Goal: Transaction & Acquisition: Purchase product/service

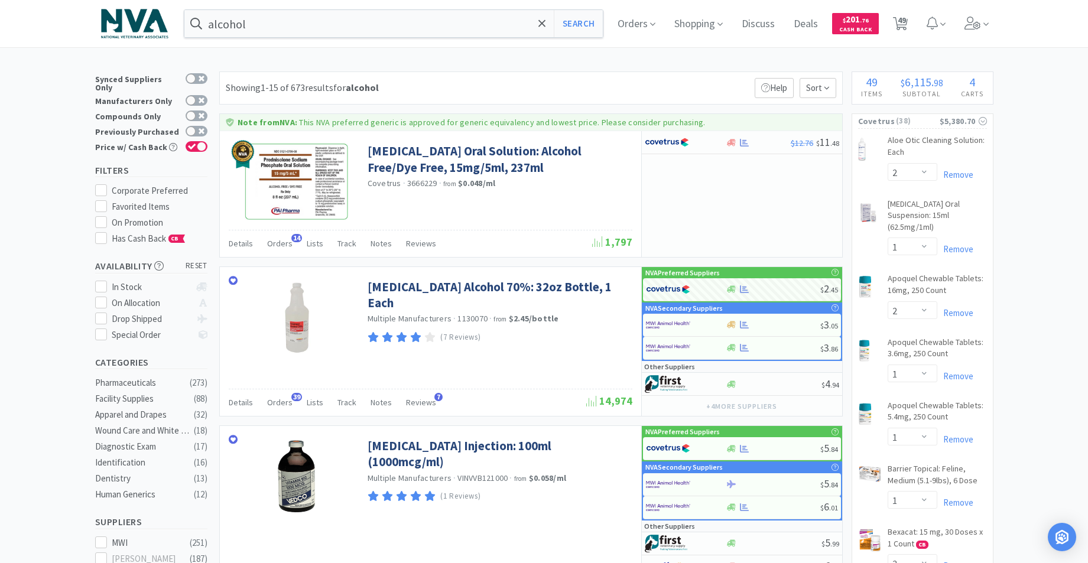
select select "2"
select select "1"
select select "2"
select select "1"
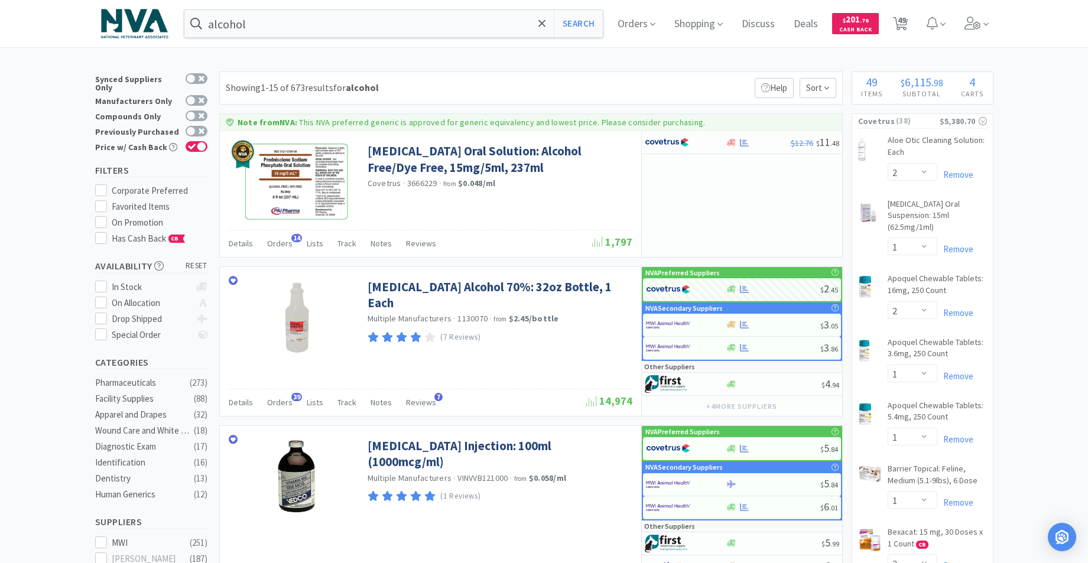
select select "1"
select select "3"
select select "1"
select select "3"
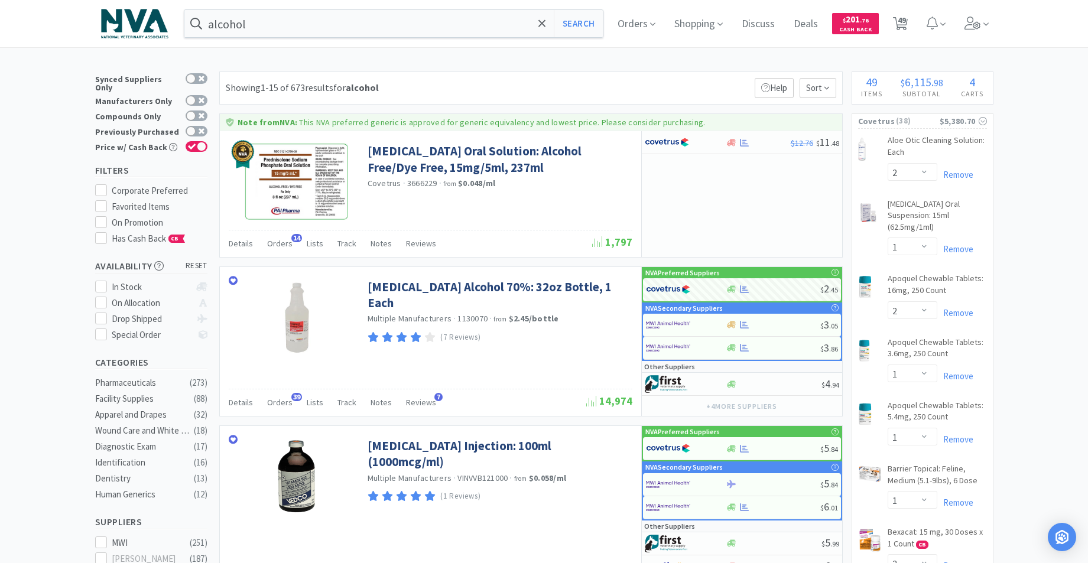
select select "1"
select select "6"
select select "1"
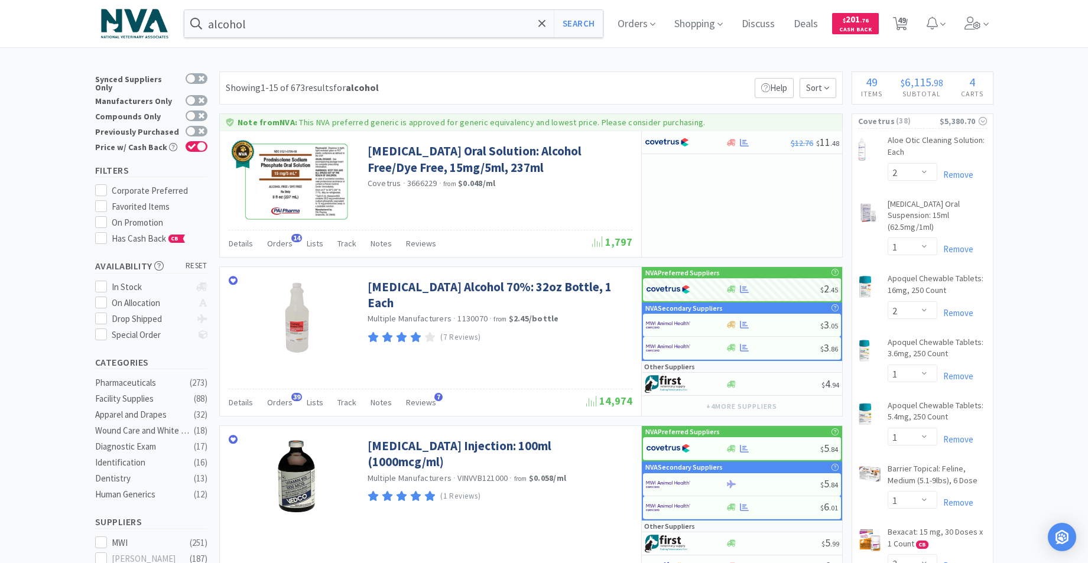
select select "1"
select select "4"
select select "3"
select select "1"
select select "2"
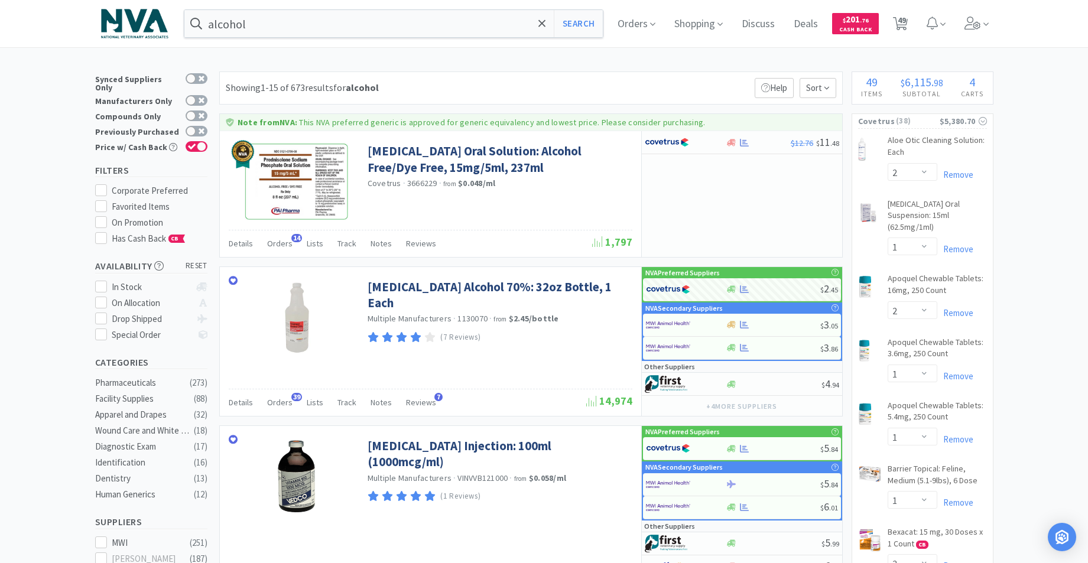
select select "1"
select select "6"
select select "3"
select select "1"
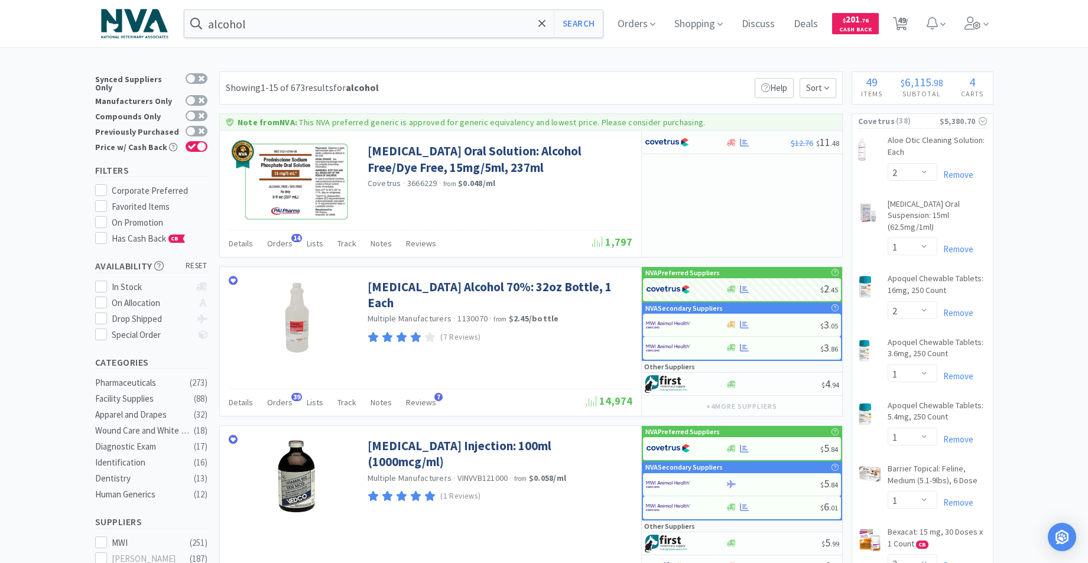
select select "1"
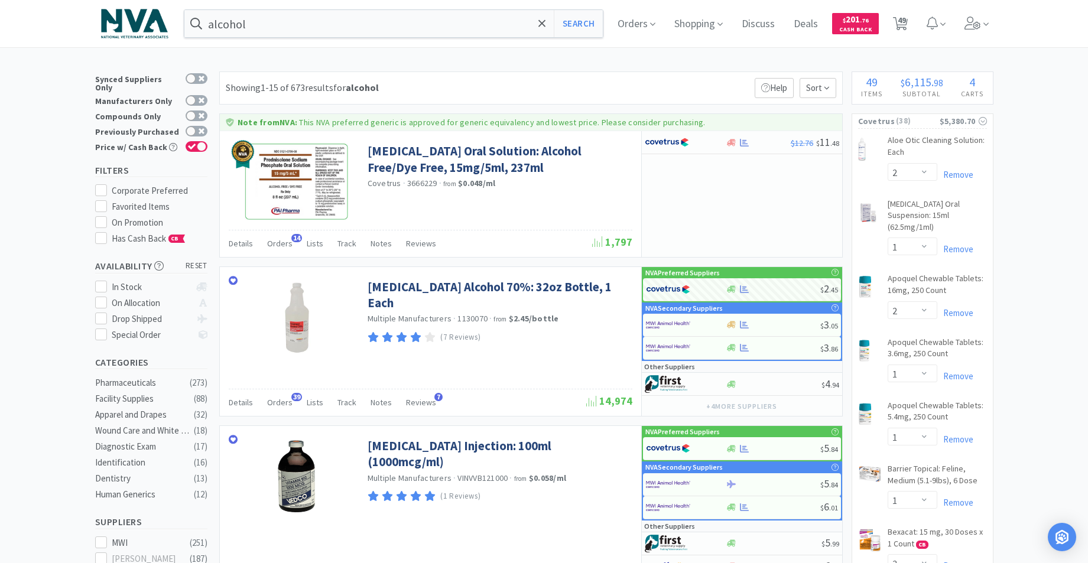
select select "1"
select select "2"
select select "3"
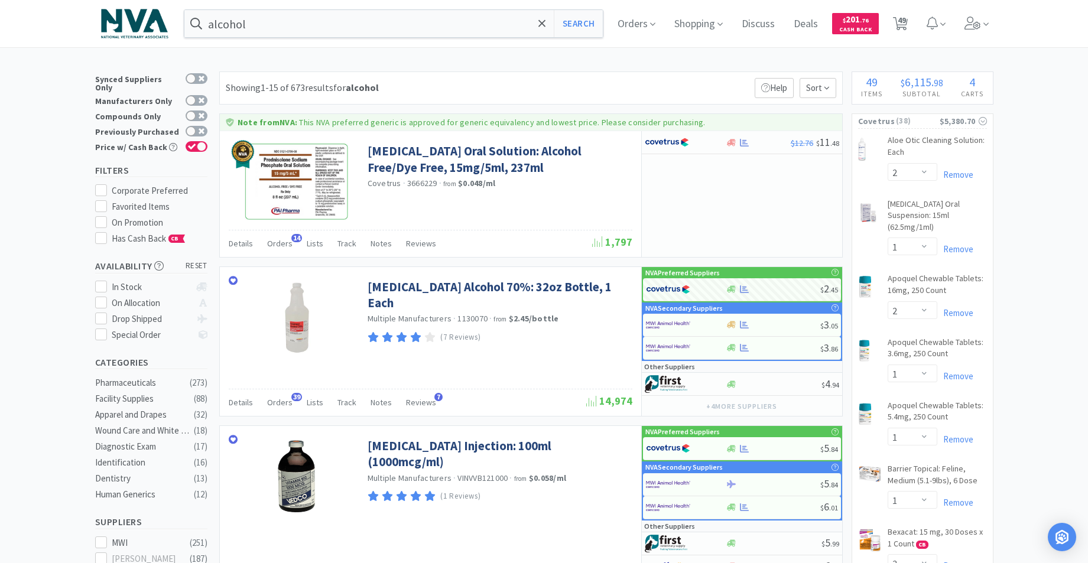
select select "4"
select select "1"
select select "6"
select select "1"
select select "5"
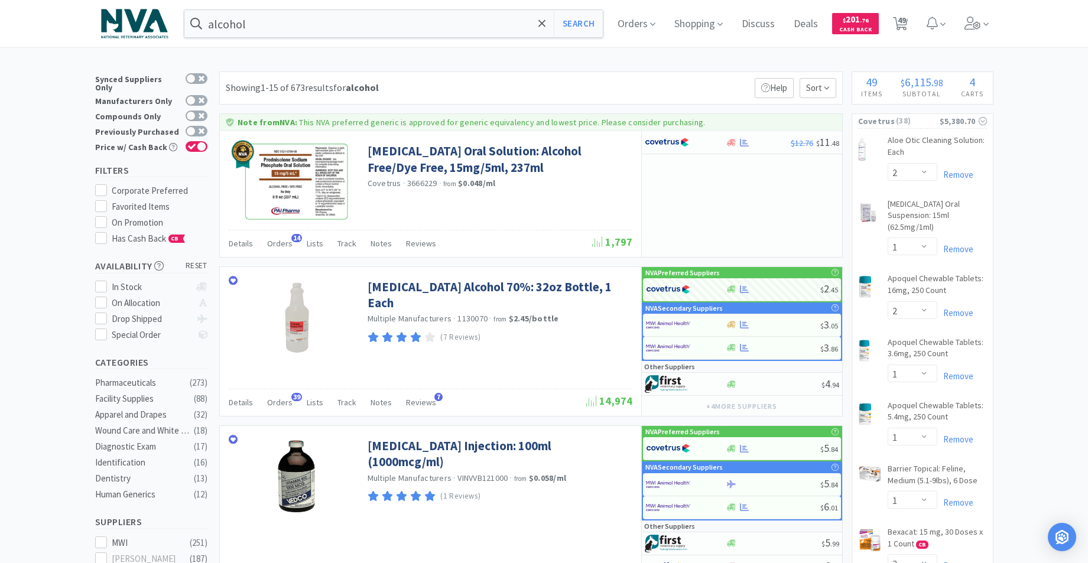
select select "1"
select select "50"
select select "100"
select select "5"
select select "50"
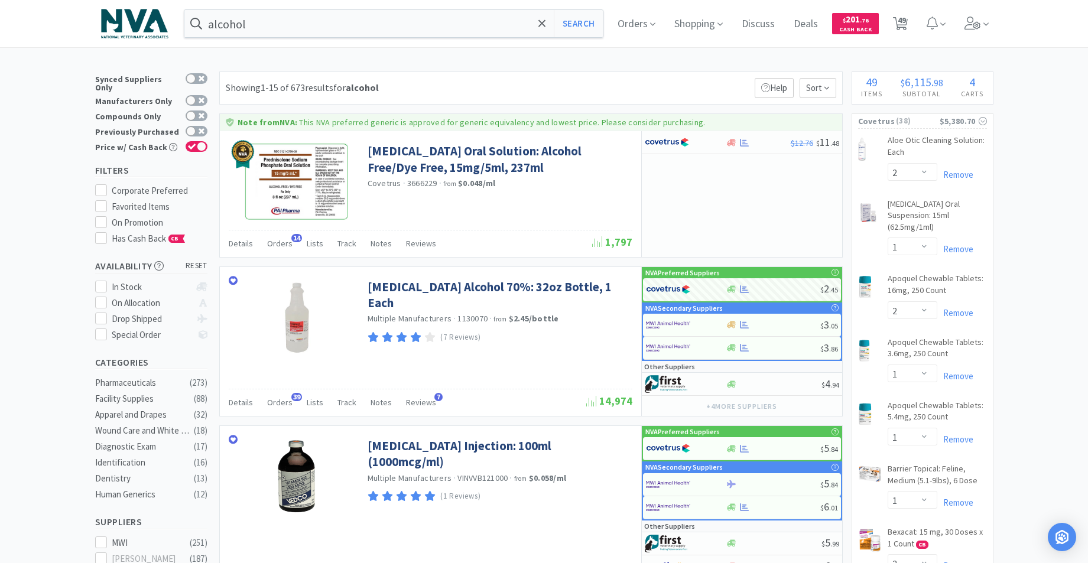
select select "150"
select select "3"
select select "1"
click at [305, 23] on input "alcohol" at bounding box center [393, 23] width 419 height 27
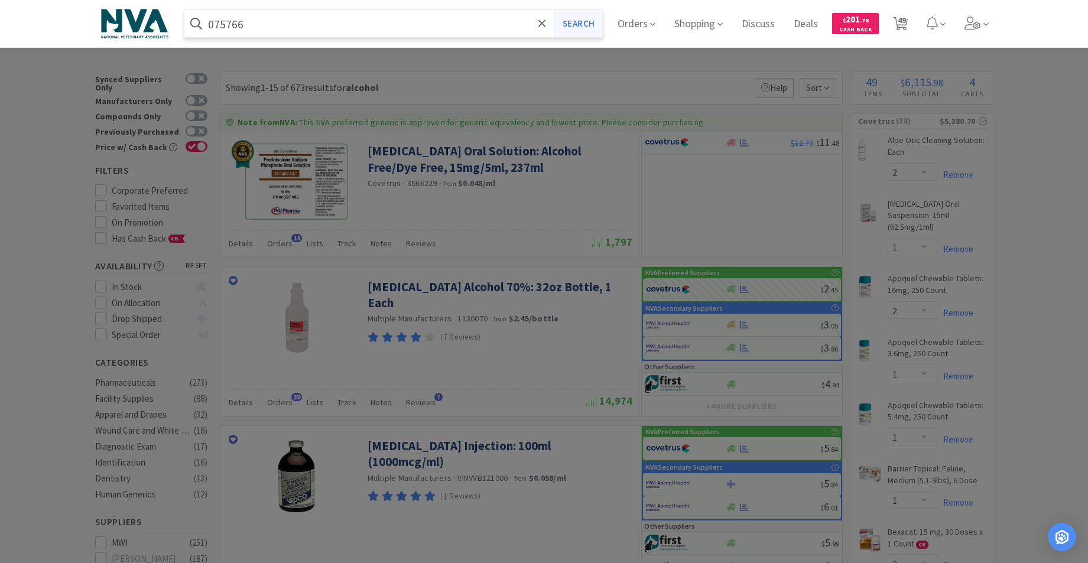
click at [590, 24] on button "Search" at bounding box center [578, 23] width 49 height 27
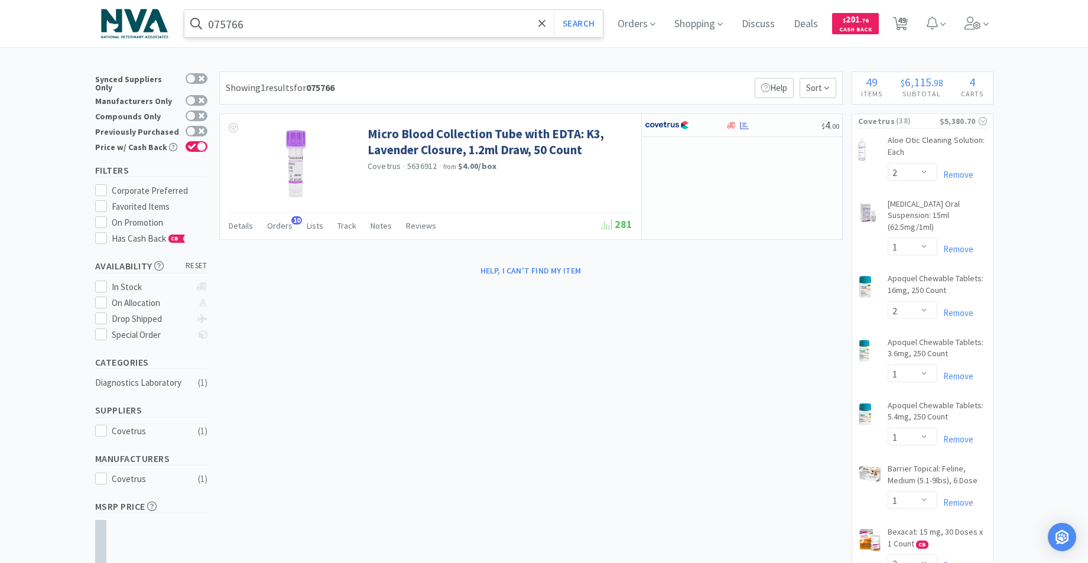
click at [277, 27] on input "075766" at bounding box center [393, 23] width 419 height 27
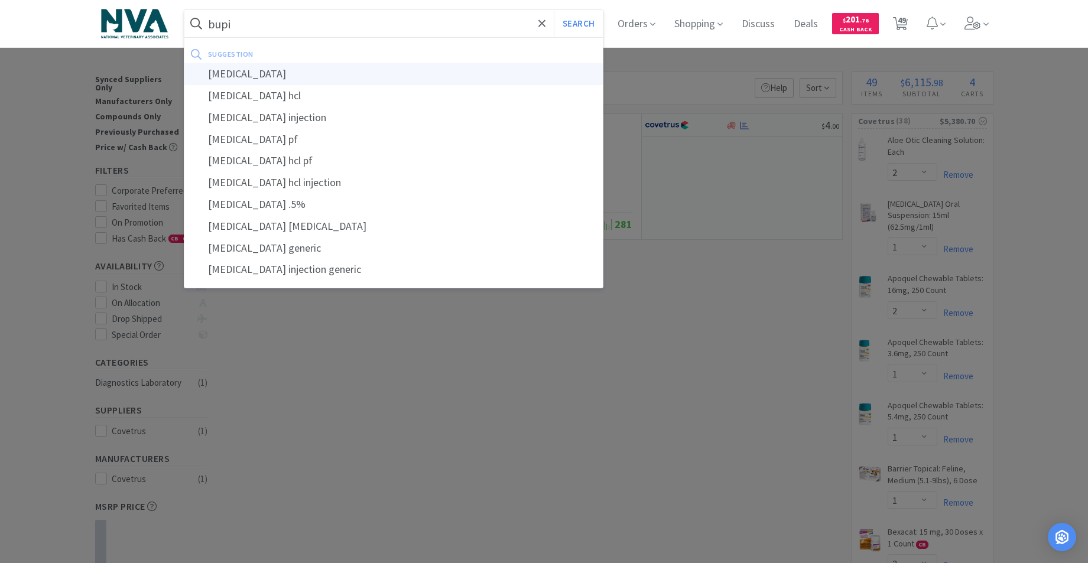
click at [254, 76] on div "[MEDICAL_DATA]" at bounding box center [393, 74] width 419 height 22
type input "[MEDICAL_DATA]"
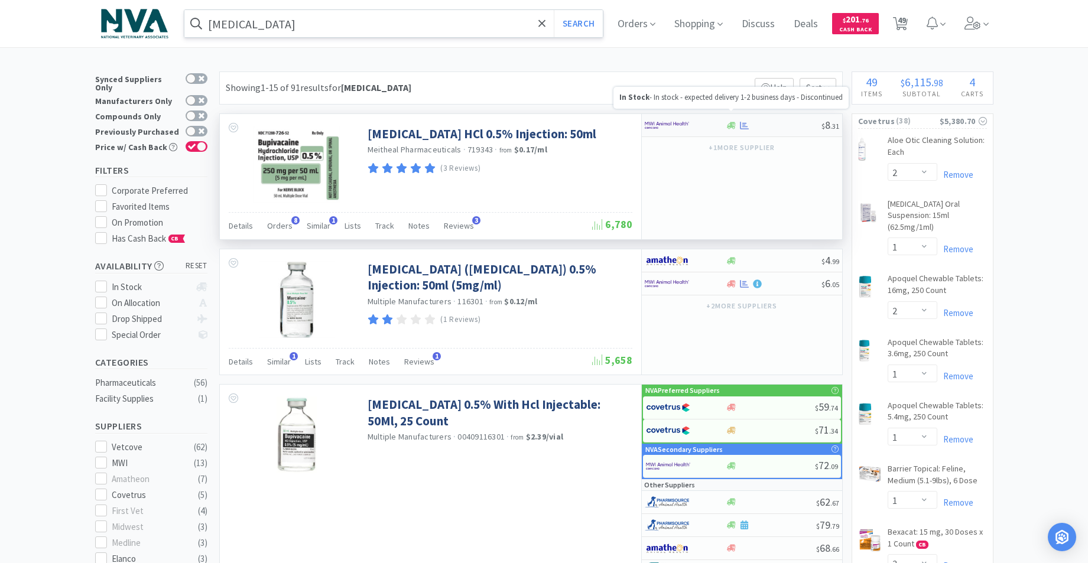
click at [731, 125] on icon at bounding box center [731, 125] width 9 height 7
select select "1"
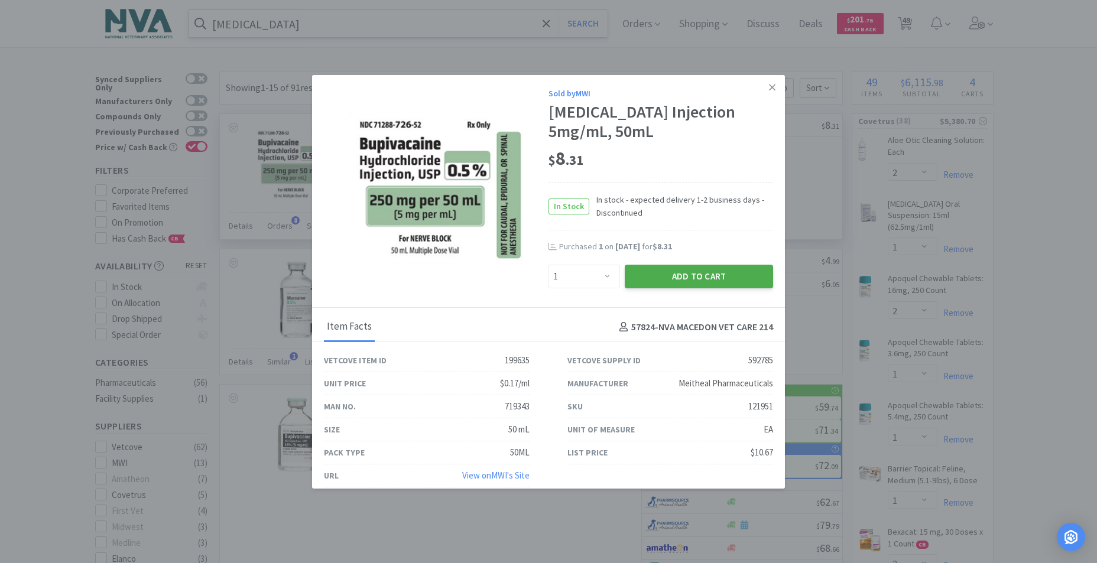
click at [708, 278] on button "Add to Cart" at bounding box center [699, 277] width 148 height 24
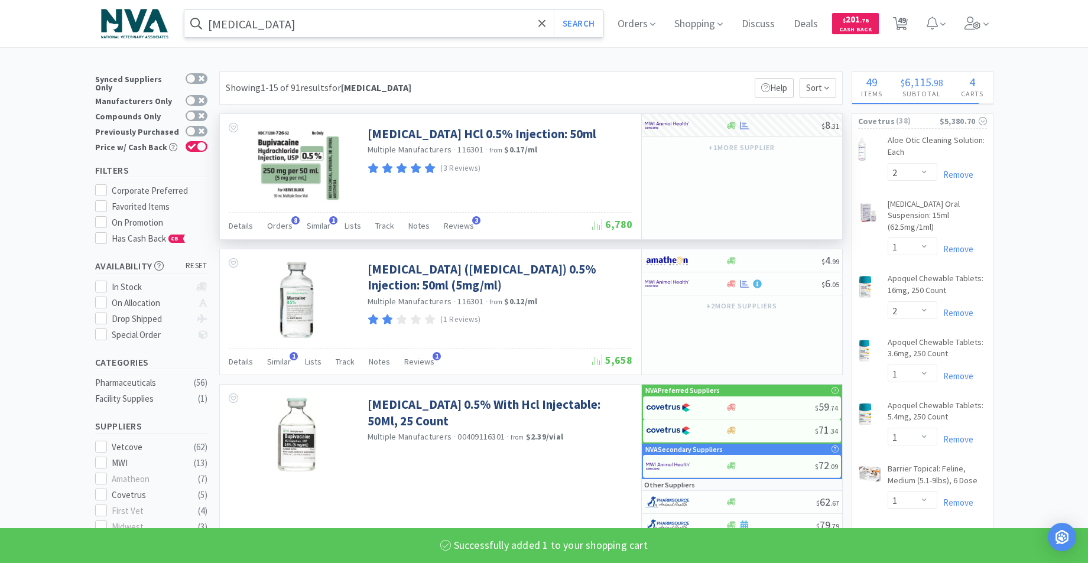
select select "1"
select select "6"
select select "5"
select select "50"
select select "1"
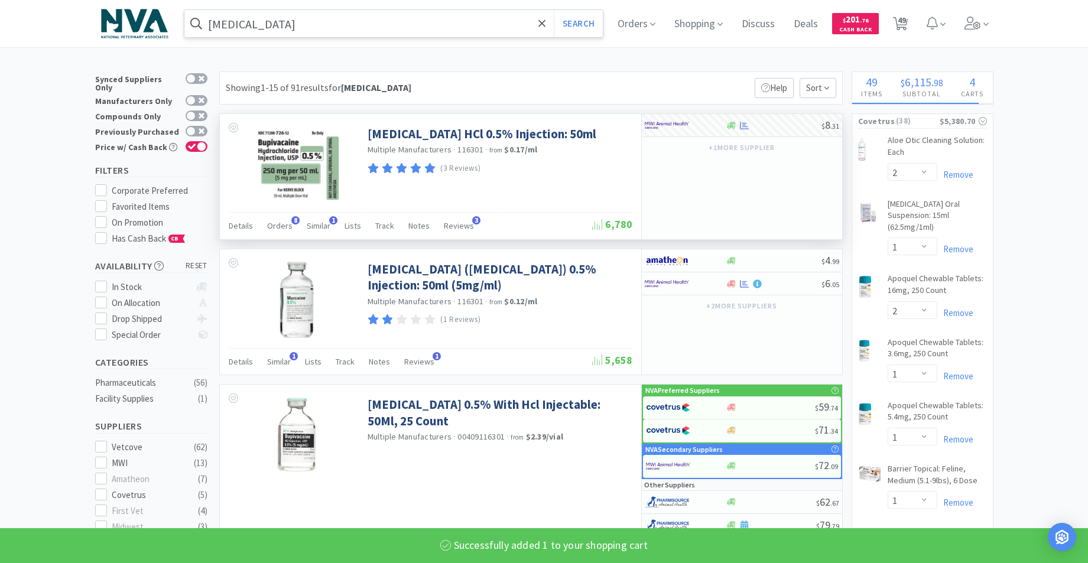
select select "1"
select select "100"
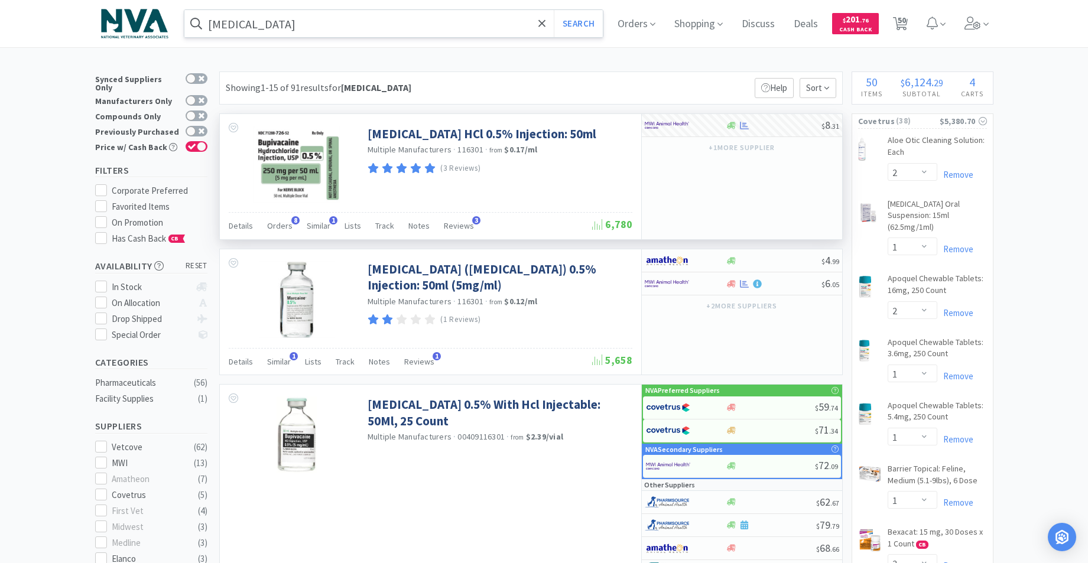
click at [328, 24] on input "[MEDICAL_DATA]" at bounding box center [393, 23] width 419 height 27
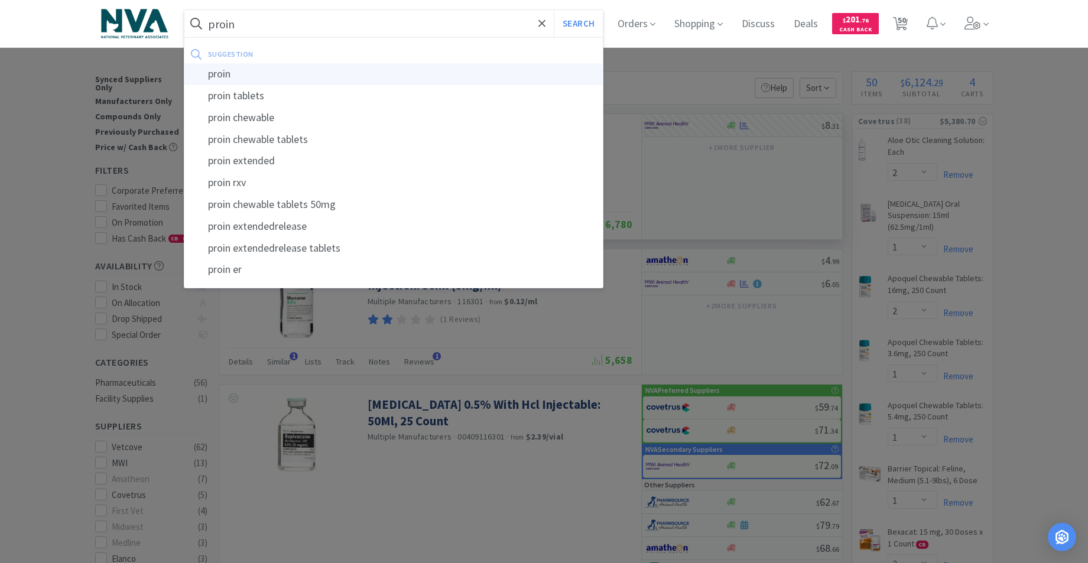
type input "proin"
click at [229, 74] on div "proin" at bounding box center [393, 74] width 419 height 22
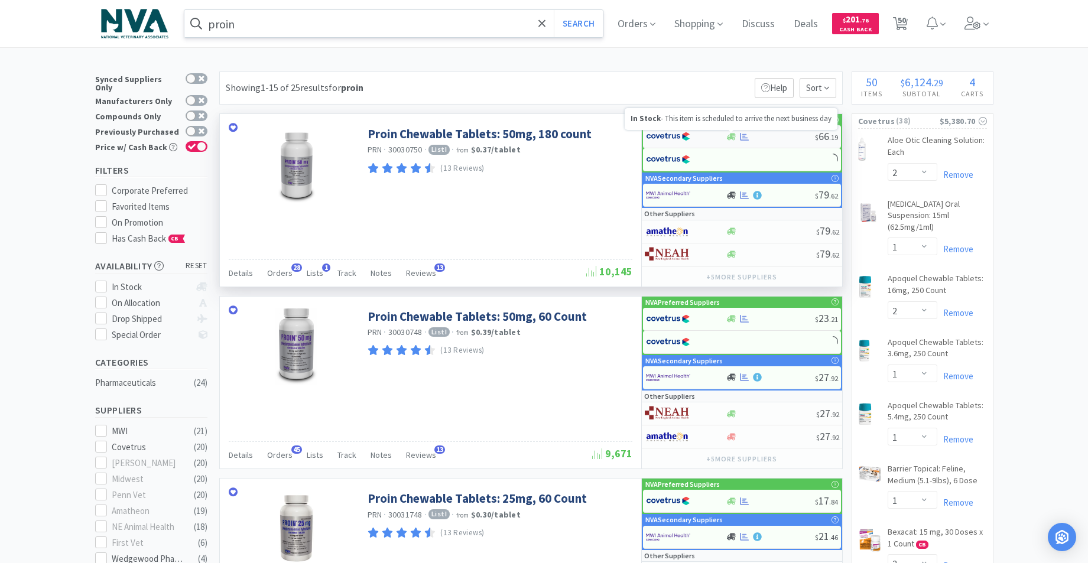
click at [730, 136] on icon at bounding box center [731, 136] width 9 height 7
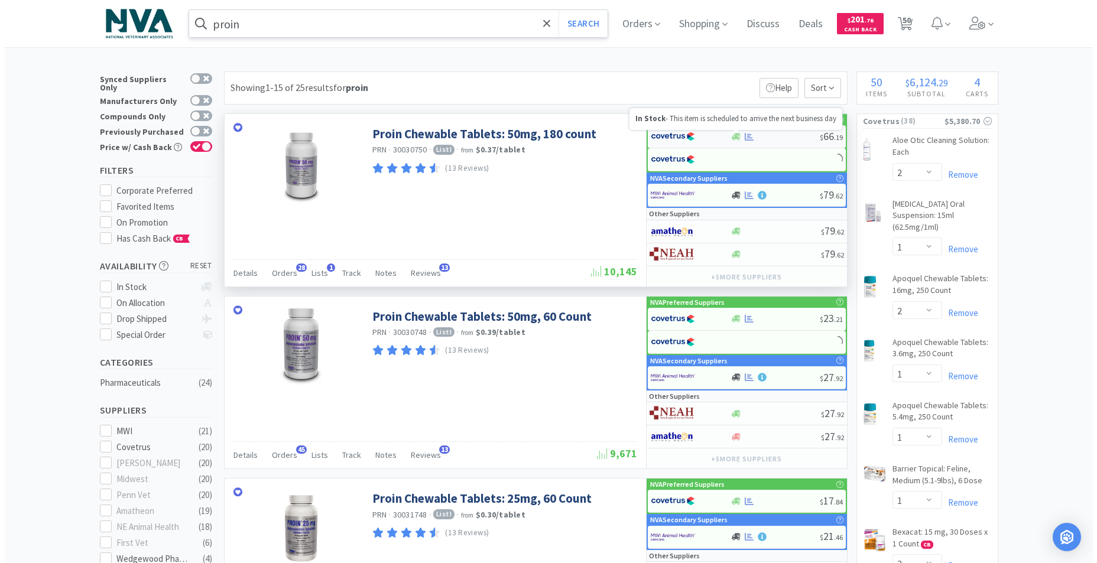
select select "1"
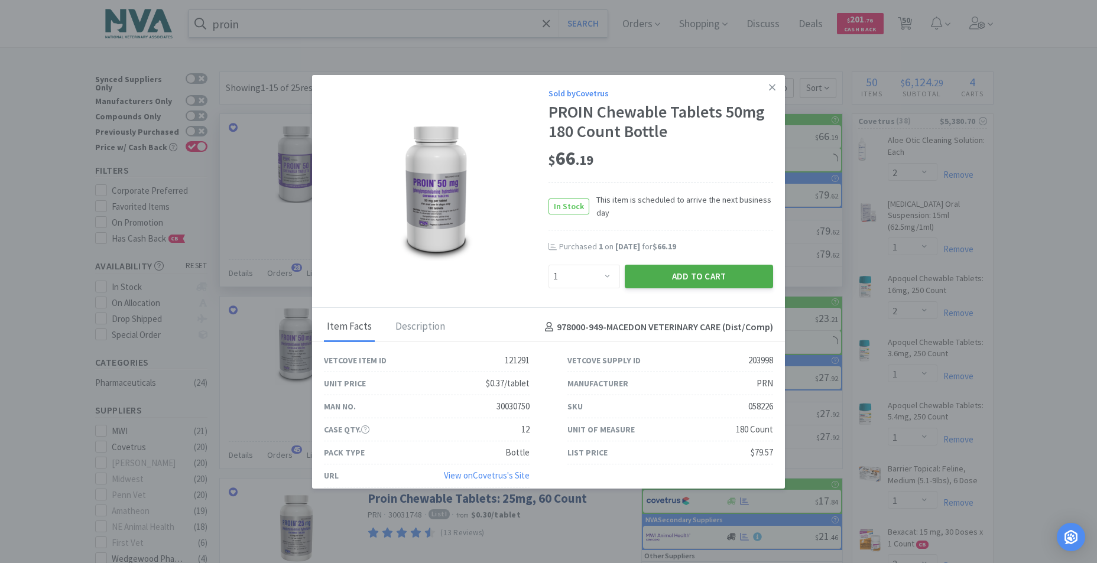
click at [711, 277] on button "Add to Cart" at bounding box center [699, 277] width 148 height 24
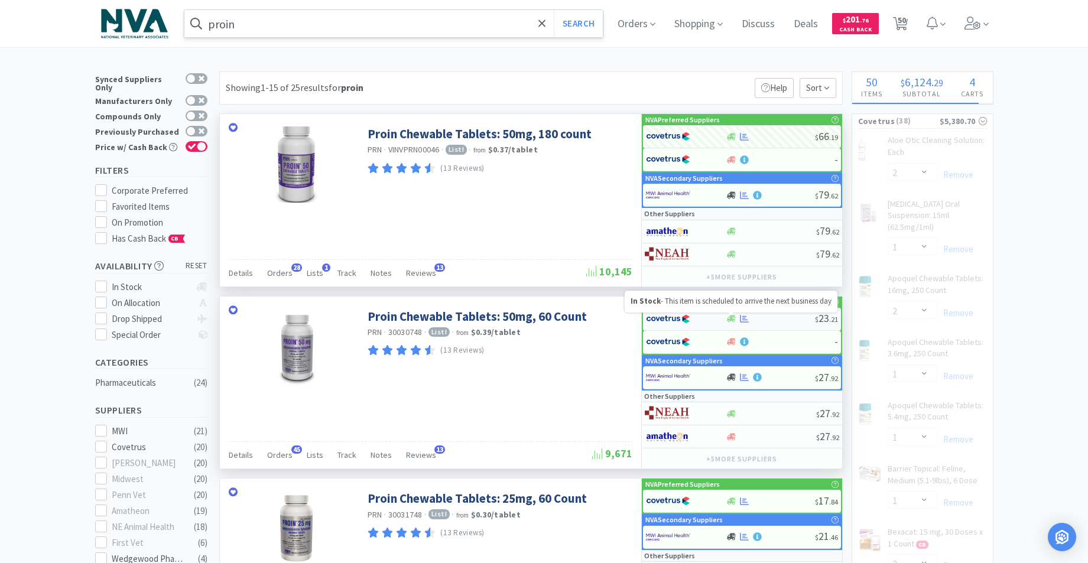
click at [731, 316] on icon at bounding box center [731, 319] width 9 height 7
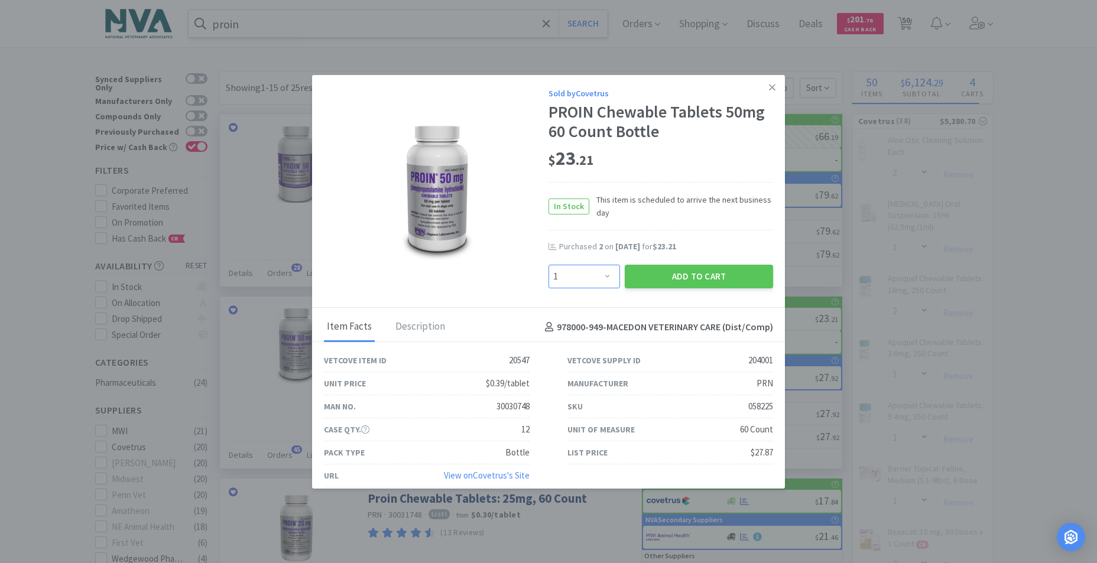
click at [602, 276] on select "Enter Quantity 1 2 3 4 5 6 7 8 9 10 11 12 13 14 15 16 17 18 19 20 Enter Quantity" at bounding box center [583, 277] width 71 height 24
select select "2"
click at [548, 265] on select "Enter Quantity 1 2 3 4 5 6 7 8 9 10 11 12 13 14 15 16 17 18 19 20 Enter Quantity" at bounding box center [583, 277] width 71 height 24
click at [650, 278] on button "Add to Cart" at bounding box center [699, 277] width 148 height 24
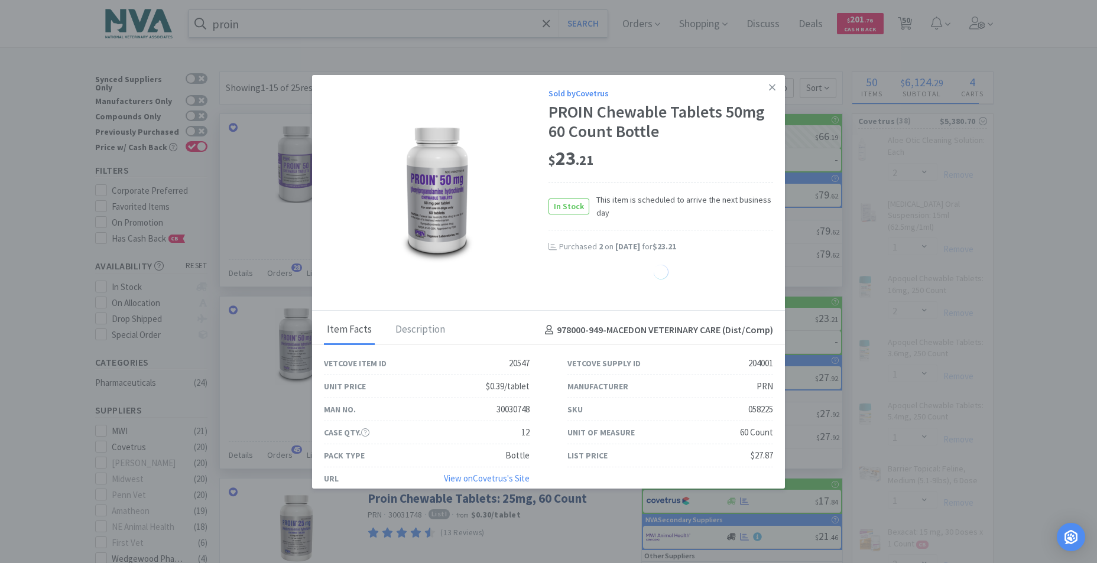
select select "2"
select select "3"
select select "4"
select select "1"
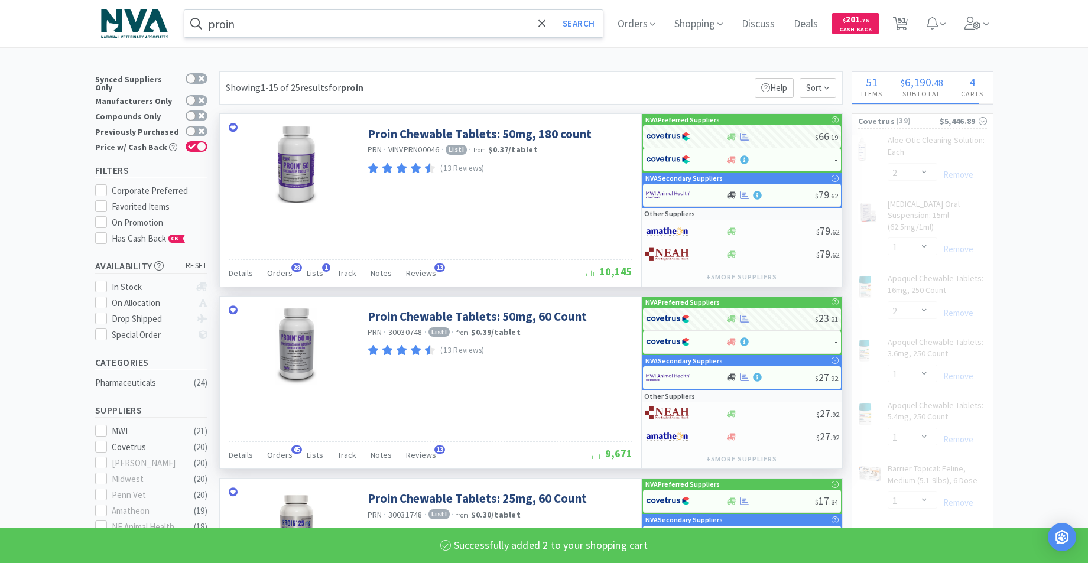
scroll to position [59, 0]
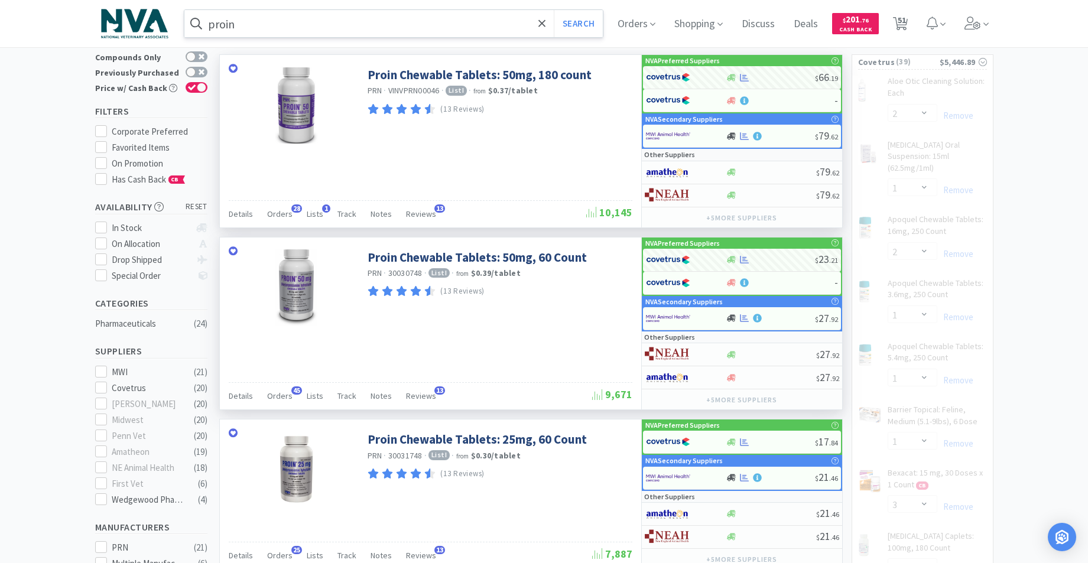
select select "2"
select select "3"
select select "4"
select select "1"
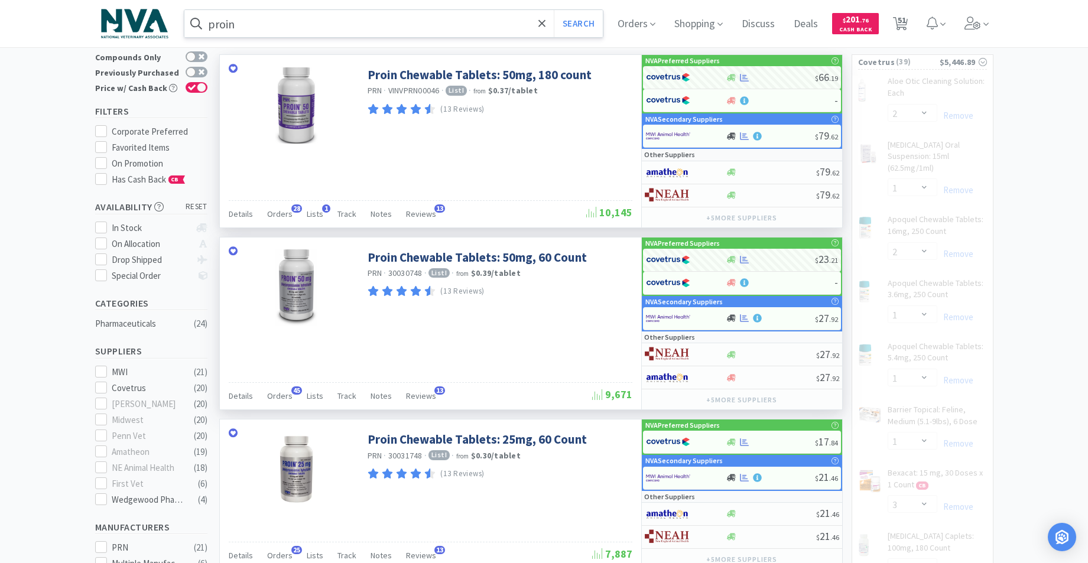
select select "1"
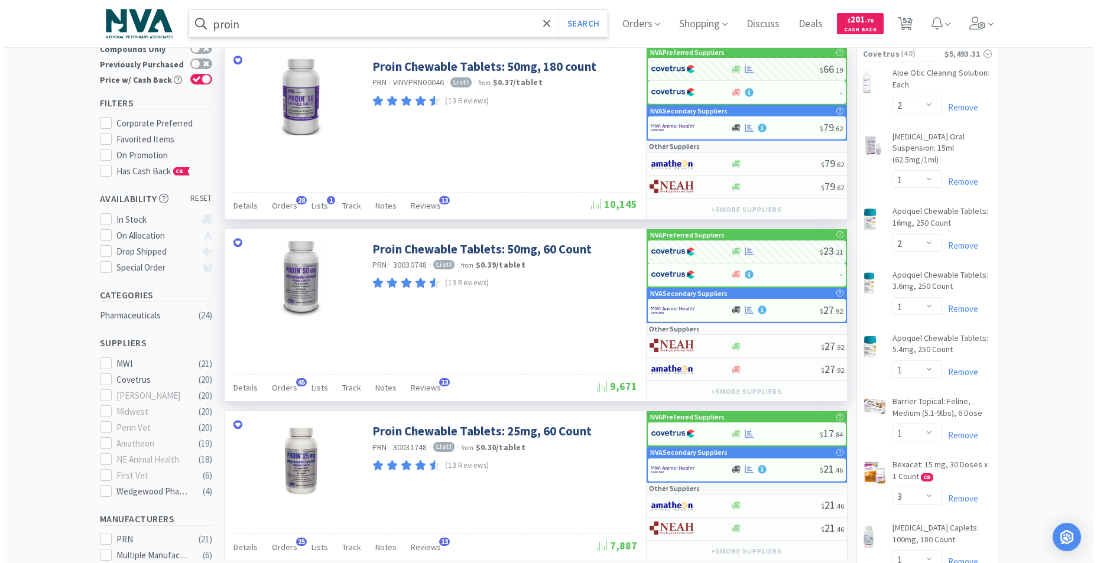
scroll to position [79, 0]
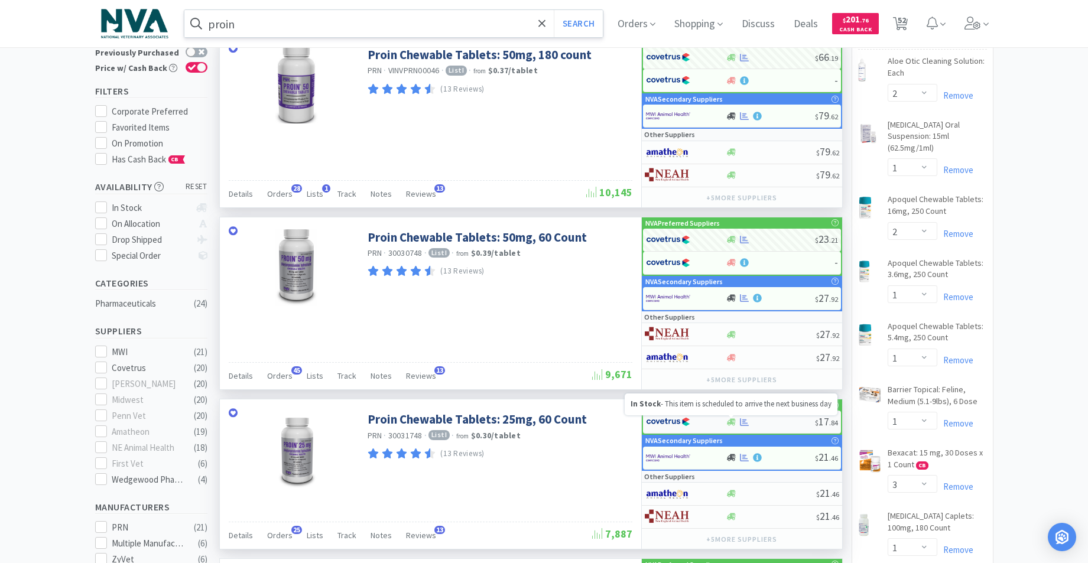
click at [732, 423] on icon at bounding box center [731, 421] width 9 height 7
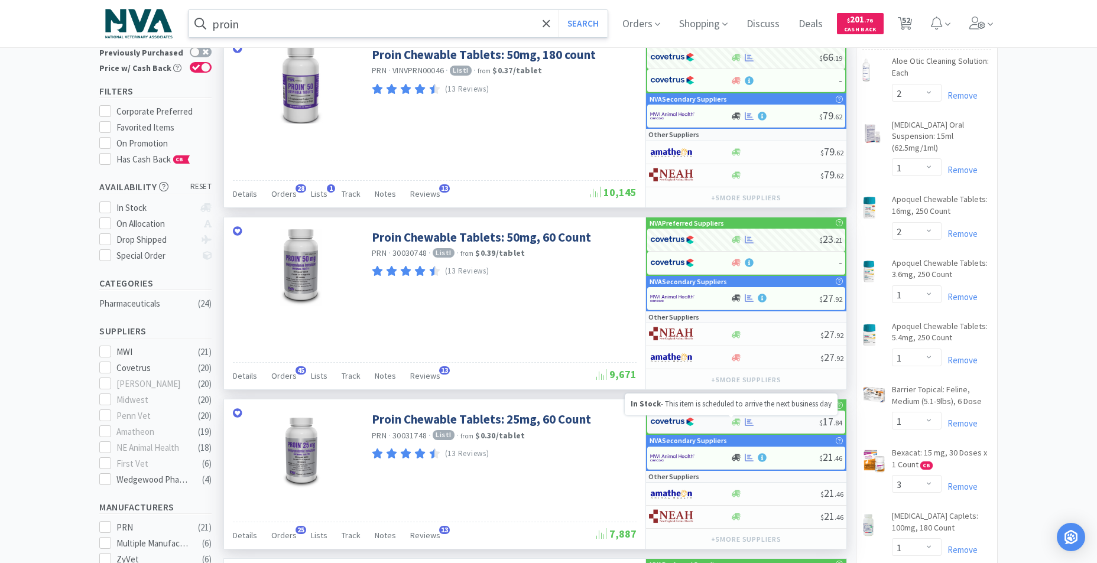
select select "1"
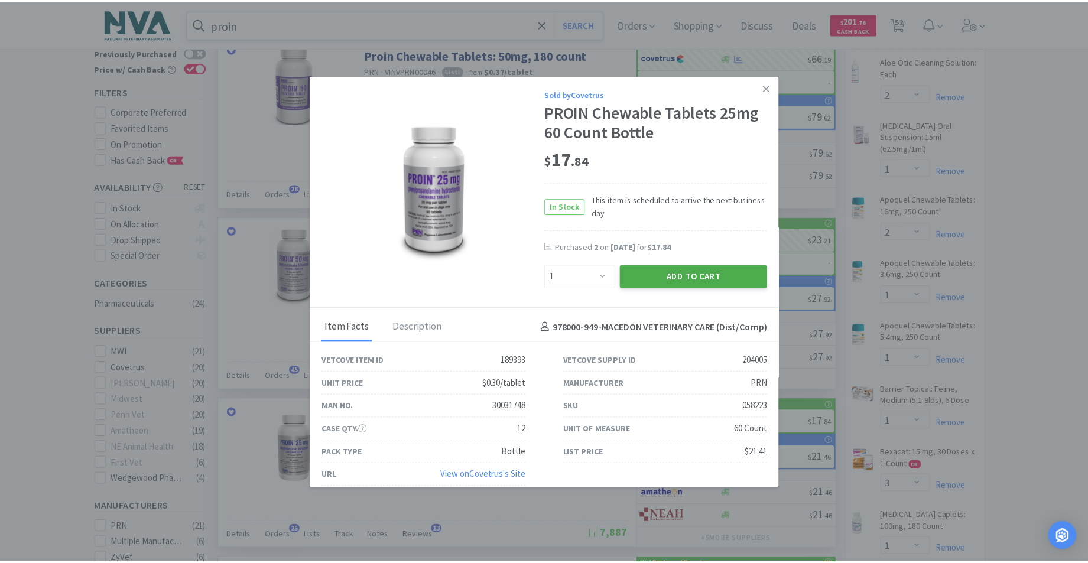
scroll to position [11, 0]
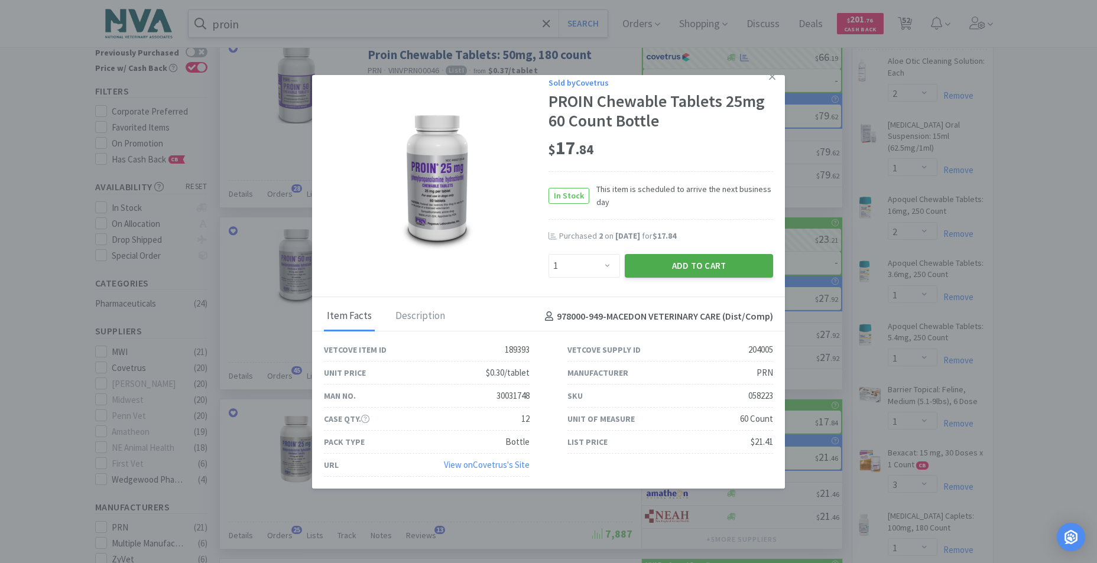
click at [684, 268] on button "Add to Cart" at bounding box center [699, 266] width 148 height 24
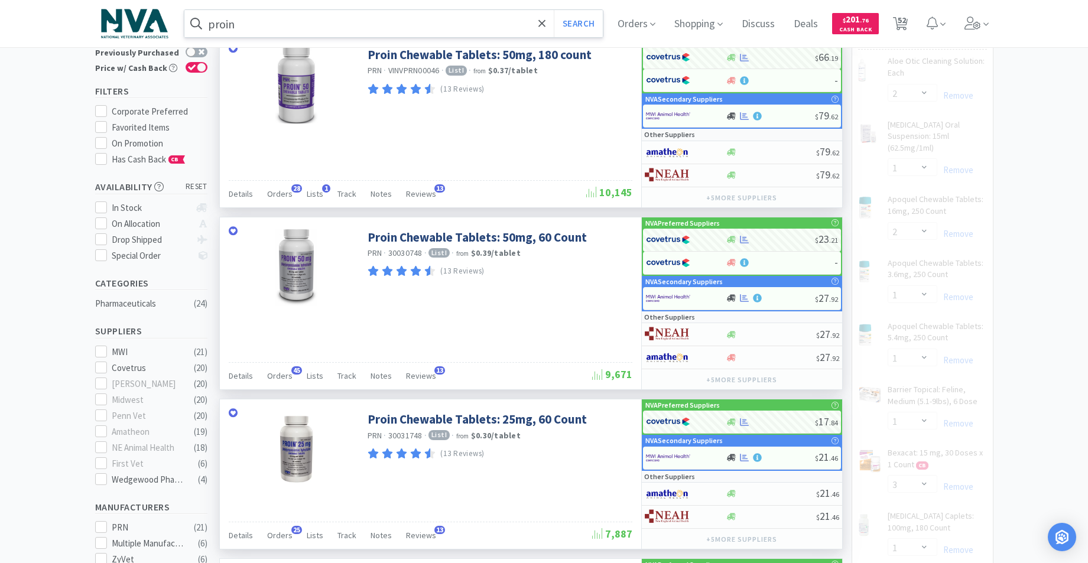
select select "1"
select select "2"
select select "3"
select select "4"
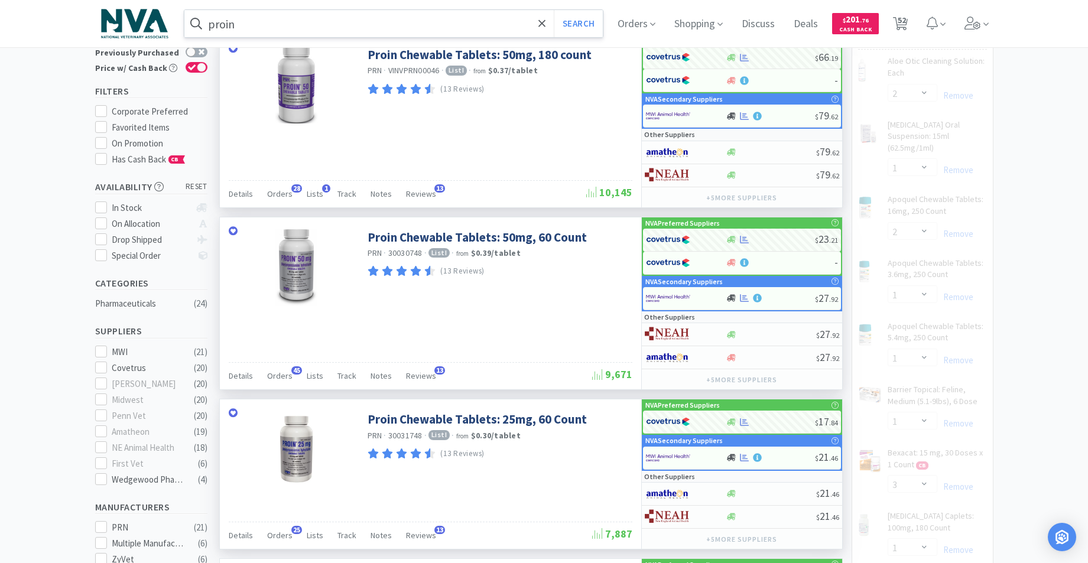
select select "1"
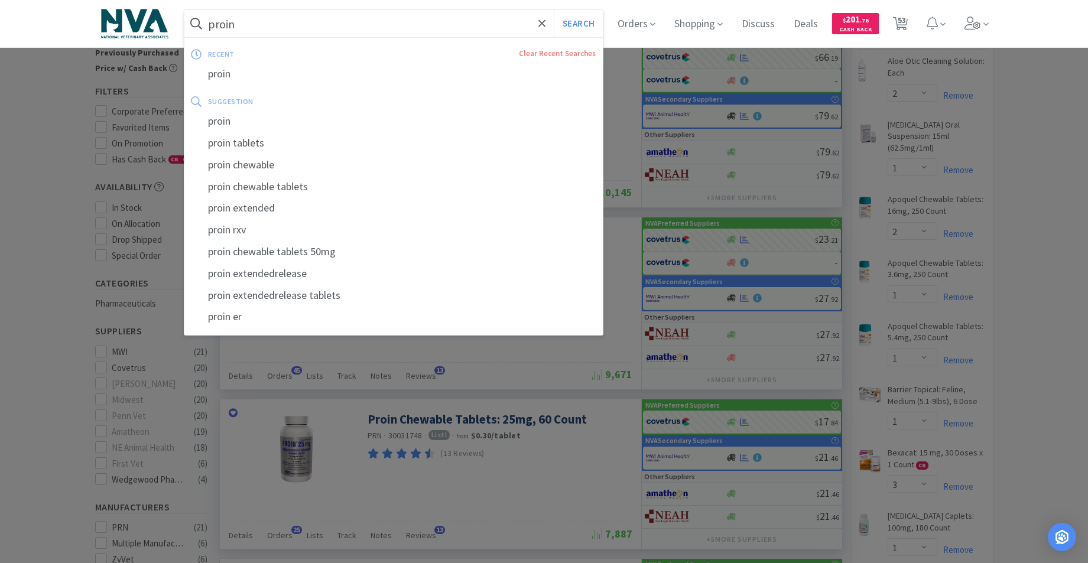
click at [308, 28] on input "proin" at bounding box center [393, 23] width 419 height 27
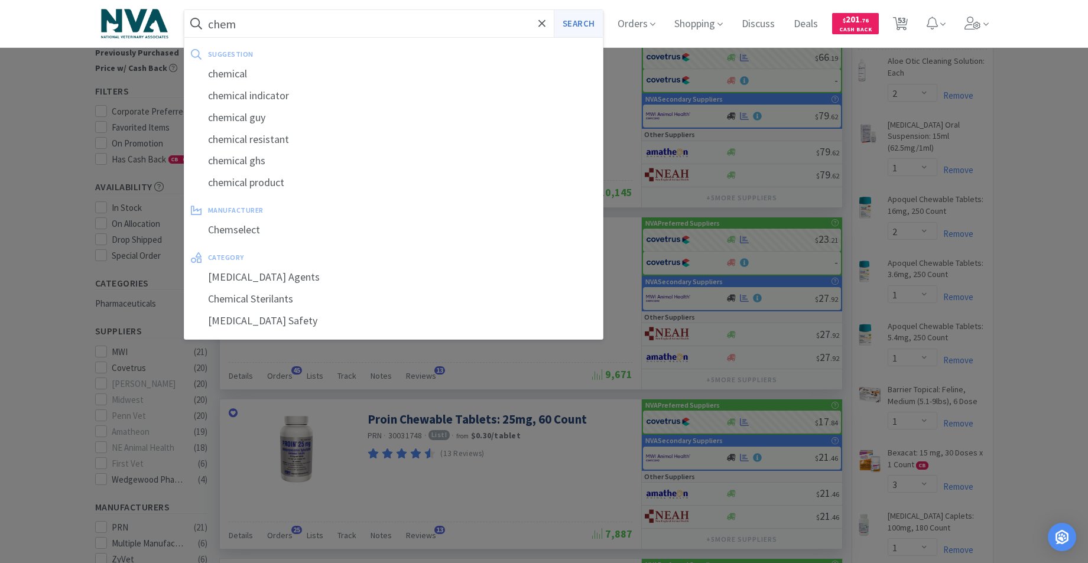
type input "chem"
click at [584, 18] on button "Search" at bounding box center [578, 23] width 49 height 27
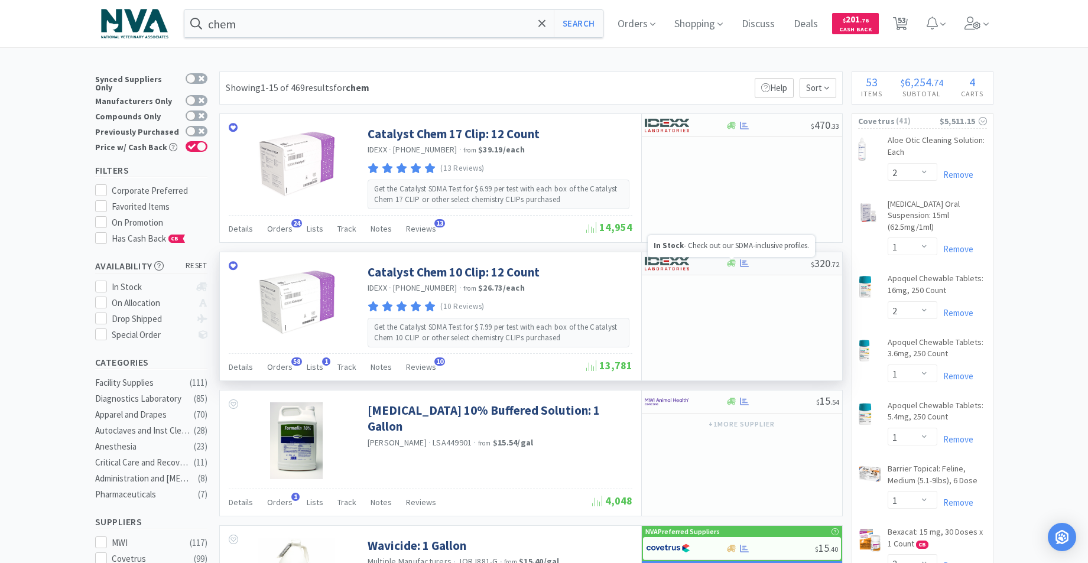
click at [733, 264] on icon at bounding box center [731, 263] width 9 height 7
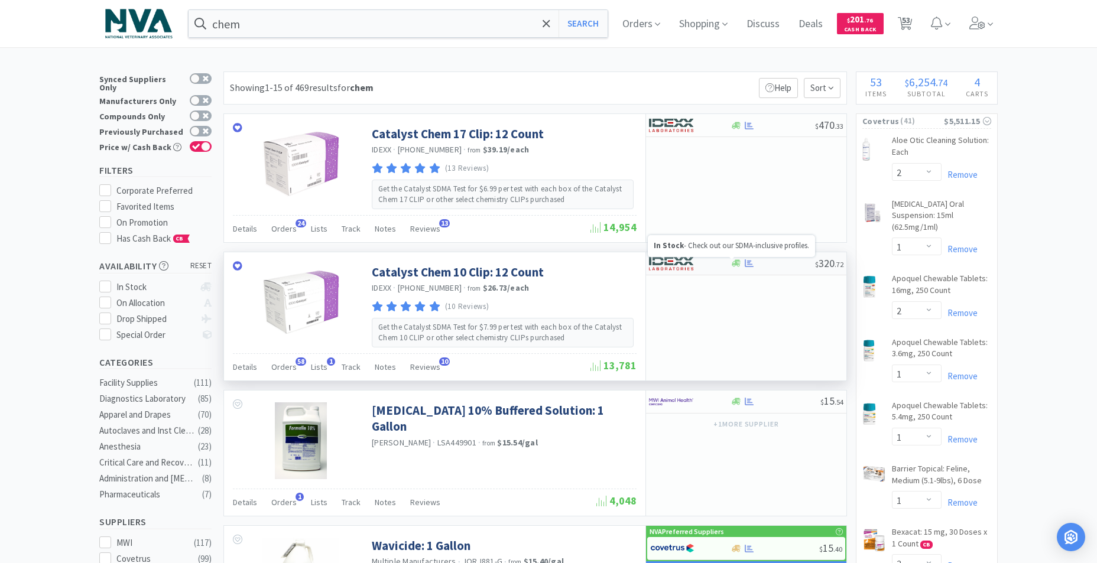
select select "1"
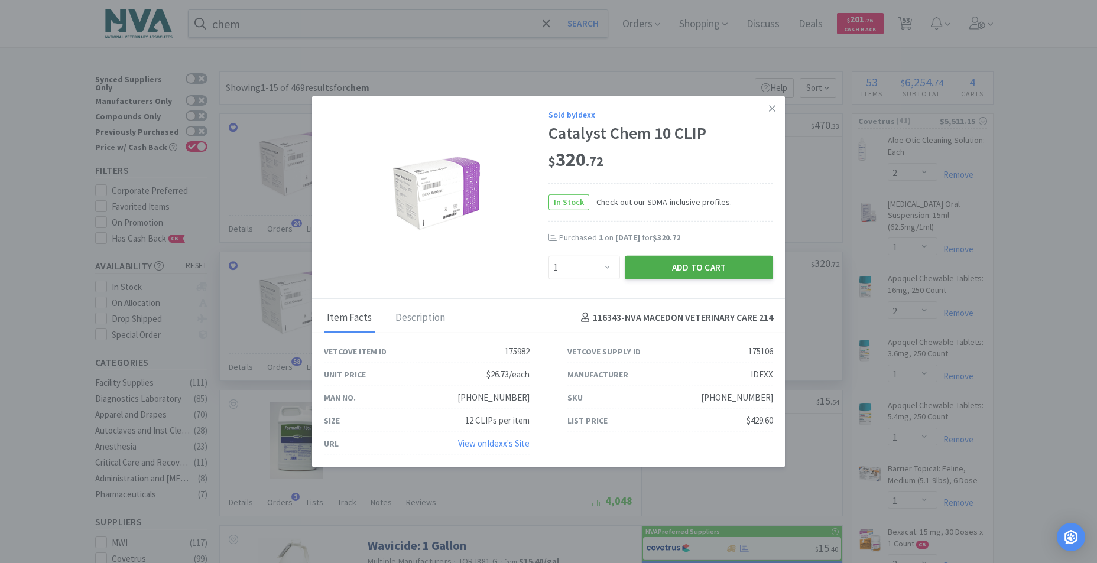
click at [707, 267] on button "Add to Cart" at bounding box center [699, 267] width 148 height 24
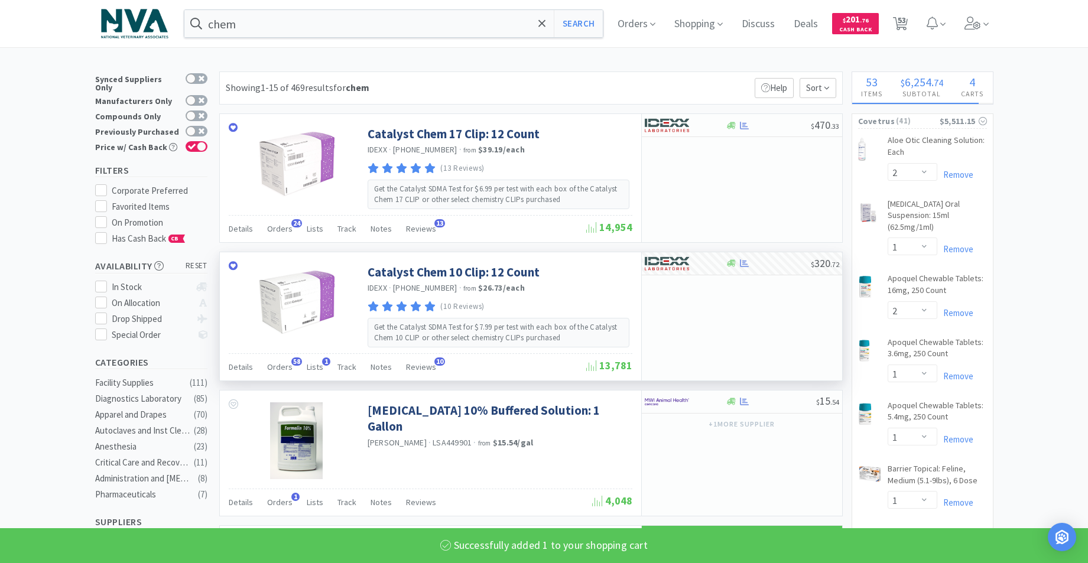
select select "50"
select select "1"
select select "150"
select select "3"
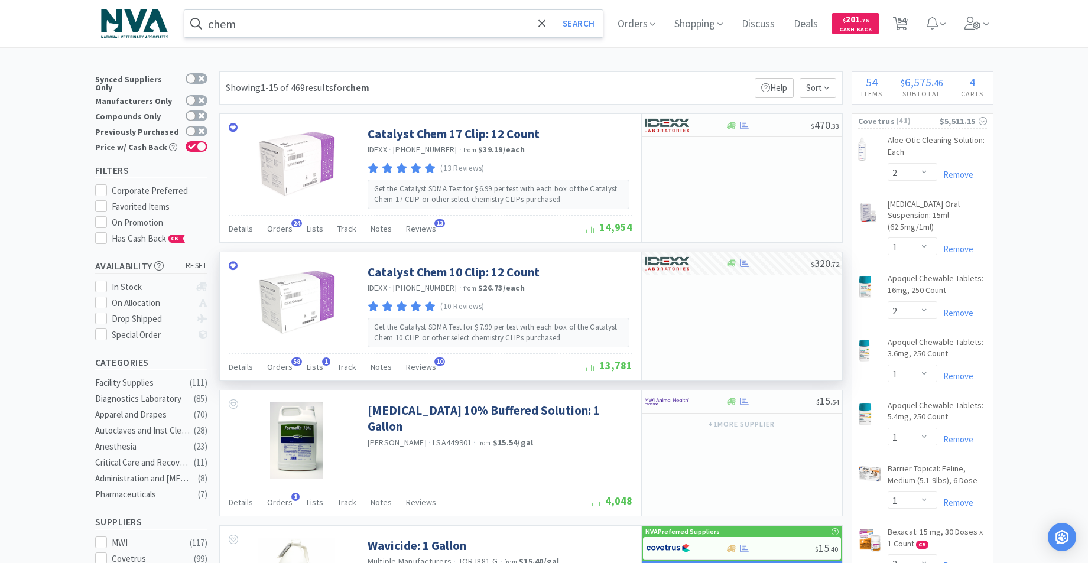
click at [308, 25] on input "chem" at bounding box center [393, 23] width 419 height 27
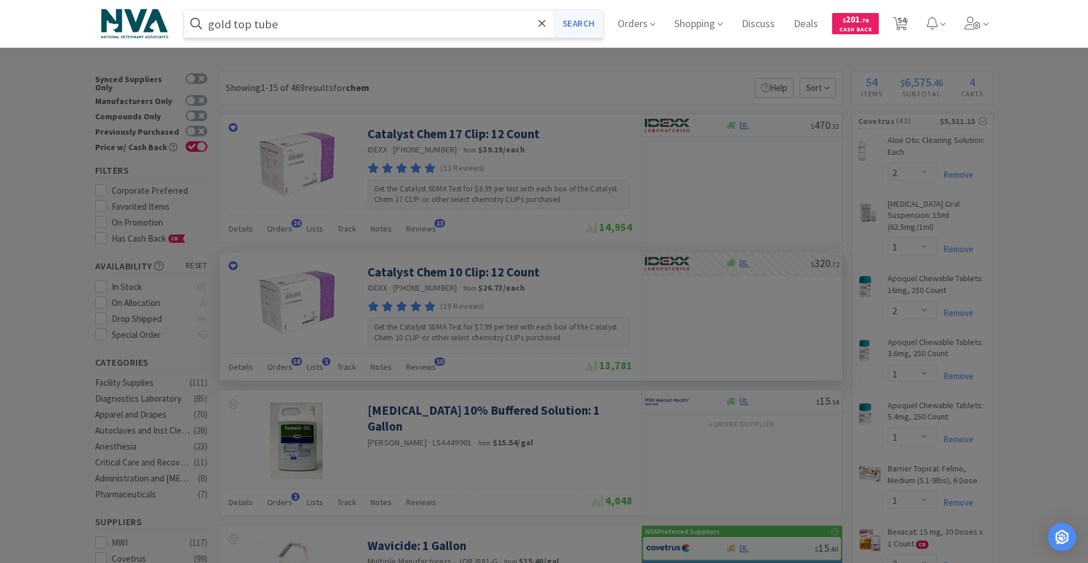
click at [587, 24] on button "Search" at bounding box center [578, 23] width 49 height 27
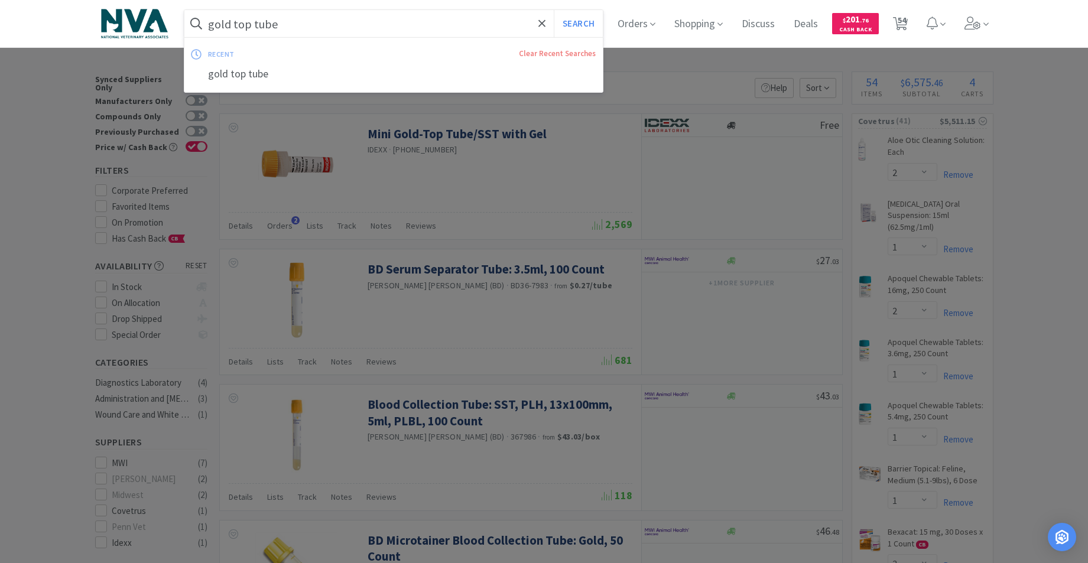
click at [417, 25] on input "gold top tube" at bounding box center [393, 23] width 419 height 27
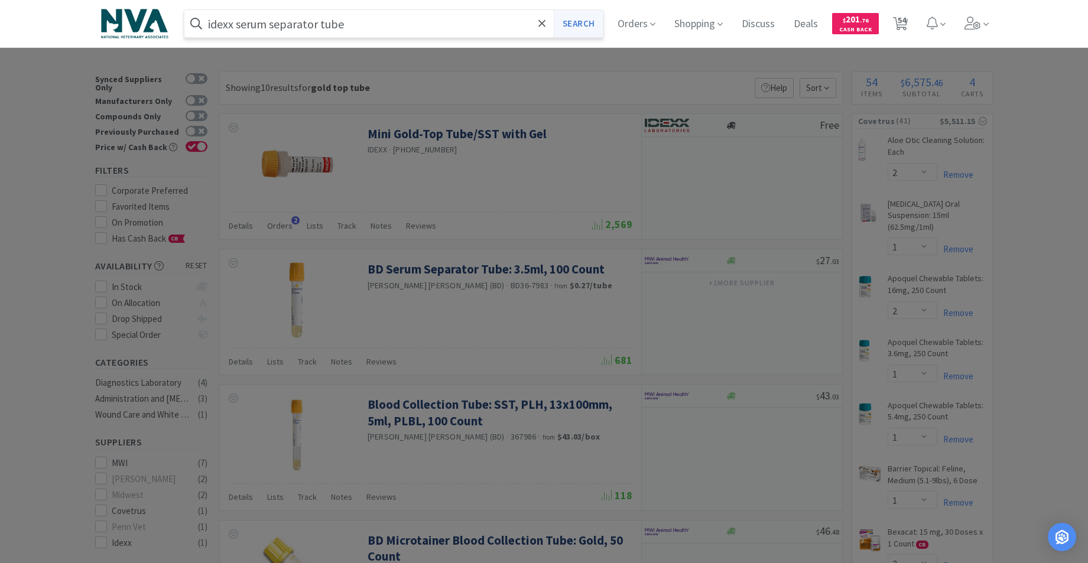
type input "idexx serum separator tube"
click at [593, 25] on button "Search" at bounding box center [578, 23] width 49 height 27
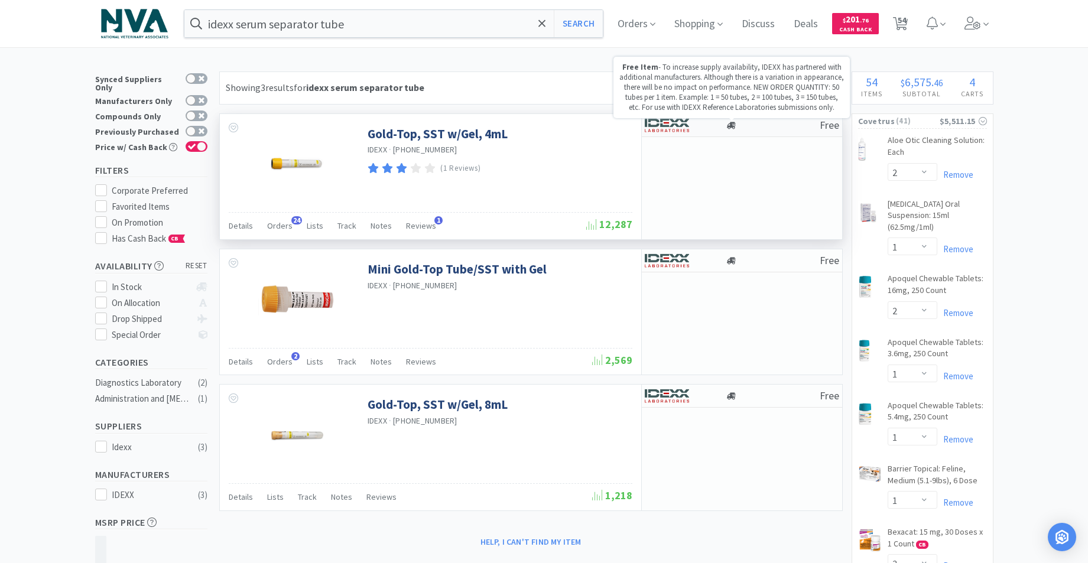
click at [728, 128] on icon at bounding box center [731, 125] width 9 height 7
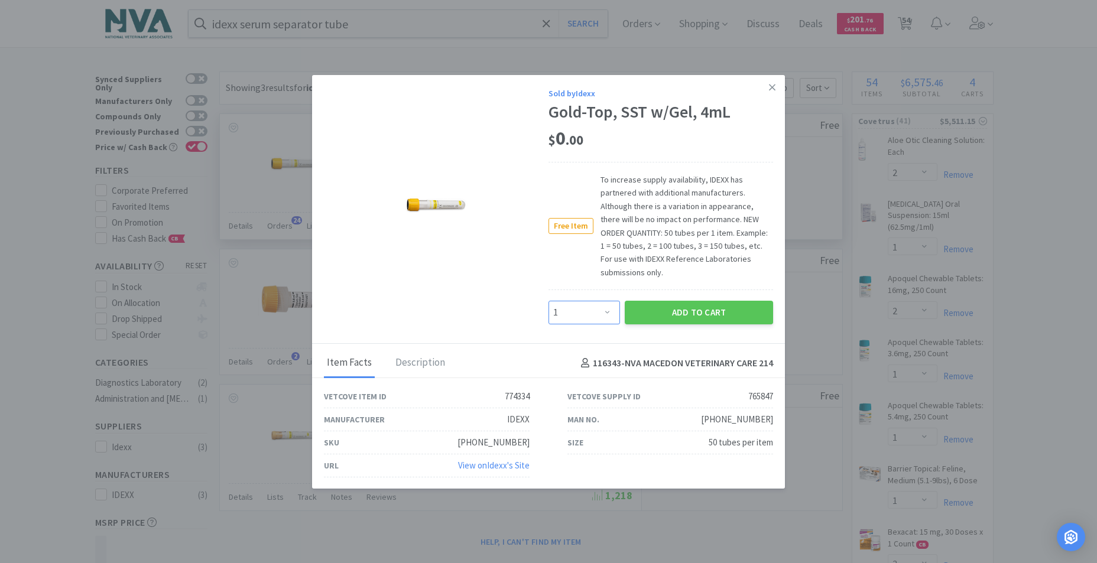
click at [603, 313] on select "Enter Quantity 1 2 3 4 5 6 7 8 9 10 11 12 13 14 15 16 17 18 19 20 Enter Quantity" at bounding box center [583, 313] width 71 height 24
select select "3"
click at [548, 301] on select "Enter Quantity 1 2 3 4 5 6 7 8 9 10 11 12 13 14 15 16 17 18 19 20 Enter Quantity" at bounding box center [583, 313] width 71 height 24
click at [688, 316] on button "Add to Cart" at bounding box center [699, 313] width 148 height 24
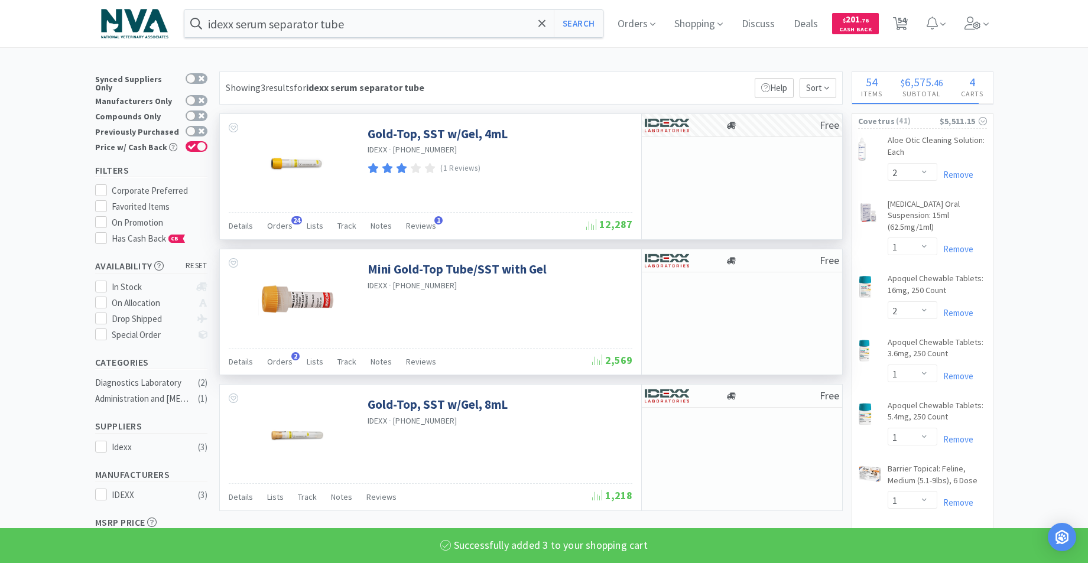
select select "3"
select select "150"
select select "3"
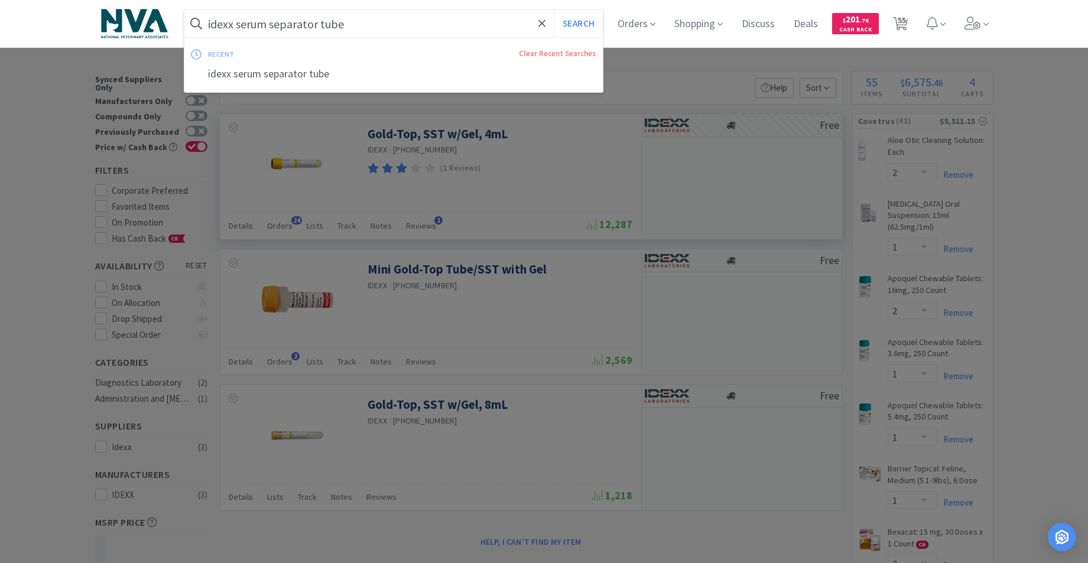
click at [378, 21] on input "idexx serum separator tube" at bounding box center [393, 23] width 419 height 27
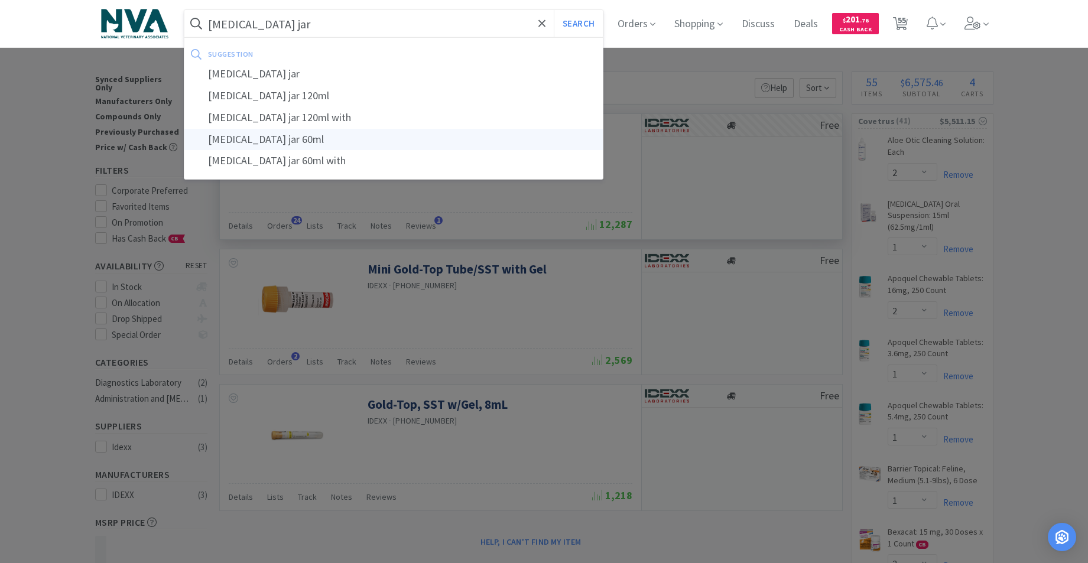
click at [246, 142] on div "[MEDICAL_DATA] jar 60ml" at bounding box center [393, 140] width 419 height 22
type input "[MEDICAL_DATA] jar 60ml"
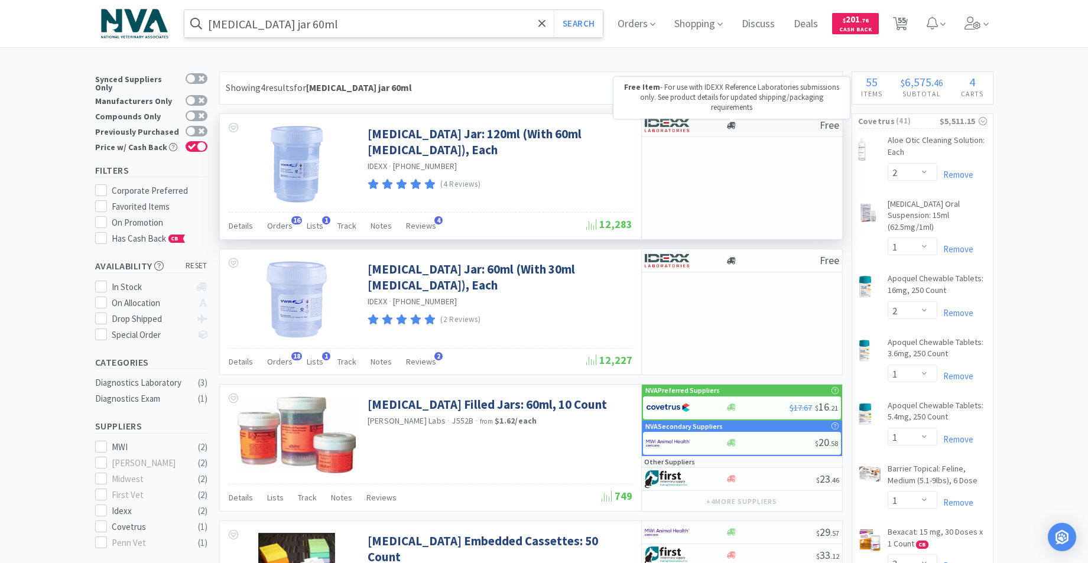
click at [730, 123] on icon at bounding box center [731, 125] width 9 height 9
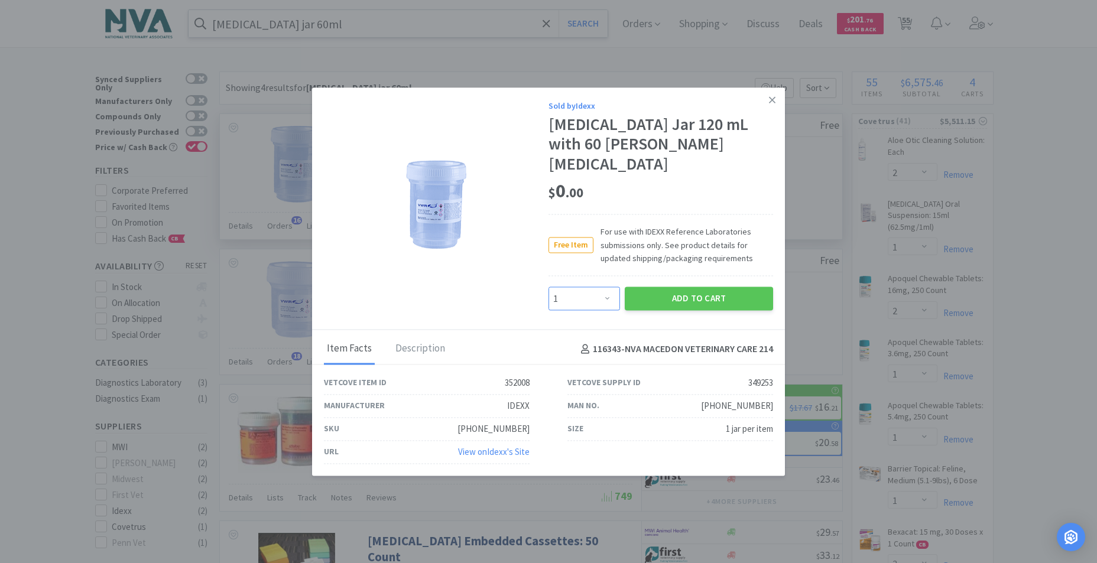
click at [608, 287] on select "Enter Quantity 1 2 3 4 5 6 7 8 9 10 11 12 13 14 15 16 17 18 19 20 Enter Quantity" at bounding box center [583, 299] width 71 height 24
select select "4"
click at [548, 287] on select "Enter Quantity 1 2 3 4 5 6 7 8 9 10 11 12 13 14 15 16 17 18 19 20 Enter Quantity" at bounding box center [583, 299] width 71 height 24
click at [659, 290] on button "Add to Cart" at bounding box center [699, 299] width 148 height 24
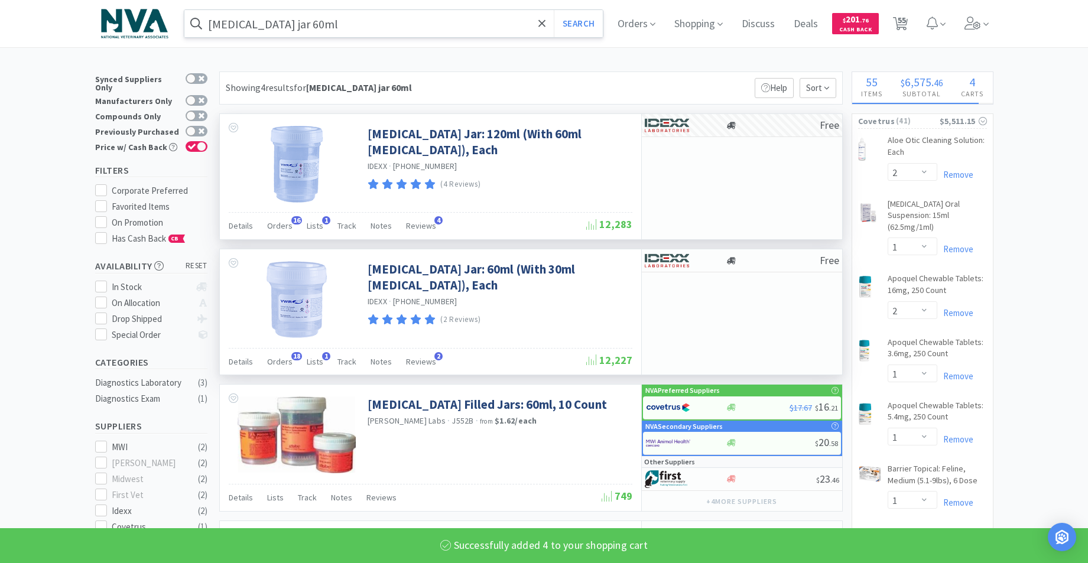
select select "4"
select select "5"
select select "1"
select select "50"
select select "3"
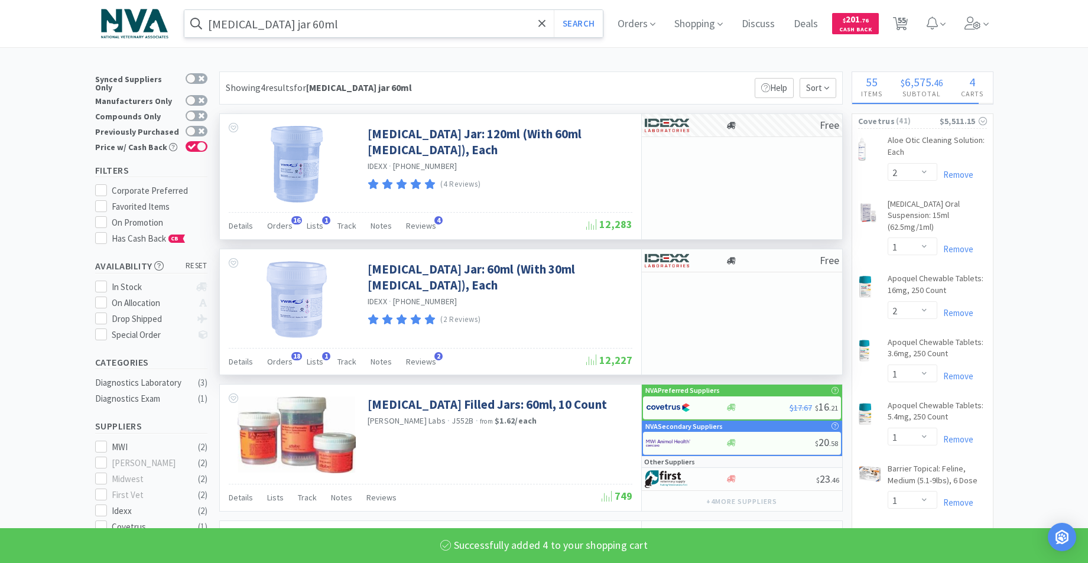
select select "150"
select select "3"
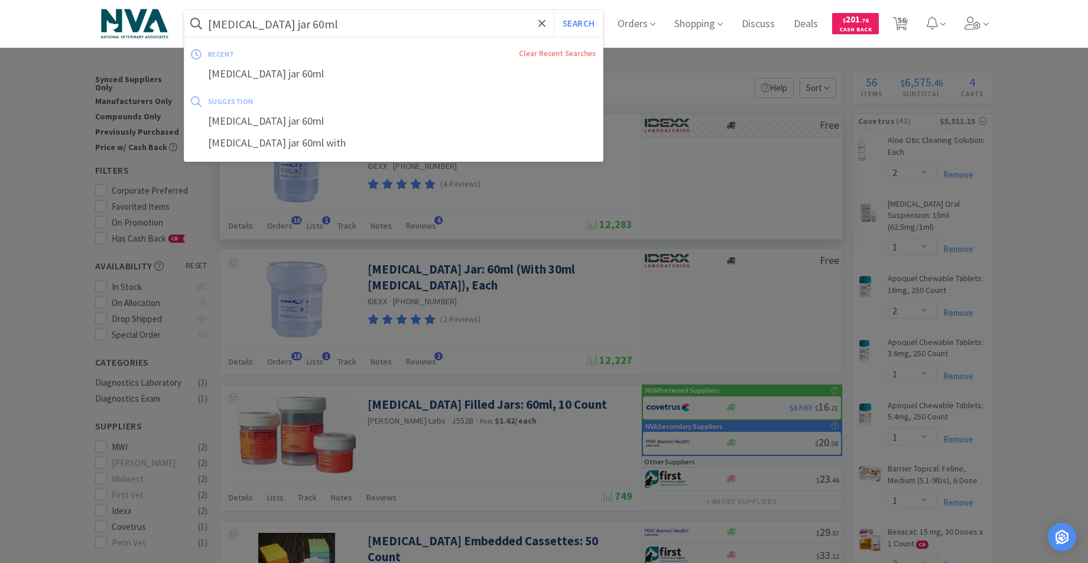
click at [357, 31] on input "[MEDICAL_DATA] jar 60ml" at bounding box center [393, 23] width 419 height 27
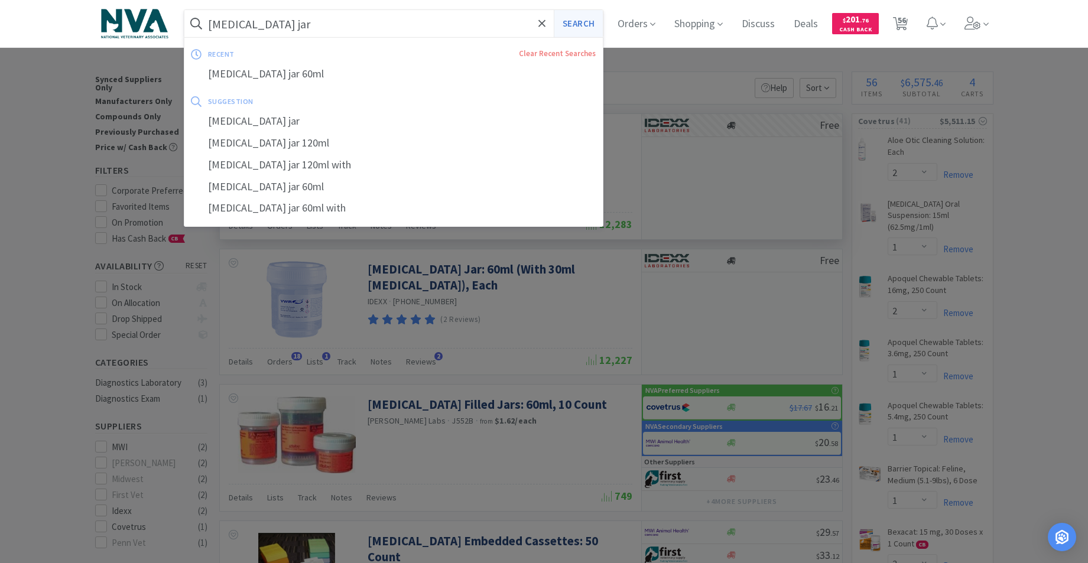
type input "[MEDICAL_DATA] jar"
click at [581, 27] on button "Search" at bounding box center [578, 23] width 49 height 27
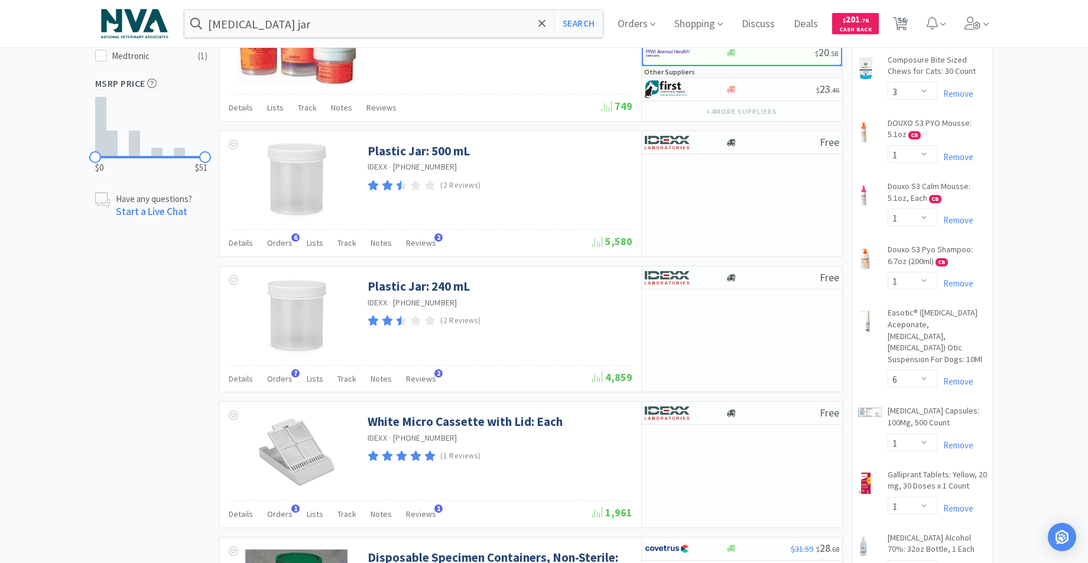
scroll to position [735, 0]
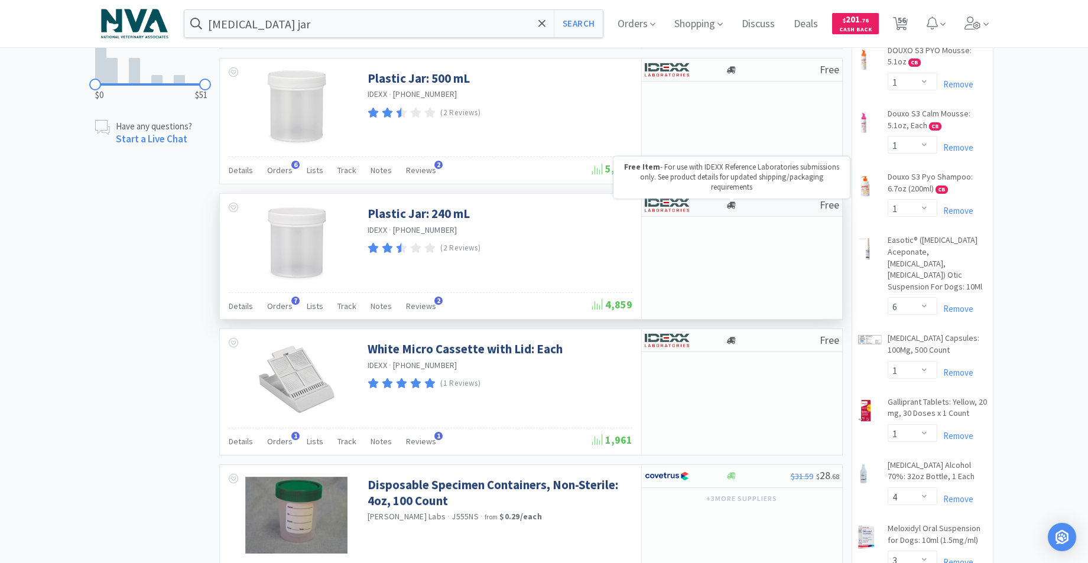
click at [734, 204] on icon at bounding box center [731, 204] width 9 height 7
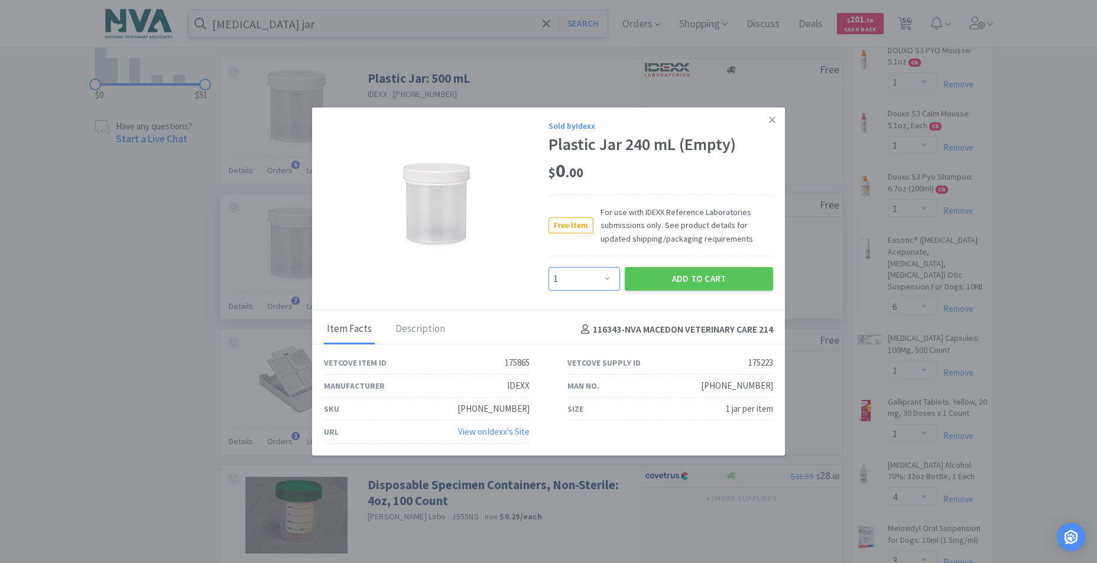
click at [607, 278] on select "Enter Quantity 1 2 3 4 5 6 7 8 9 10 11 12 13 14 15 16 17 18 19 20 Enter Quantity" at bounding box center [583, 279] width 71 height 24
select select "2"
click at [548, 267] on select "Enter Quantity 1 2 3 4 5 6 7 8 9 10 11 12 13 14 15 16 17 18 19 20 Enter Quantity" at bounding box center [583, 279] width 71 height 24
click at [681, 278] on button "Add to Cart" at bounding box center [699, 279] width 148 height 24
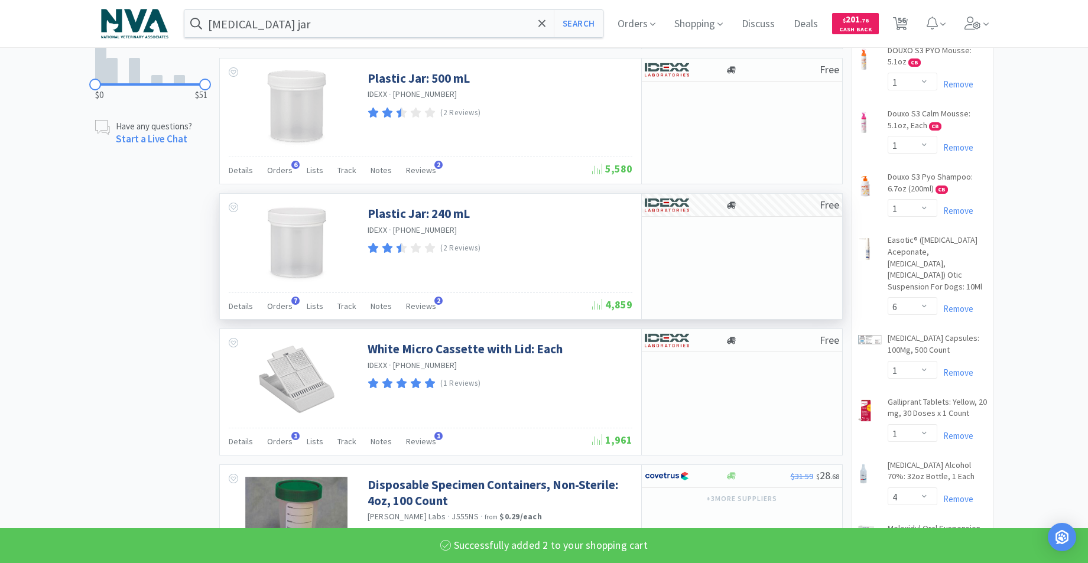
select select "2"
select select "3"
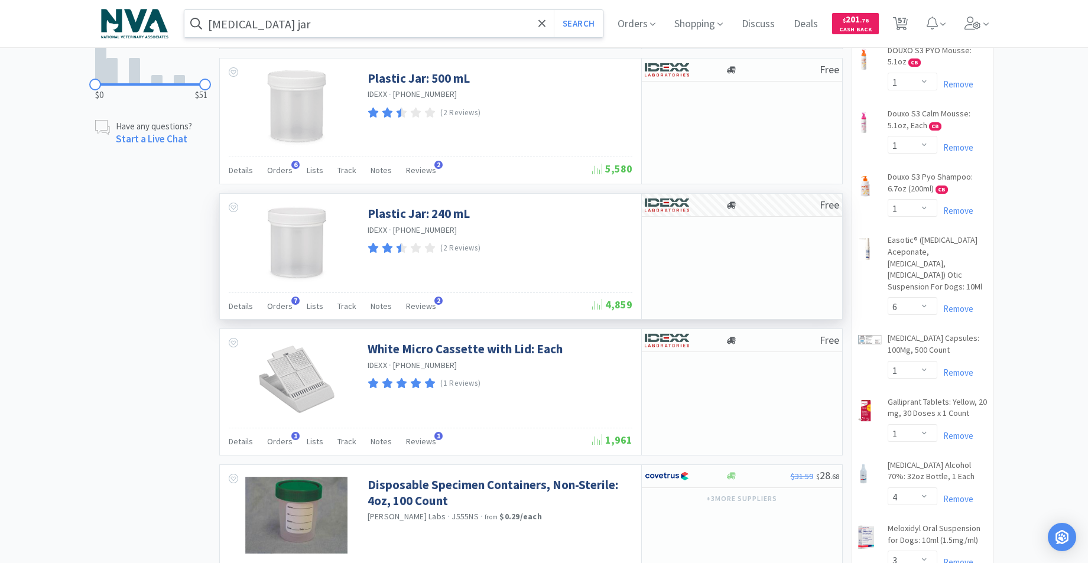
click at [358, 15] on input "[MEDICAL_DATA] jar" at bounding box center [393, 23] width 419 height 27
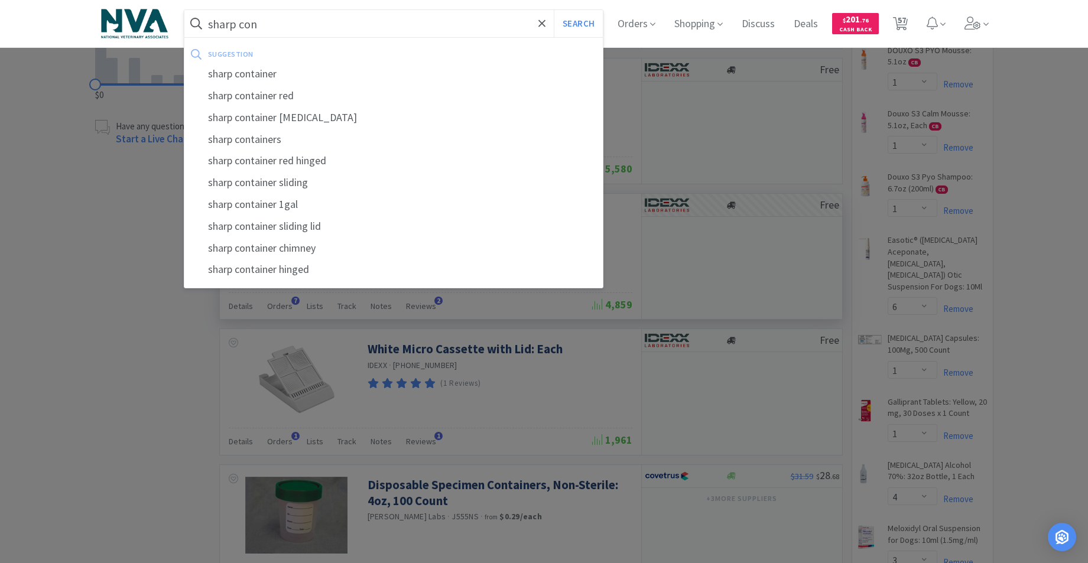
click at [229, 77] on div "sharp container" at bounding box center [393, 74] width 419 height 22
type input "sharp container"
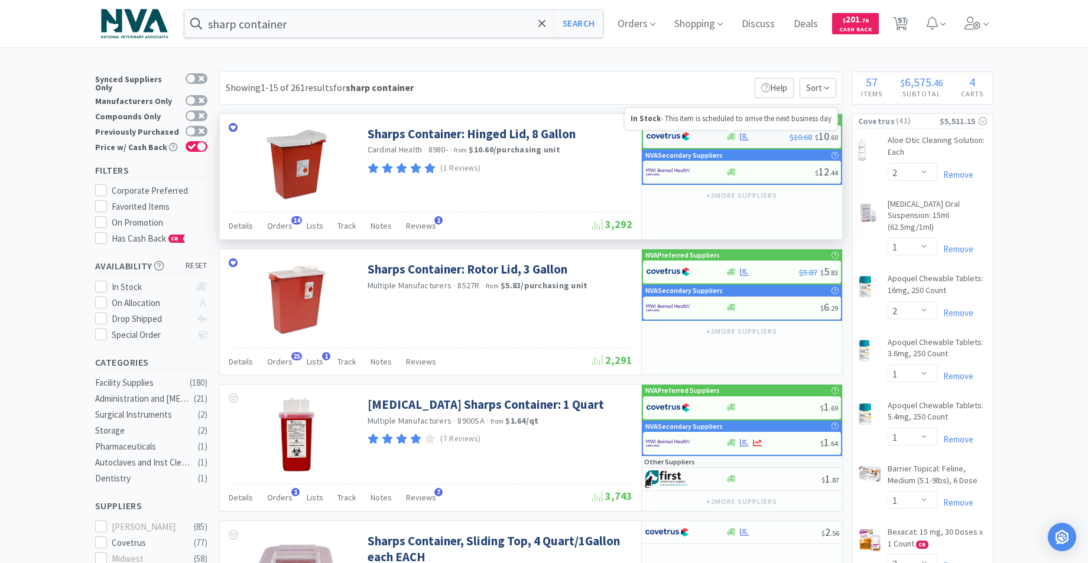
click at [733, 136] on icon at bounding box center [731, 136] width 9 height 7
select select "1"
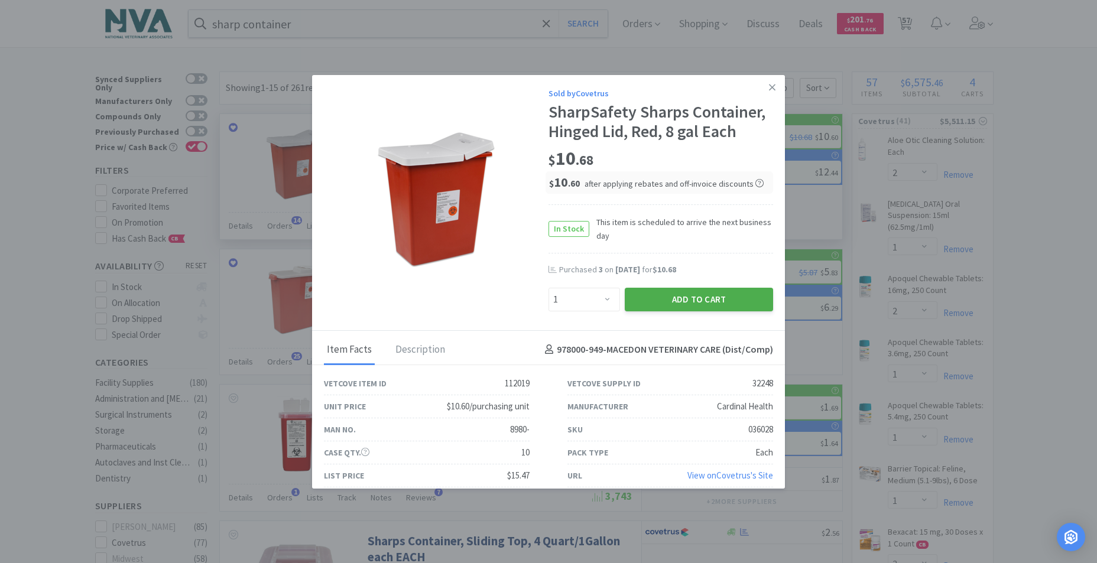
click at [689, 296] on button "Add to Cart" at bounding box center [699, 300] width 148 height 24
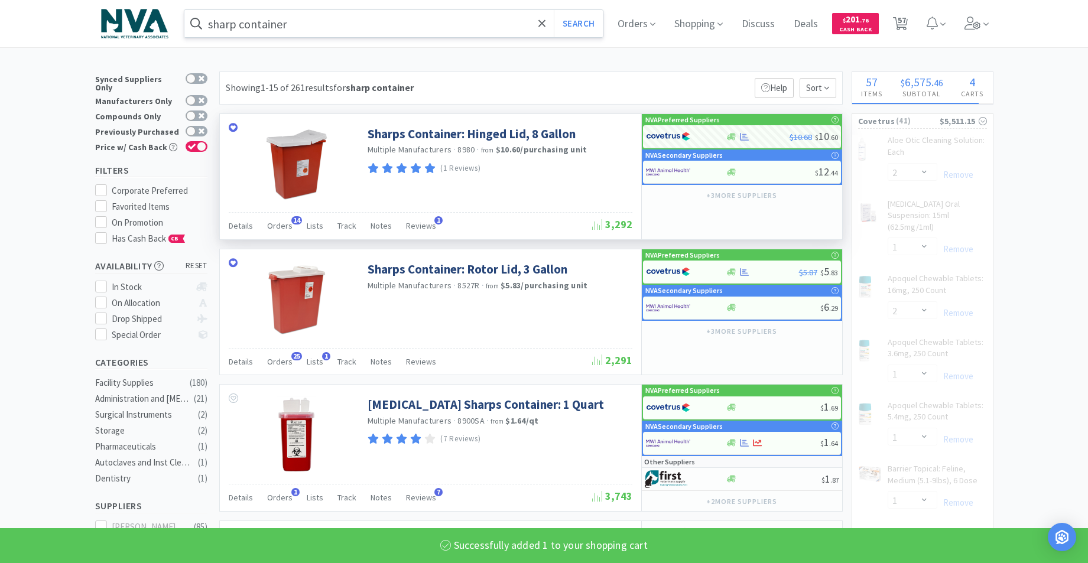
click at [349, 29] on input "sharp container" at bounding box center [393, 23] width 419 height 27
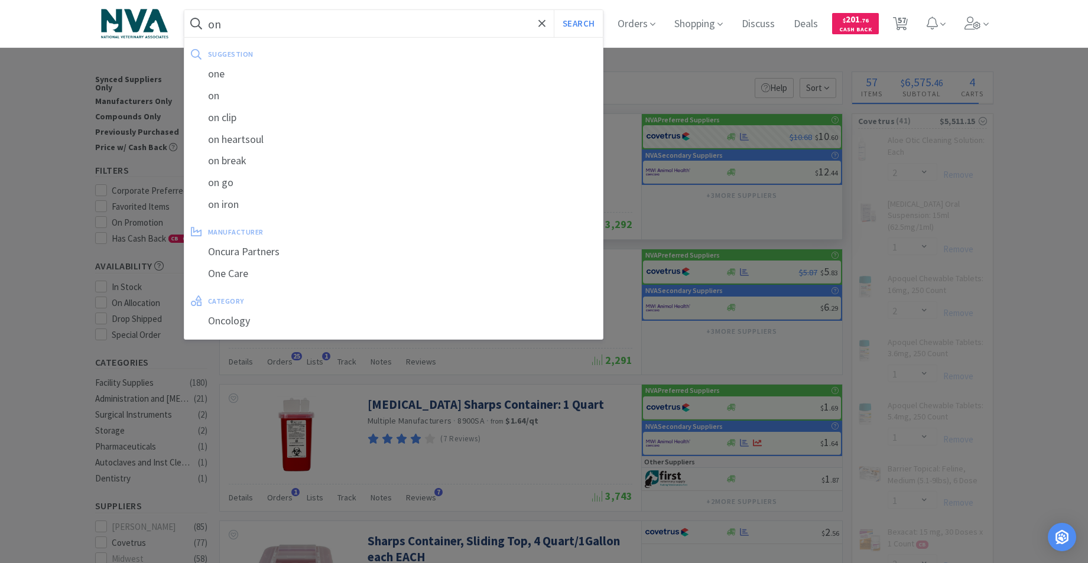
type input "one"
select select "2"
select select "3"
select select "4"
select select "1"
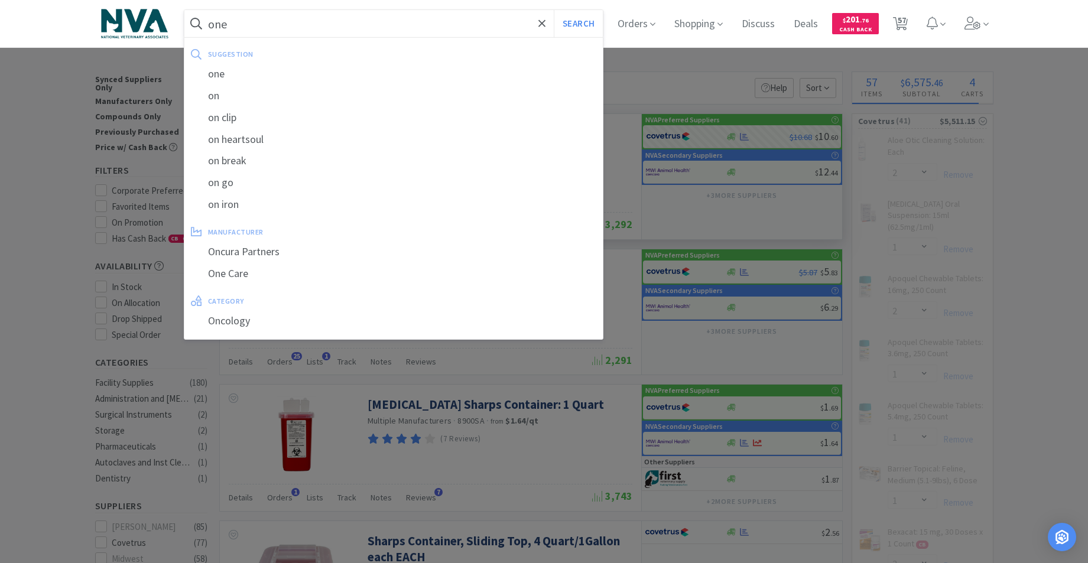
select select "1"
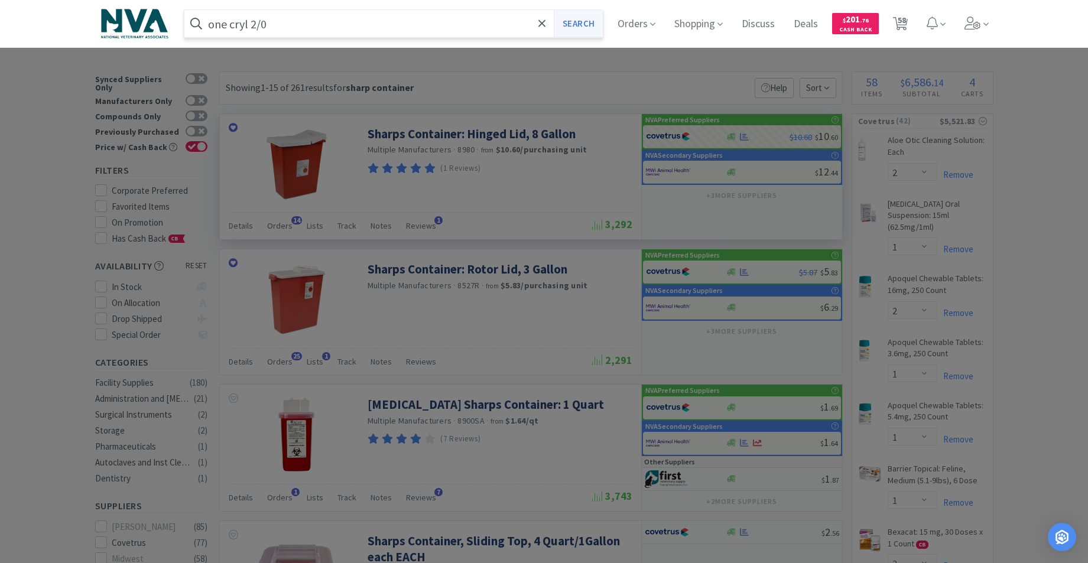
type input "one cryl 2/0"
click at [592, 25] on button "Search" at bounding box center [578, 23] width 49 height 27
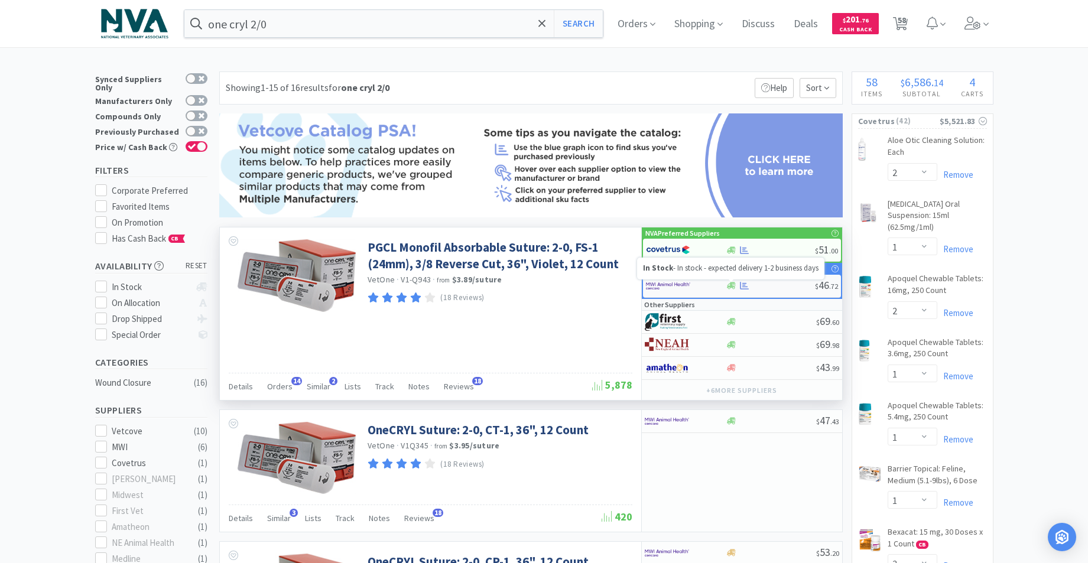
click at [733, 288] on icon at bounding box center [731, 285] width 9 height 7
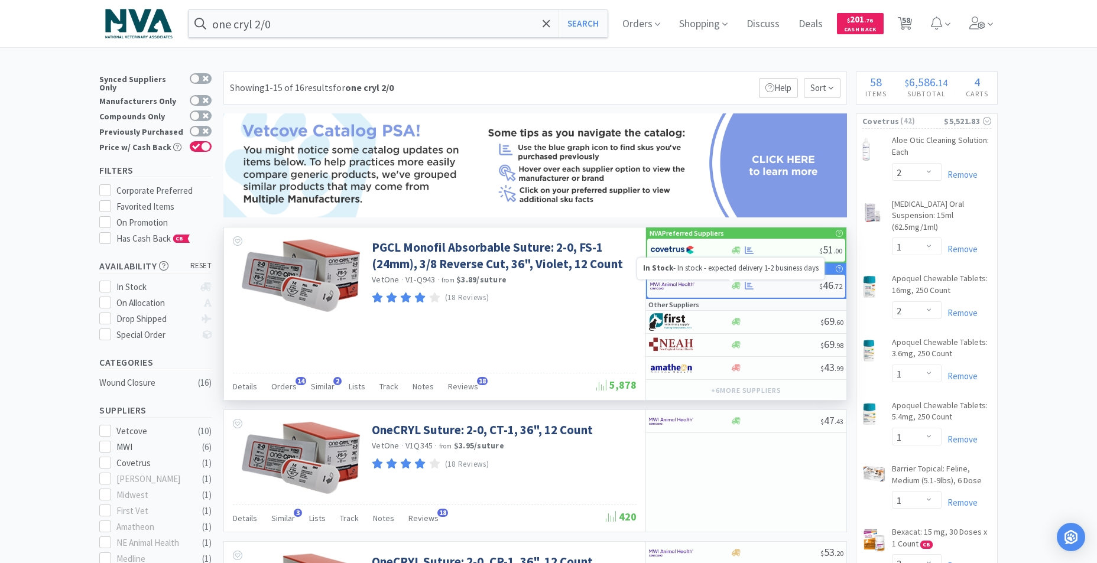
select select "1"
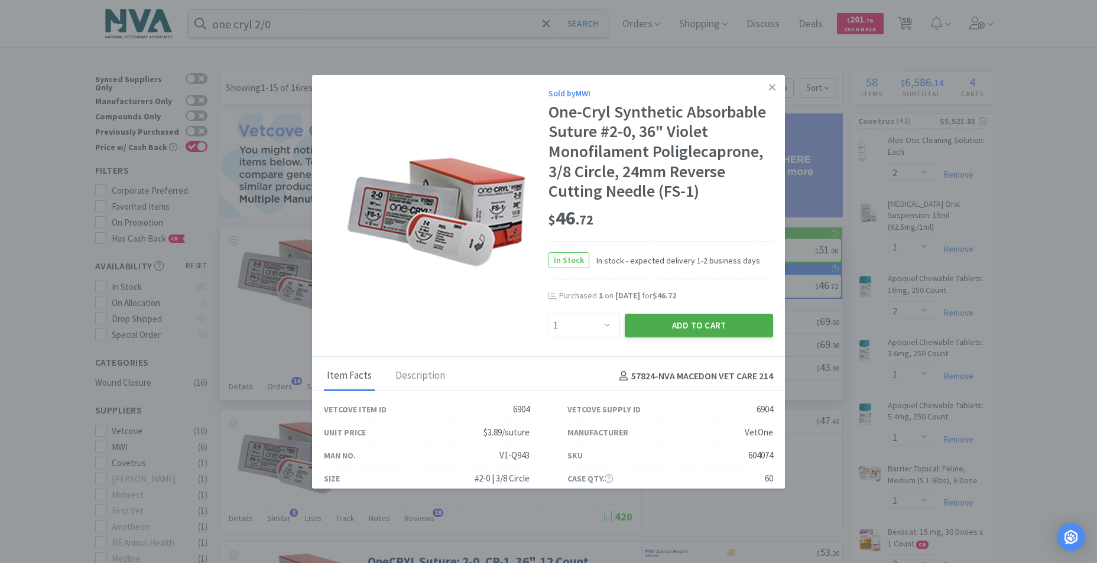
click at [659, 330] on button "Add to Cart" at bounding box center [699, 326] width 148 height 24
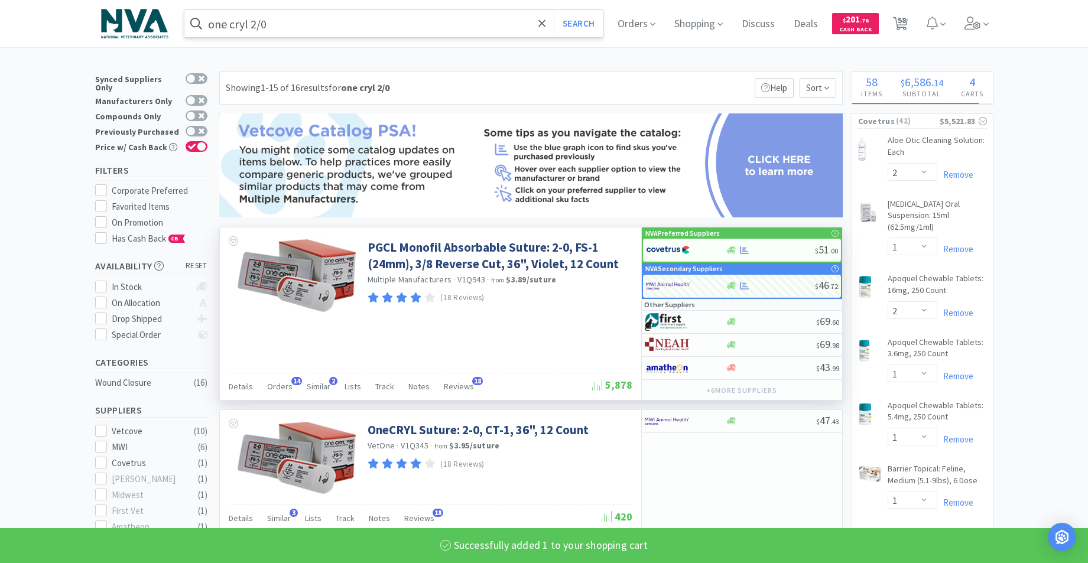
click at [295, 25] on input "one cryl 2/0" at bounding box center [393, 23] width 419 height 27
select select "5"
select select "50"
select select "1"
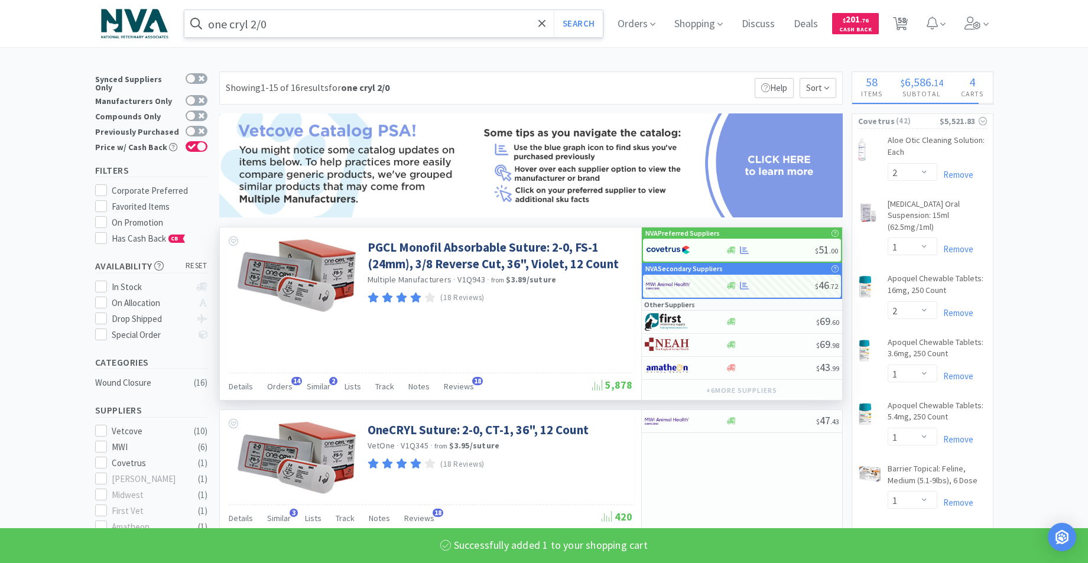
select select "100"
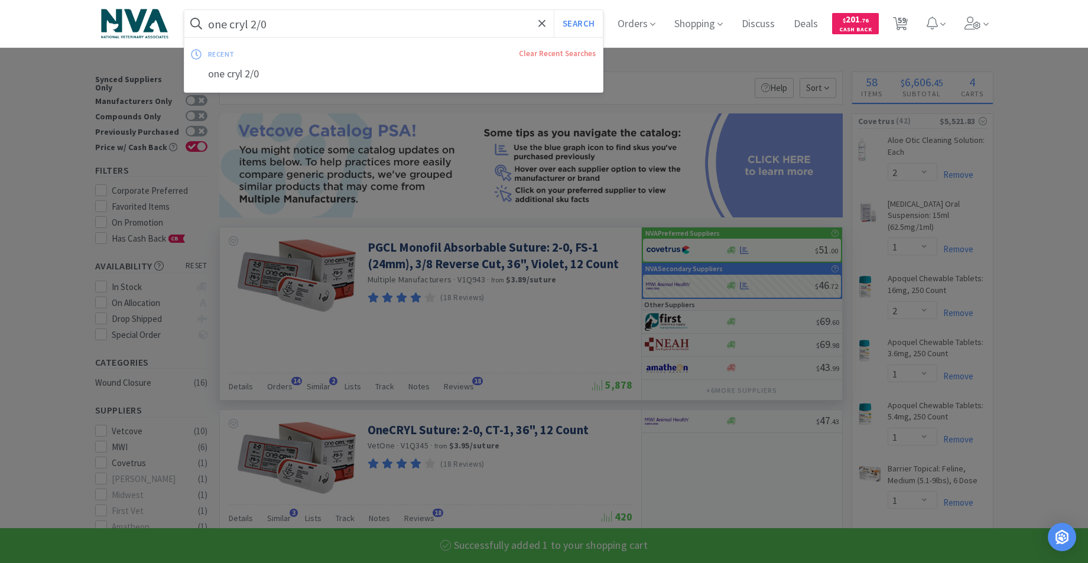
click at [295, 25] on input "one cryl 2/0" at bounding box center [393, 23] width 419 height 27
click at [275, 25] on input "one cryl 2/0" at bounding box center [393, 23] width 419 height 27
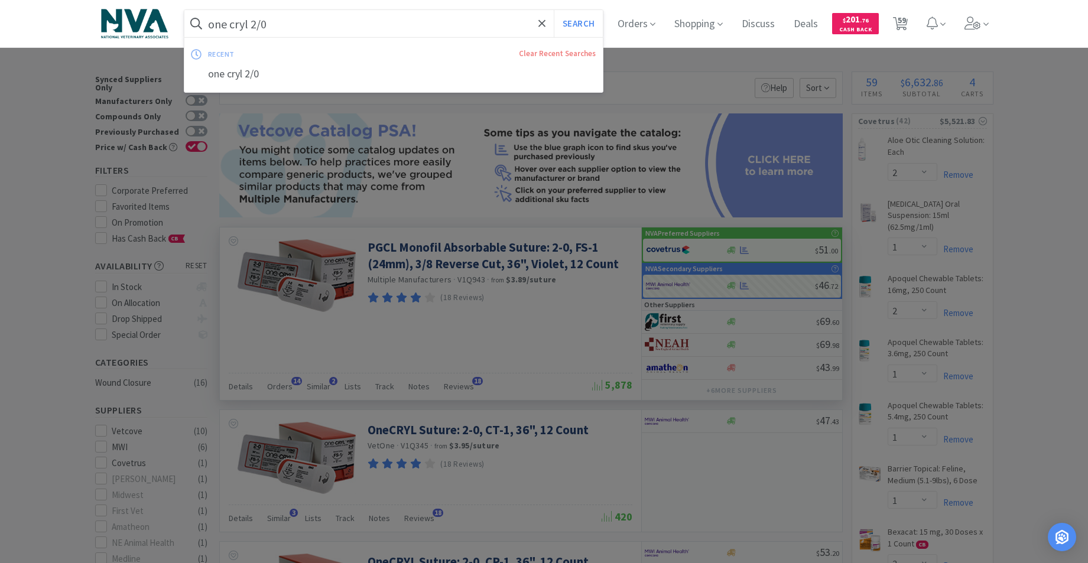
click at [272, 22] on input "one cryl 2/0" at bounding box center [393, 23] width 419 height 27
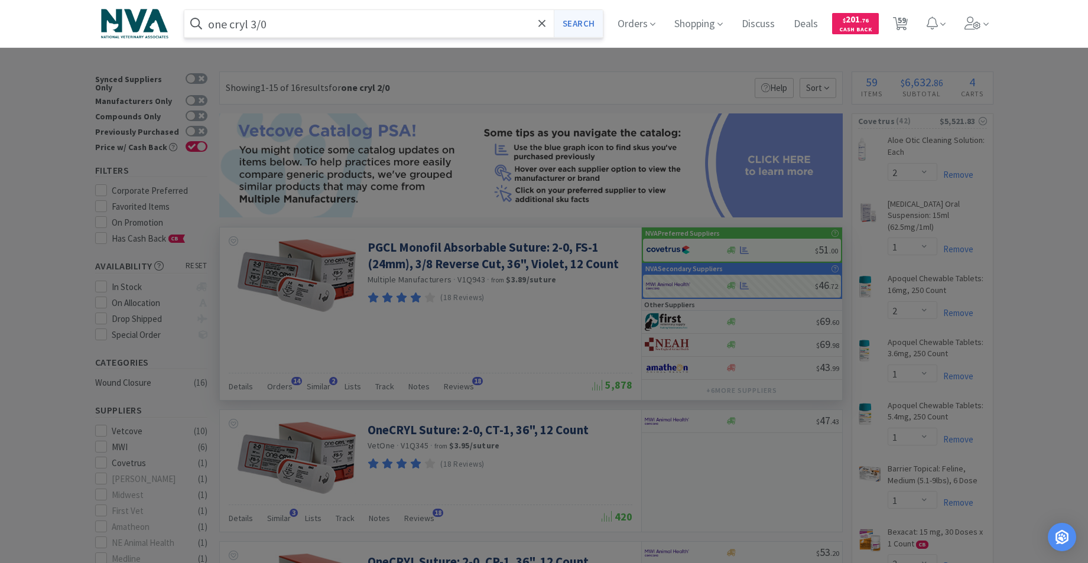
type input "one cryl 3/0"
click at [594, 22] on button "Search" at bounding box center [578, 23] width 49 height 27
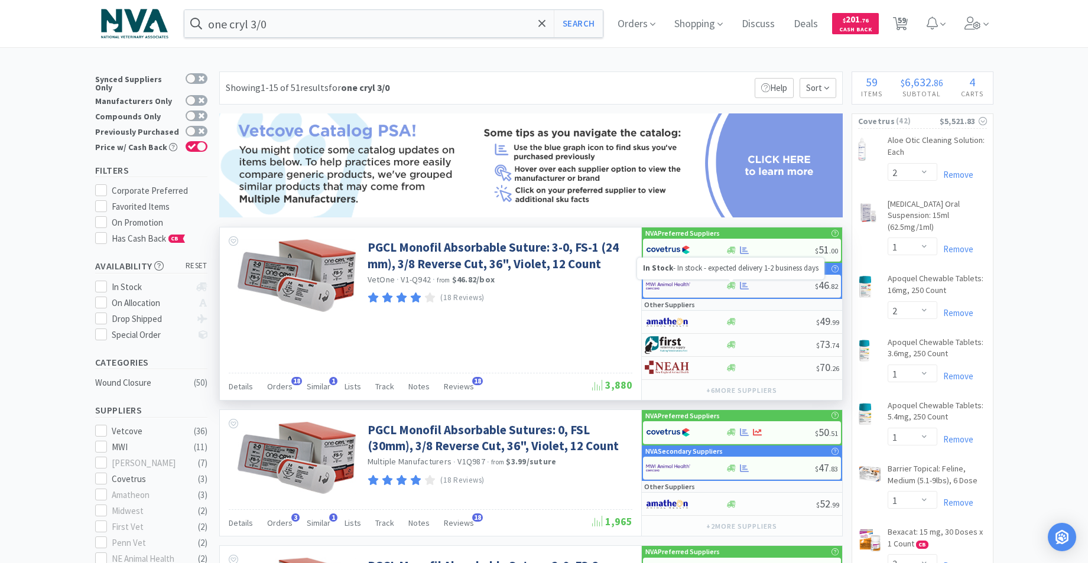
click at [729, 282] on icon at bounding box center [731, 285] width 9 height 9
select select "1"
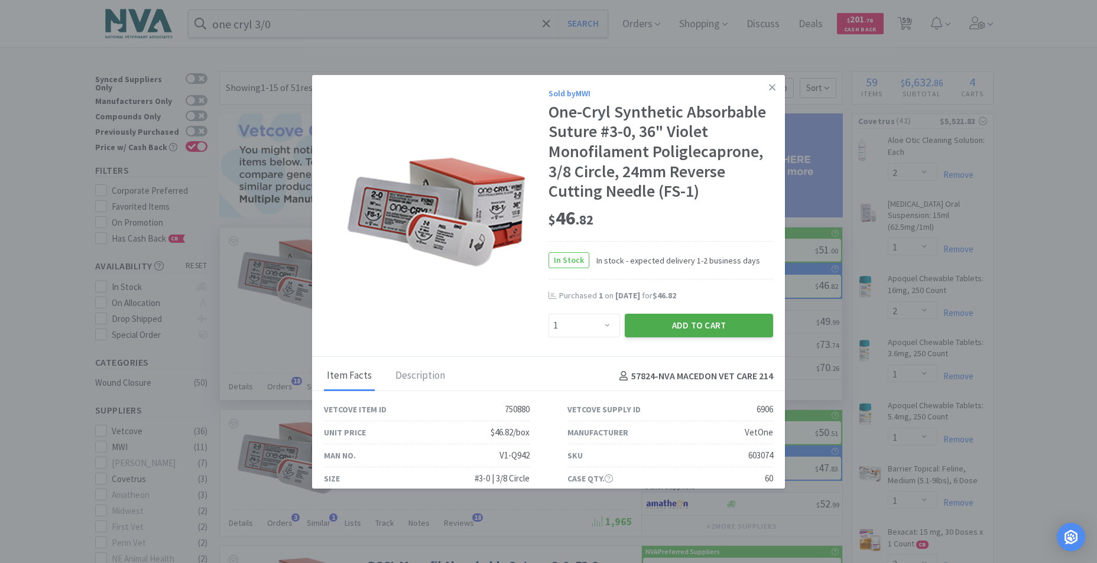
click at [685, 326] on button "Add to Cart" at bounding box center [699, 326] width 148 height 24
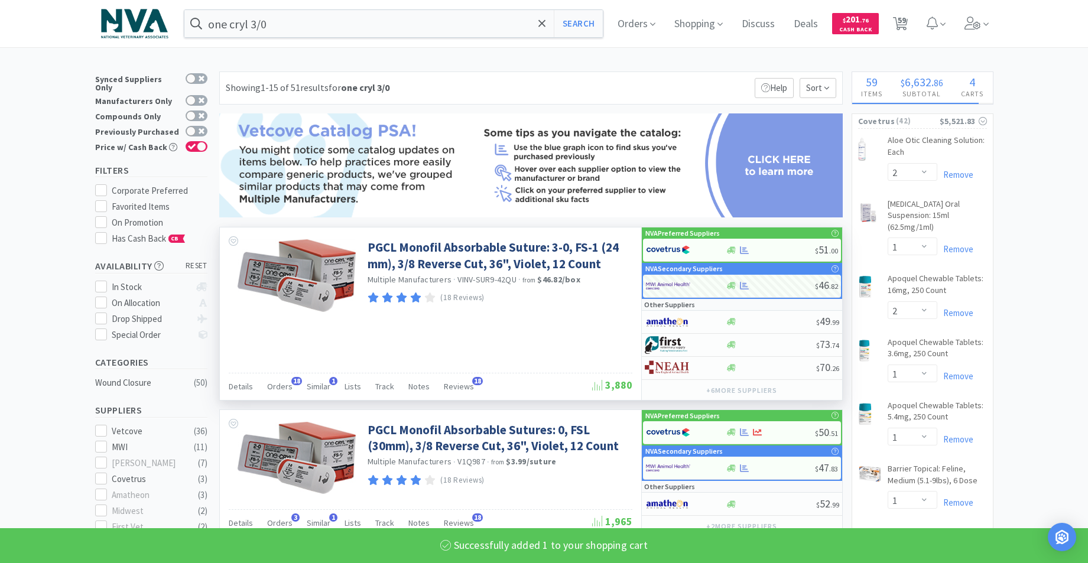
select select "5"
select select "50"
select select "1"
select select "100"
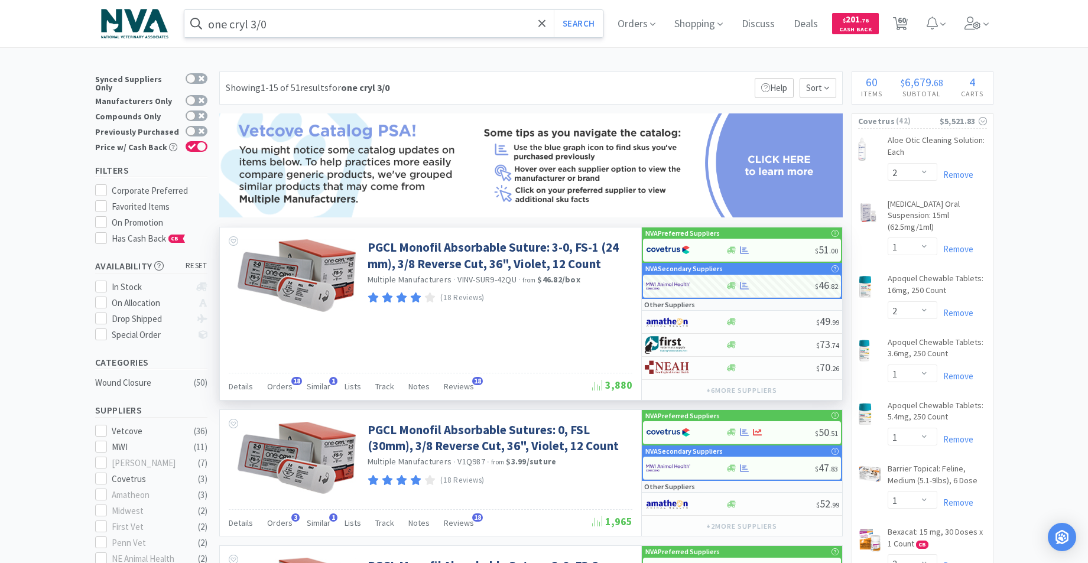
click at [292, 23] on input "one cryl 3/0" at bounding box center [393, 23] width 419 height 27
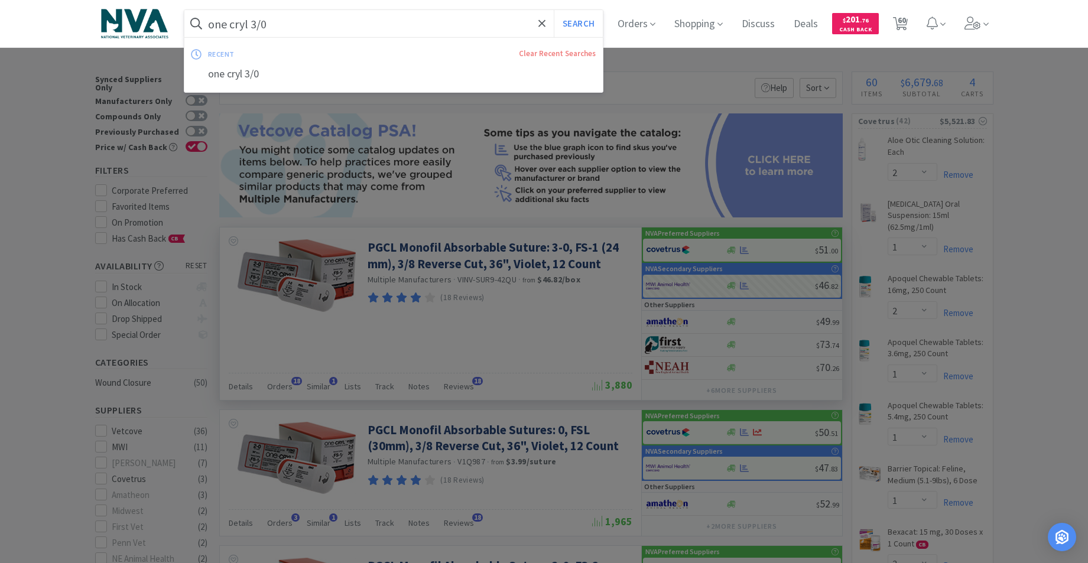
click at [292, 23] on input "one cryl 3/0" at bounding box center [393, 23] width 419 height 27
click at [279, 24] on input "one cryl 3/0" at bounding box center [393, 23] width 419 height 27
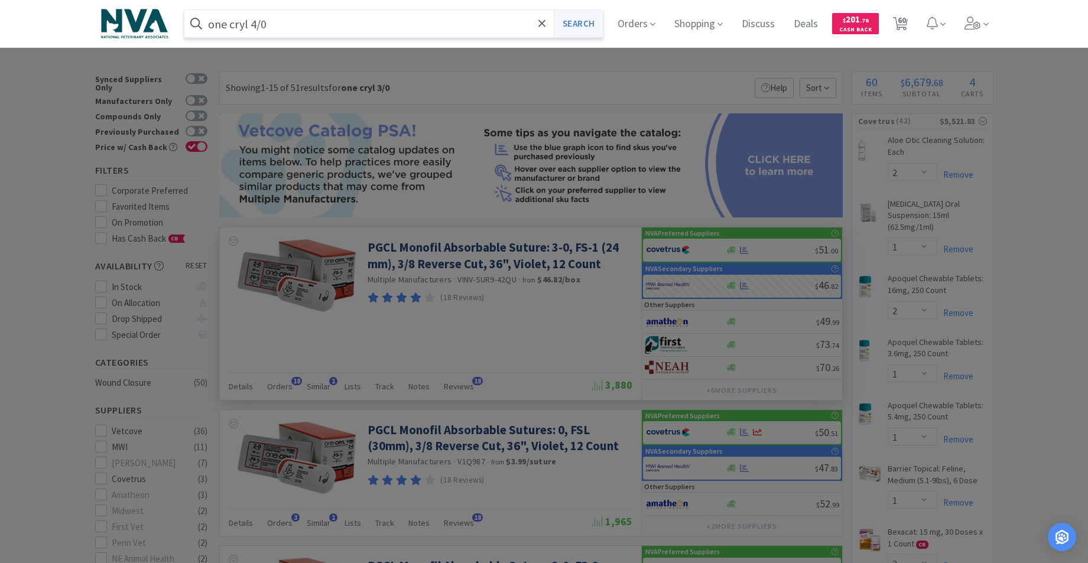
click at [592, 25] on button "Search" at bounding box center [578, 23] width 49 height 27
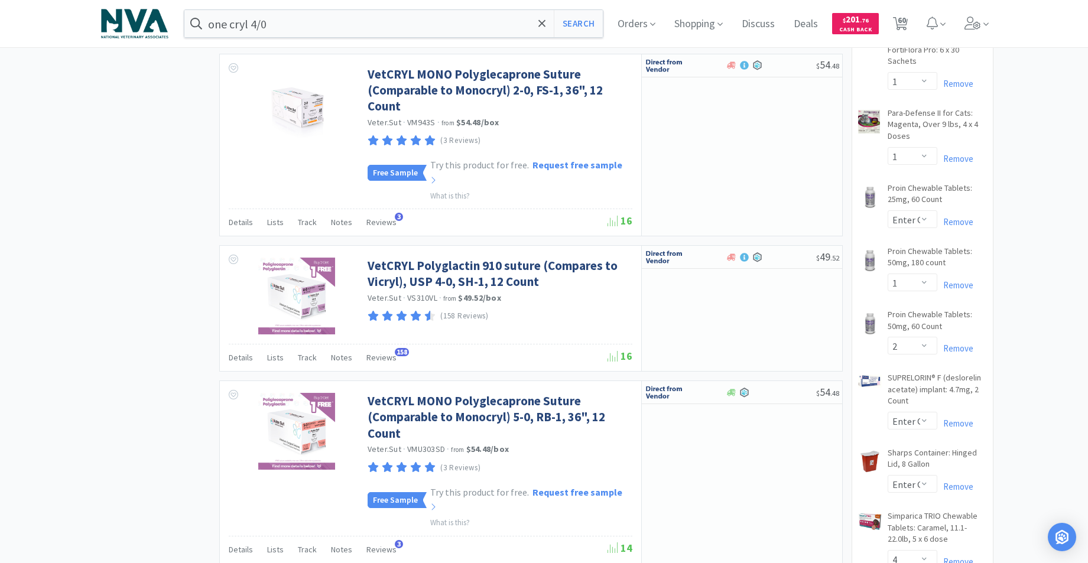
scroll to position [2058, 0]
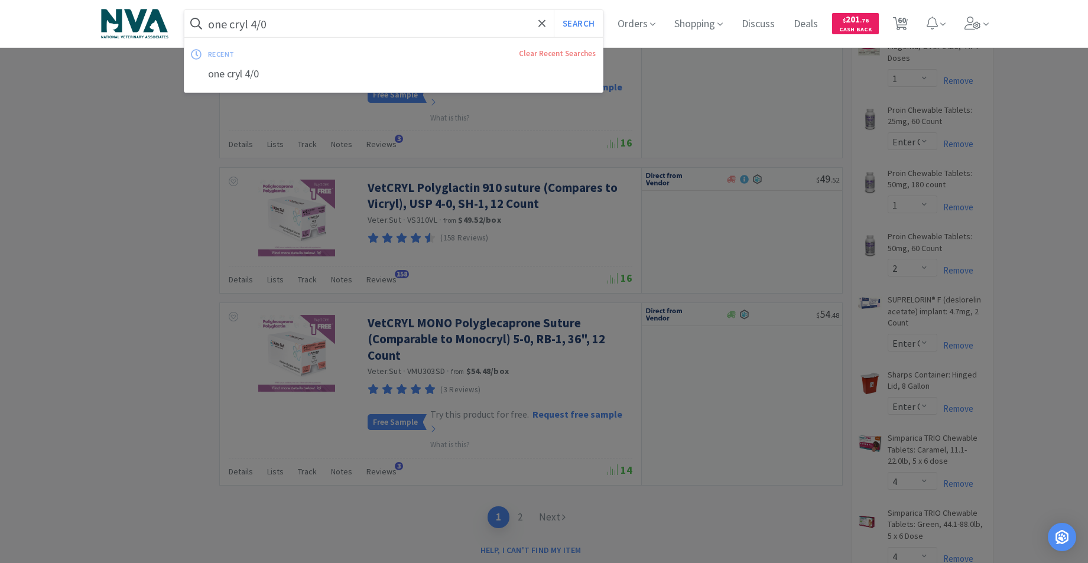
click at [330, 23] on input "one cryl 4/0" at bounding box center [393, 23] width 419 height 27
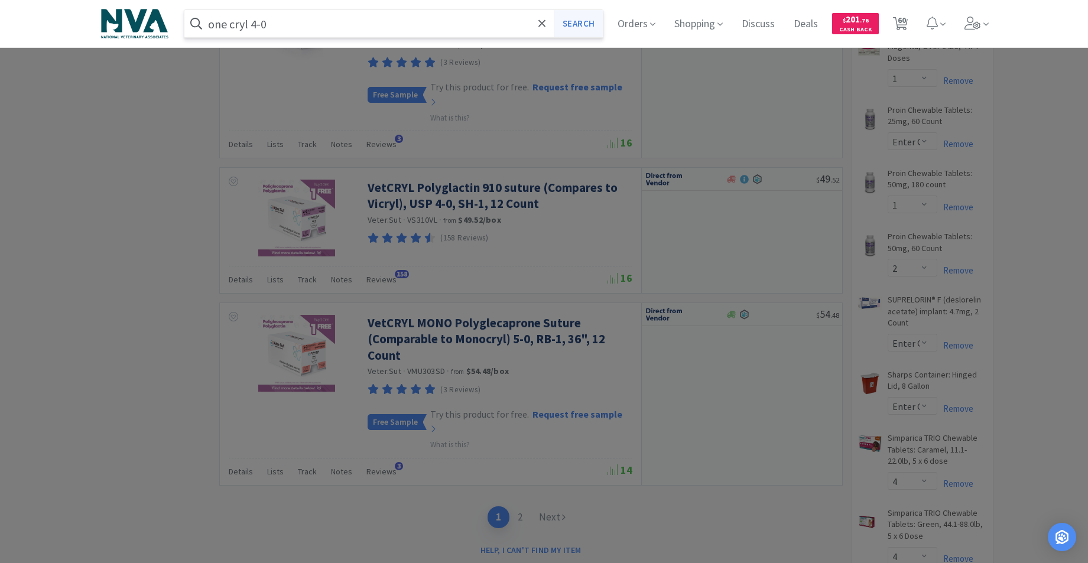
click at [584, 24] on button "Search" at bounding box center [578, 23] width 49 height 27
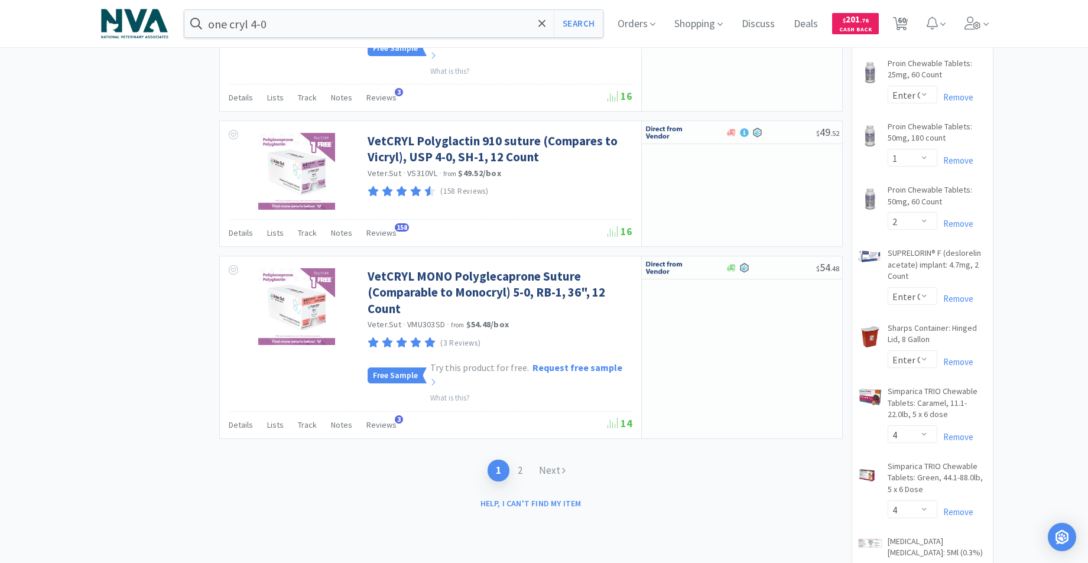
scroll to position [2418, 0]
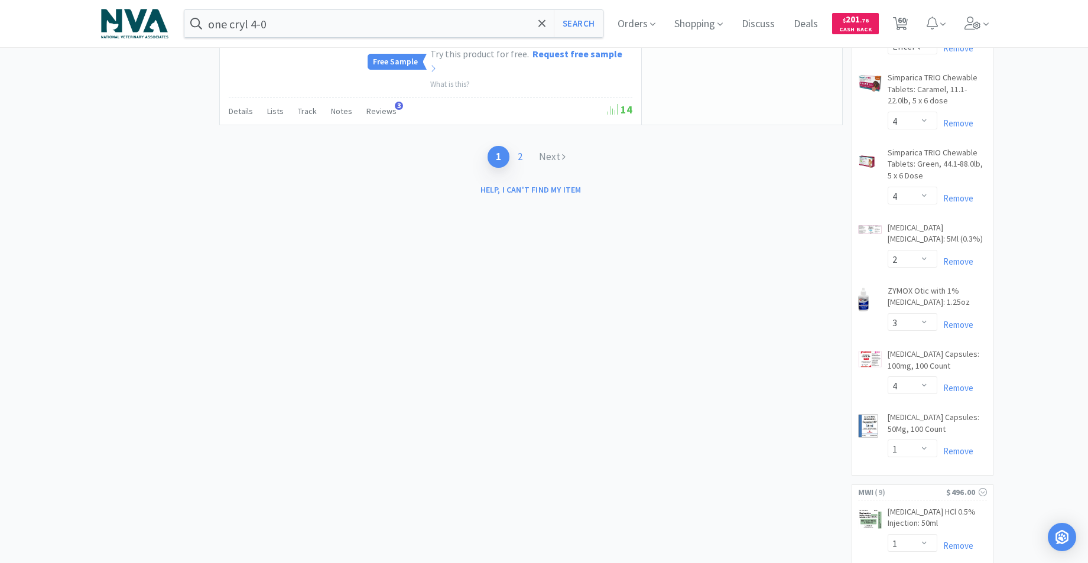
click at [524, 146] on link "2" at bounding box center [519, 157] width 21 height 22
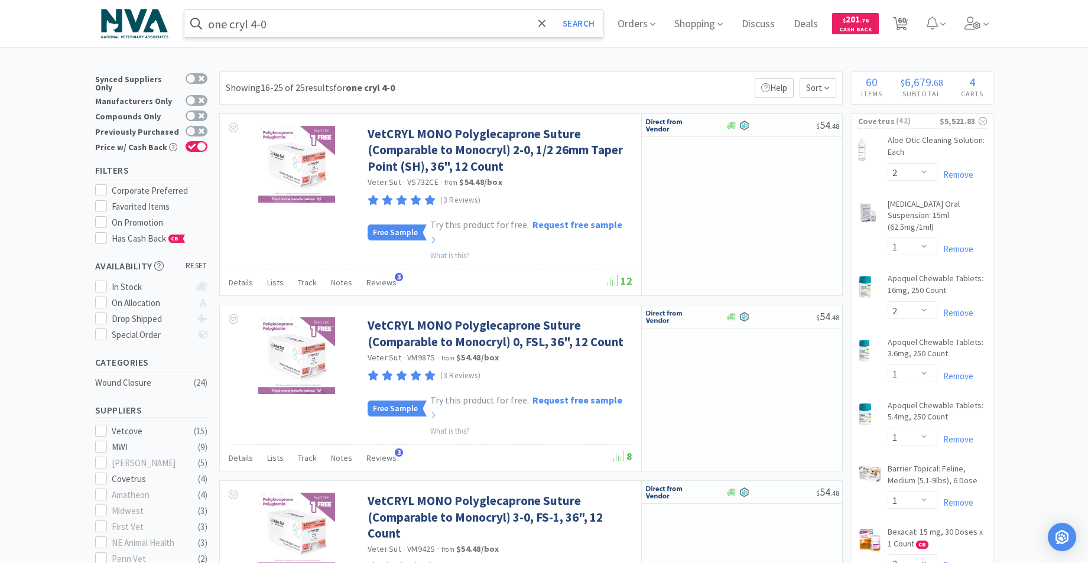
click at [333, 24] on input "one cryl 4-0" at bounding box center [393, 23] width 419 height 27
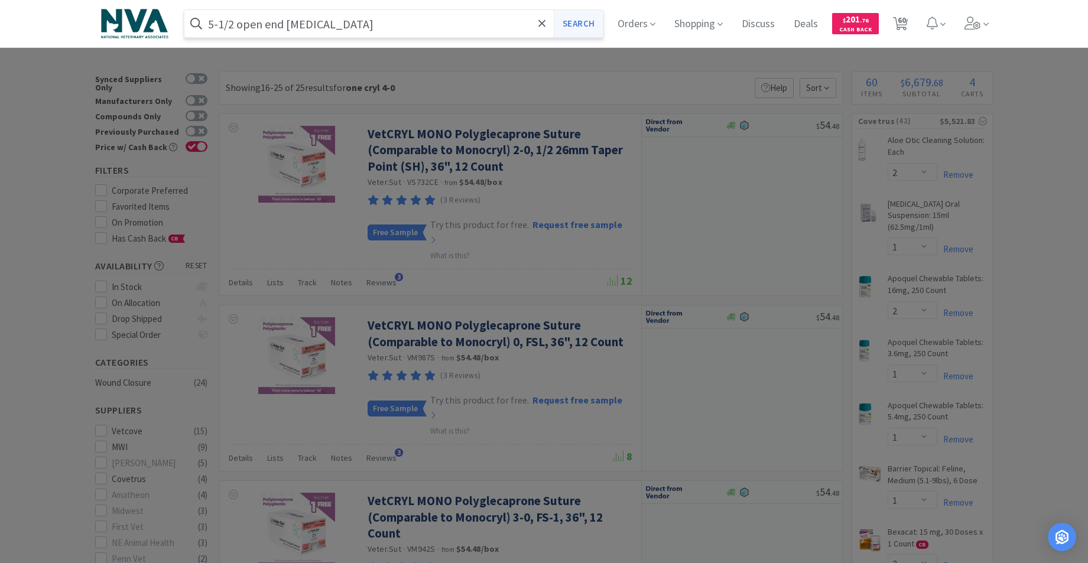
type input "5-1/2 open end [MEDICAL_DATA]"
click at [593, 21] on button "Search" at bounding box center [578, 23] width 49 height 27
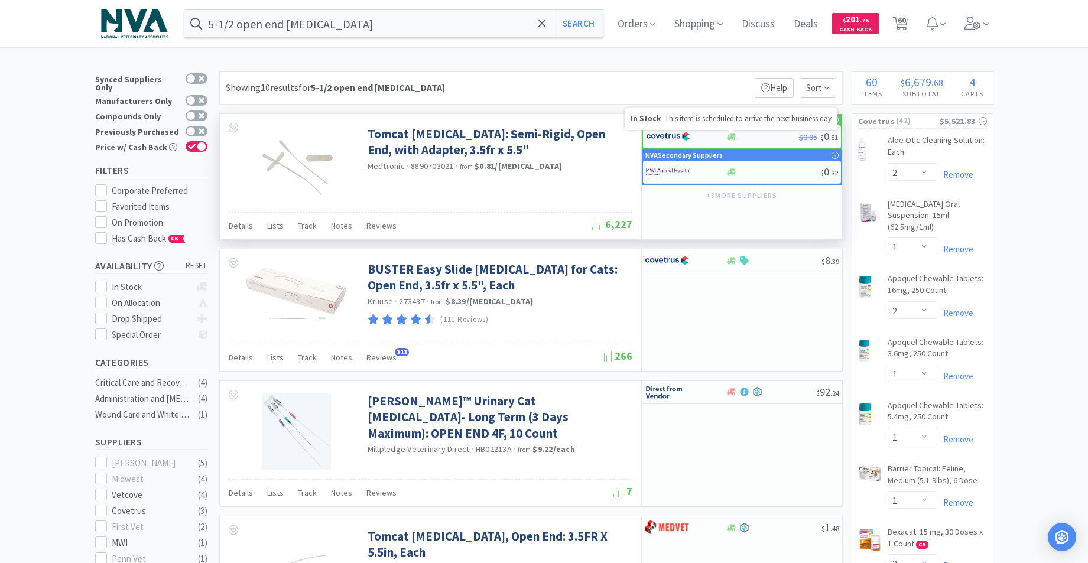
click at [729, 138] on icon at bounding box center [731, 136] width 9 height 7
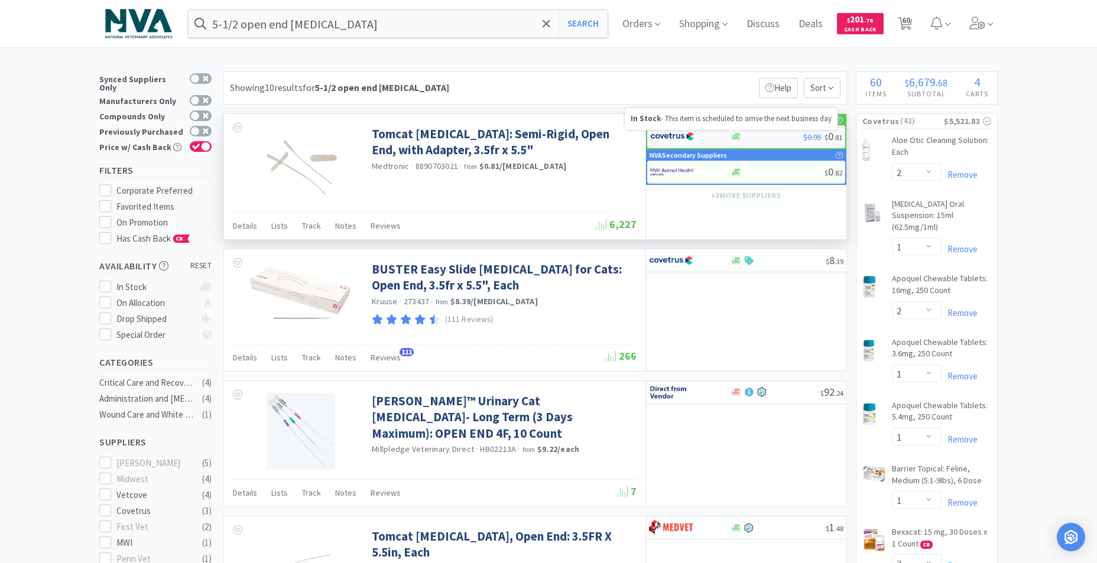
select select "1"
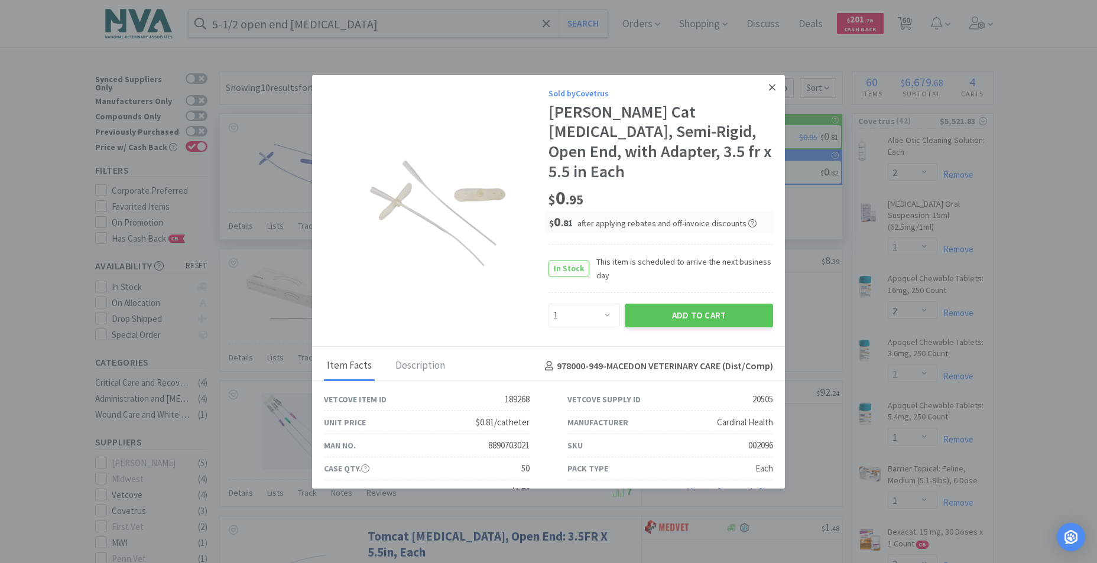
click at [769, 86] on icon at bounding box center [772, 87] width 6 height 6
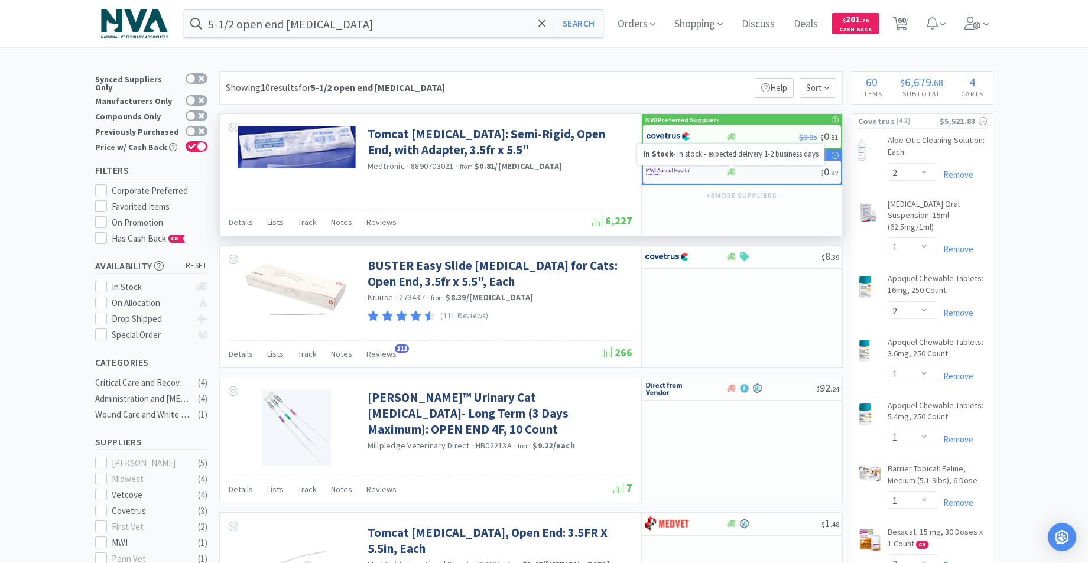
click at [730, 173] on icon at bounding box center [731, 171] width 9 height 7
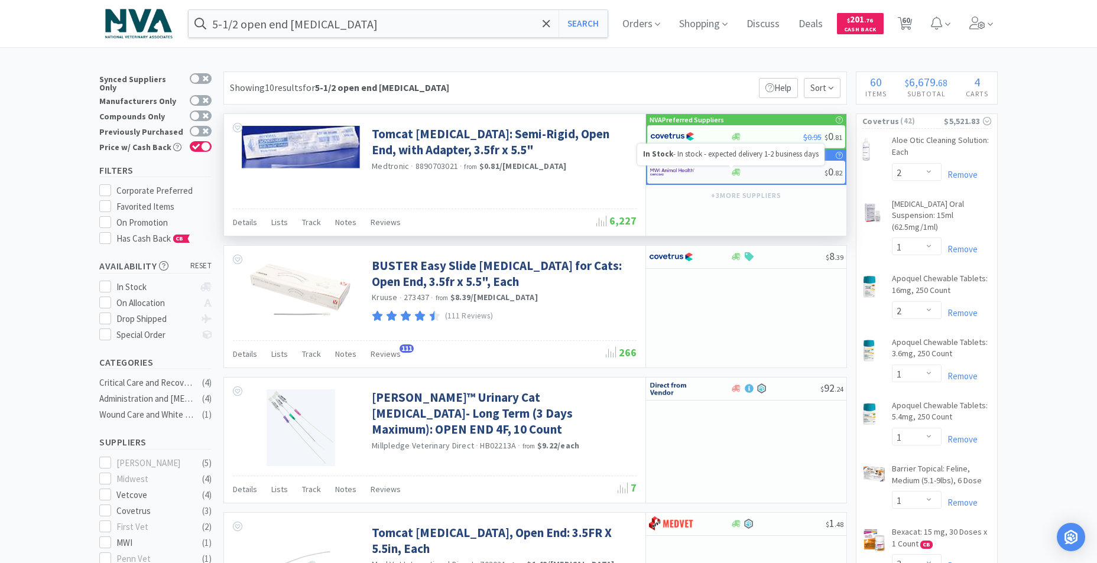
select select "10"
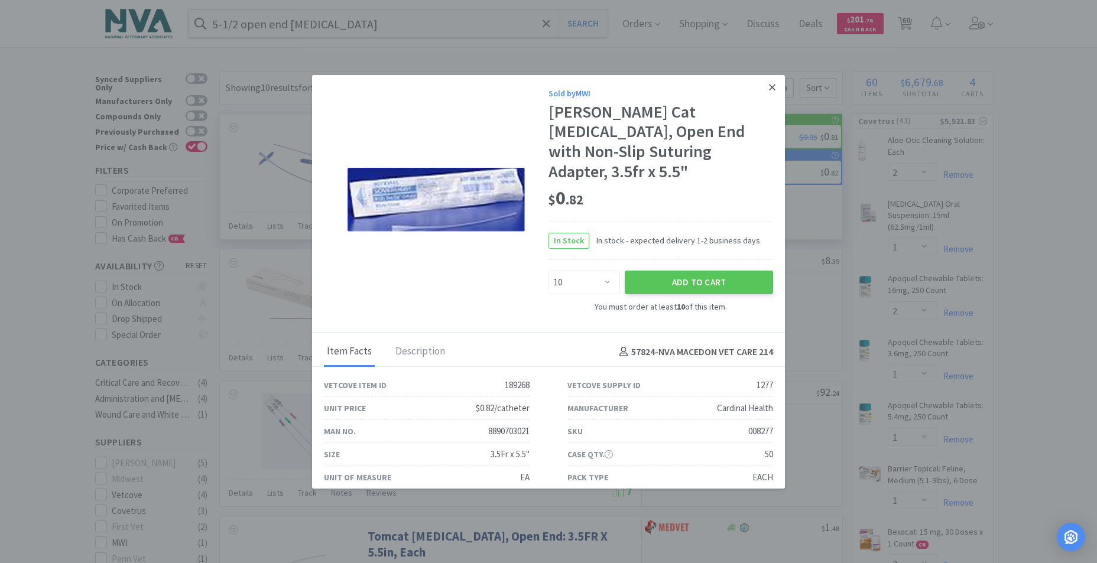
click at [769, 87] on icon at bounding box center [772, 87] width 6 height 6
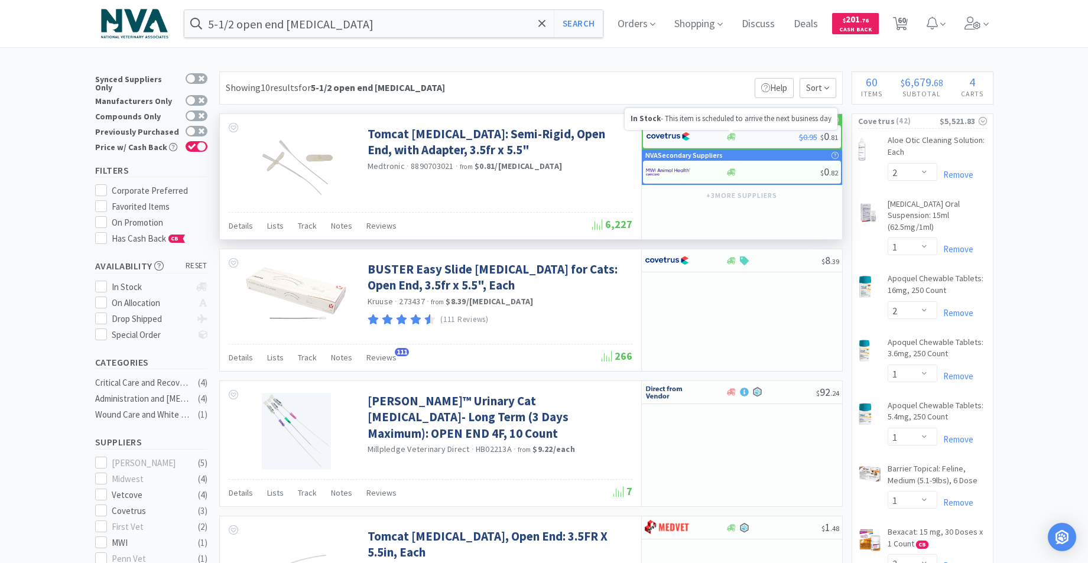
click at [729, 133] on icon at bounding box center [731, 136] width 9 height 9
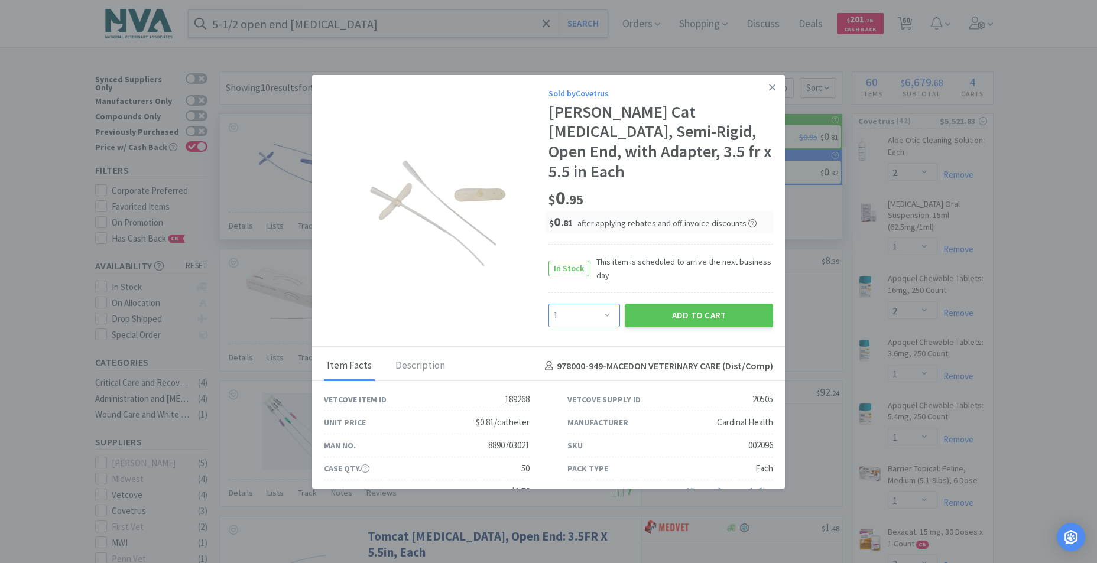
click at [601, 304] on select "Enter Quantity 1 2 3 4 5 6 7 8 9 10 11 12 13 14 15 16 17 18 19 20 Enter Quantity" at bounding box center [583, 316] width 71 height 24
select select "3"
click at [548, 304] on select "Enter Quantity 1 2 3 4 5 6 7 8 9 10 11 12 13 14 15 16 17 18 19 20 Enter Quantity" at bounding box center [583, 316] width 71 height 24
click at [669, 304] on button "Add to Cart" at bounding box center [699, 316] width 148 height 24
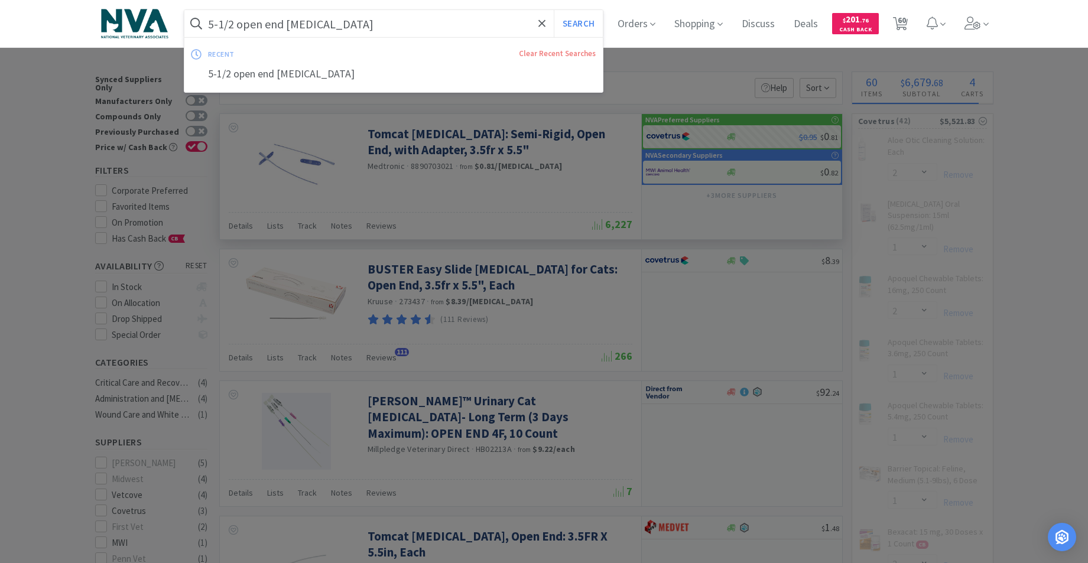
click at [370, 24] on input "5-1/2 open end [MEDICAL_DATA]" at bounding box center [393, 23] width 419 height 27
select select "3"
select select "4"
select select "1"
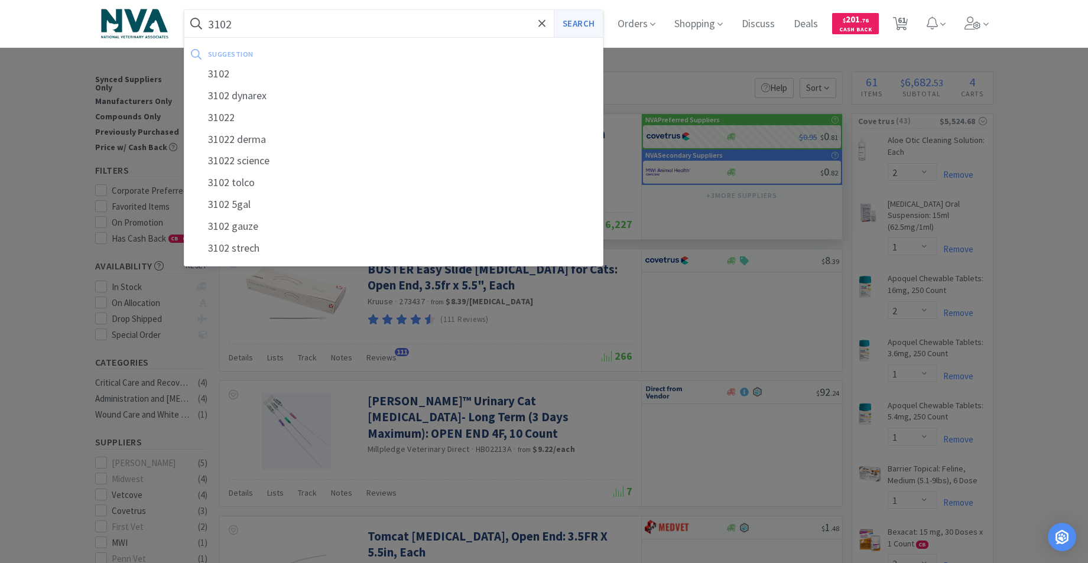
type input "3102"
click at [585, 22] on button "Search" at bounding box center [578, 23] width 49 height 27
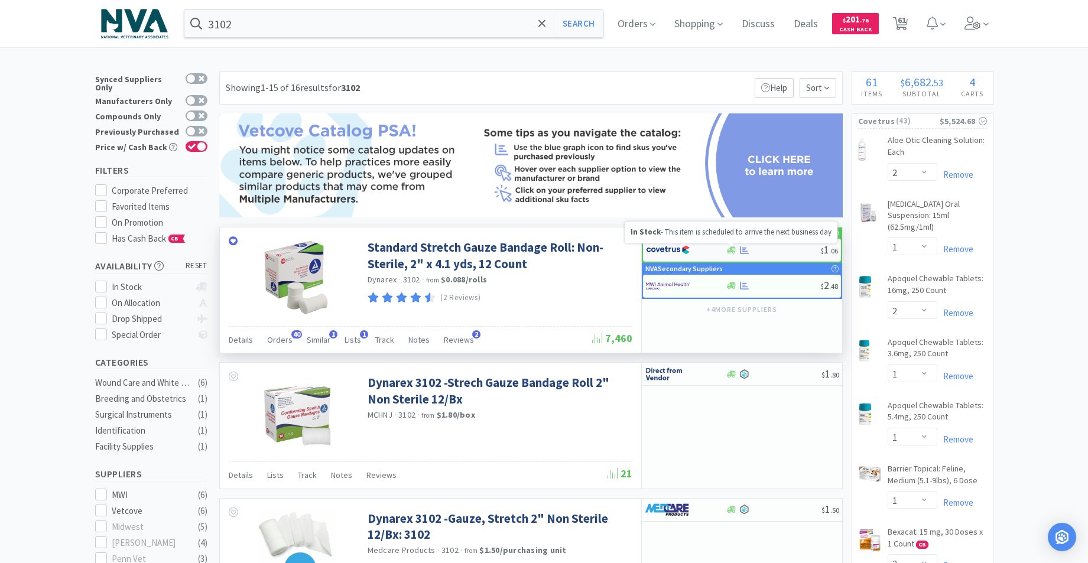
click at [732, 251] on icon at bounding box center [731, 249] width 9 height 7
select select "1"
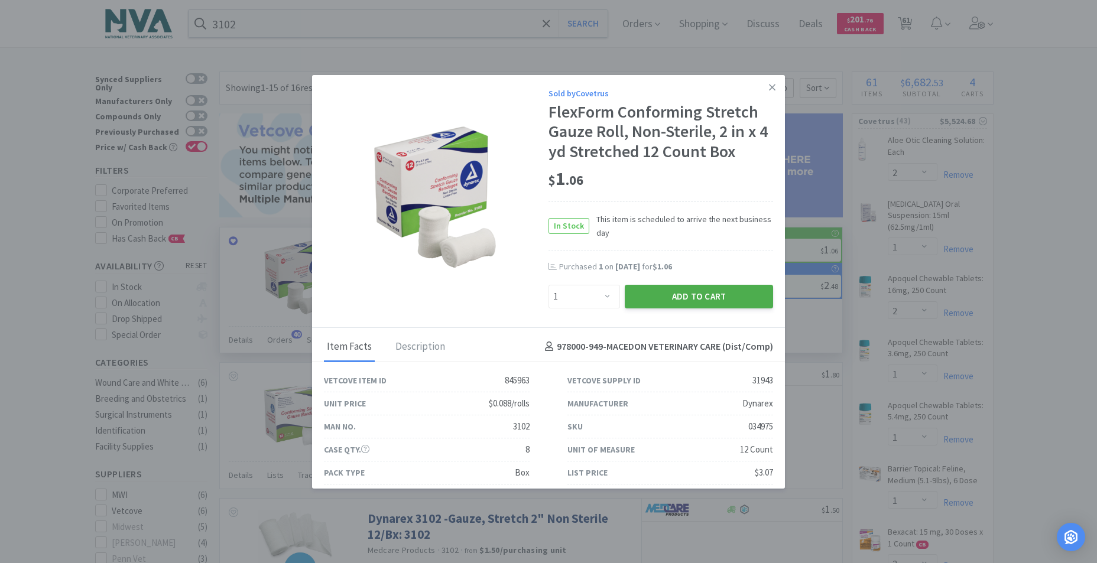
click at [685, 295] on button "Add to Cart" at bounding box center [699, 297] width 148 height 24
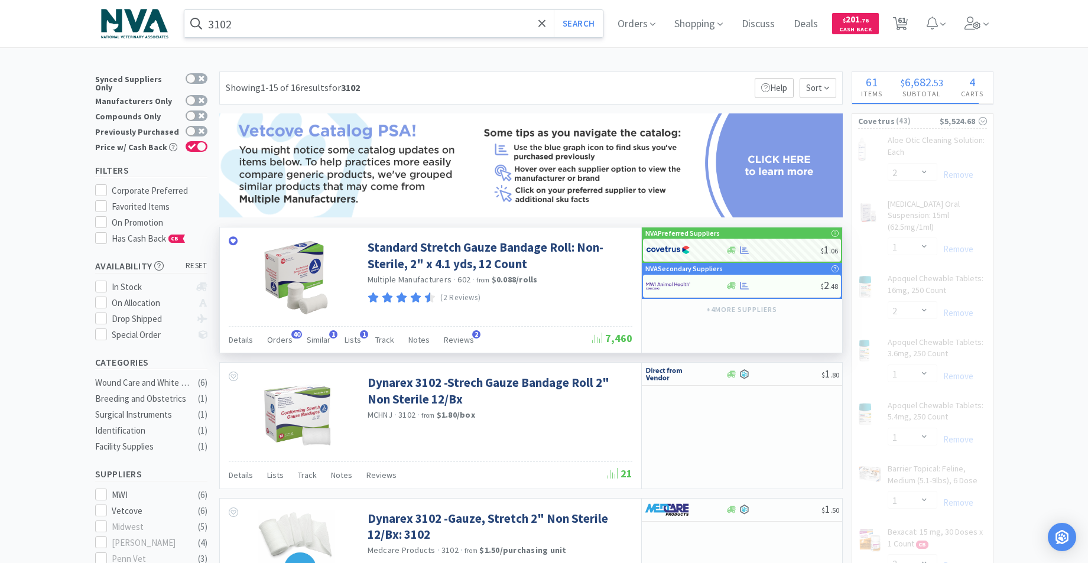
select select "1"
select select "2"
select select "3"
select select "4"
select select "1"
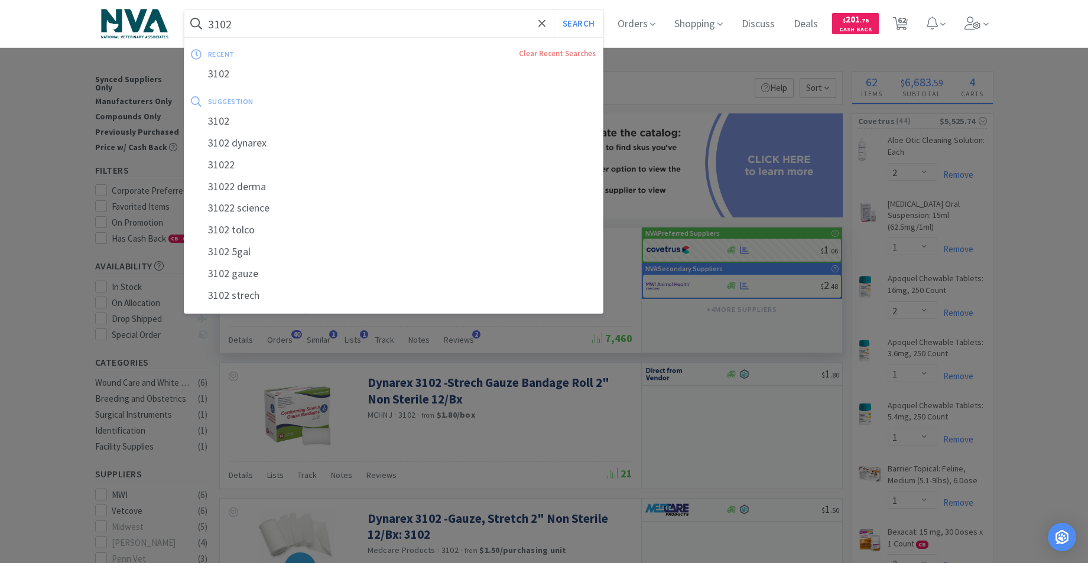
click at [297, 20] on input "3102" at bounding box center [393, 23] width 419 height 27
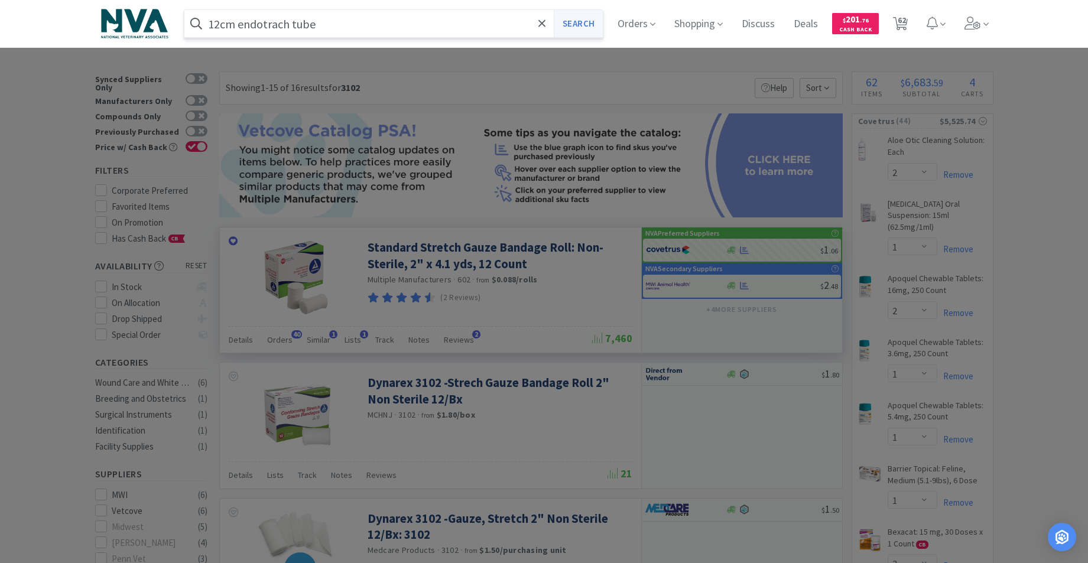
click at [595, 28] on button "Search" at bounding box center [578, 23] width 49 height 27
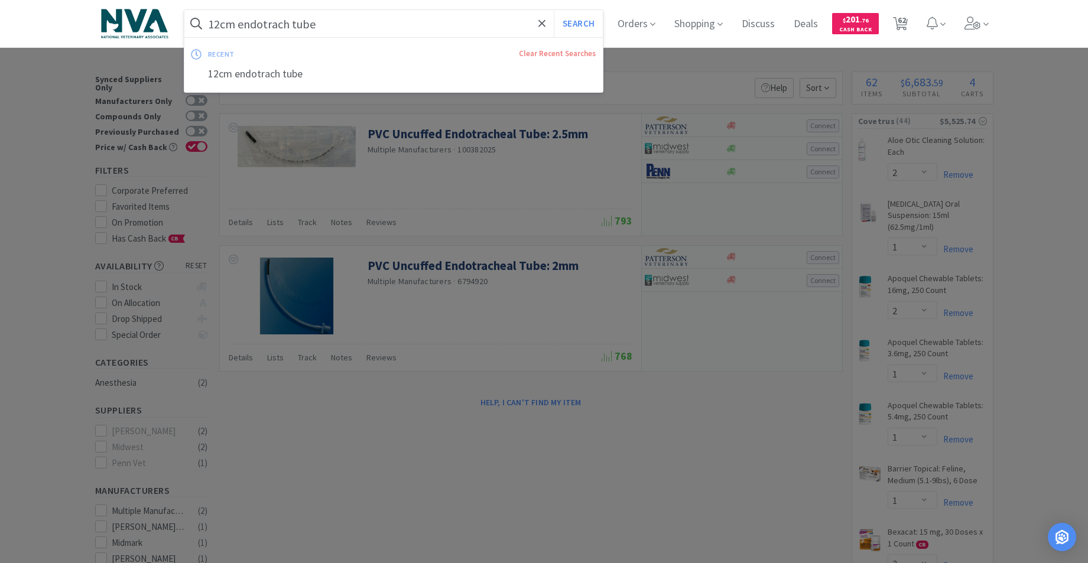
click at [363, 23] on input "12cm endotrach tube" at bounding box center [393, 23] width 419 height 27
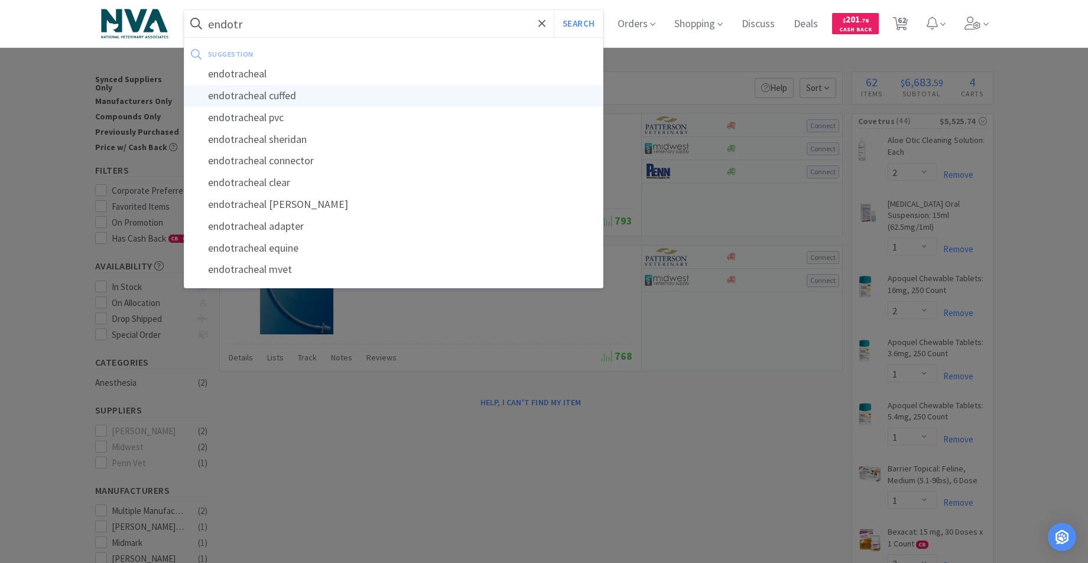
click at [272, 94] on div "endotracheal cuffed" at bounding box center [393, 96] width 419 height 22
type input "endotracheal cuffed"
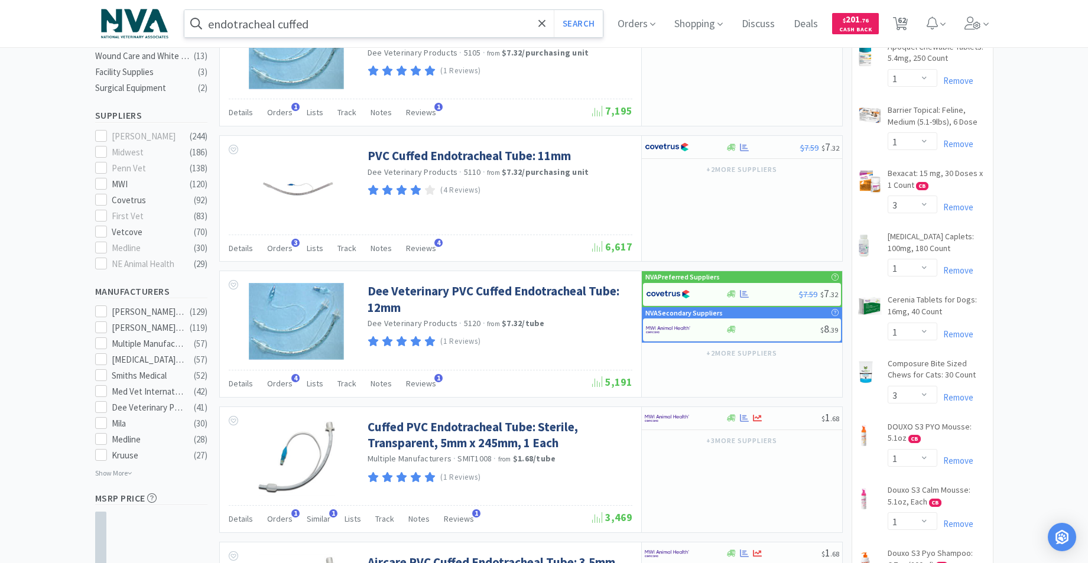
scroll to position [387, 0]
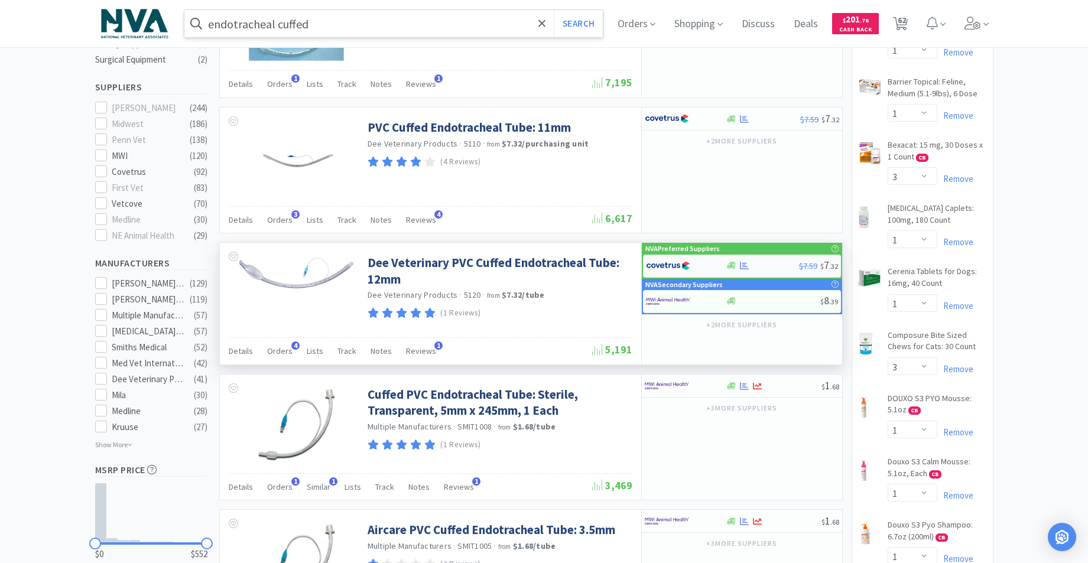
click at [736, 265] on div at bounding box center [732, 265] width 12 height 9
select select "1"
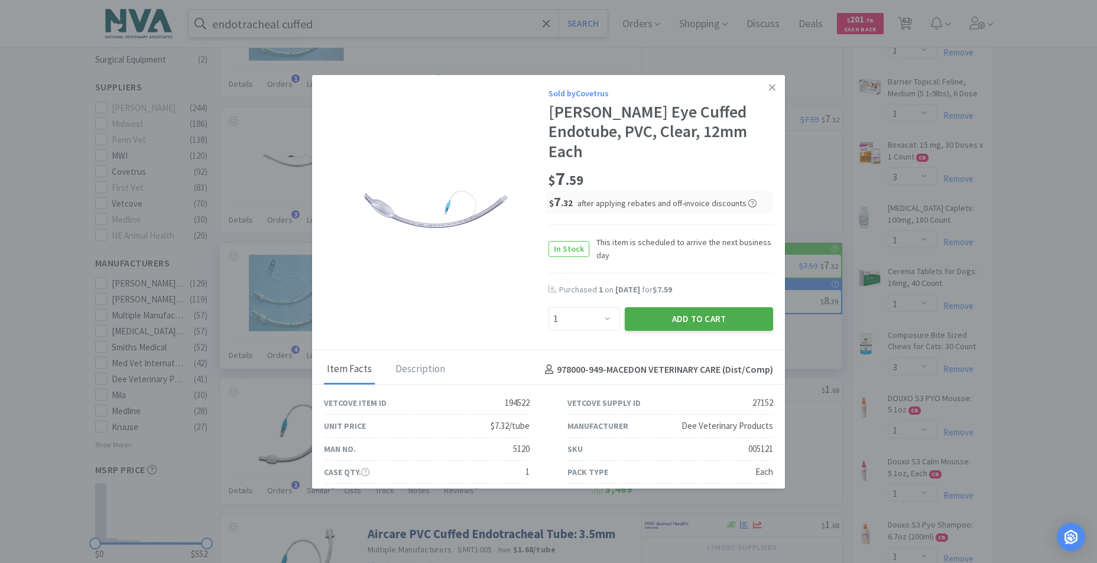
click at [668, 307] on button "Add to Cart" at bounding box center [699, 319] width 148 height 24
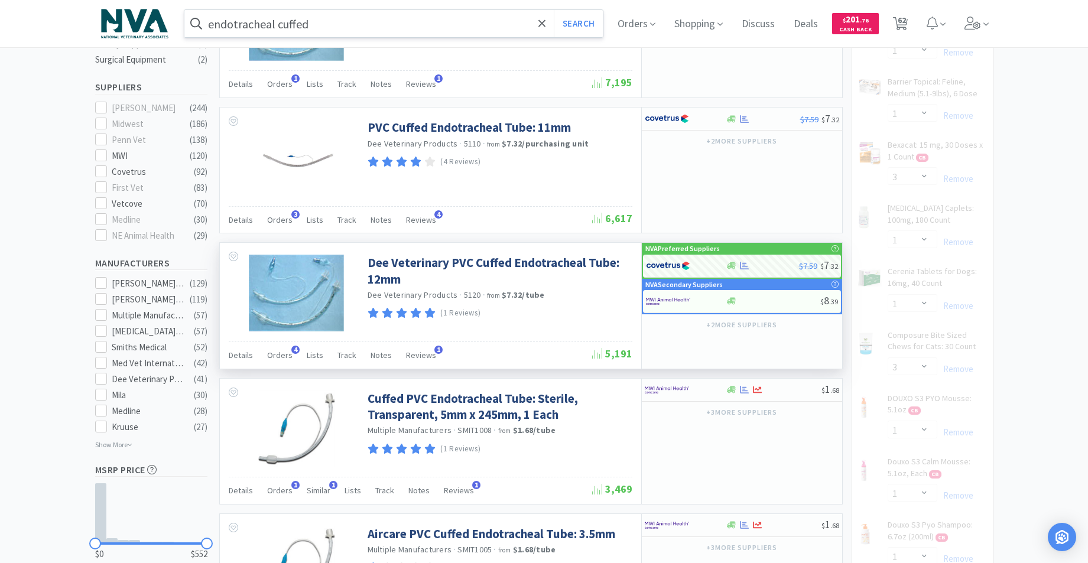
select select "1"
select select "6"
select select "1"
select select "4"
select select "3"
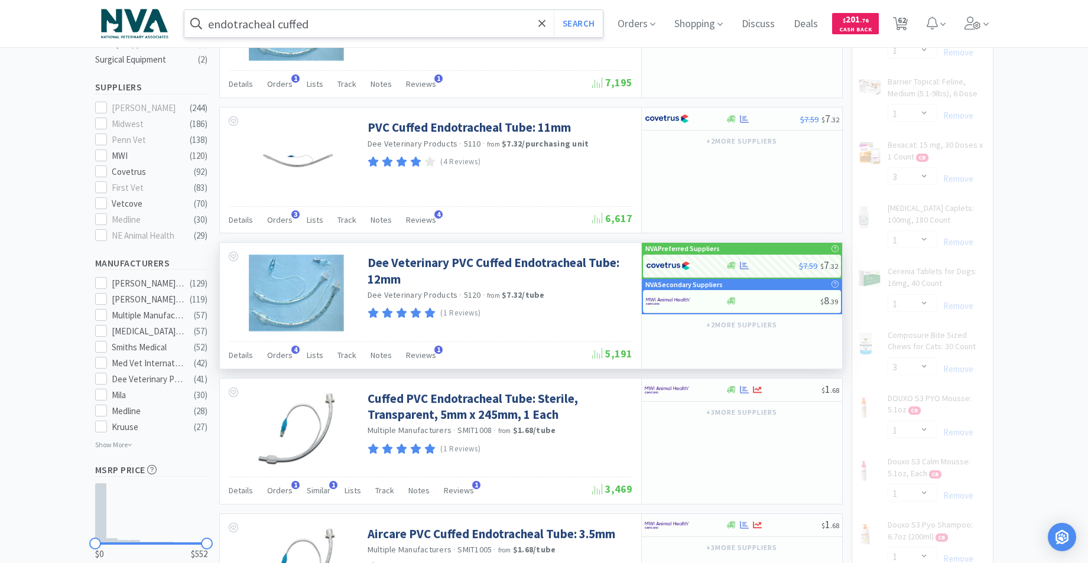
select select "1"
select select "2"
select select "1"
select select "6"
select select "3"
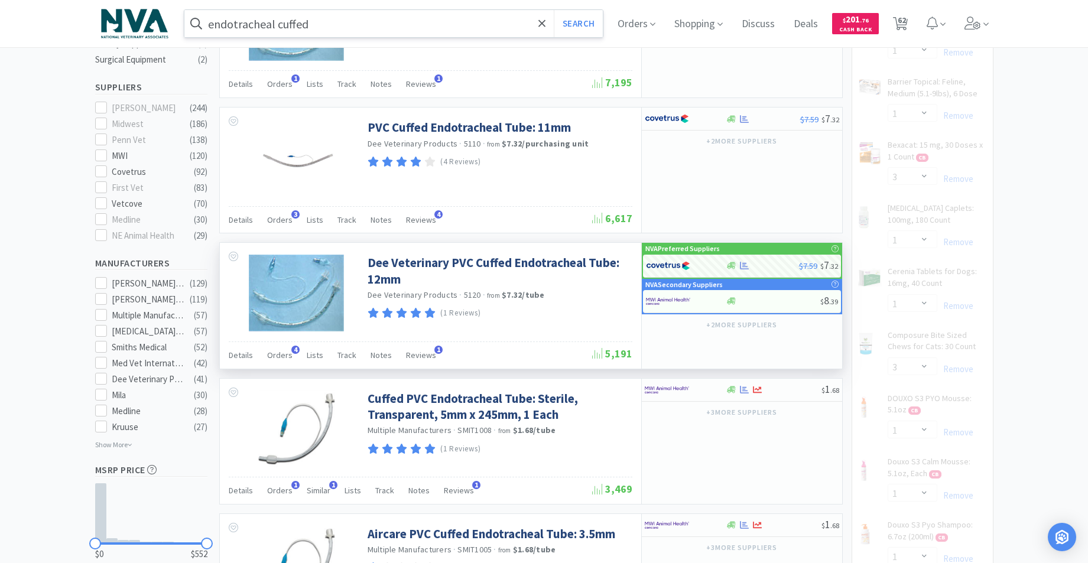
select select "1"
select select "2"
select select "1"
select select "2"
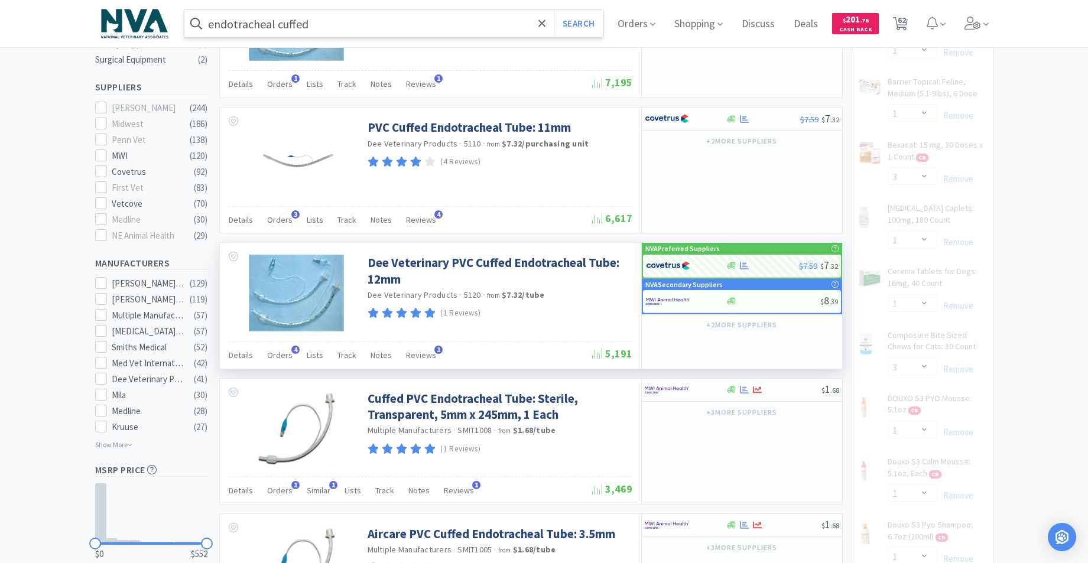
select select "3"
select select "4"
select select "1"
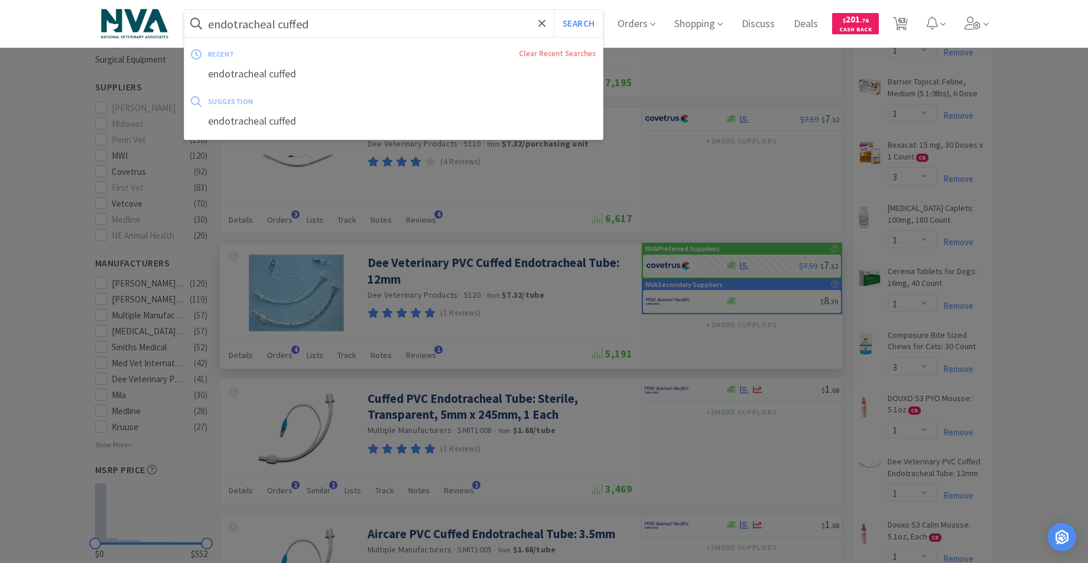
click at [355, 22] on input "endotracheal cuffed" at bounding box center [393, 23] width 419 height 27
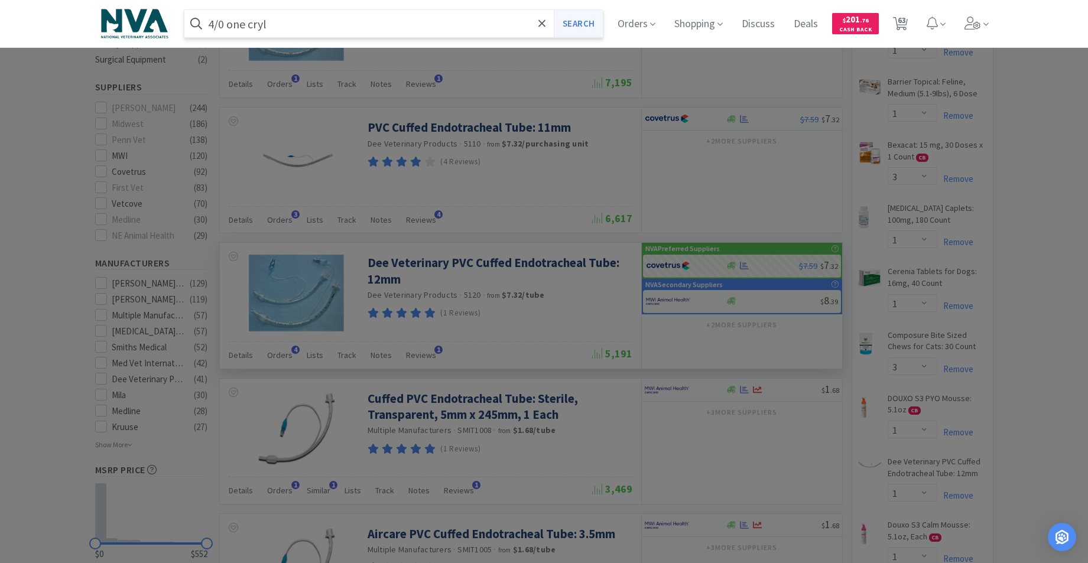
click at [590, 19] on button "Search" at bounding box center [578, 23] width 49 height 27
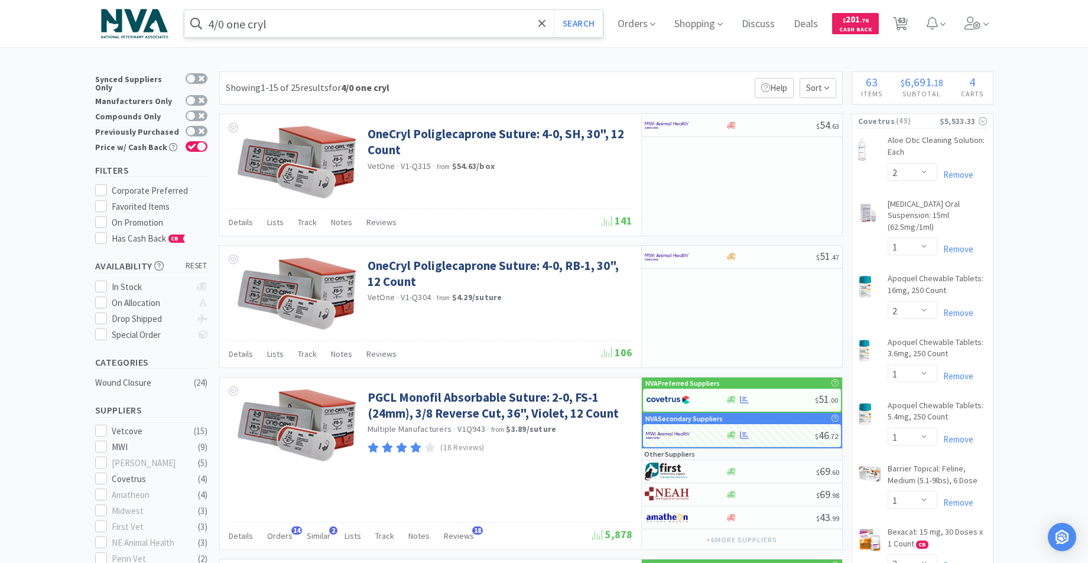
click at [409, 31] on input "4/0 one cryl" at bounding box center [393, 23] width 419 height 27
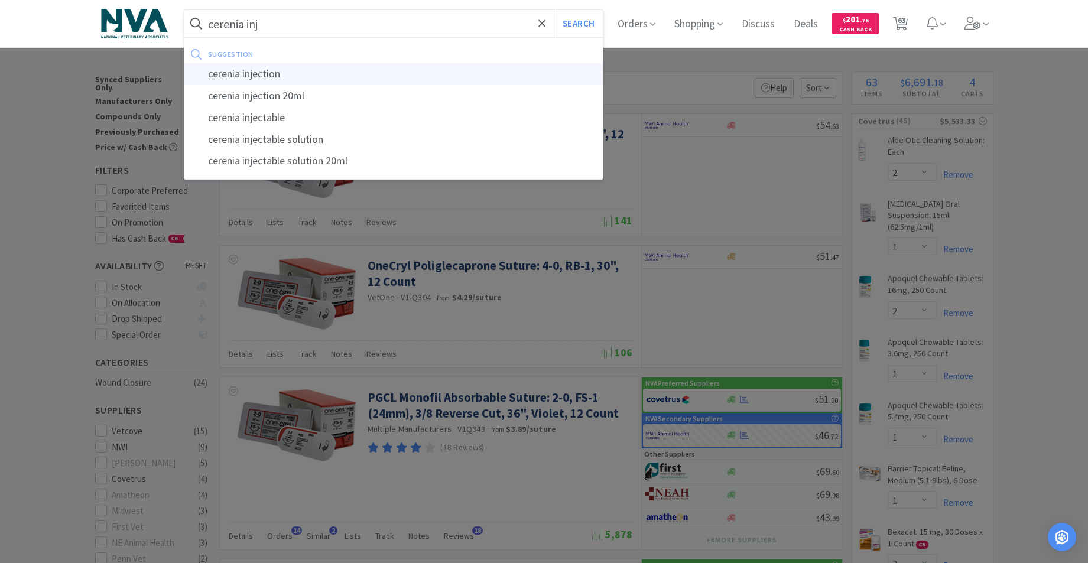
click at [262, 71] on div "cerenia injection" at bounding box center [393, 74] width 419 height 22
type input "cerenia injection"
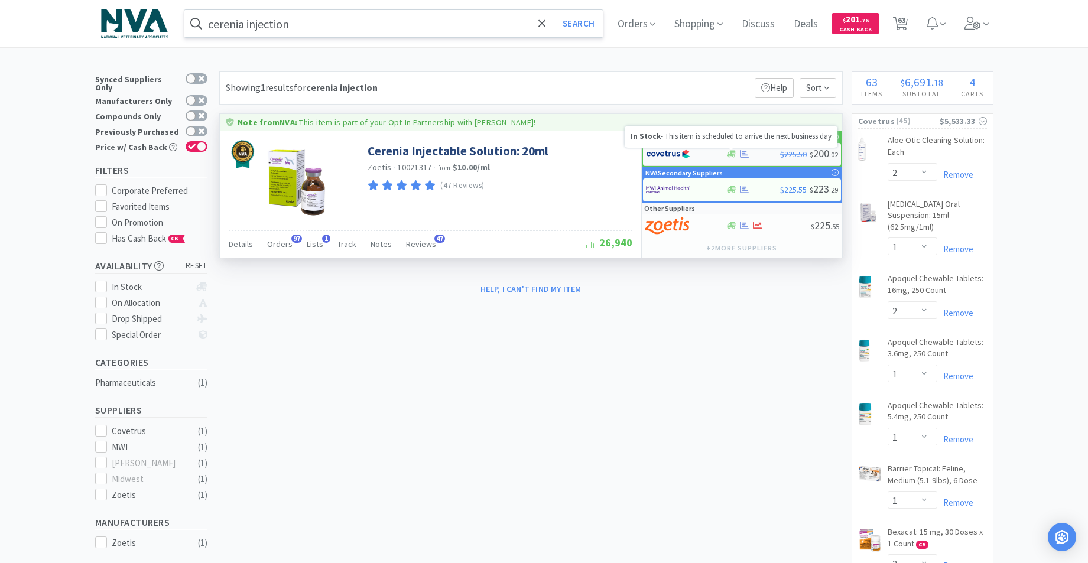
click at [728, 154] on icon at bounding box center [731, 154] width 9 height 7
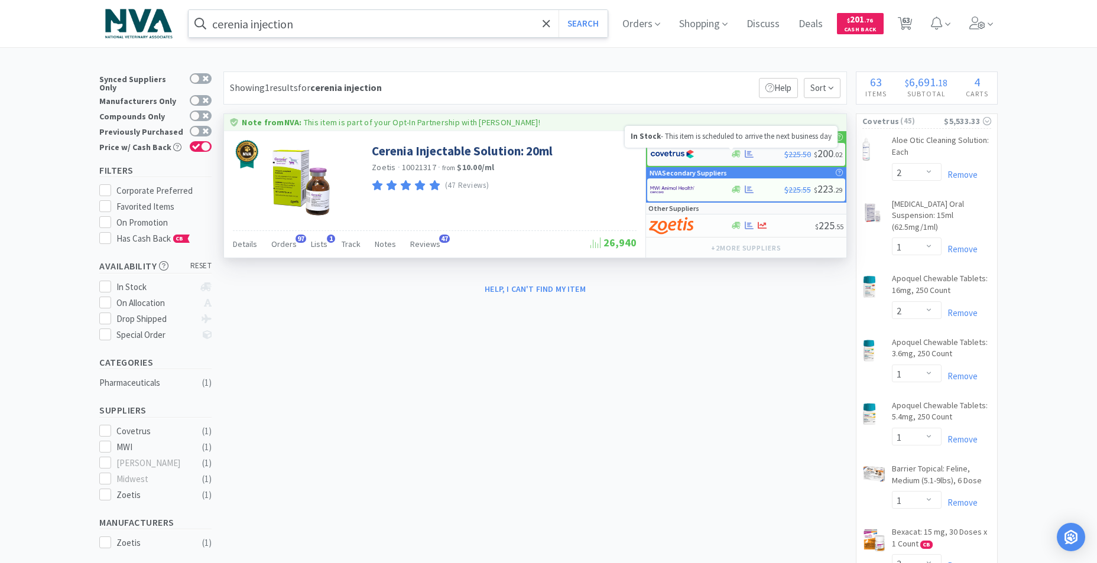
select select "1"
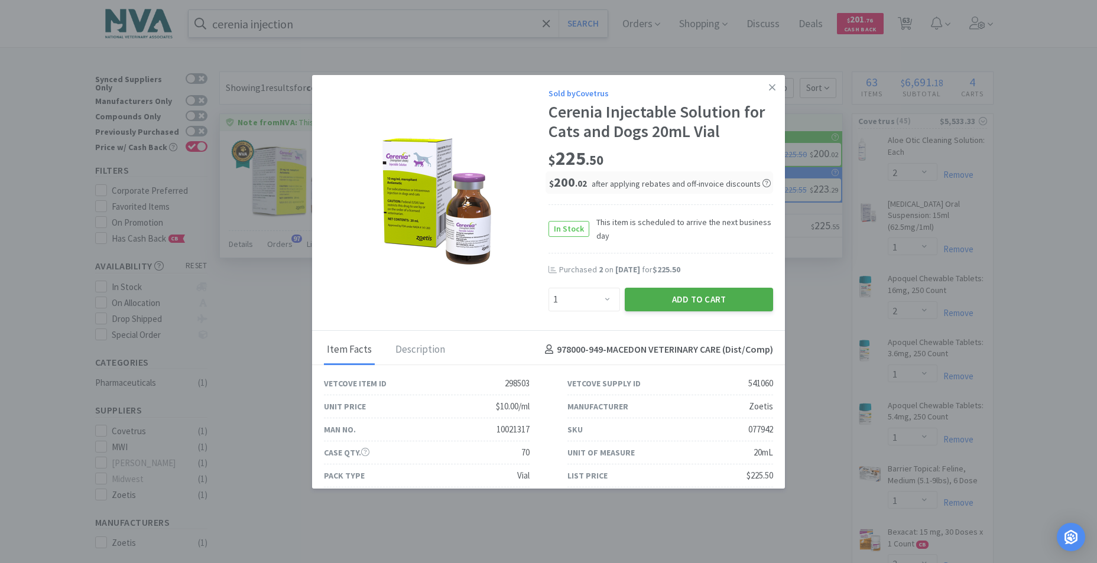
click at [709, 300] on button "Add to Cart" at bounding box center [699, 300] width 148 height 24
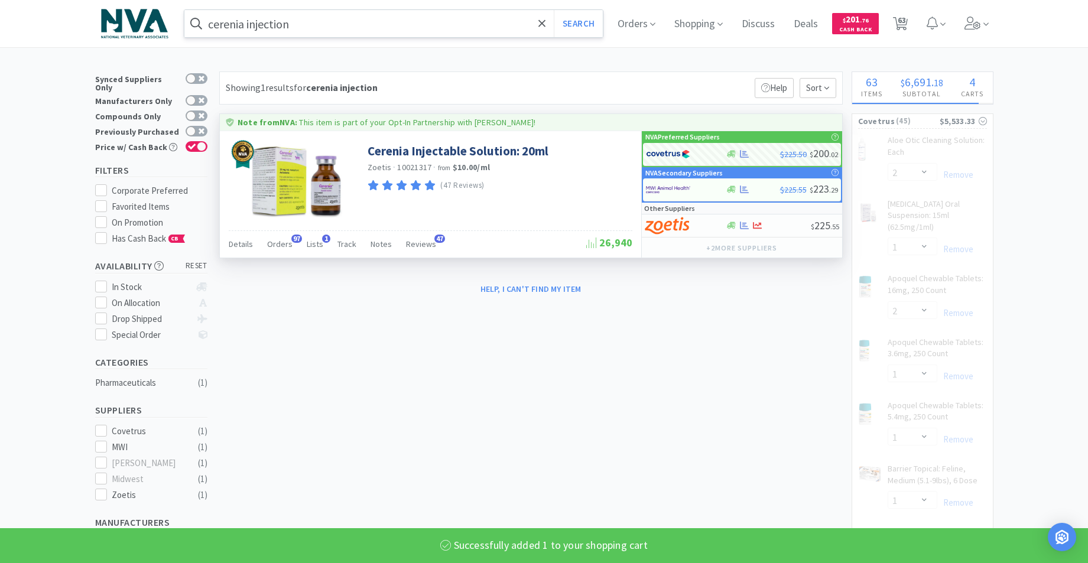
click at [379, 30] on input "cerenia injection" at bounding box center [393, 23] width 419 height 27
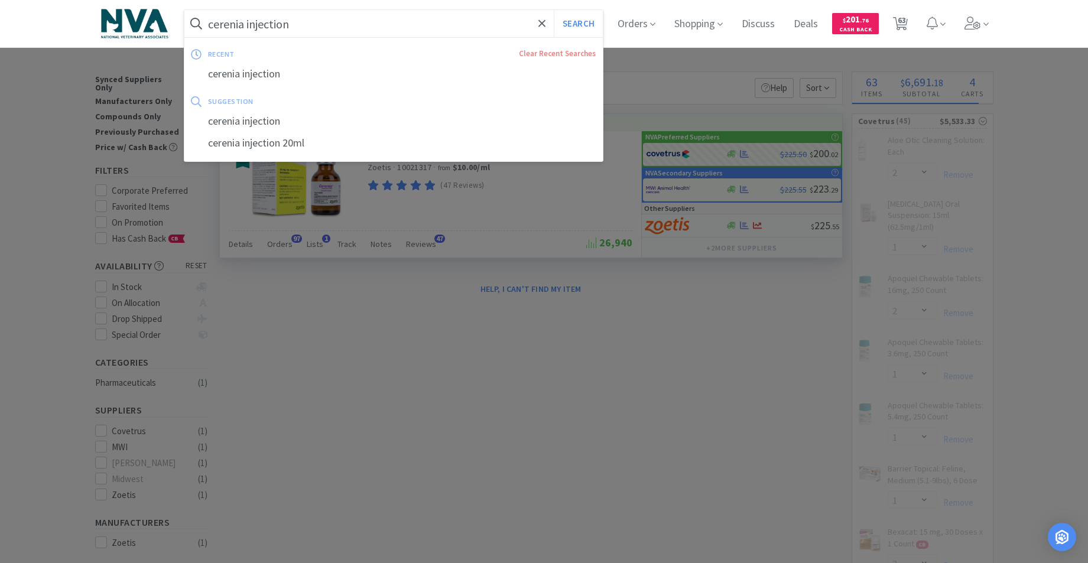
select select "1"
select select "3"
select select "1"
select select "6"
select select "1"
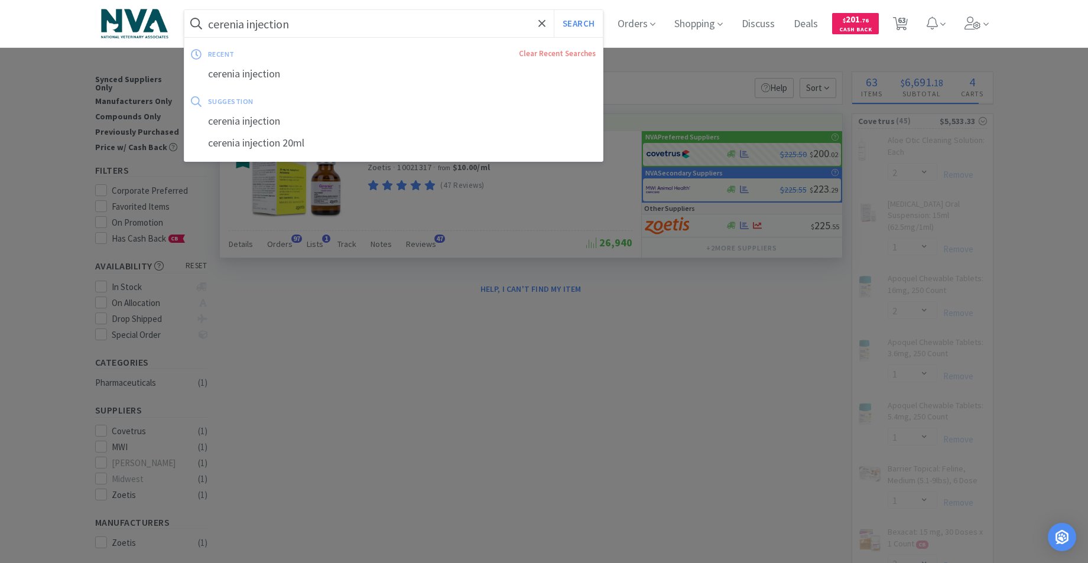
select select "4"
select select "3"
select select "1"
select select "2"
select select "1"
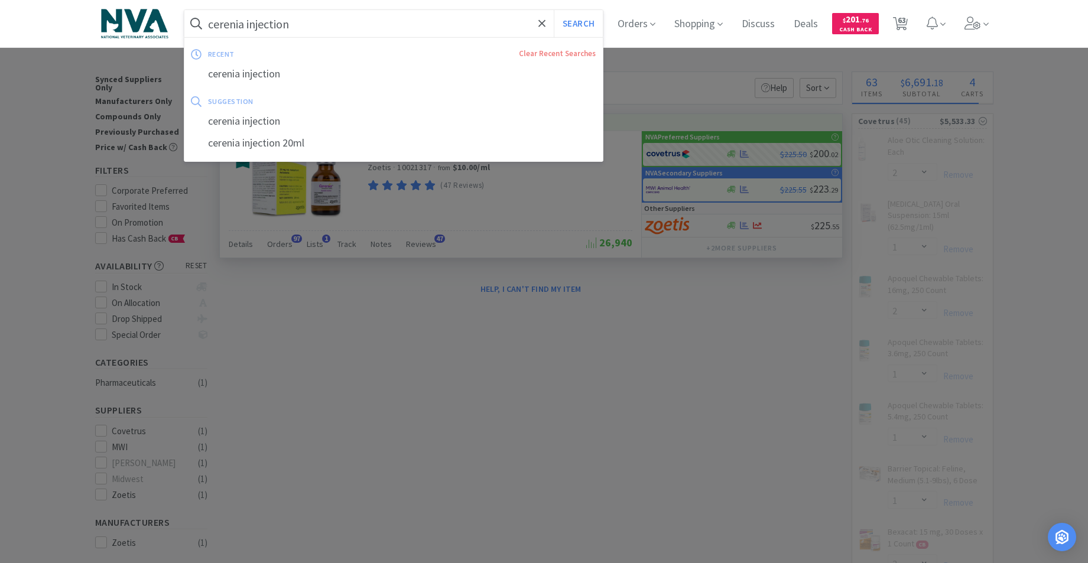
select select "6"
select select "3"
select select "1"
select select "2"
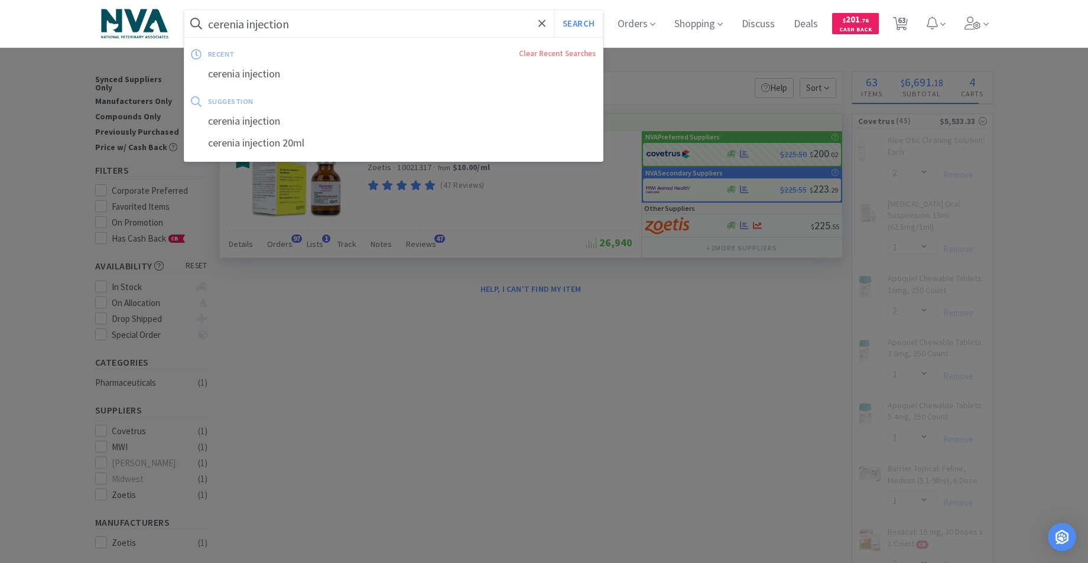
select select "1"
select select "2"
select select "3"
select select "4"
select select "1"
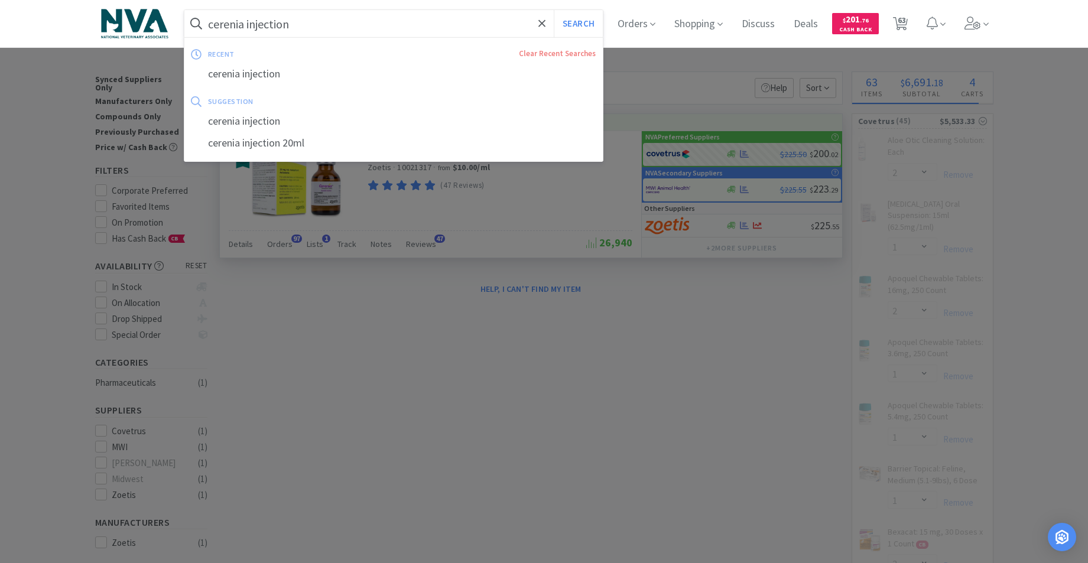
select select "1"
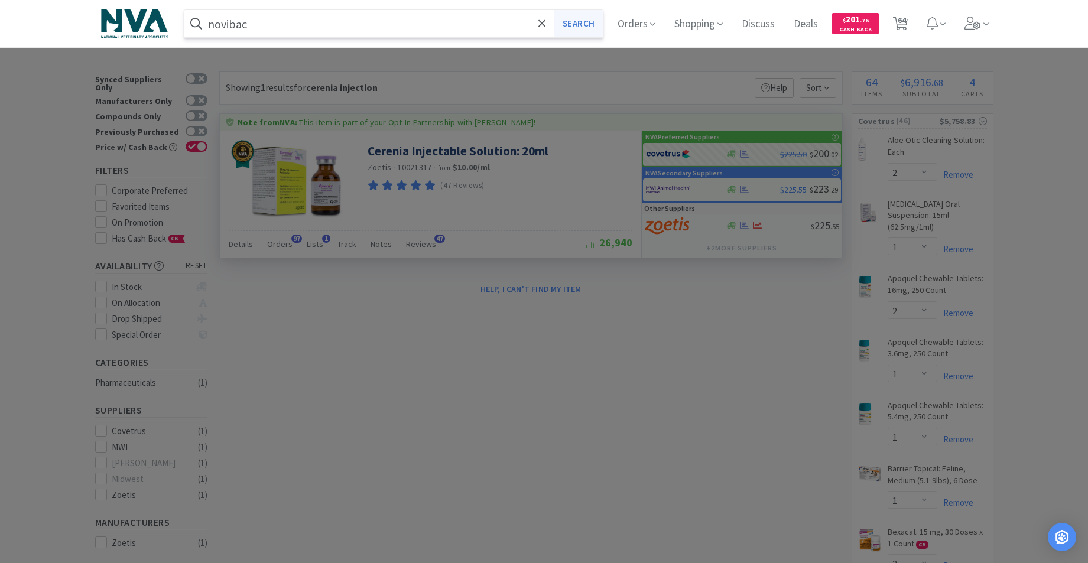
type input "novibac"
click at [576, 23] on button "Search" at bounding box center [578, 23] width 49 height 27
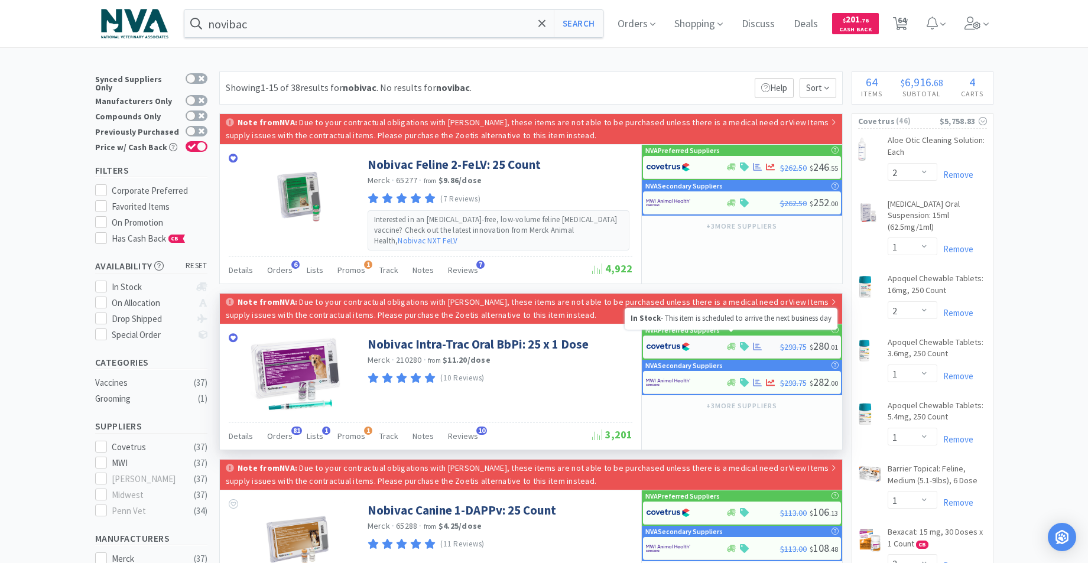
click at [730, 343] on icon at bounding box center [731, 346] width 9 height 7
select select "1"
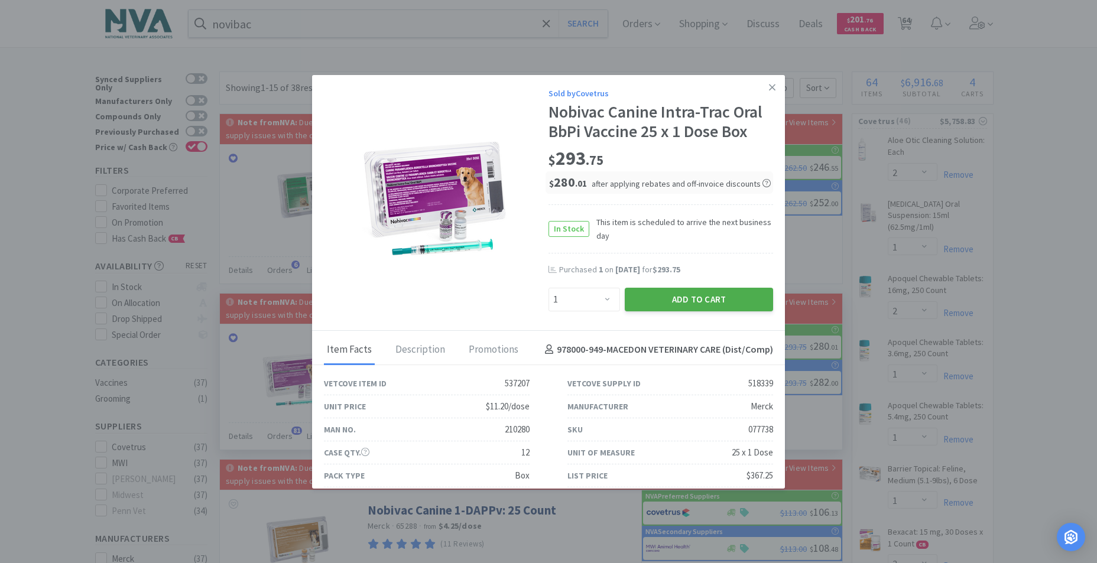
click at [671, 297] on button "Add to Cart" at bounding box center [699, 300] width 148 height 24
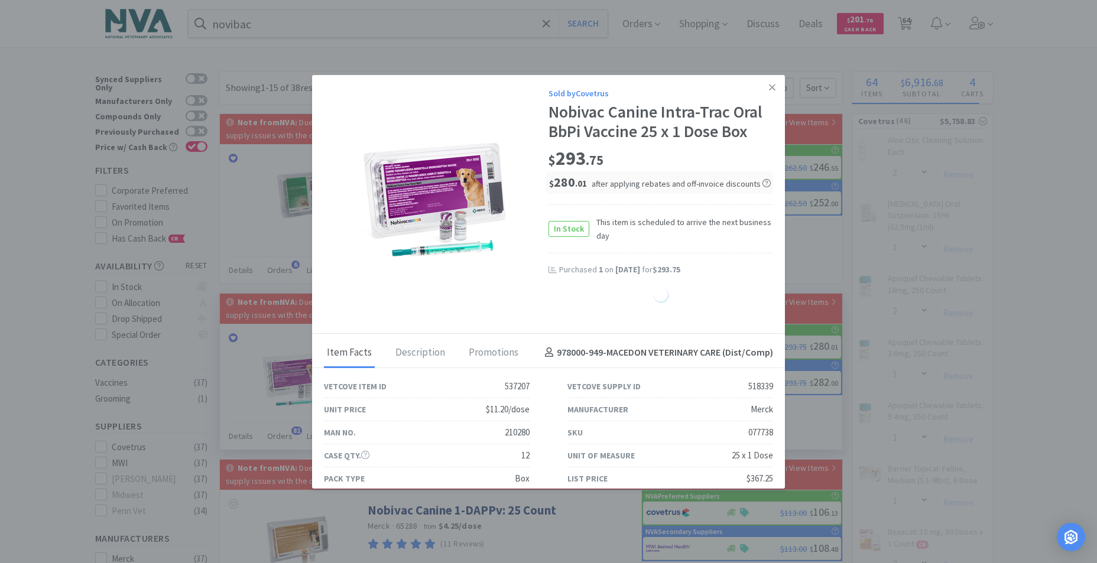
select select "1"
select select "2"
select select "1"
select select "2"
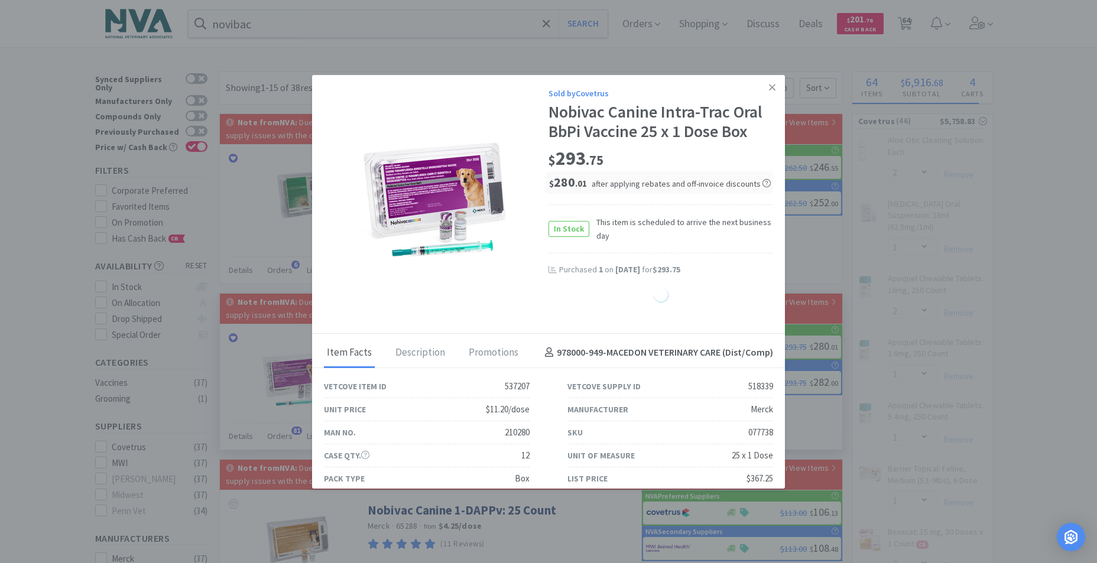
select select "3"
select select "4"
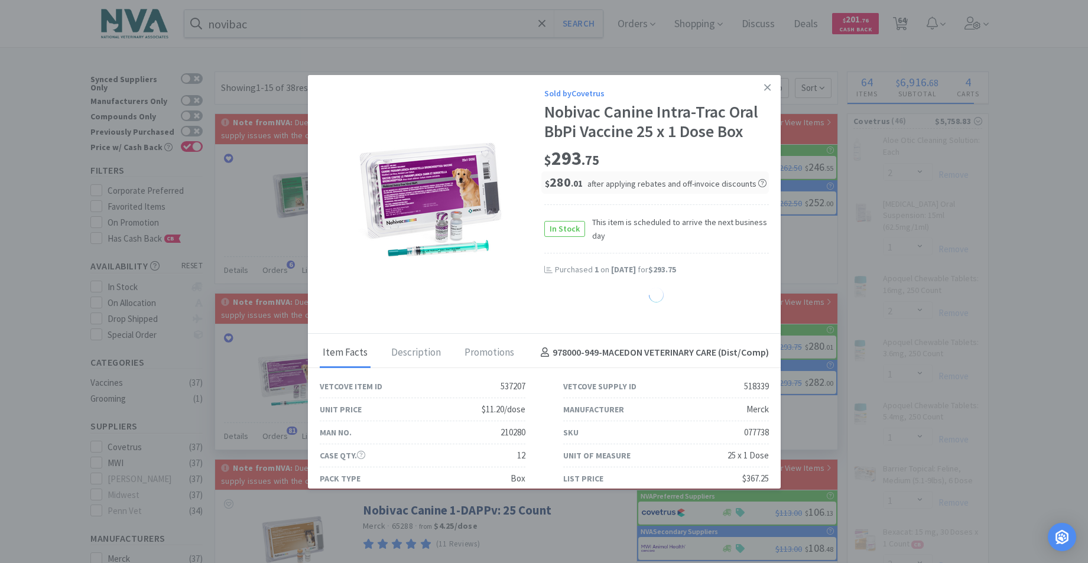
select select "1"
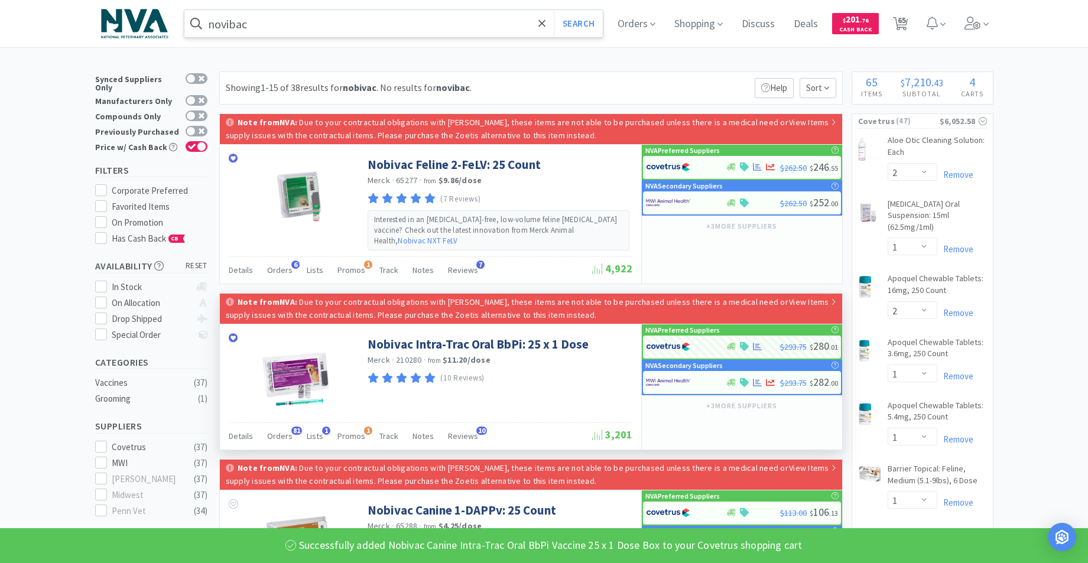
click at [284, 27] on input "novibac" at bounding box center [393, 23] width 419 height 27
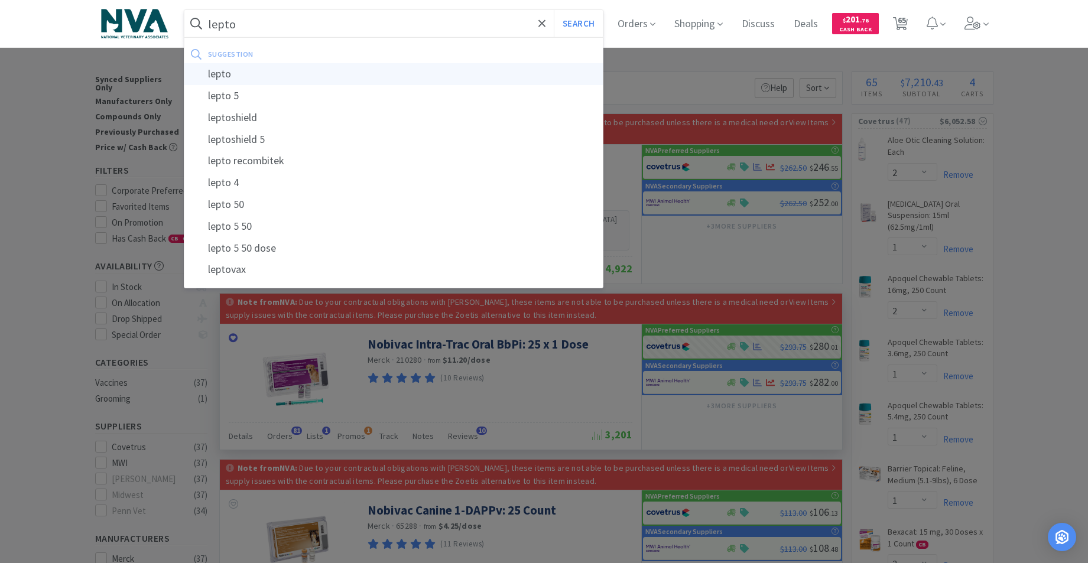
type input "lepto"
click at [232, 74] on div "lepto" at bounding box center [393, 74] width 419 height 22
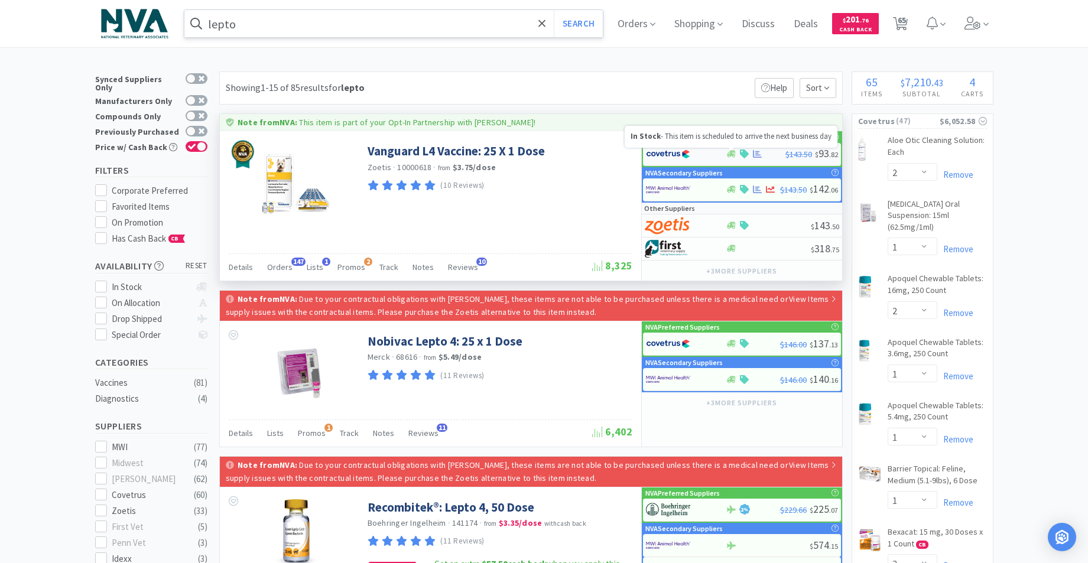
click at [732, 154] on icon at bounding box center [731, 154] width 9 height 7
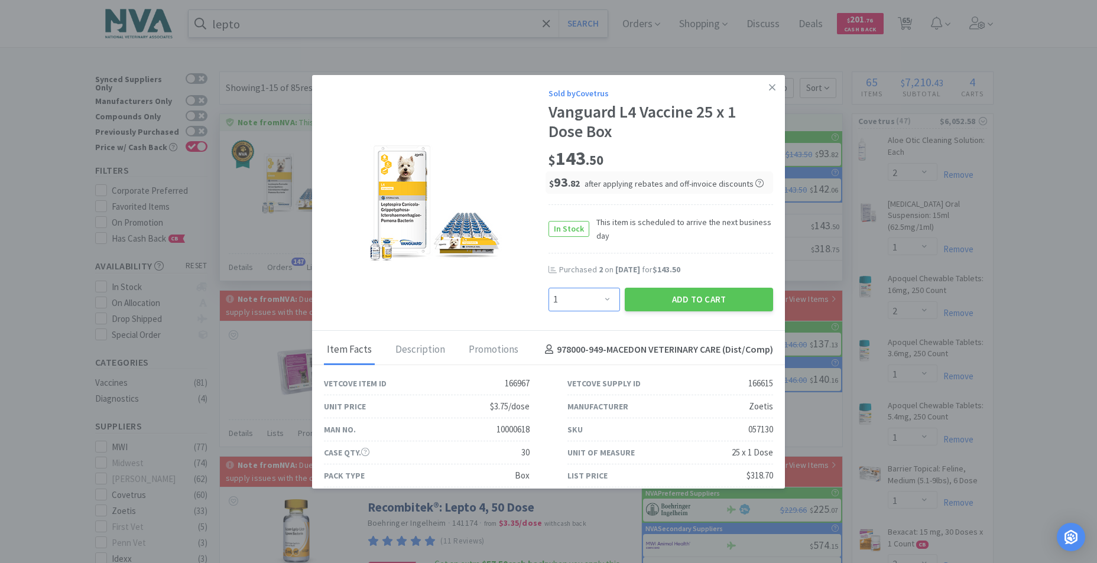
click at [601, 298] on select "Enter Quantity 1 2 3 4 5 6 7 8 9 10 11 12 13 14 15 16 17 18 19 20 Enter Quantity" at bounding box center [583, 300] width 71 height 24
select select "2"
click at [548, 288] on select "Enter Quantity 1 2 3 4 5 6 7 8 9 10 11 12 13 14 15 16 17 18 19 20 Enter Quantity" at bounding box center [583, 300] width 71 height 24
click at [652, 293] on button "Add to Cart" at bounding box center [699, 300] width 148 height 24
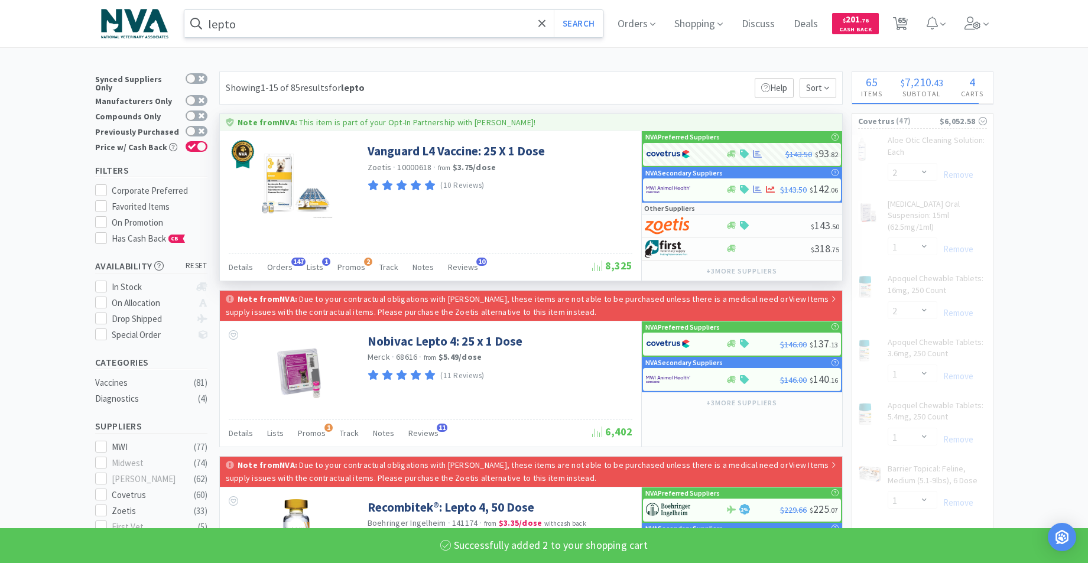
click at [408, 17] on input "lepto" at bounding box center [393, 23] width 419 height 27
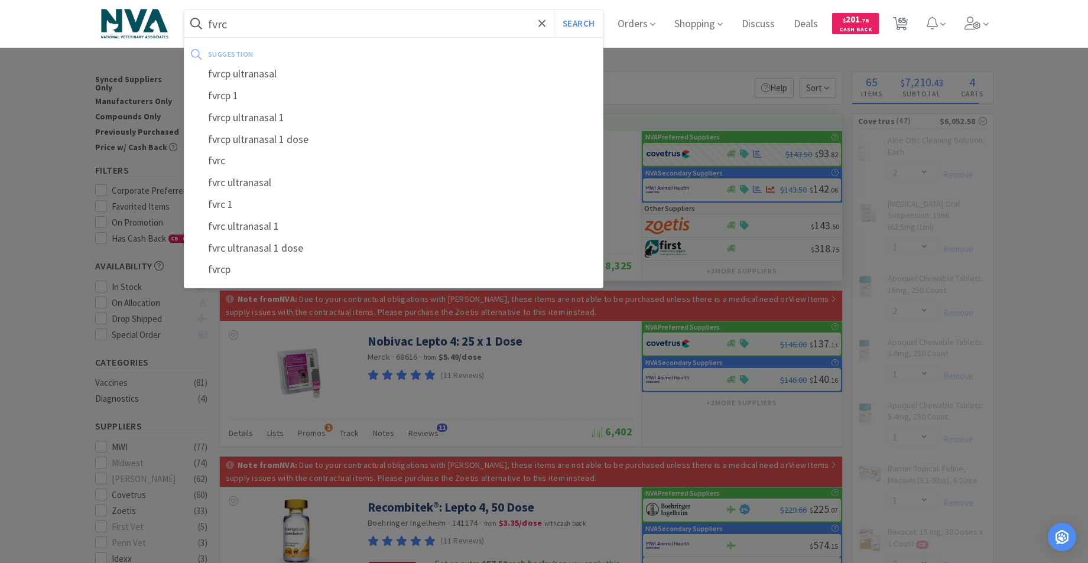
type input "fvrcp"
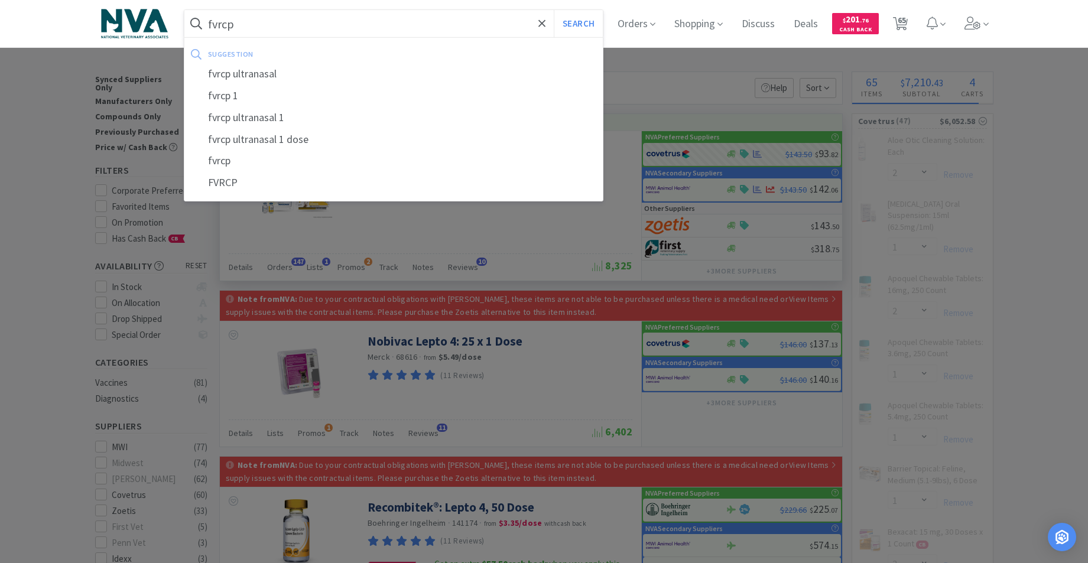
select select "2"
select select "3"
select select "4"
click at [230, 178] on div "FVRCP" at bounding box center [393, 183] width 419 height 22
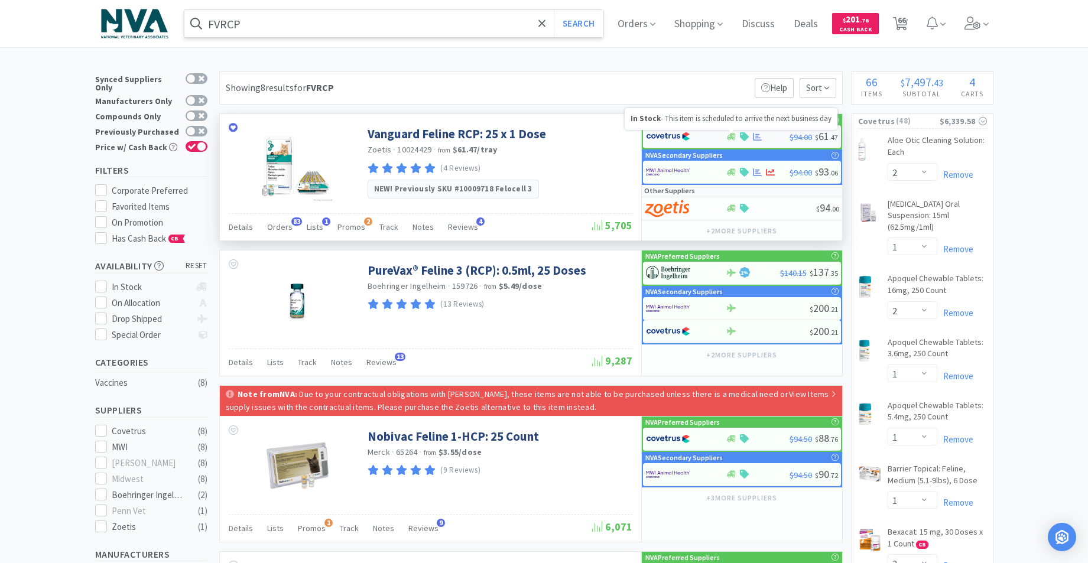
click at [733, 137] on icon at bounding box center [731, 136] width 9 height 7
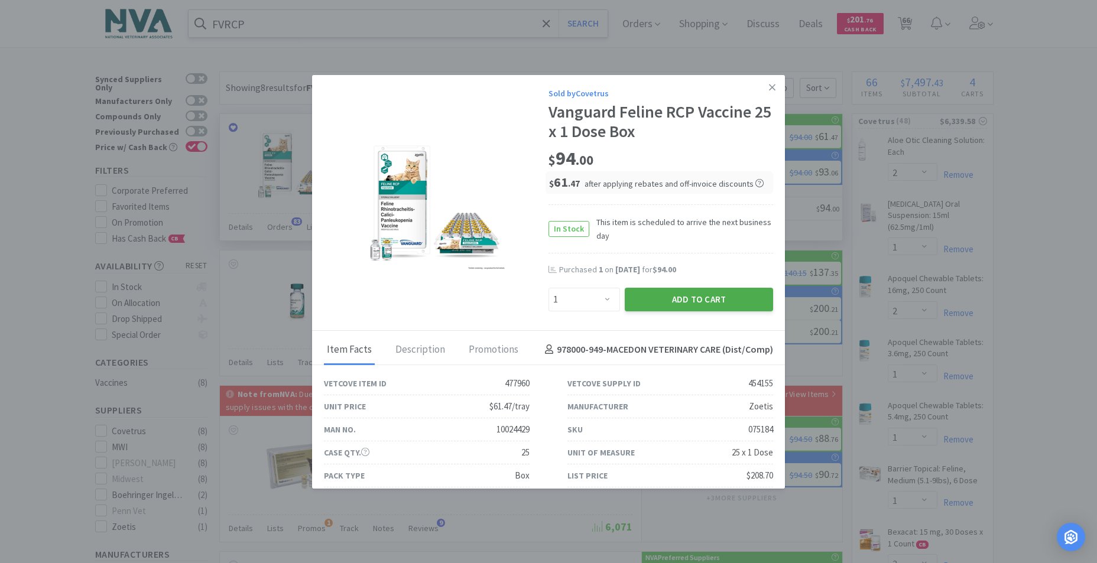
click at [659, 300] on button "Add to Cart" at bounding box center [699, 300] width 148 height 24
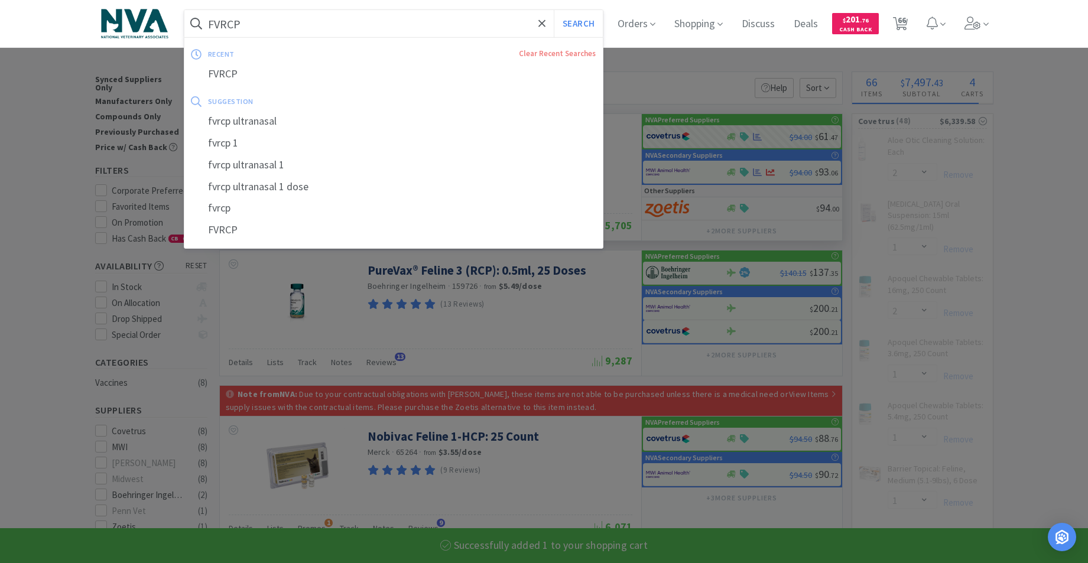
click at [336, 23] on input "FVRCP" at bounding box center [393, 23] width 419 height 27
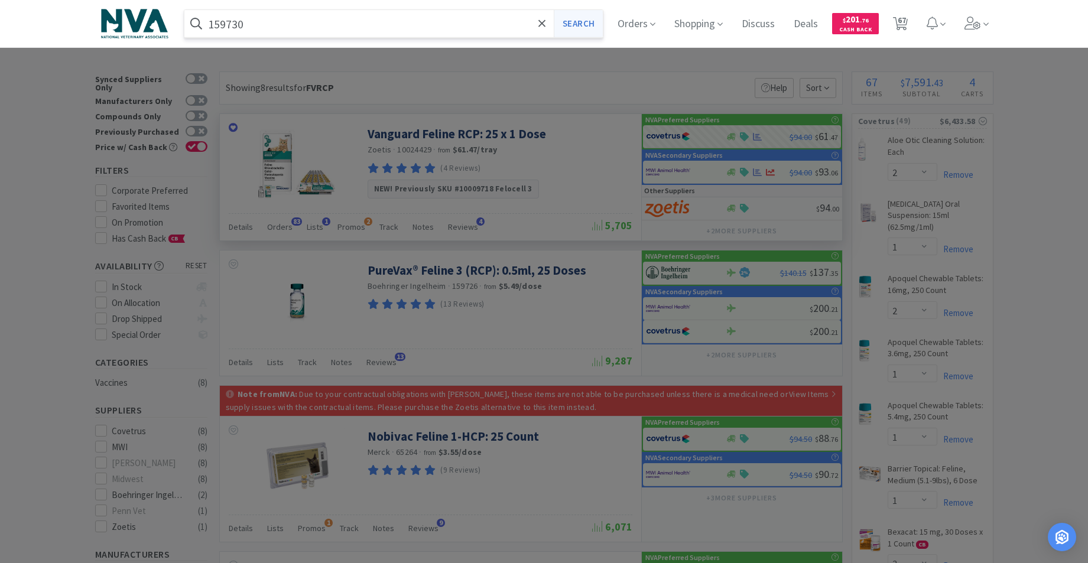
click at [583, 27] on button "Search" at bounding box center [578, 23] width 49 height 27
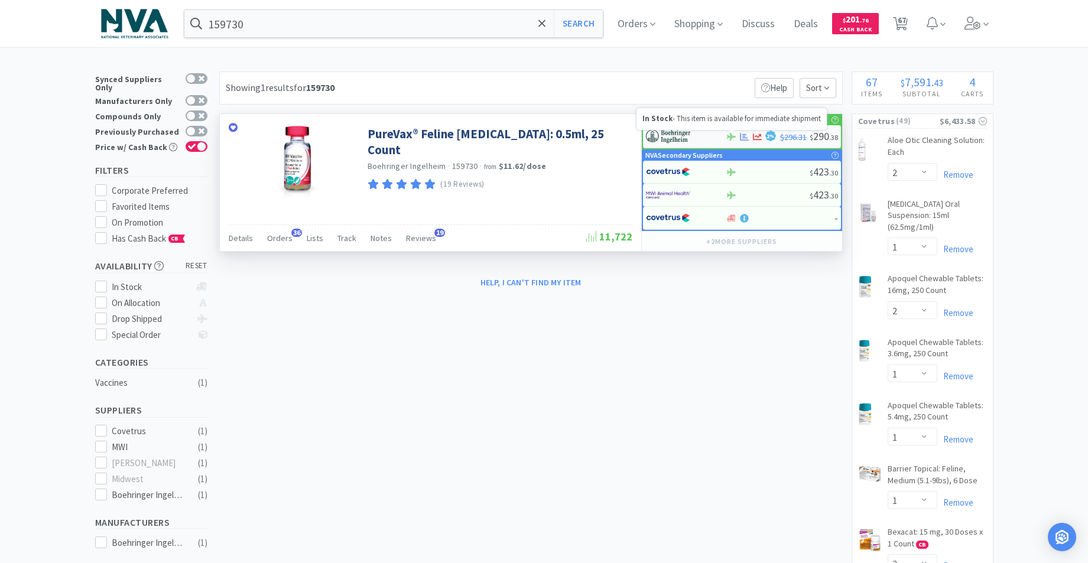
click at [732, 135] on icon at bounding box center [731, 137] width 9 height 8
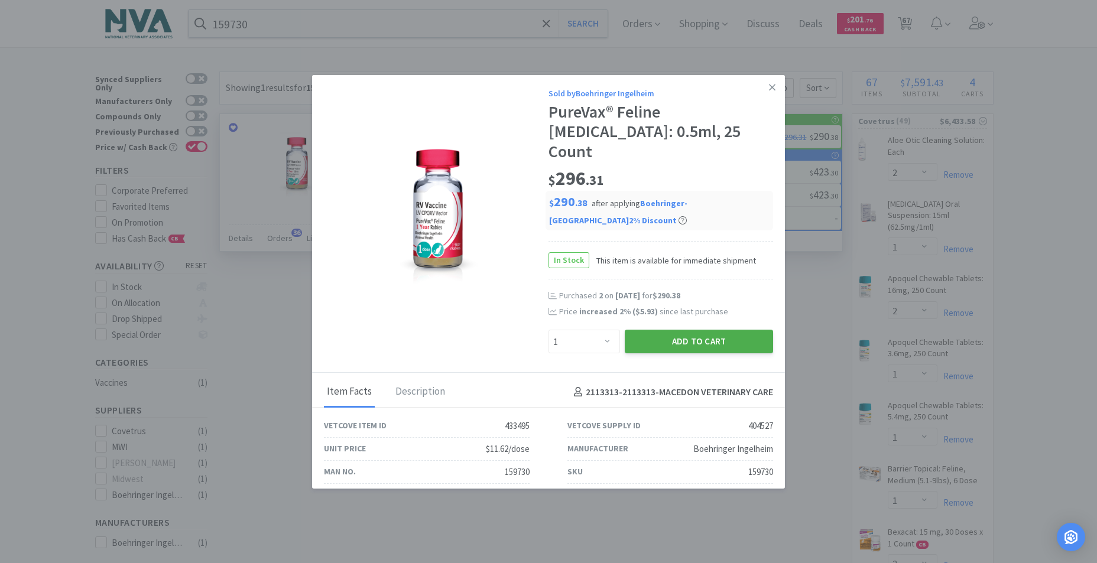
click at [679, 330] on button "Add to Cart" at bounding box center [699, 342] width 148 height 24
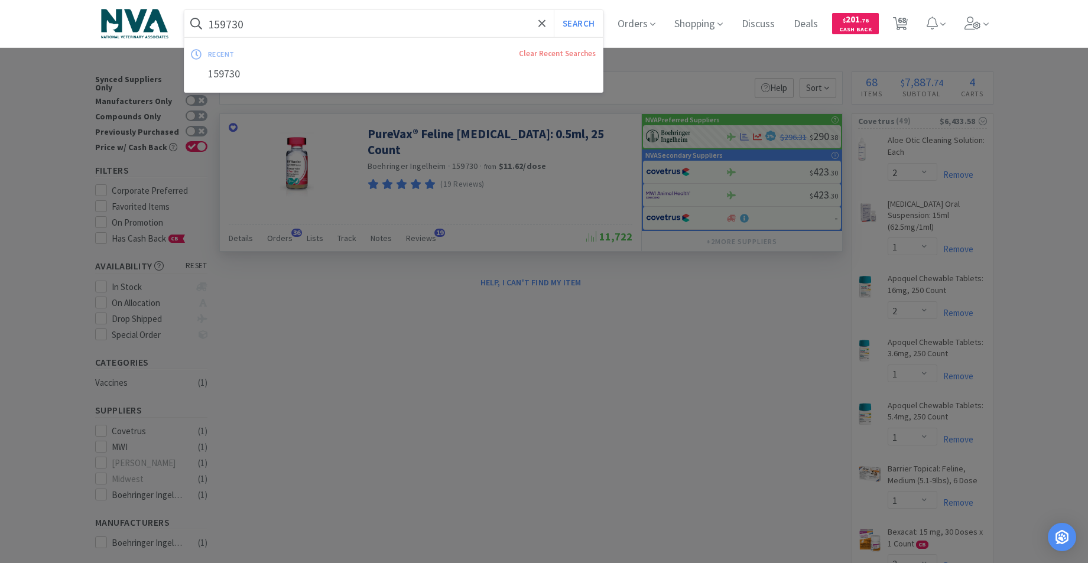
click at [300, 27] on input "159730" at bounding box center [393, 23] width 419 height 27
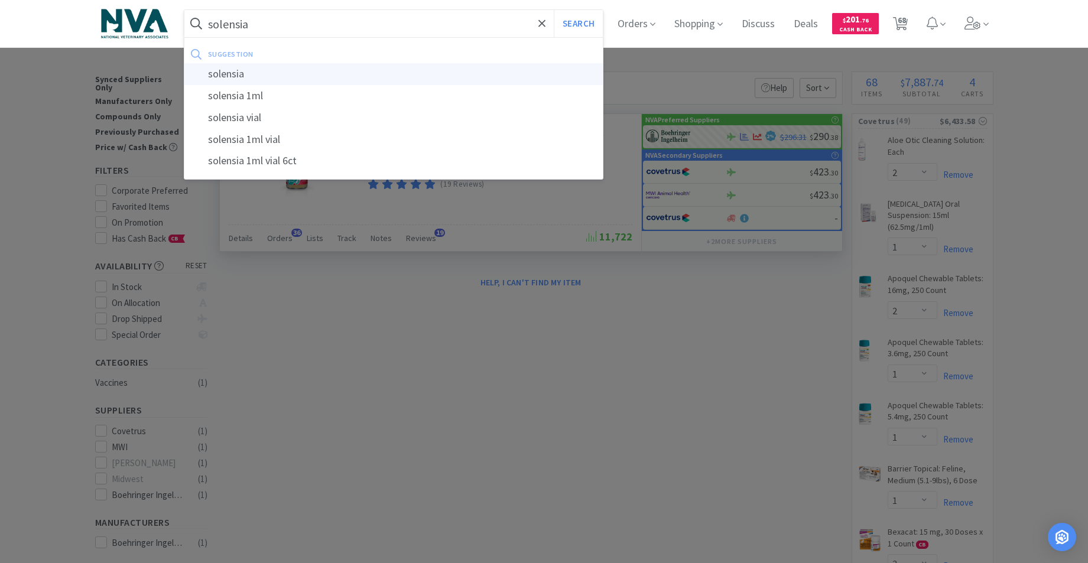
click at [248, 77] on div "solensia" at bounding box center [393, 74] width 419 height 22
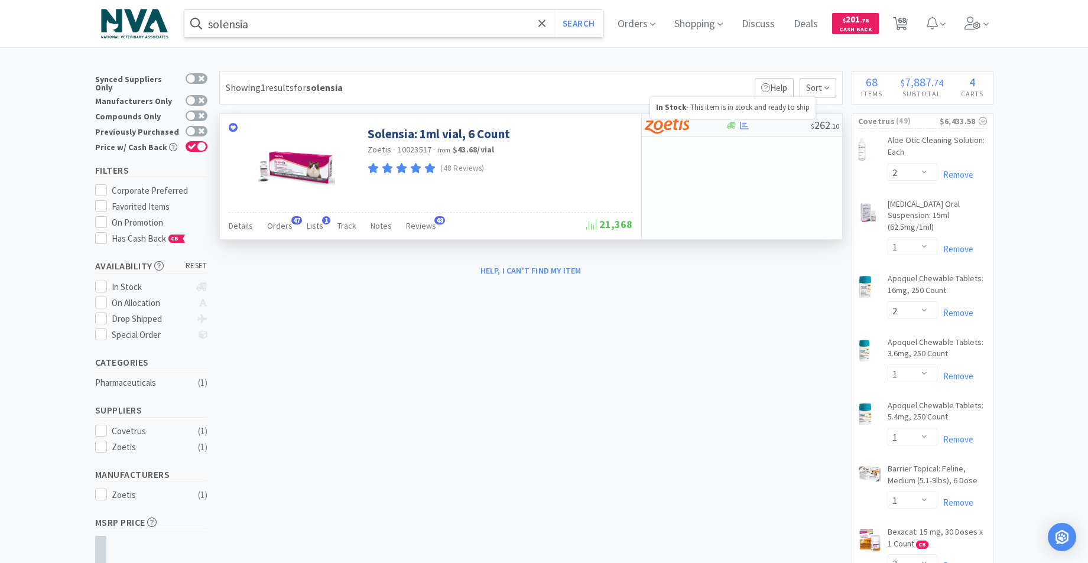
click at [735, 127] on icon at bounding box center [731, 125] width 9 height 9
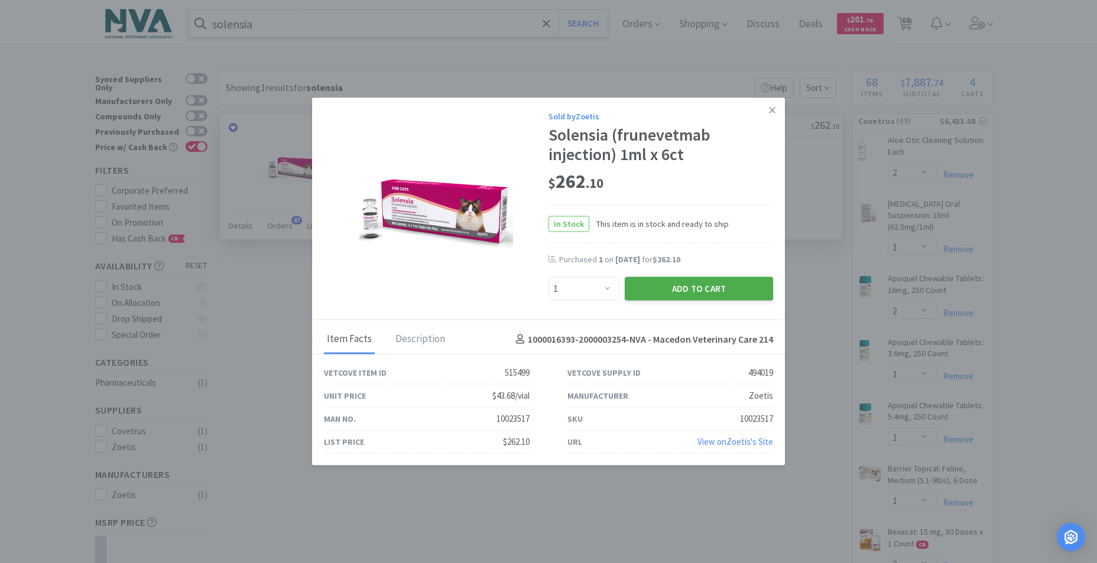
click at [695, 292] on button "Add to Cart" at bounding box center [699, 289] width 148 height 24
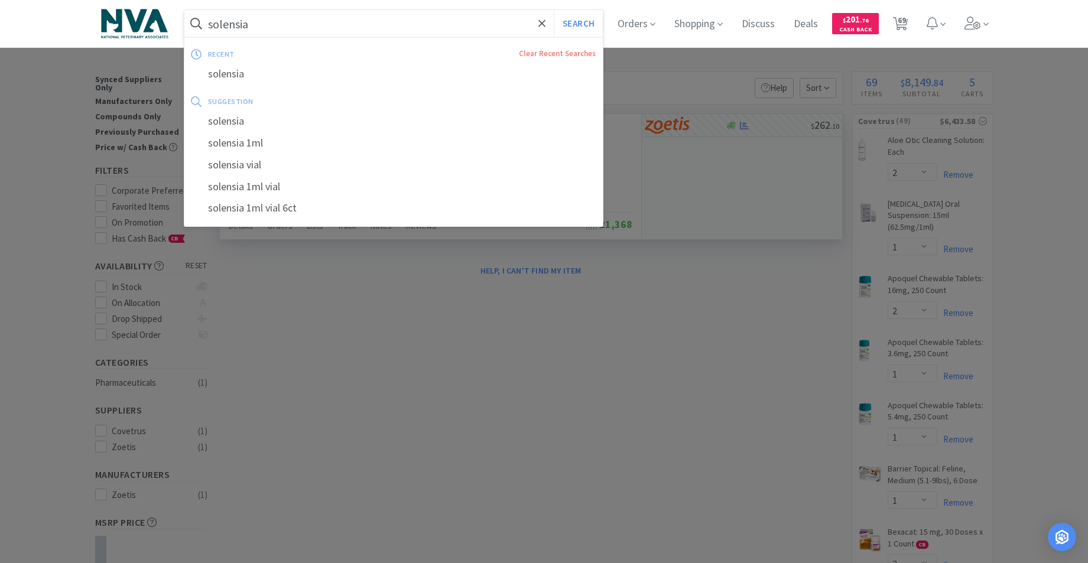
click at [302, 20] on input "solensia" at bounding box center [393, 23] width 419 height 27
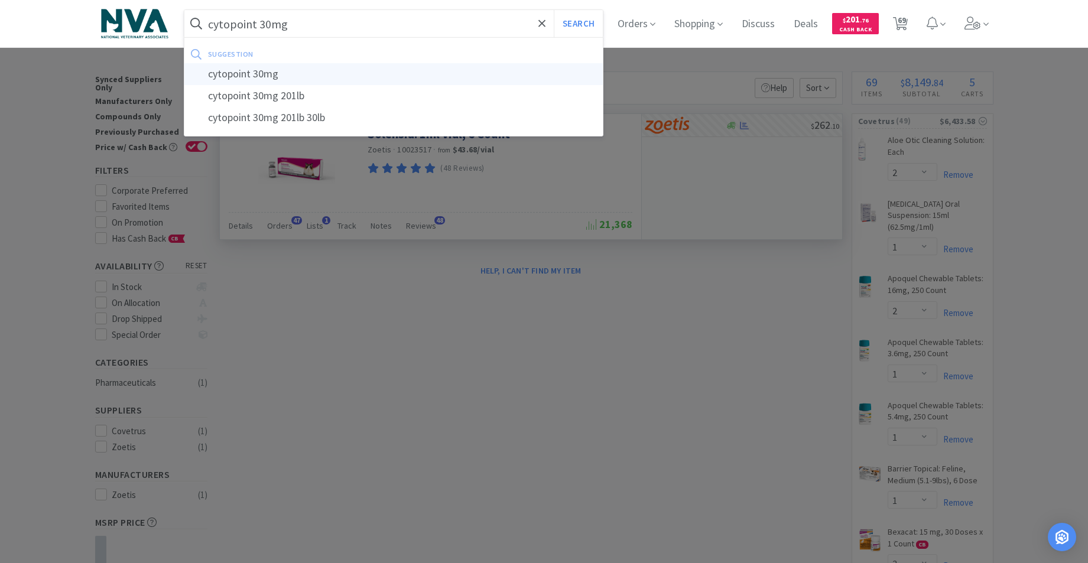
click at [271, 75] on div "cytopoint 30mg" at bounding box center [393, 74] width 419 height 22
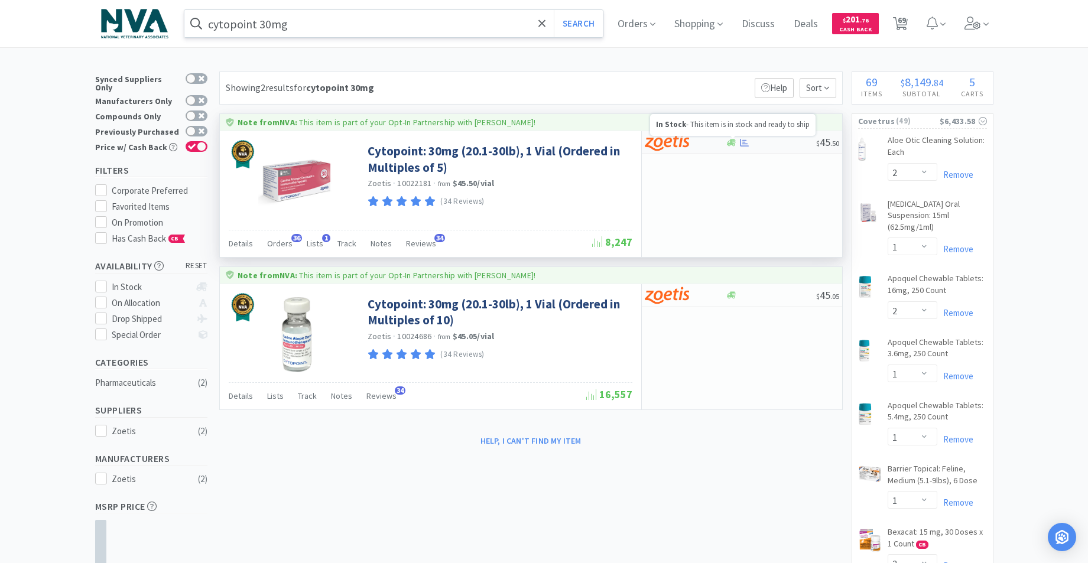
click at [734, 141] on icon at bounding box center [731, 142] width 9 height 9
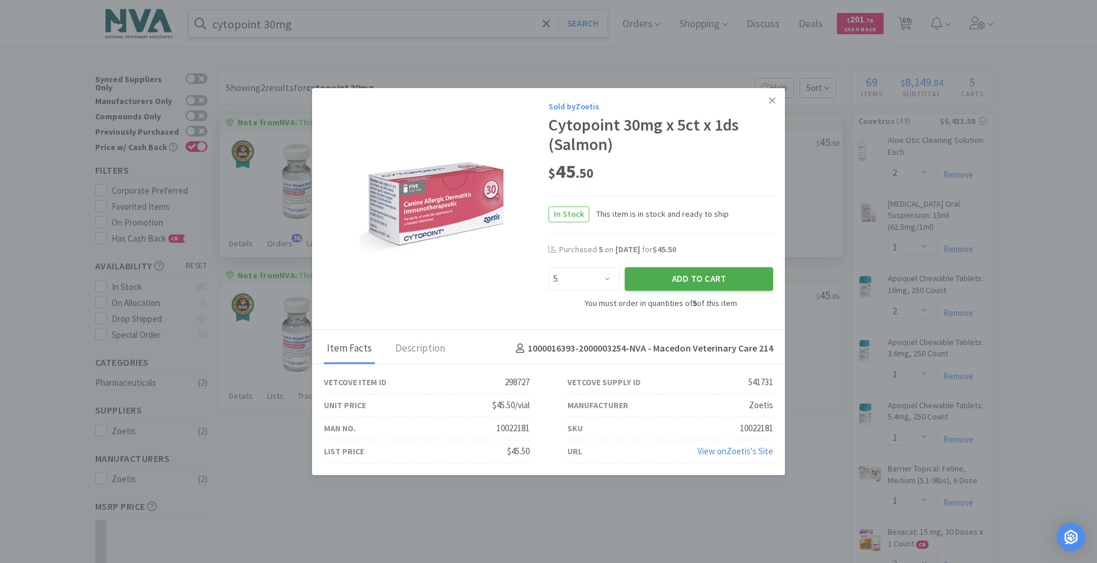
click at [695, 283] on button "Add to Cart" at bounding box center [699, 280] width 148 height 24
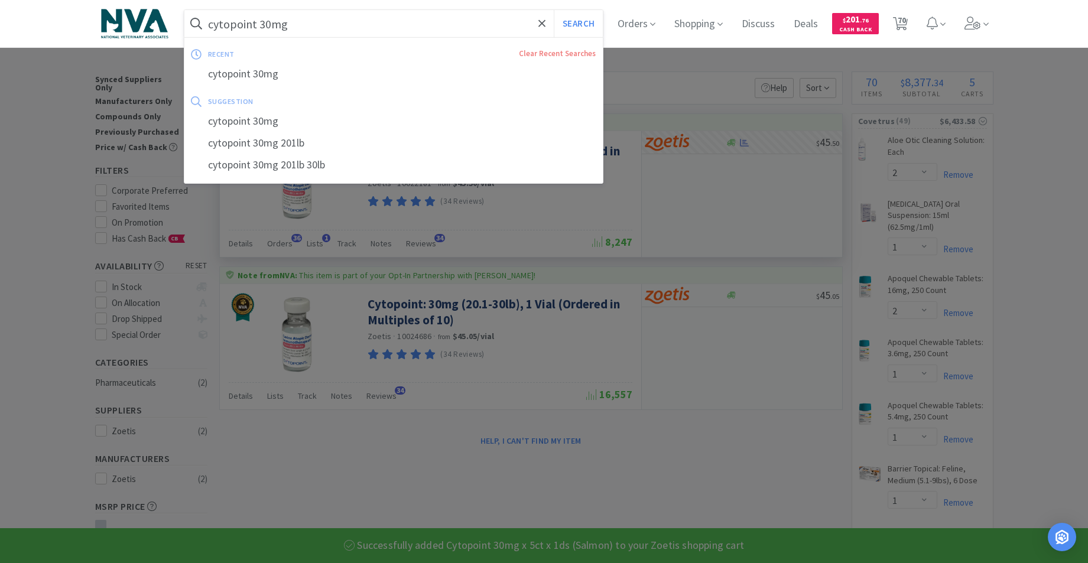
click at [297, 23] on input "cytopoint 30mg" at bounding box center [393, 23] width 419 height 27
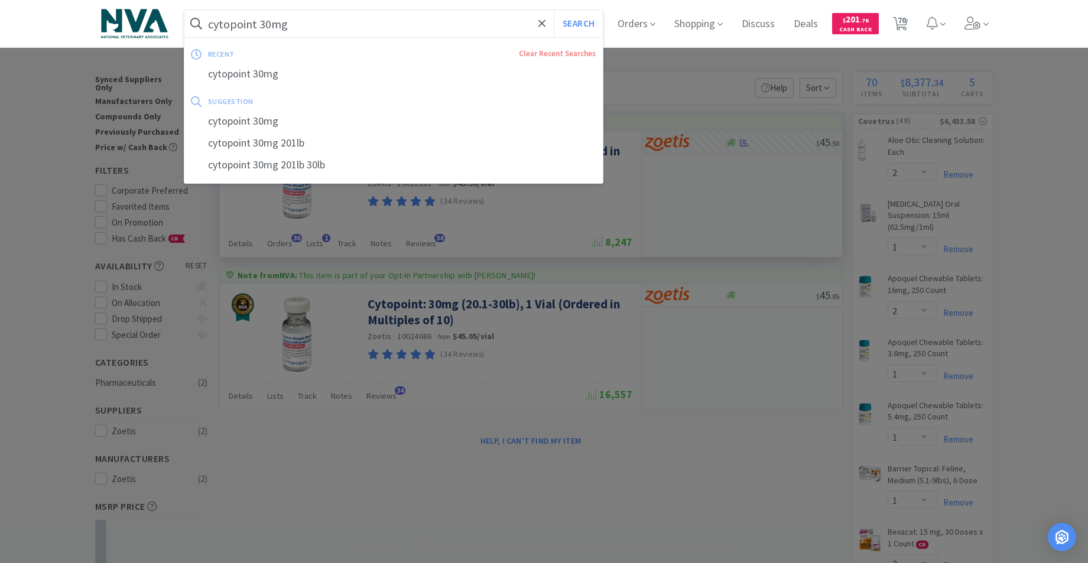
click at [293, 23] on input "cytopoint 30mg" at bounding box center [393, 23] width 419 height 27
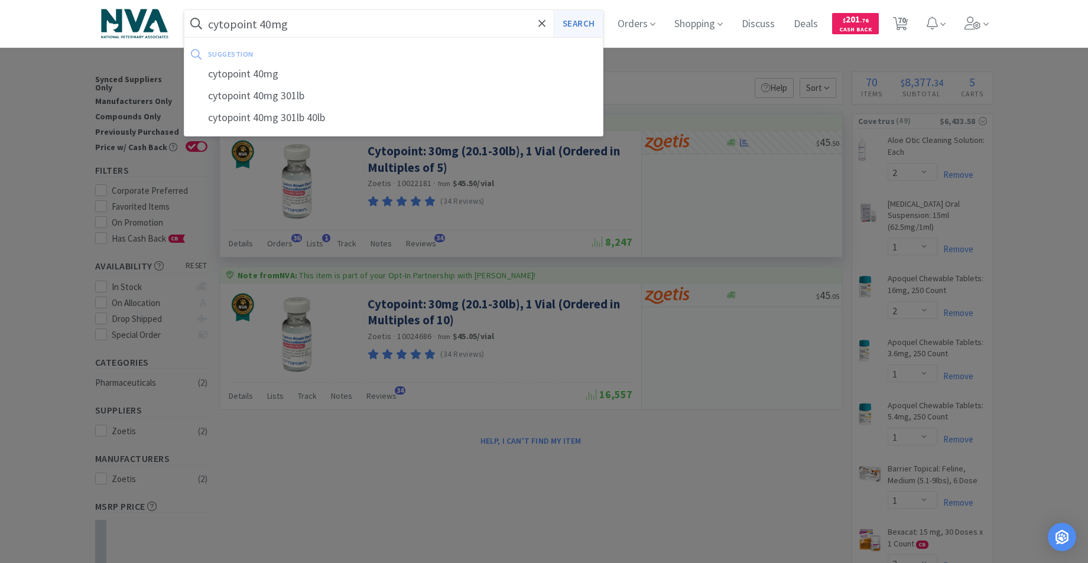
click at [577, 21] on button "Search" at bounding box center [578, 23] width 49 height 27
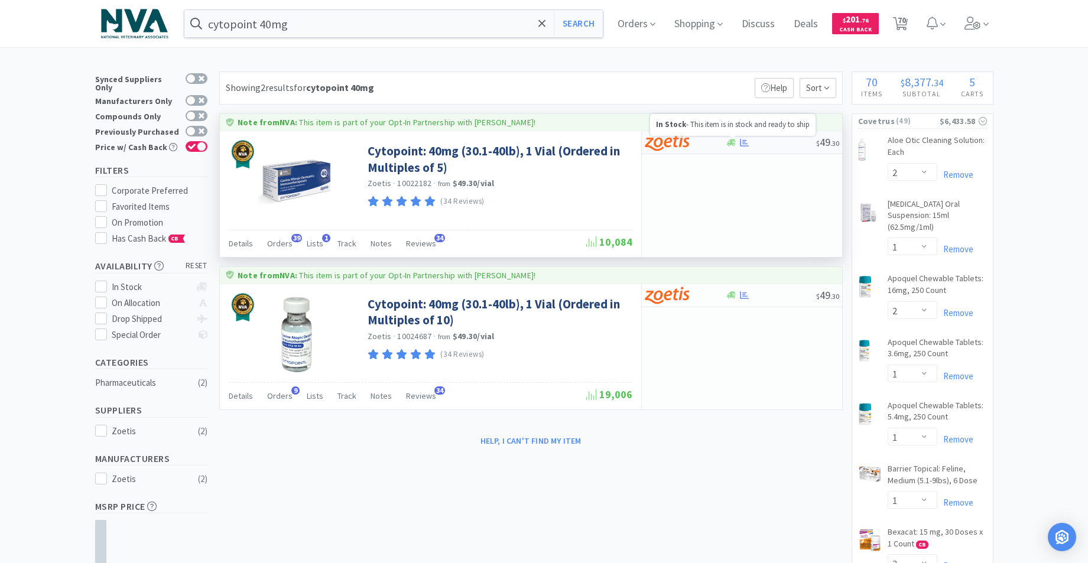
click at [732, 142] on icon at bounding box center [731, 142] width 9 height 7
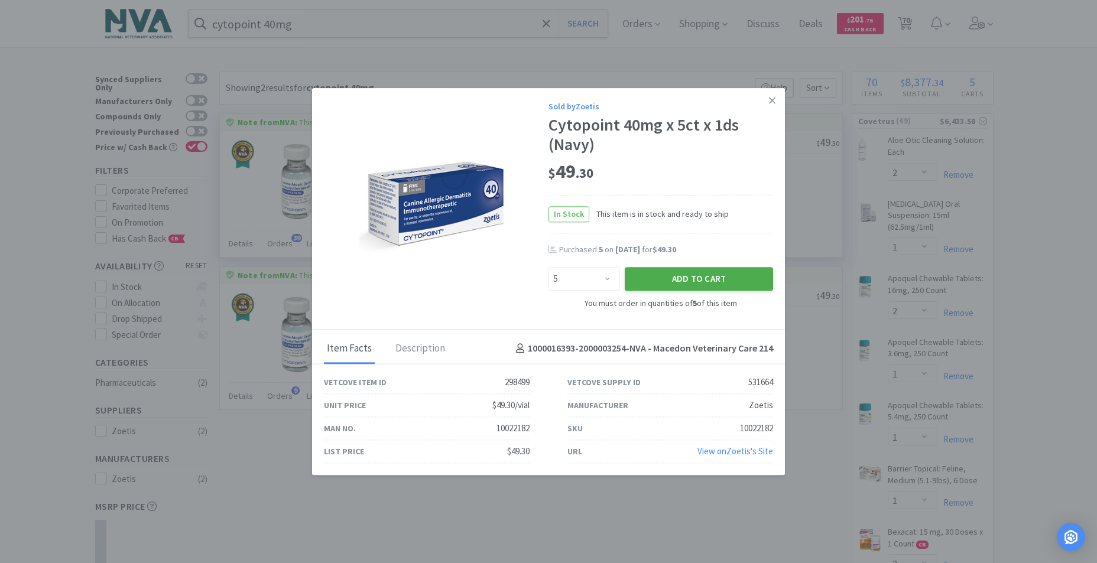
click at [669, 274] on button "Add to Cart" at bounding box center [699, 280] width 148 height 24
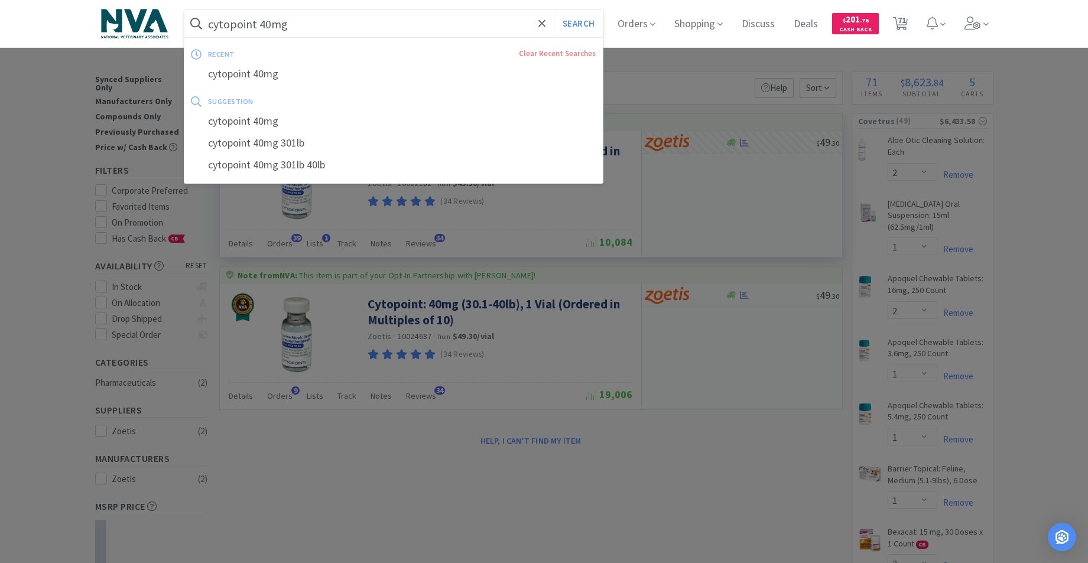
click at [355, 17] on input "cytopoint 40mg" at bounding box center [393, 23] width 419 height 27
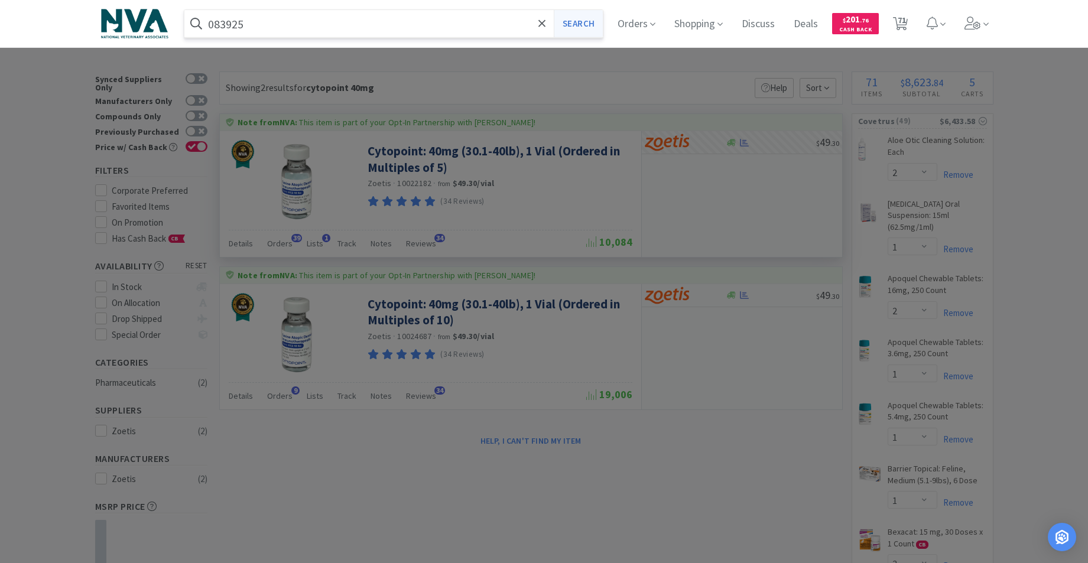
click at [593, 24] on button "Search" at bounding box center [578, 23] width 49 height 27
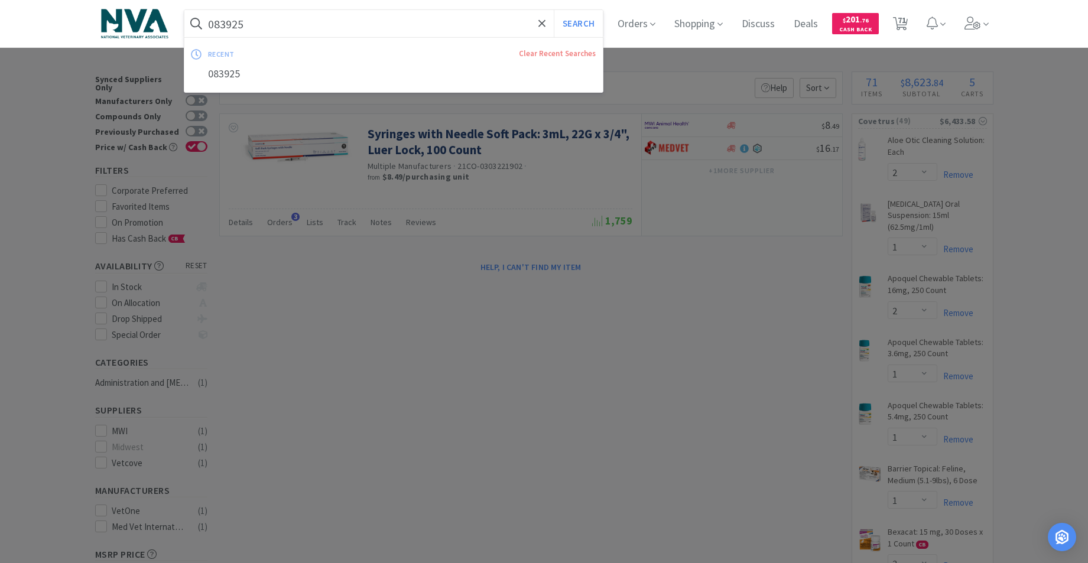
click at [395, 24] on input "083925" at bounding box center [393, 23] width 419 height 27
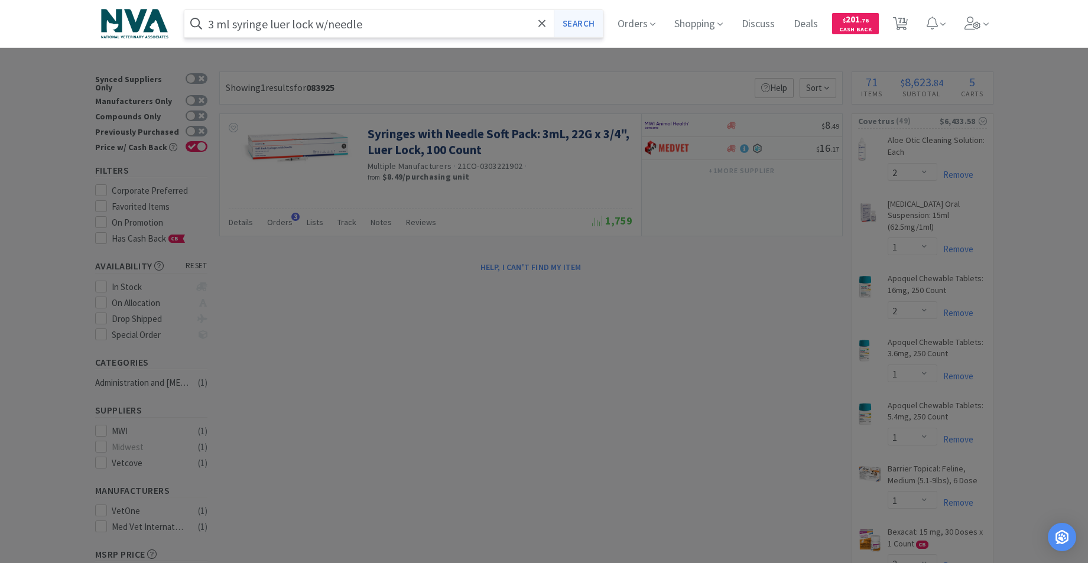
click at [590, 26] on button "Search" at bounding box center [578, 23] width 49 height 27
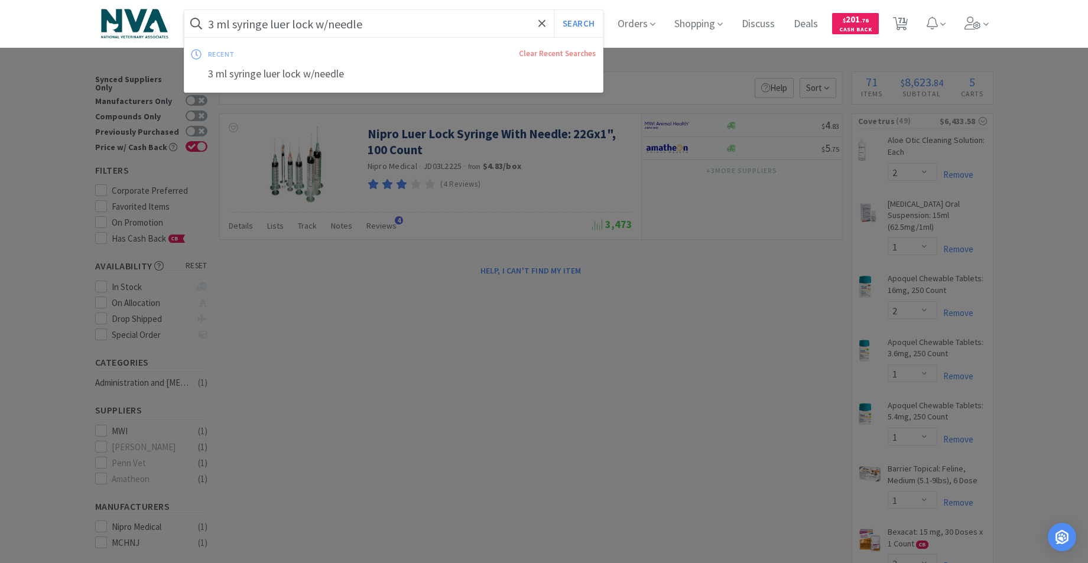
click at [374, 28] on input "3 ml syringe luer lock w/needle" at bounding box center [393, 23] width 419 height 27
click at [375, 26] on input "3 ml syringe luer lock w/needle" at bounding box center [393, 23] width 419 height 27
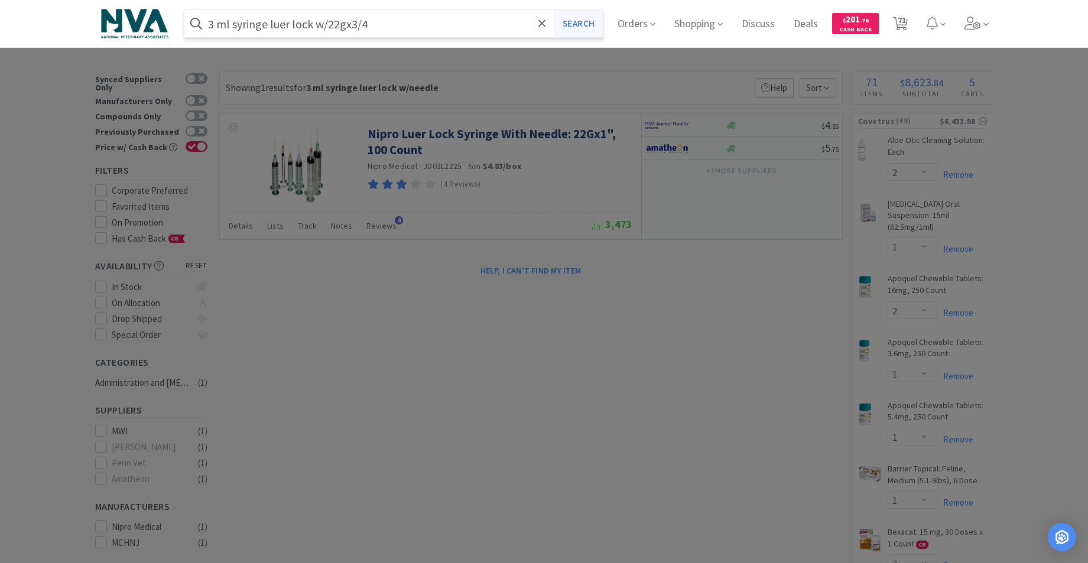
click at [581, 22] on button "Search" at bounding box center [578, 23] width 49 height 27
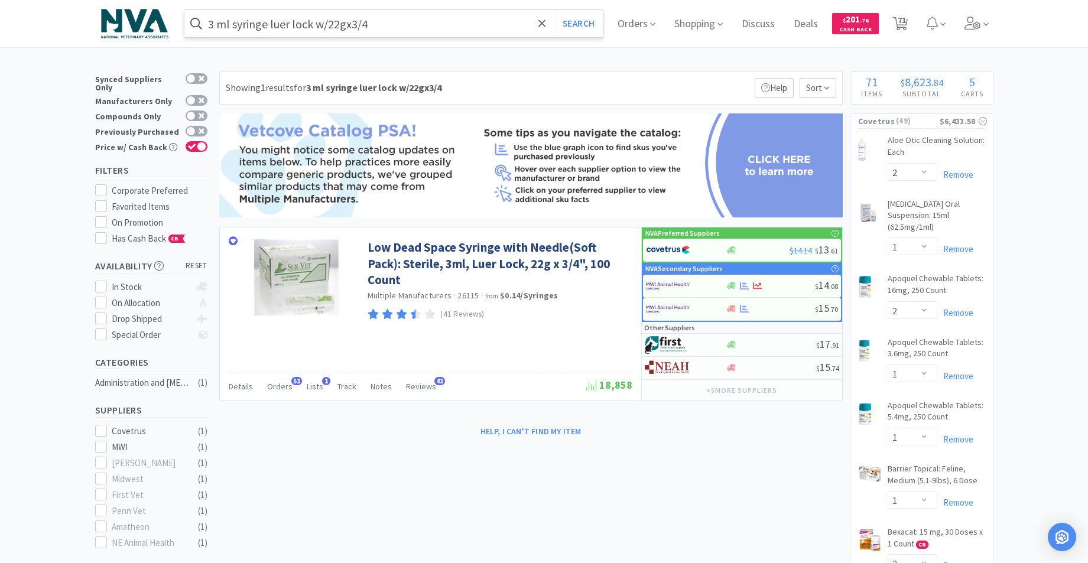
click at [407, 22] on input "3 ml syringe luer lock w/22gx3/4" at bounding box center [393, 23] width 419 height 27
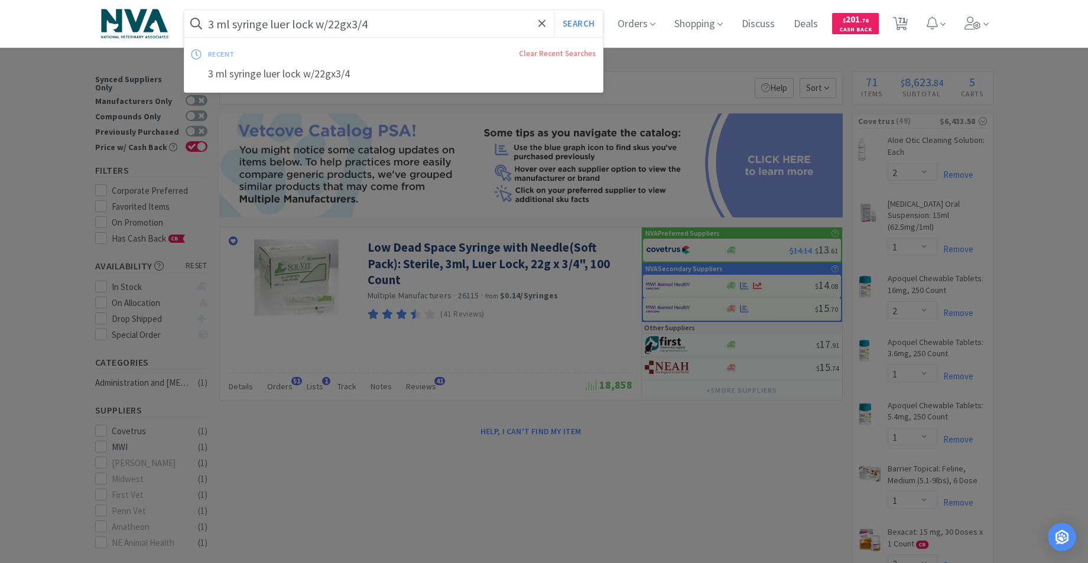
click at [407, 22] on input "3 ml syringe luer lock w/22gx3/4" at bounding box center [393, 23] width 419 height 27
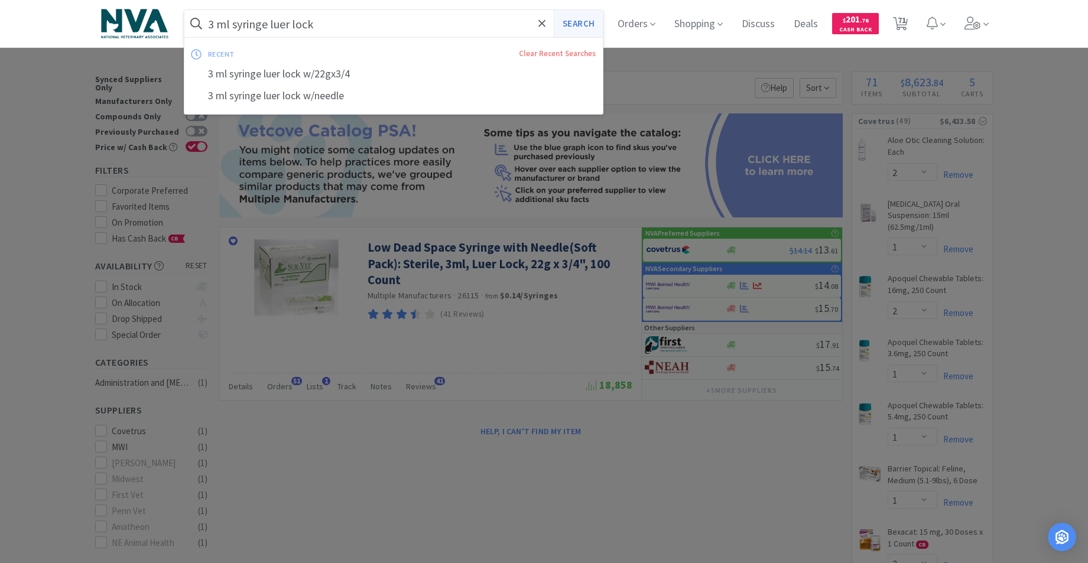
click at [589, 24] on button "Search" at bounding box center [578, 23] width 49 height 27
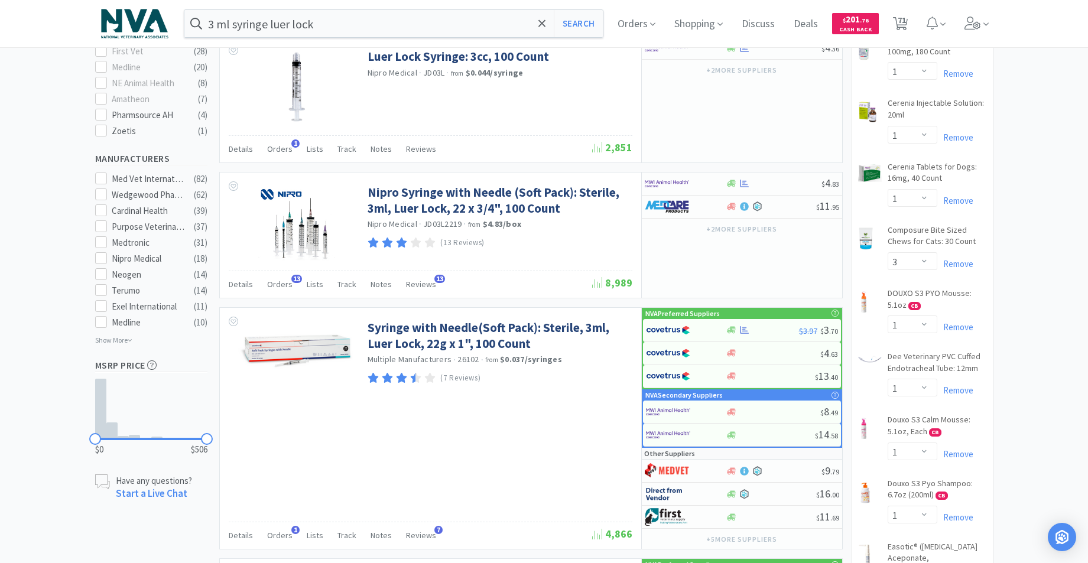
scroll to position [550, 0]
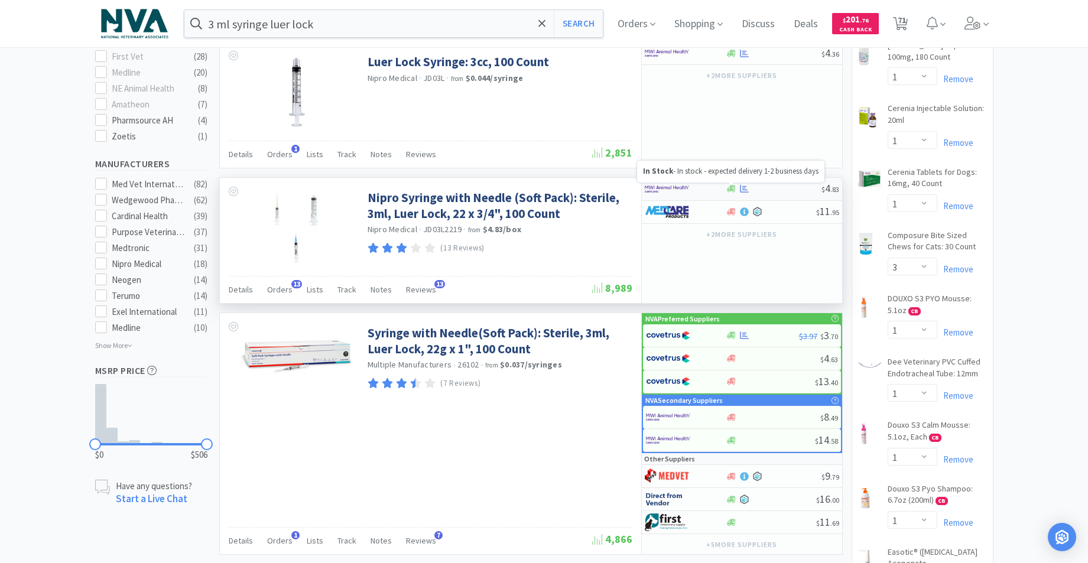
click at [733, 190] on icon at bounding box center [731, 189] width 9 height 7
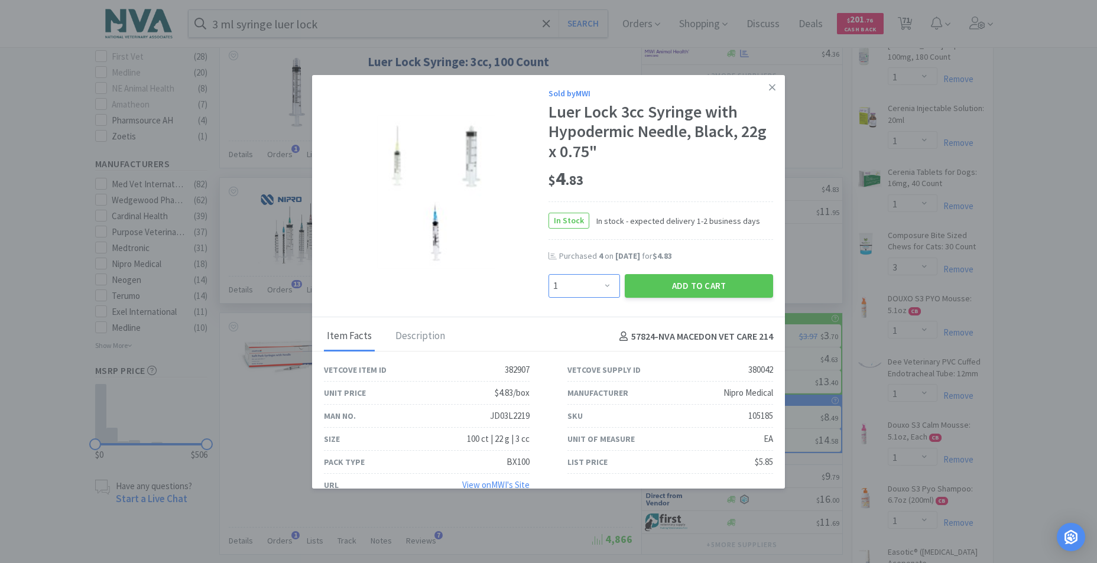
click at [600, 283] on select "Enter Quantity 1 2 3 4 5 6 7 8 9 10 11 12 13 14 15 16 17 18 19 20 Enter Quantity" at bounding box center [583, 286] width 71 height 24
click at [548, 274] on select "Enter Quantity 1 2 3 4 5 6 7 8 9 10 11 12 13 14 15 16 17 18 19 20 Enter Quantity" at bounding box center [583, 286] width 71 height 24
click at [604, 283] on select "Enter Quantity 1 2 3 4 5 6 7 8 9 10 11 12 13 14 15 16 17 18 19 20 Enter Quantity" at bounding box center [583, 286] width 71 height 24
click at [548, 274] on select "Enter Quantity 1 2 3 4 5 6 7 8 9 10 11 12 13 14 15 16 17 18 19 20 Enter Quantity" at bounding box center [583, 286] width 71 height 24
click at [652, 286] on button "Add to Cart" at bounding box center [699, 286] width 148 height 24
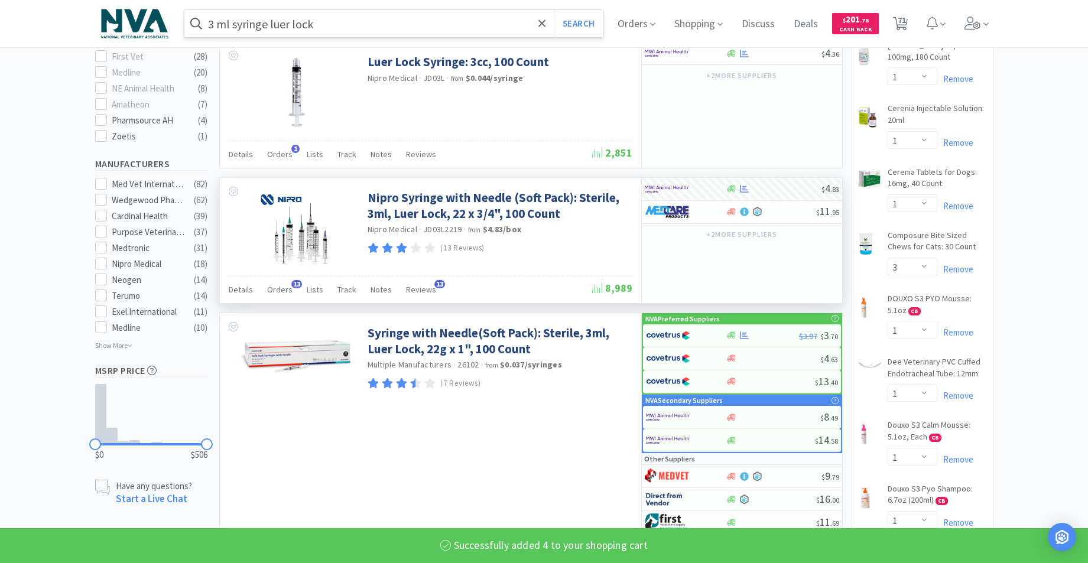
click at [418, 19] on input "3 ml syringe luer lock" at bounding box center [393, 23] width 419 height 27
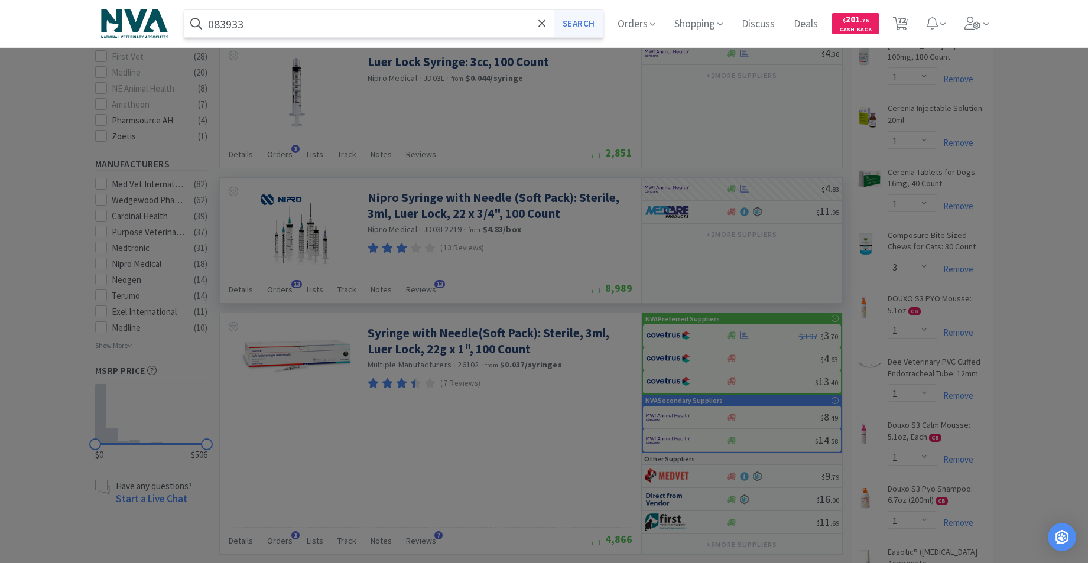
click at [580, 28] on button "Search" at bounding box center [578, 23] width 49 height 27
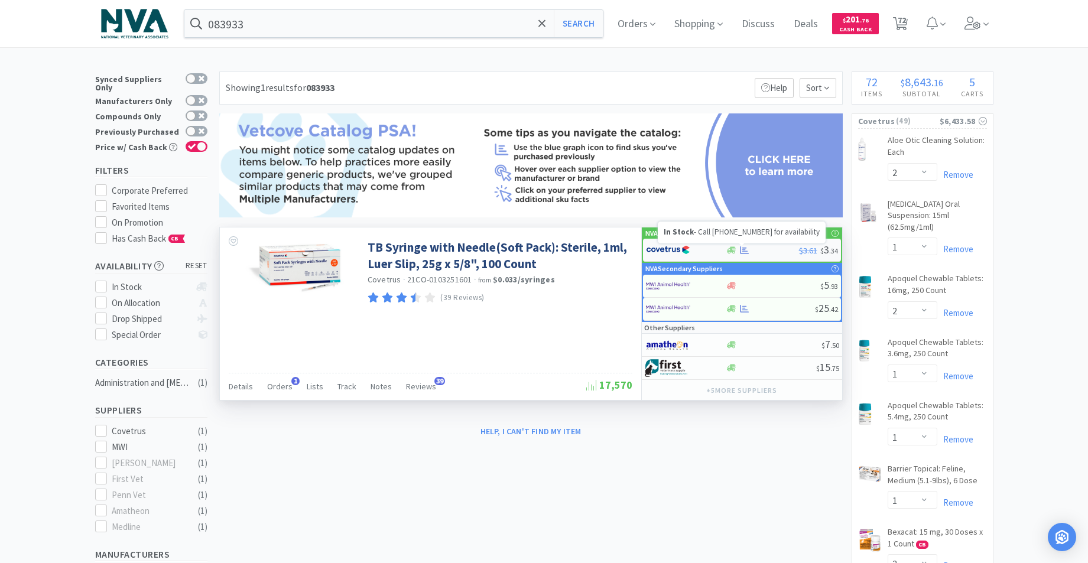
click at [733, 249] on icon at bounding box center [731, 250] width 9 height 9
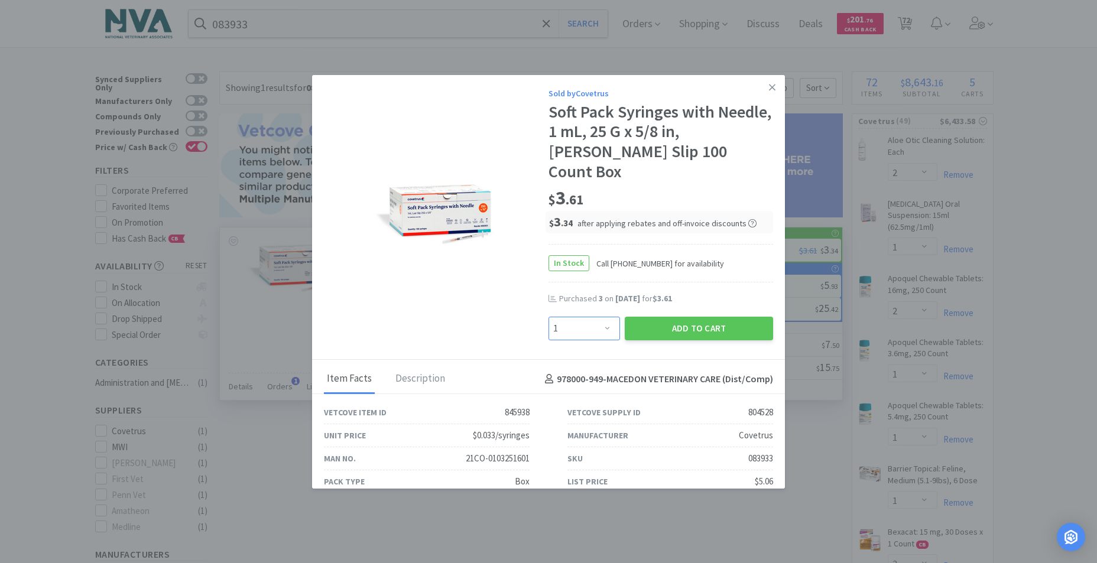
click at [601, 317] on select "Enter Quantity 1 2 3 4 5 6 7 8 9 10 11 12 13 14 15 16 17 18 19 20 Enter Quantity" at bounding box center [583, 329] width 71 height 24
click at [548, 317] on select "Enter Quantity 1 2 3 4 5 6 7 8 9 10 11 12 13 14 15 16 17 18 19 20 Enter Quantity" at bounding box center [583, 329] width 71 height 24
click at [603, 317] on select "Enter Quantity 1 2 3 4 5 6 7 8 9 10 11 12 13 14 15 16 17 18 19 20 Enter Quantity" at bounding box center [583, 329] width 71 height 24
click at [548, 317] on select "Enter Quantity 1 2 3 4 5 6 7 8 9 10 11 12 13 14 15 16 17 18 19 20 Enter Quantity" at bounding box center [583, 329] width 71 height 24
click at [653, 317] on button "Add to Cart" at bounding box center [699, 329] width 148 height 24
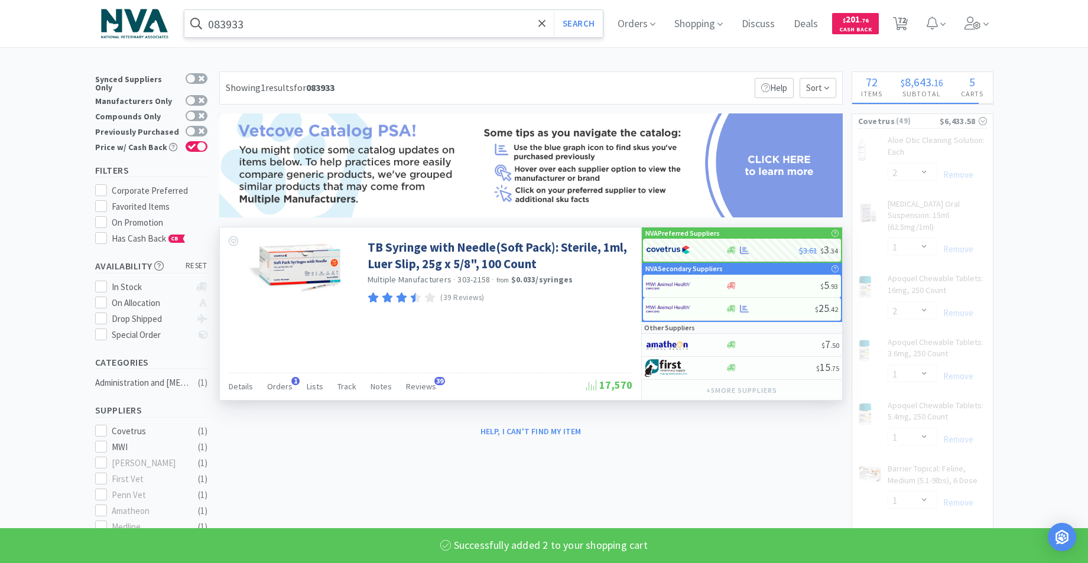
click at [404, 27] on input "083933" at bounding box center [393, 23] width 419 height 27
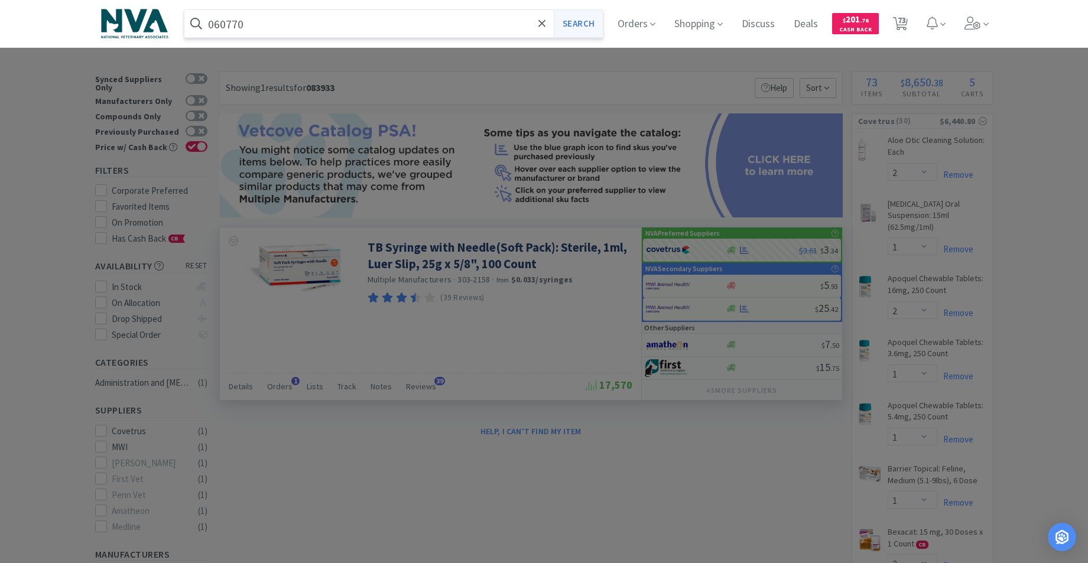
click at [583, 35] on button "Search" at bounding box center [578, 23] width 49 height 27
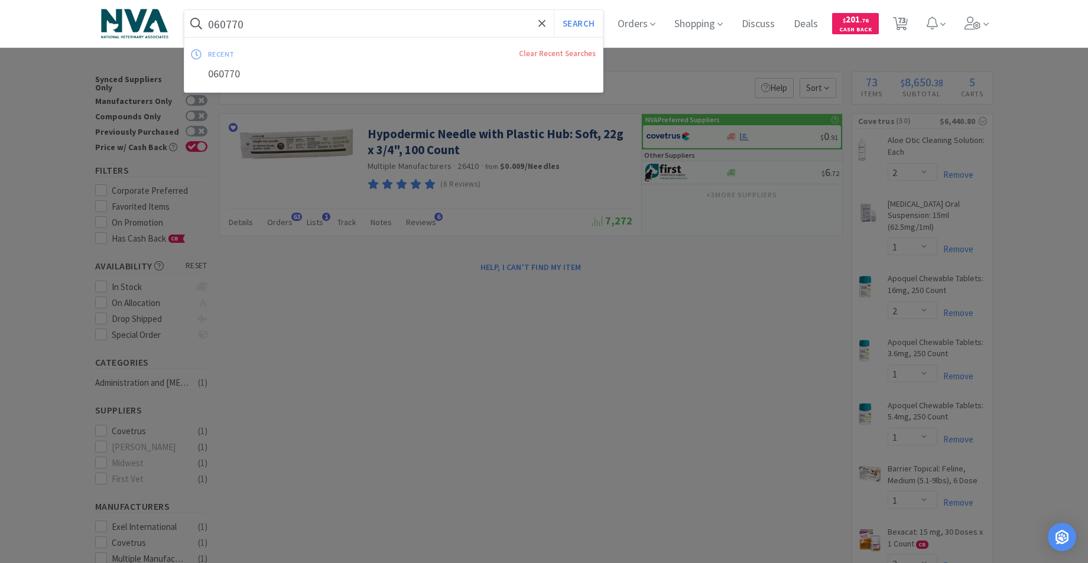
click at [389, 25] on input "060770" at bounding box center [393, 23] width 419 height 27
click at [588, 28] on button "Search" at bounding box center [578, 23] width 49 height 27
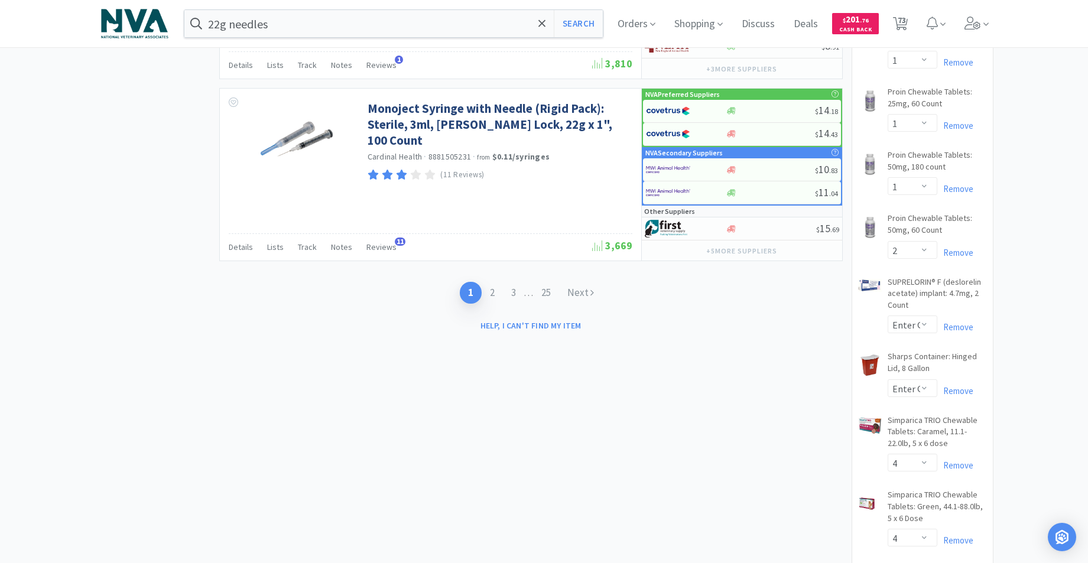
scroll to position [2283, 0]
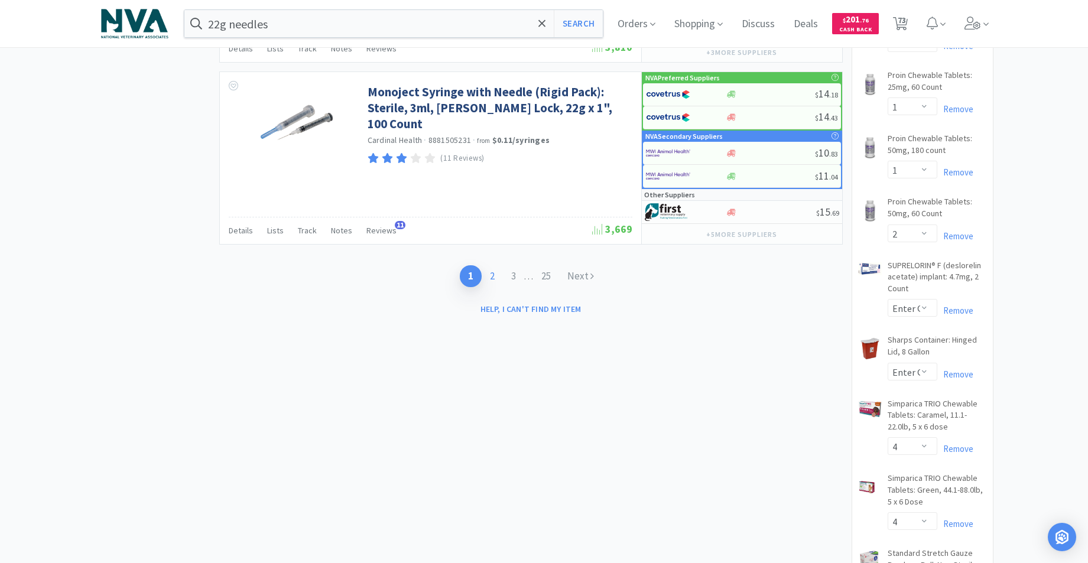
click at [490, 277] on link "2" at bounding box center [492, 276] width 21 height 22
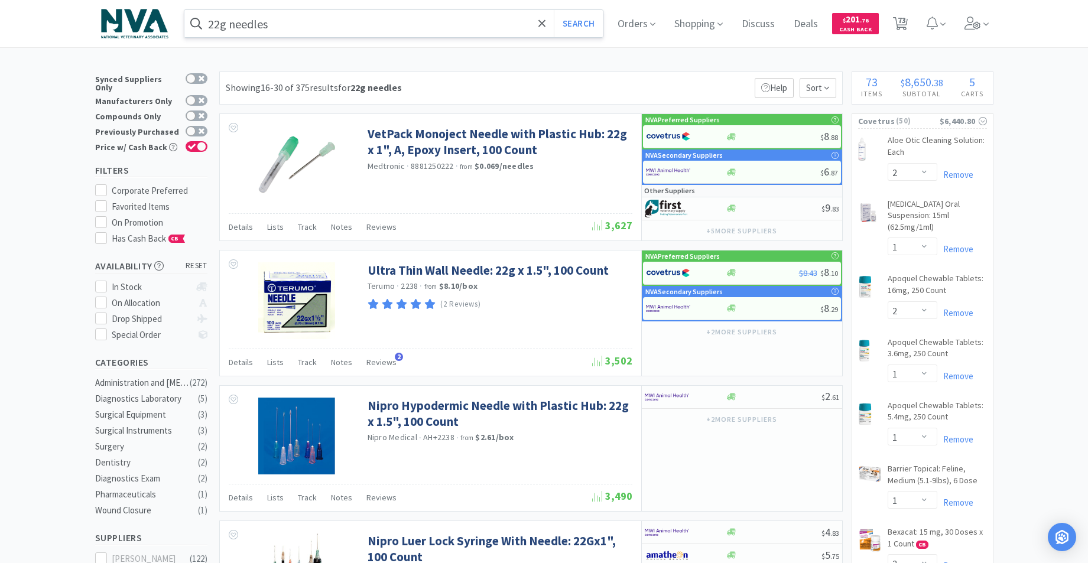
click at [325, 26] on input "22g needles" at bounding box center [393, 23] width 419 height 27
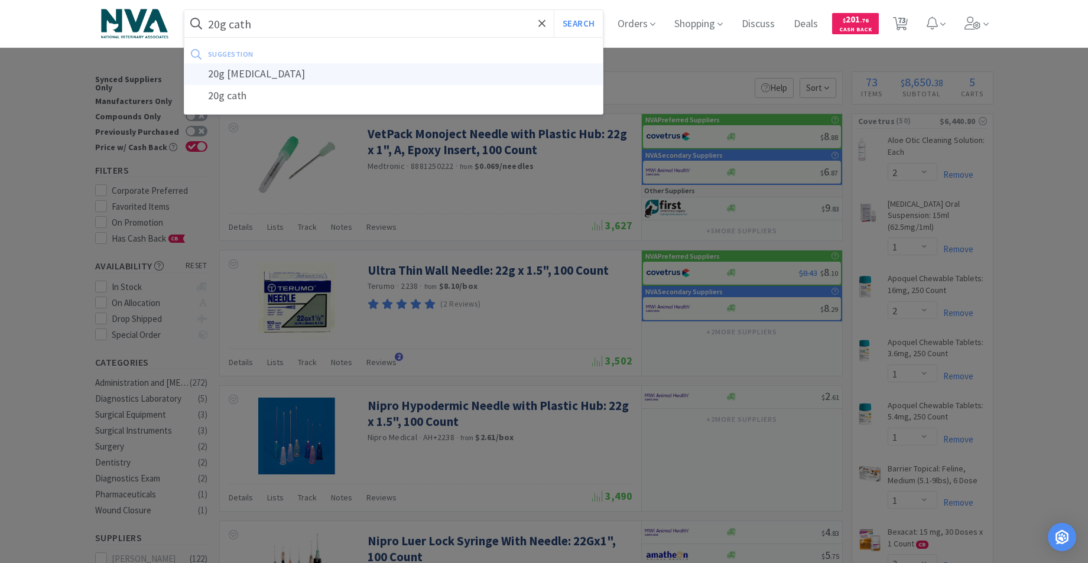
click at [282, 74] on div "20g [MEDICAL_DATA]" at bounding box center [393, 74] width 419 height 22
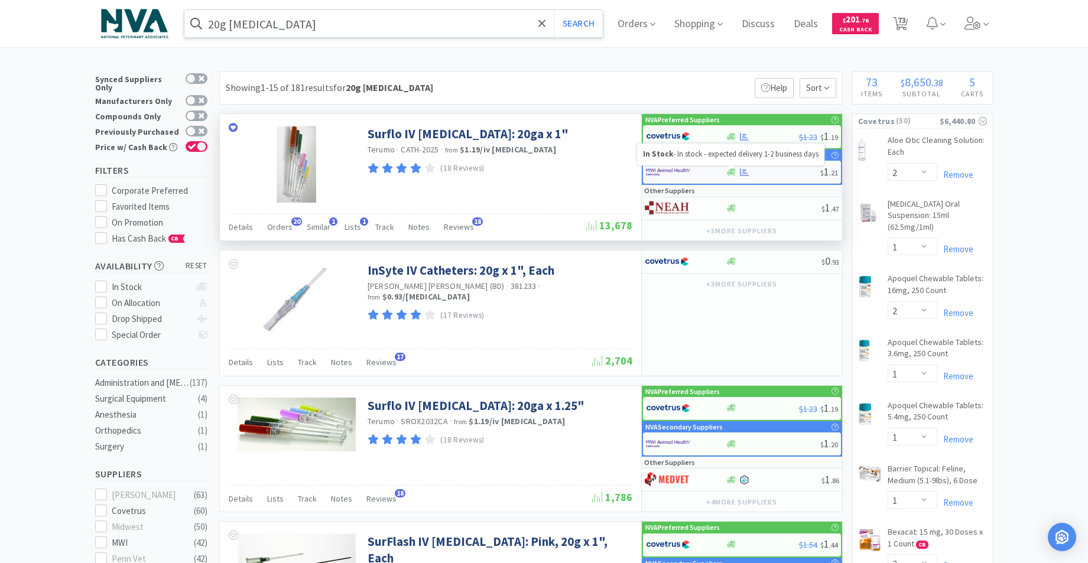
click at [732, 173] on icon at bounding box center [731, 171] width 9 height 7
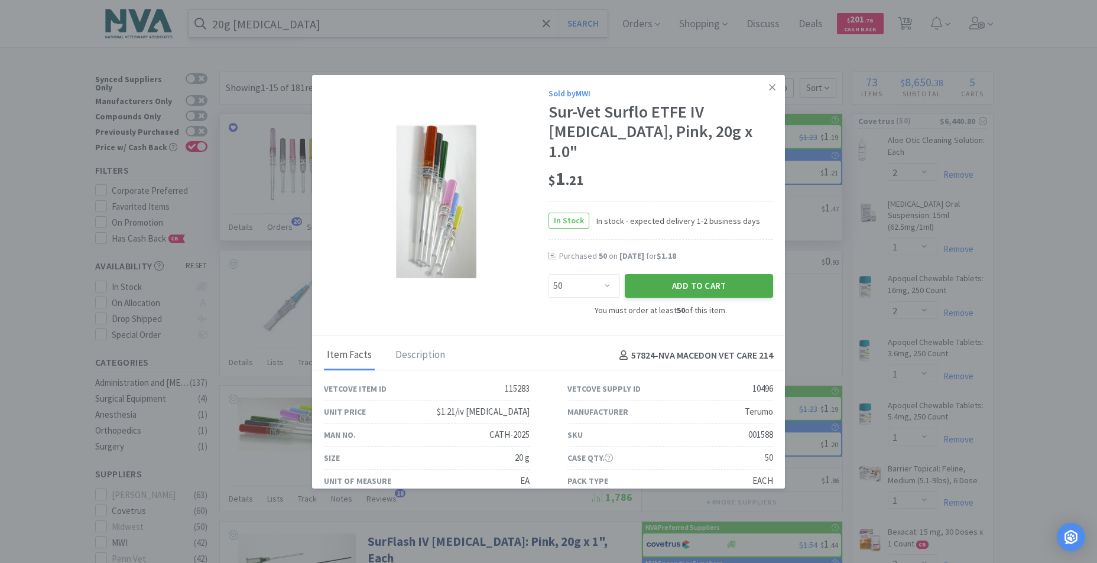
click at [654, 274] on button "Add to Cart" at bounding box center [699, 286] width 148 height 24
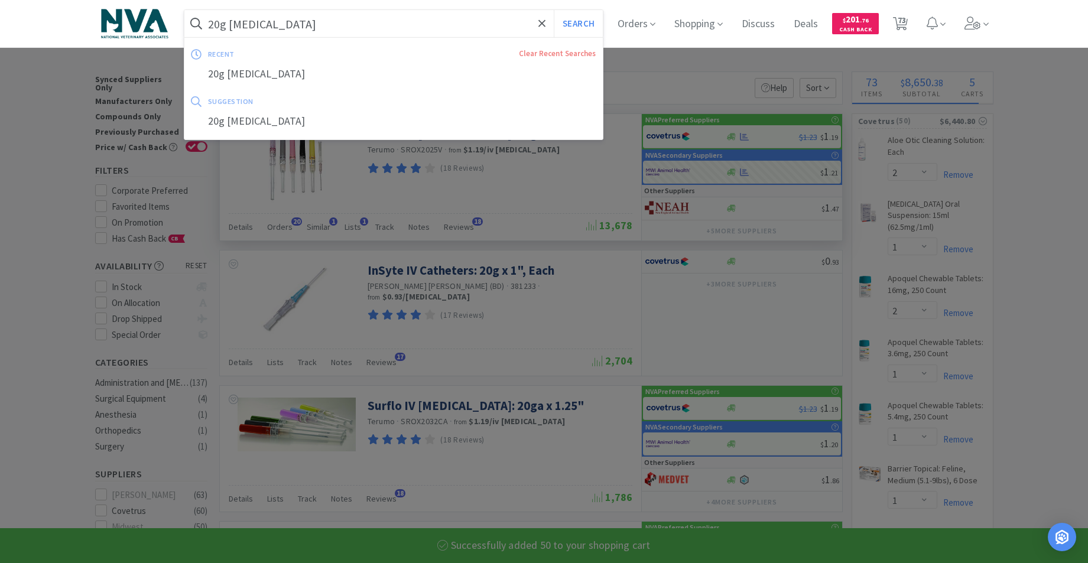
click at [463, 28] on input "20g [MEDICAL_DATA]" at bounding box center [393, 23] width 419 height 27
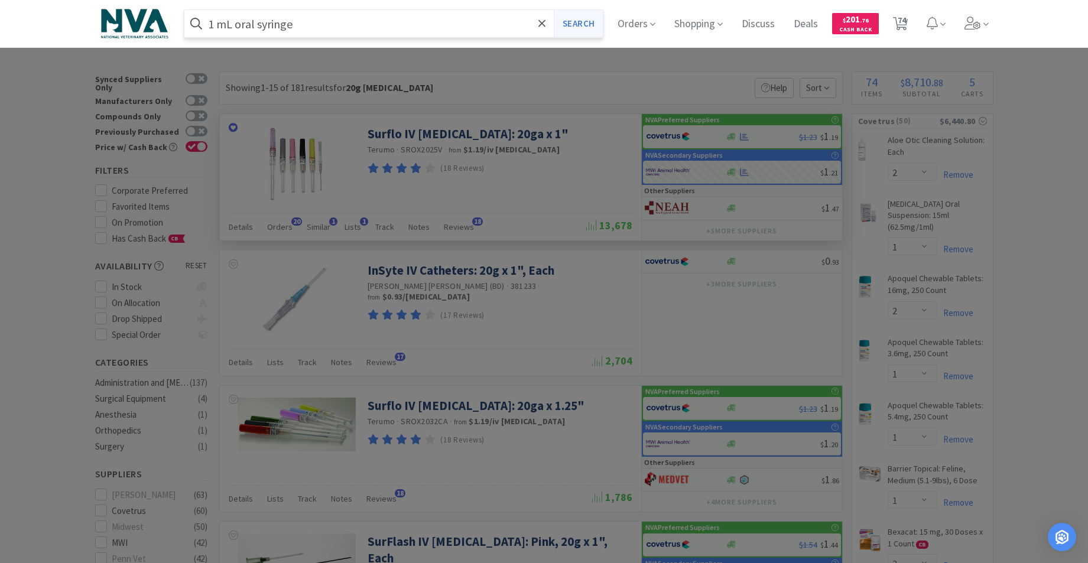
click at [583, 25] on button "Search" at bounding box center [578, 23] width 49 height 27
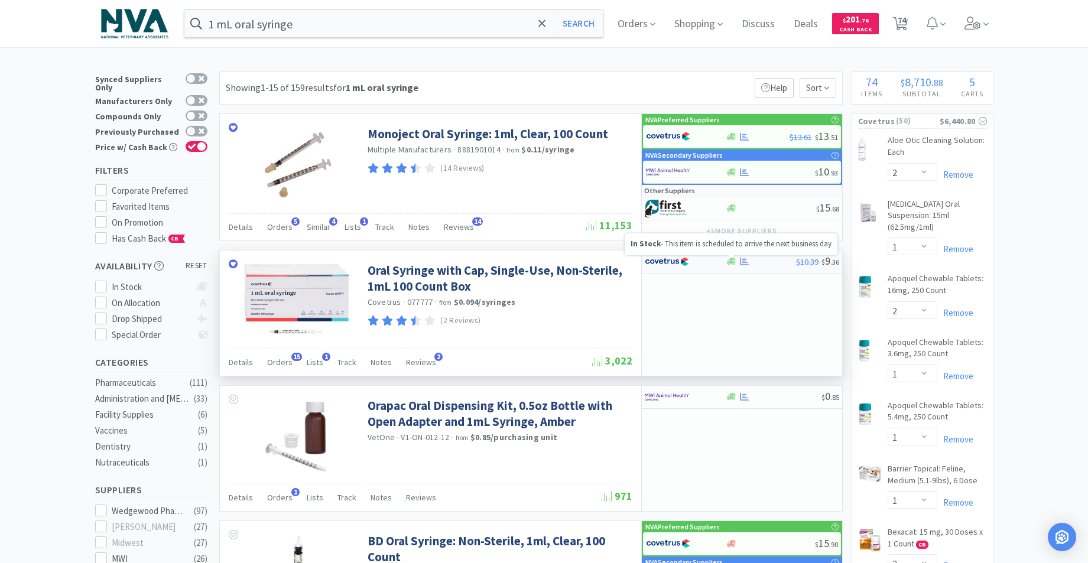
click at [730, 262] on icon at bounding box center [731, 261] width 9 height 7
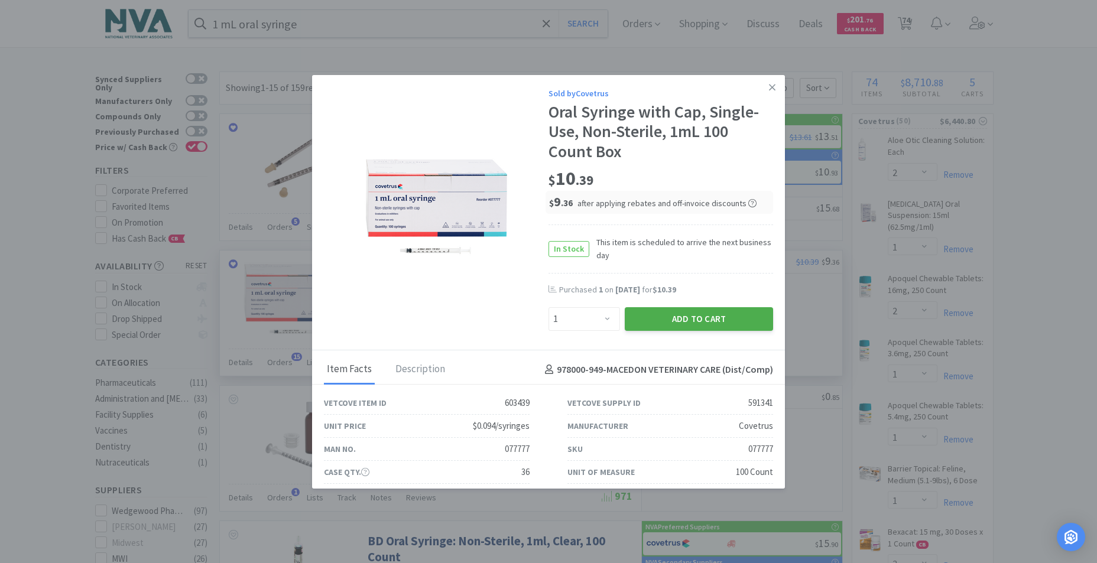
click at [699, 317] on button "Add to Cart" at bounding box center [699, 319] width 148 height 24
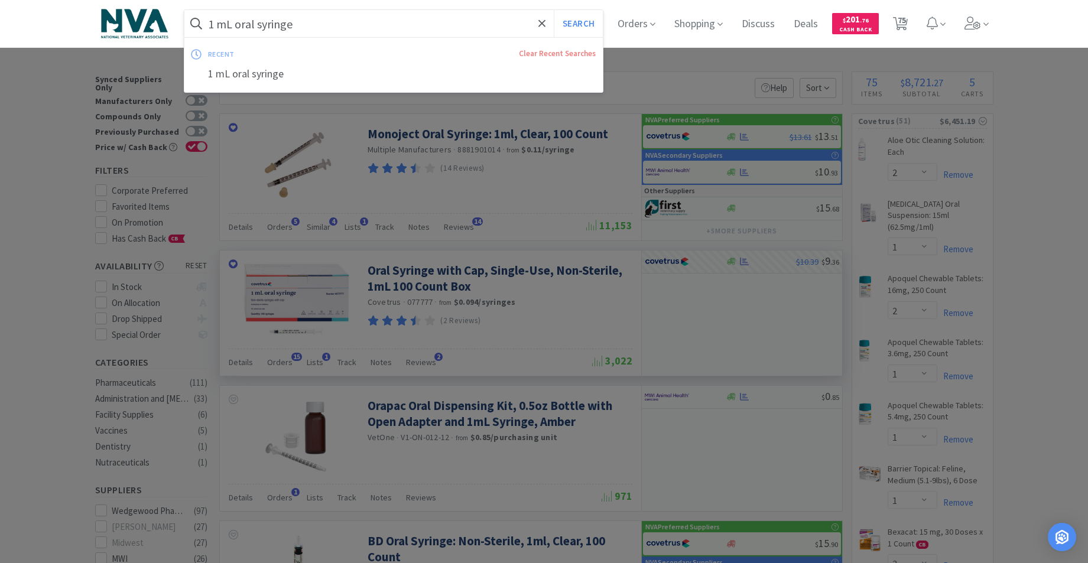
click at [336, 29] on input "1 mL oral syringe" at bounding box center [393, 23] width 419 height 27
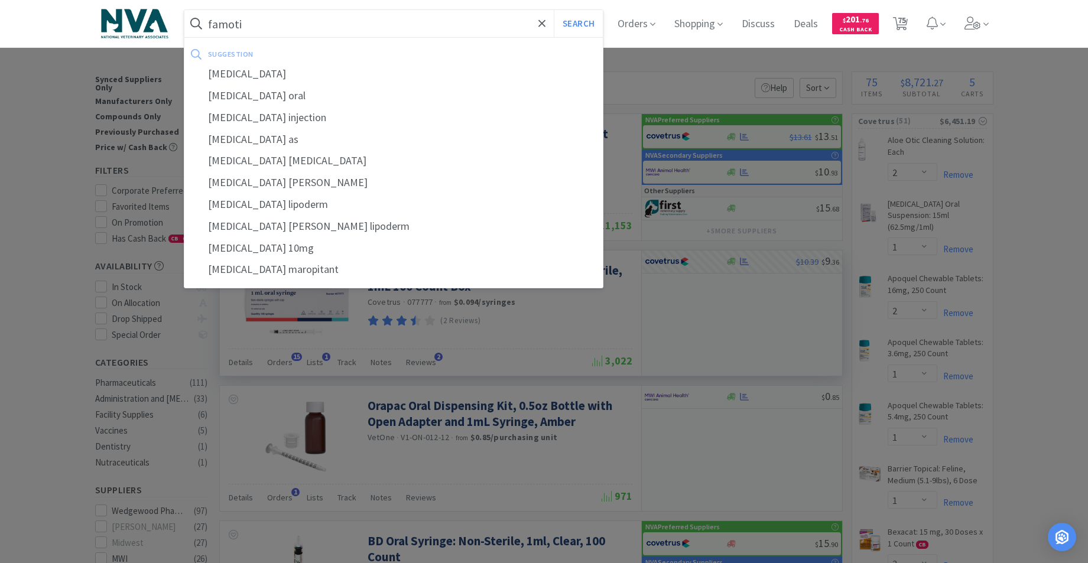
click at [240, 80] on div "[MEDICAL_DATA]" at bounding box center [393, 74] width 419 height 22
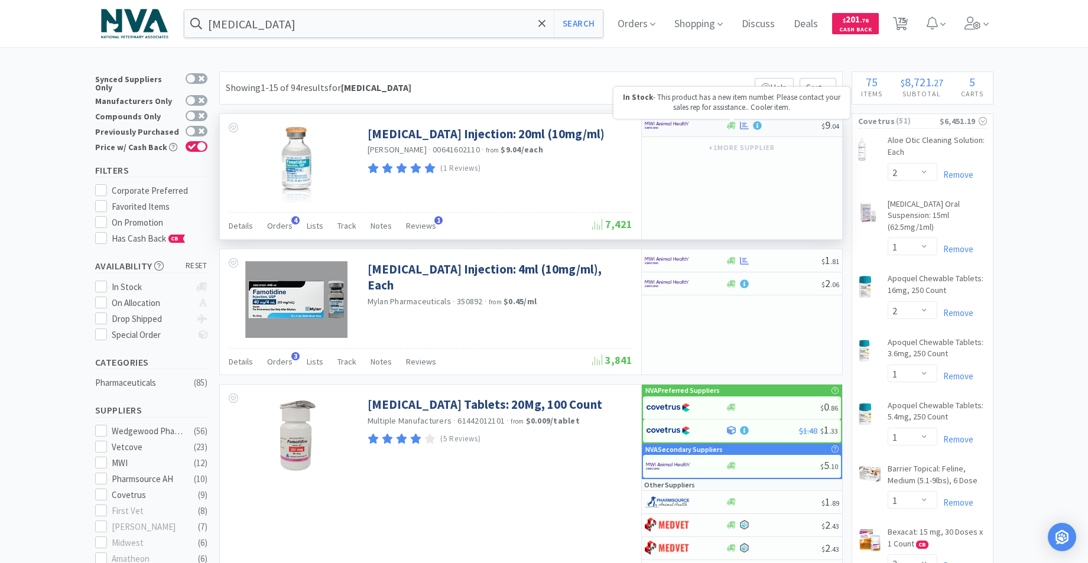
click at [732, 126] on icon at bounding box center [731, 125] width 9 height 7
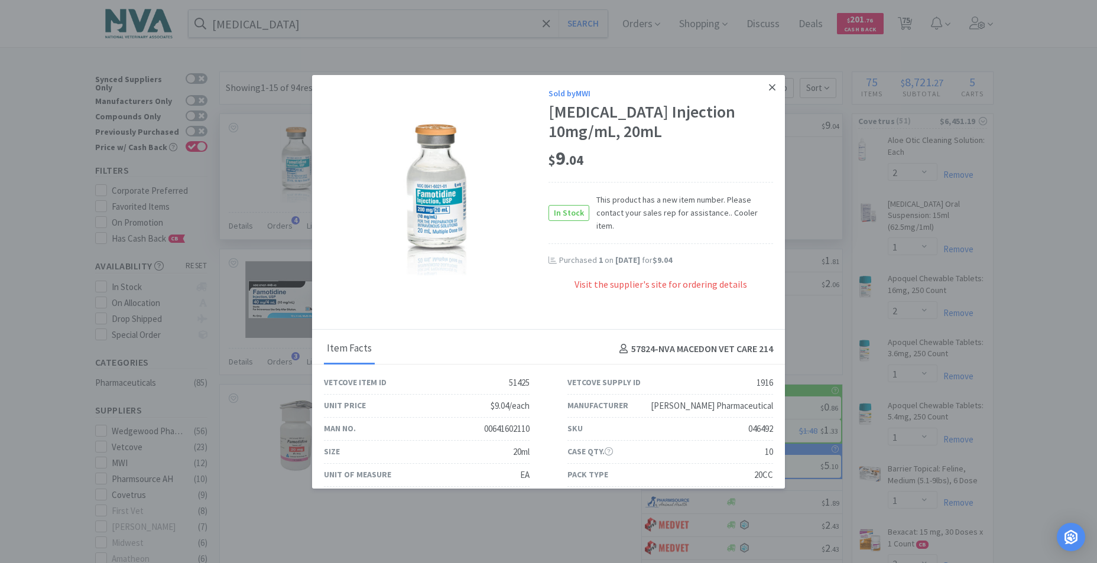
click at [769, 86] on icon at bounding box center [772, 87] width 6 height 6
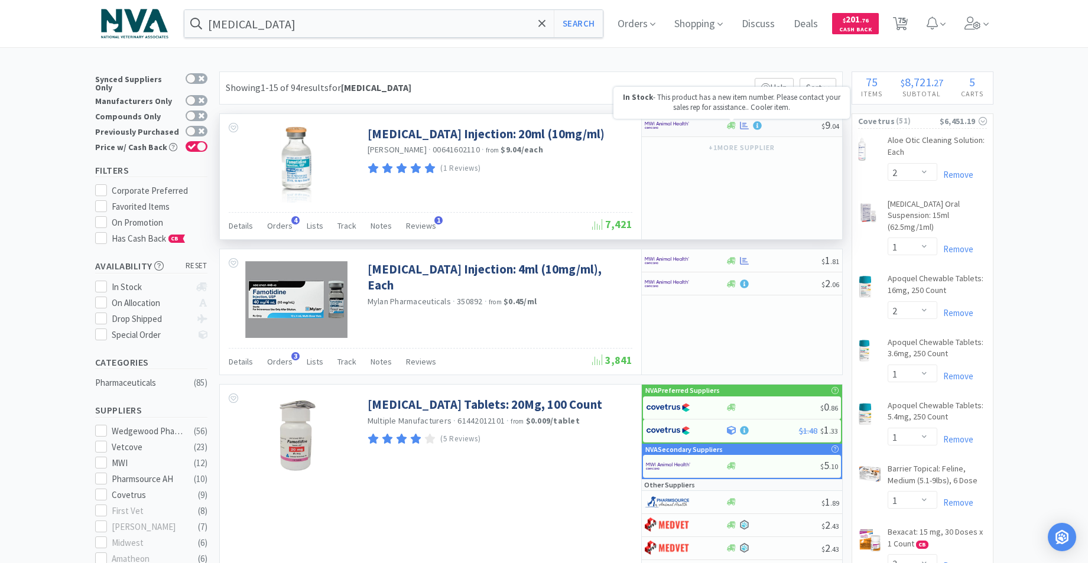
click at [732, 126] on icon at bounding box center [731, 125] width 9 height 7
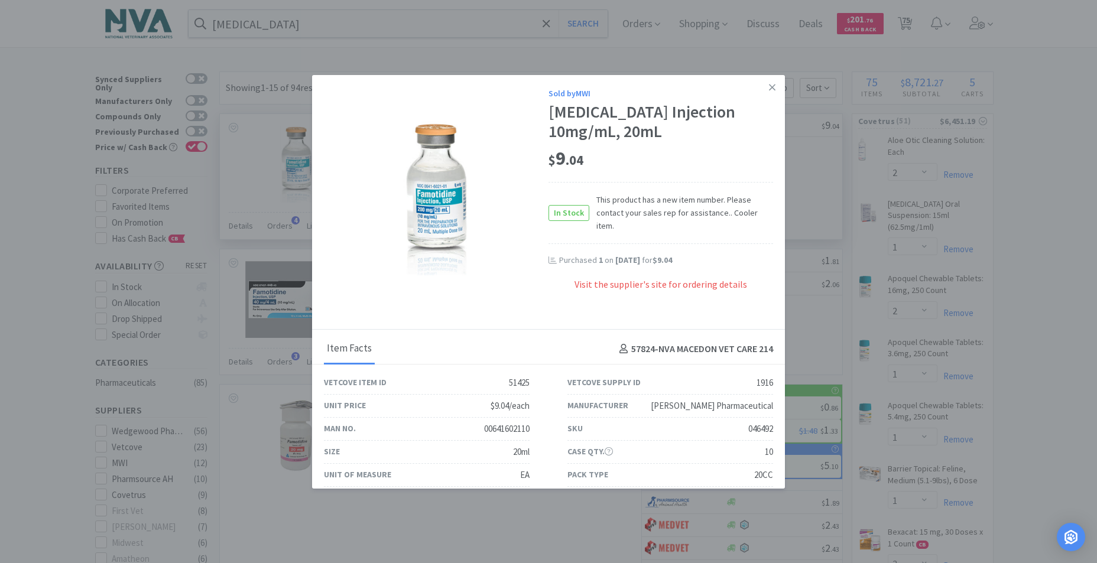
click at [636, 278] on div "Visit the supplier's site for ordering details" at bounding box center [660, 291] width 225 height 27
click at [769, 90] on icon at bounding box center [772, 87] width 6 height 6
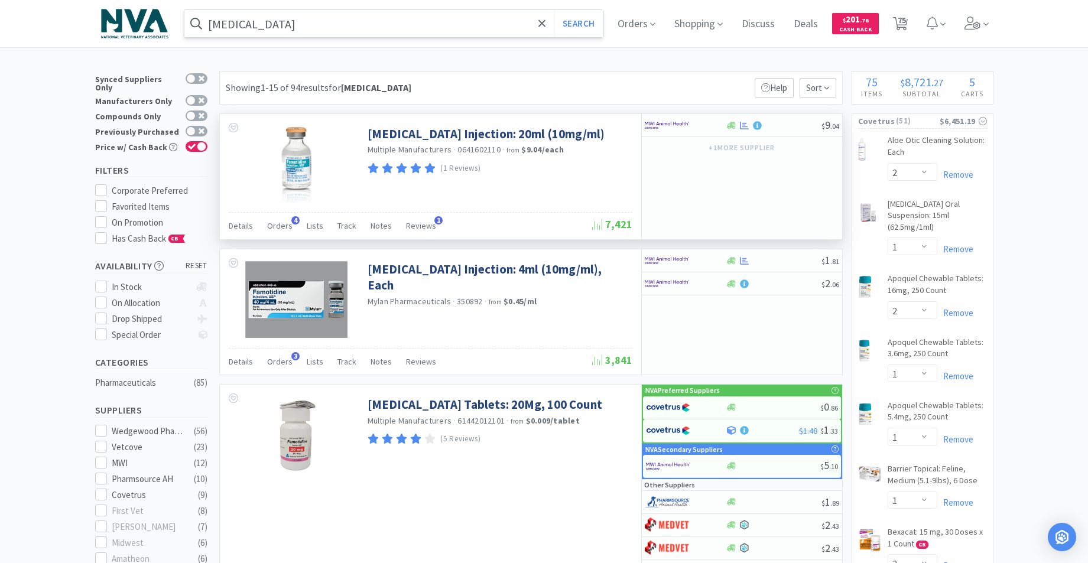
click at [318, 17] on input "[MEDICAL_DATA]" at bounding box center [393, 23] width 419 height 27
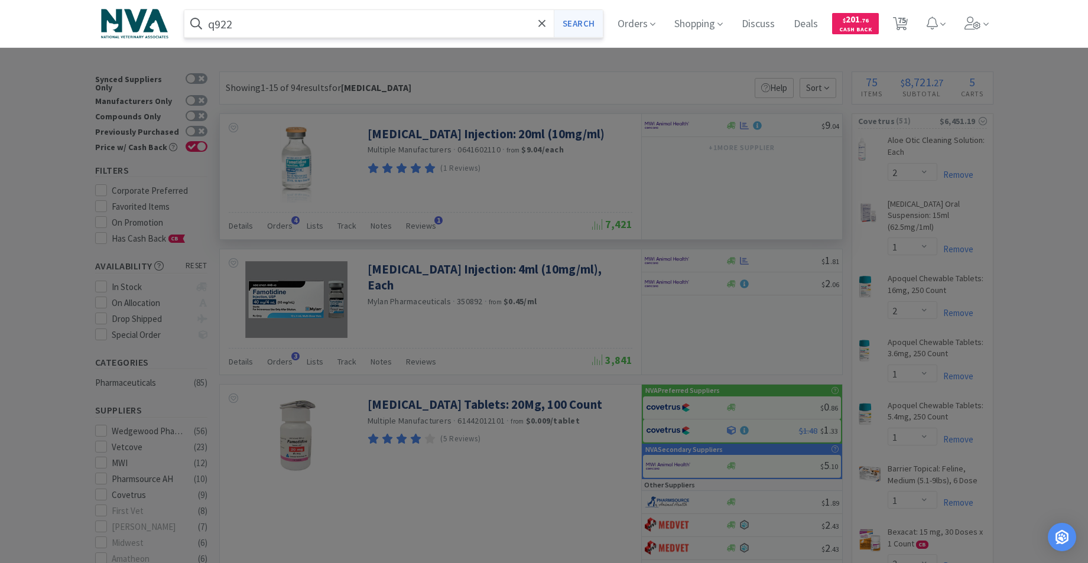
click at [597, 23] on button "Search" at bounding box center [578, 23] width 49 height 27
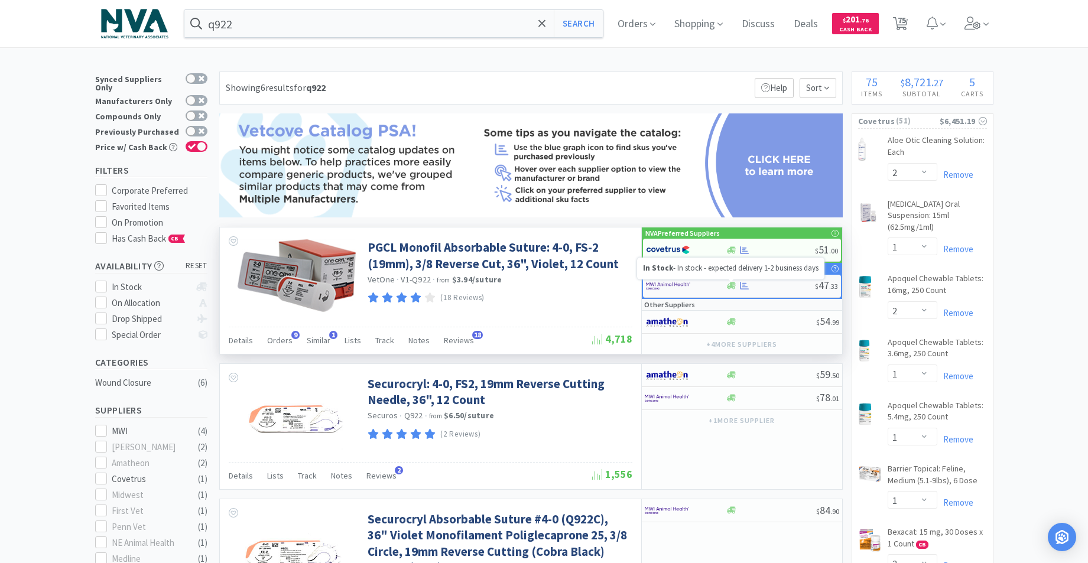
click at [732, 286] on icon at bounding box center [731, 285] width 9 height 7
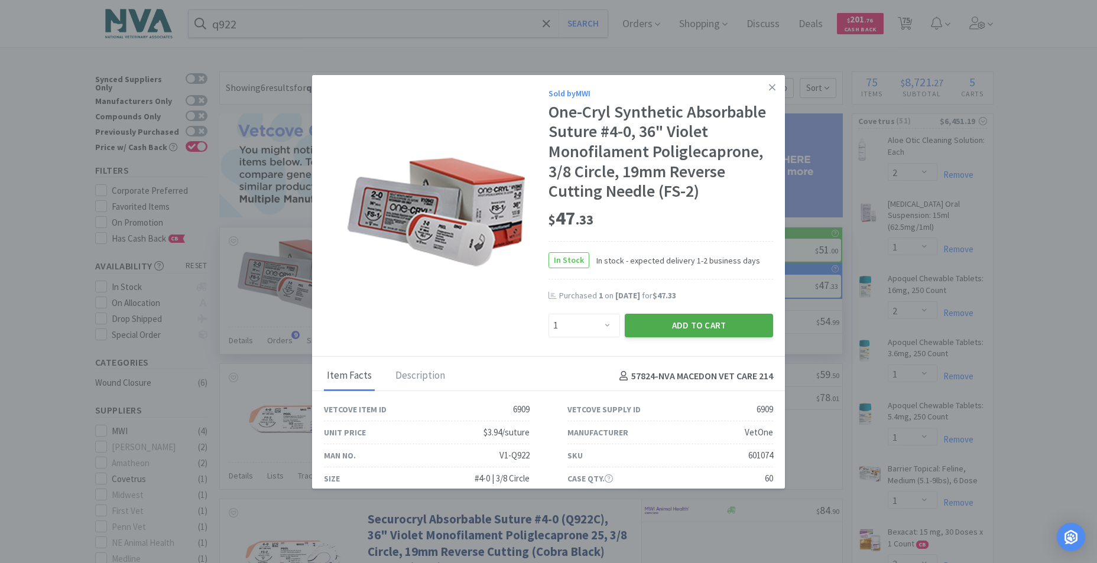
click at [671, 328] on button "Add to Cart" at bounding box center [699, 326] width 148 height 24
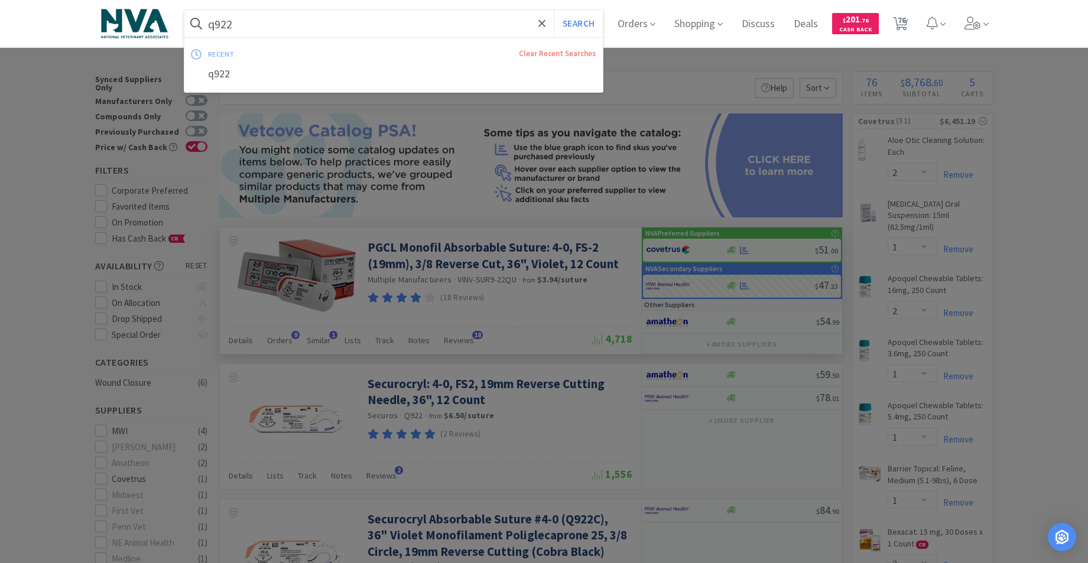
click at [437, 18] on input "q922" at bounding box center [393, 23] width 419 height 27
click at [594, 19] on button "Search" at bounding box center [578, 23] width 49 height 27
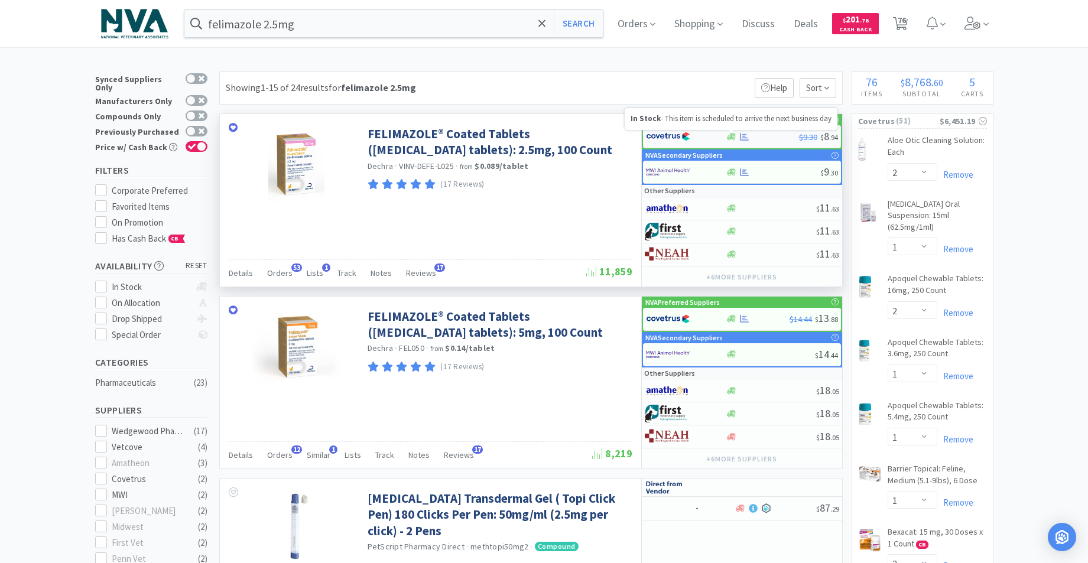
click at [733, 134] on icon at bounding box center [731, 136] width 9 height 7
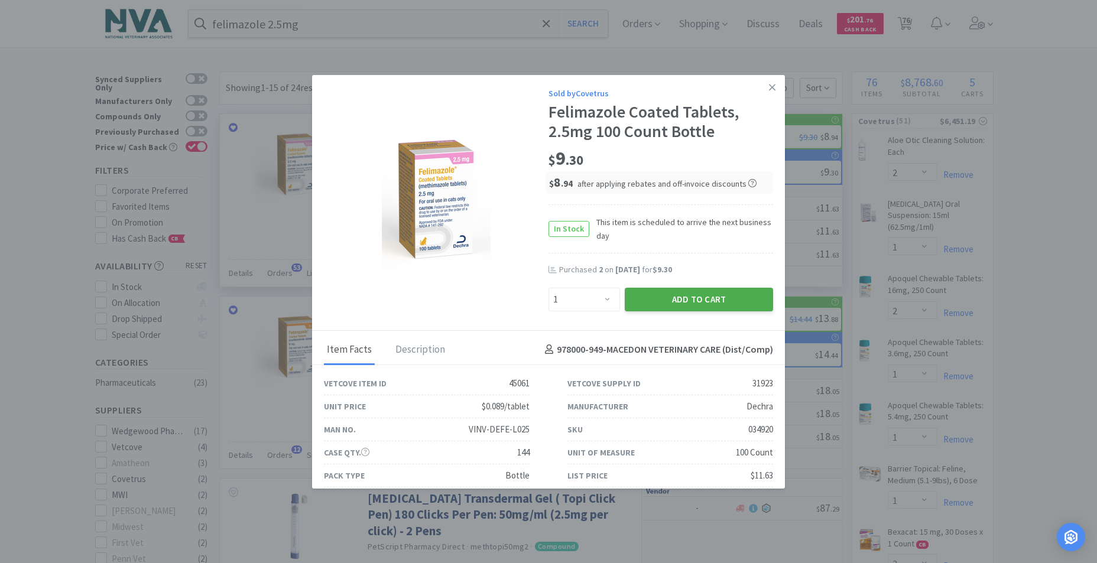
click at [716, 295] on button "Add to Cart" at bounding box center [699, 300] width 148 height 24
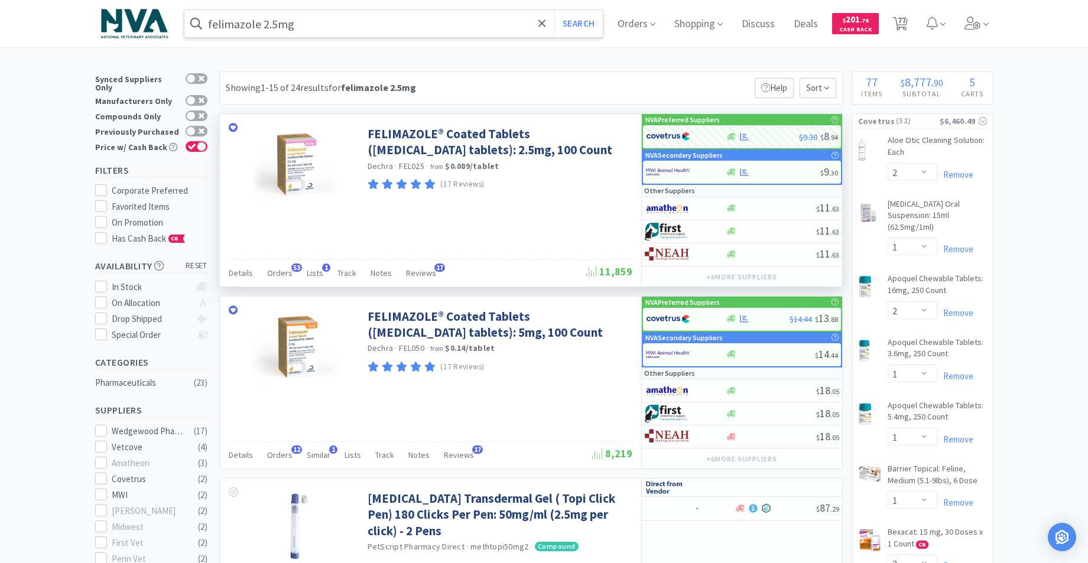
click at [346, 18] on input "felimazole 2.5mg" at bounding box center [393, 23] width 419 height 27
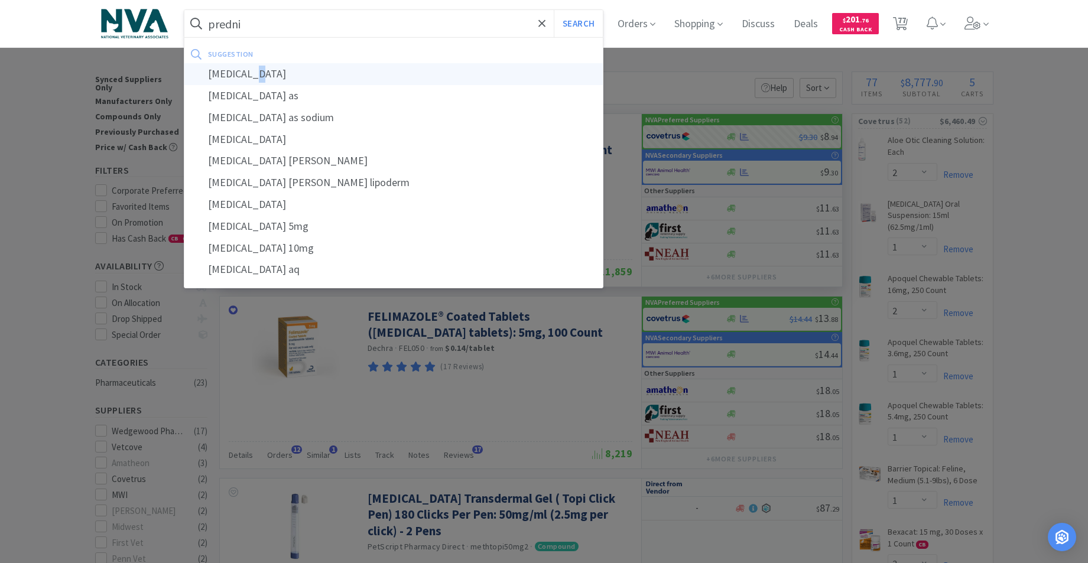
click at [258, 77] on div "[MEDICAL_DATA]" at bounding box center [393, 74] width 419 height 22
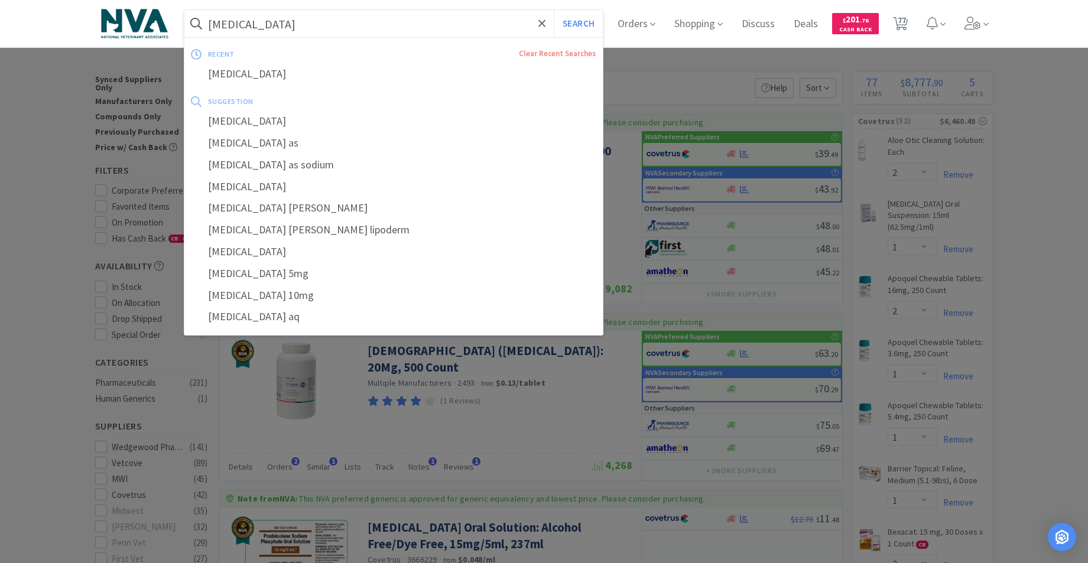
click at [401, 26] on input "[MEDICAL_DATA]" at bounding box center [393, 23] width 419 height 27
click at [252, 71] on div "[MEDICAL_DATA]" at bounding box center [393, 74] width 419 height 22
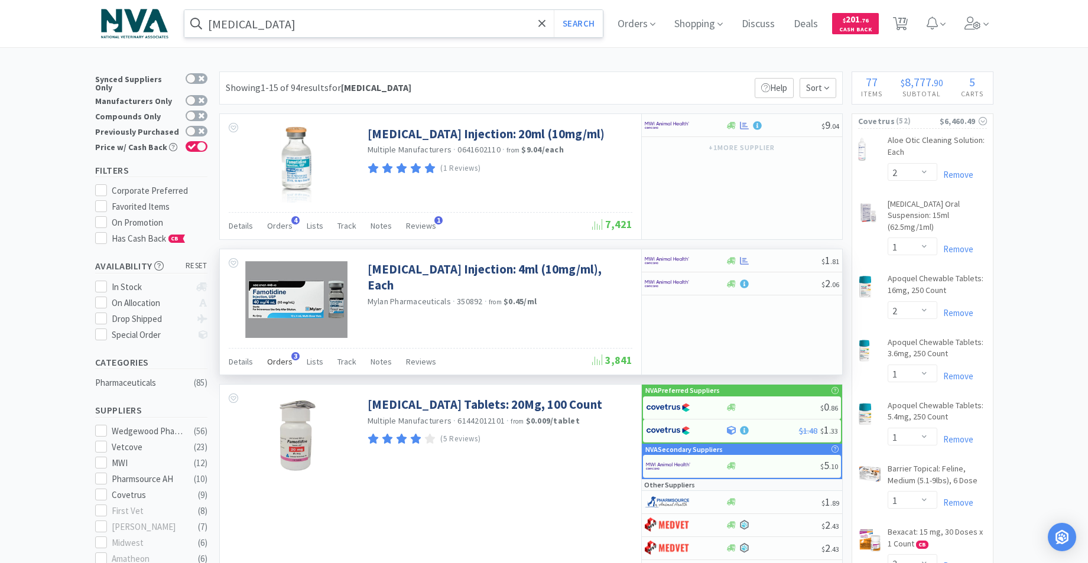
click at [273, 362] on span "Orders" at bounding box center [279, 361] width 25 height 11
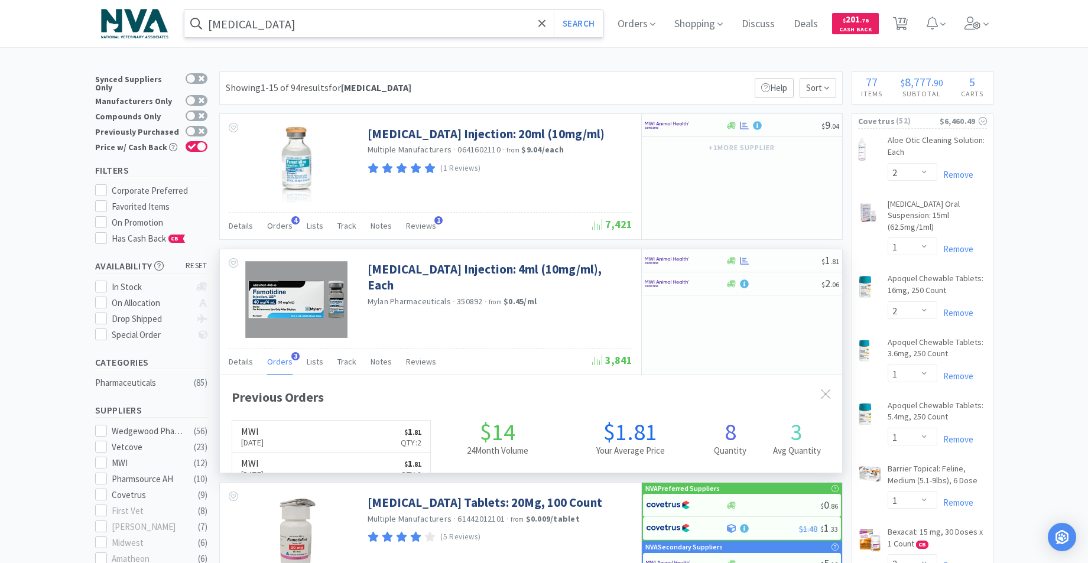
scroll to position [306, 622]
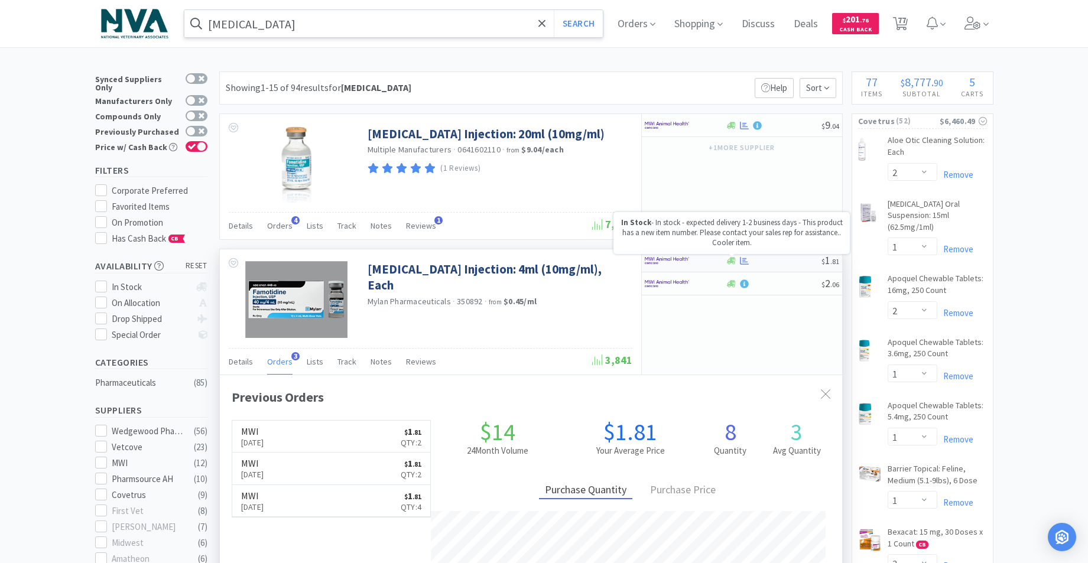
click at [730, 265] on icon at bounding box center [731, 260] width 9 height 9
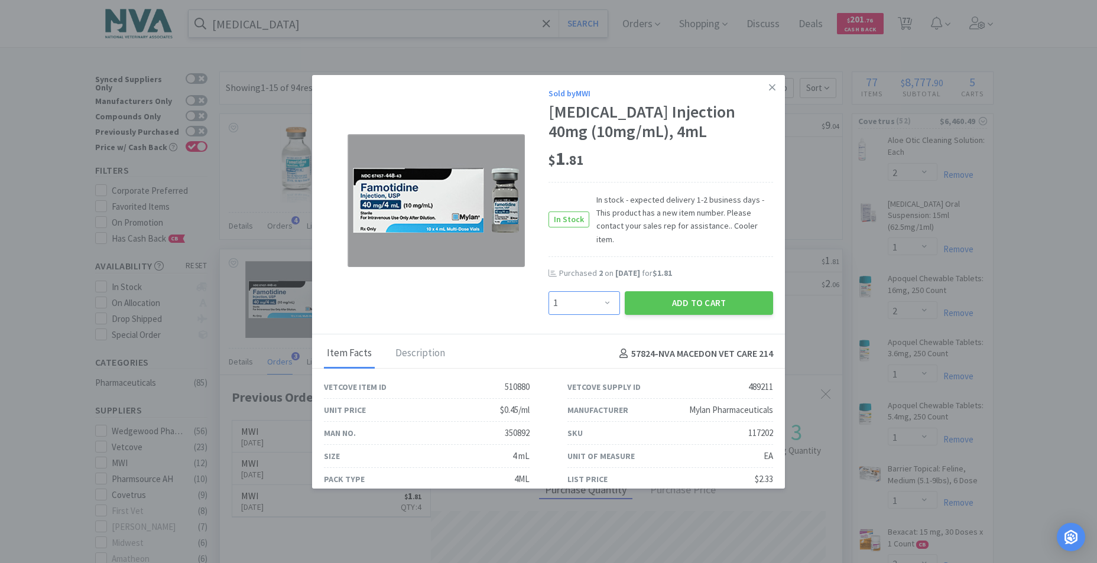
click at [601, 291] on select "Enter Quantity 1 2 3 4 5 6 7 8 9 10 11 12 13 14 15 16 17 18 19 20 Enter Quantity" at bounding box center [583, 303] width 71 height 24
click at [548, 291] on select "Enter Quantity 1 2 3 4 5 6 7 8 9 10 11 12 13 14 15 16 17 18 19 20 Enter Quantity" at bounding box center [583, 303] width 71 height 24
click at [661, 291] on button "Add to Cart" at bounding box center [699, 303] width 148 height 24
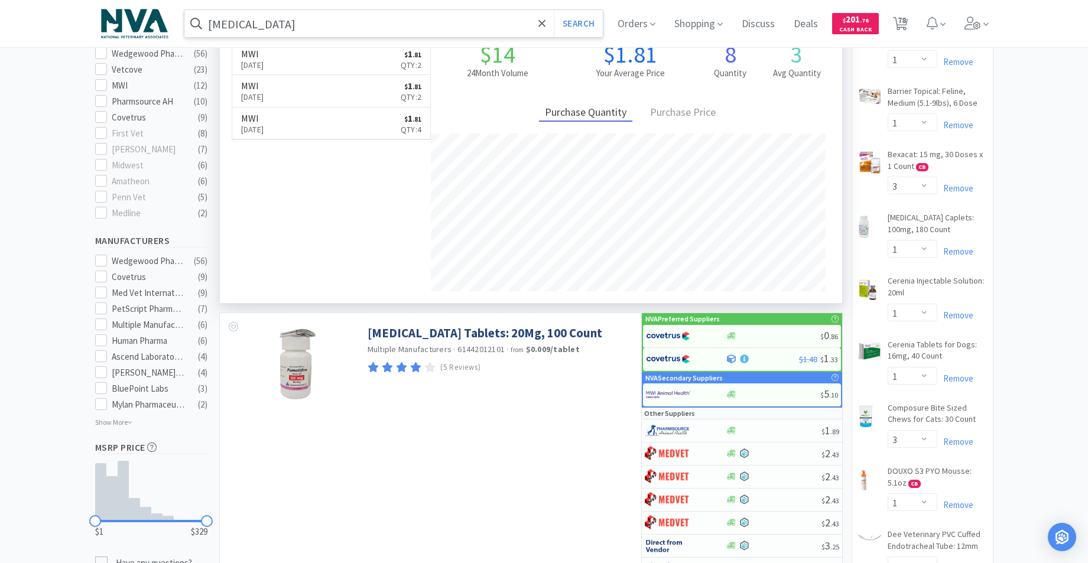
scroll to position [342, 0]
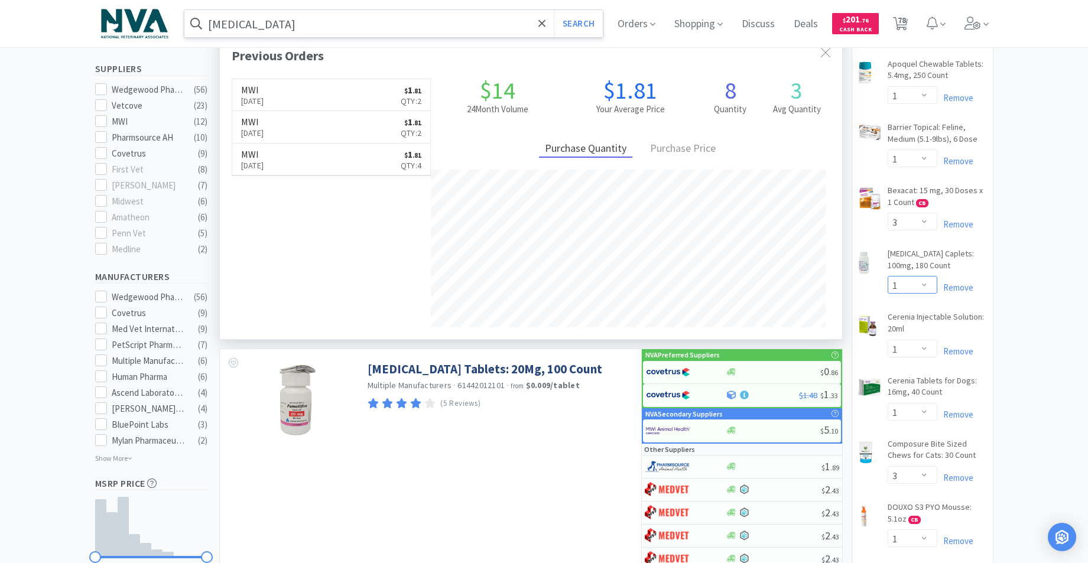
click at [926, 285] on select "Enter Quantity 1 2 3 4 5 6 7 8 9 10 11 12 13 14 15 16 17 18 19 20 Enter Quantity" at bounding box center [913, 285] width 50 height 18
click at [888, 276] on select "Enter Quantity 1 2 3 4 5 6 7 8 9 10 11 12 13 14 15 16 17 18 19 20 Enter Quantity" at bounding box center [913, 285] width 50 height 18
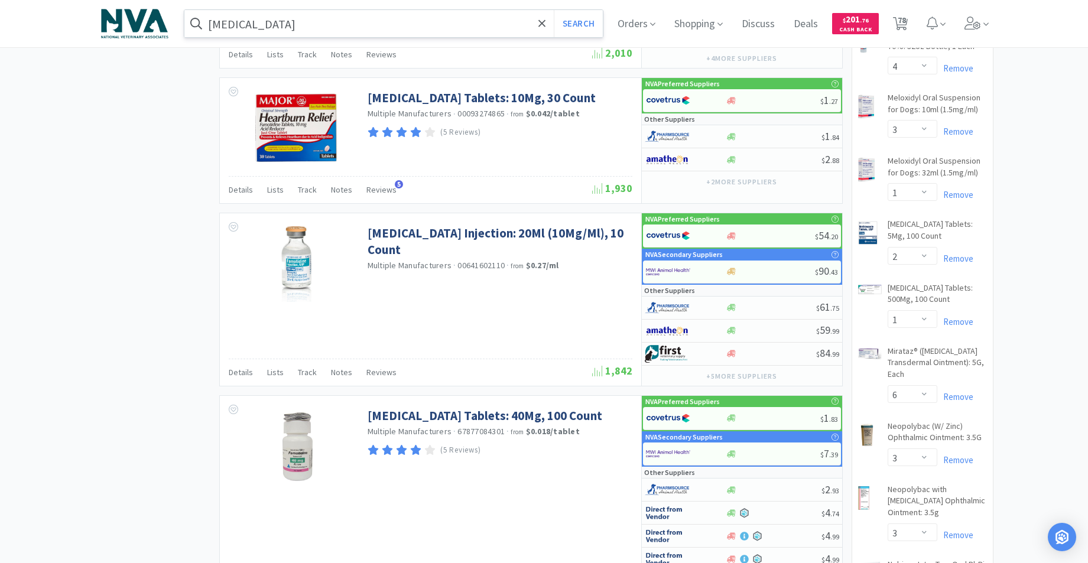
scroll to position [1397, 0]
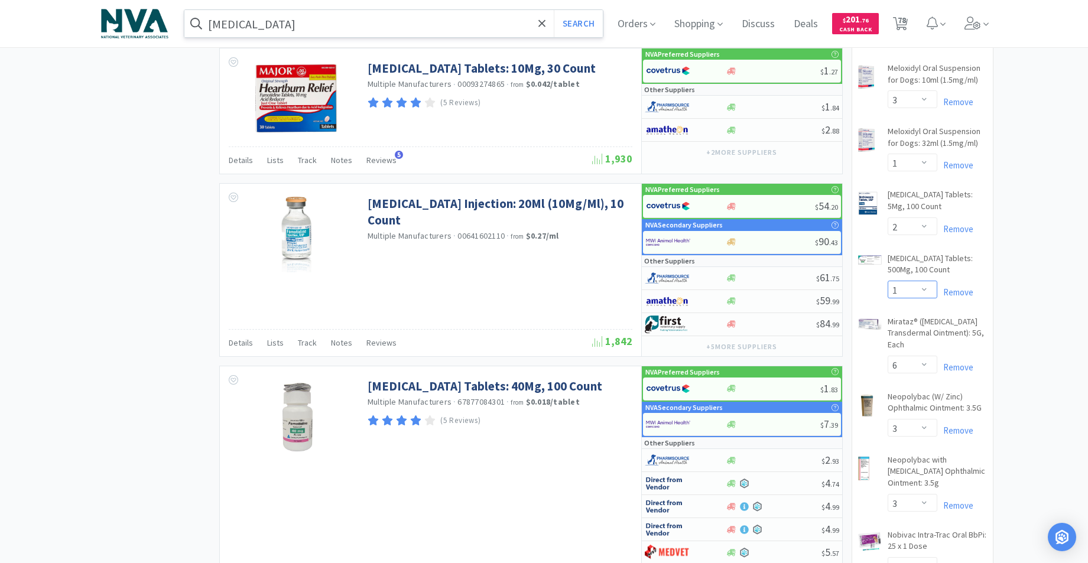
click at [924, 291] on select "Enter Quantity 1 2 3 4 5 6 7 8 9 10 11 12 13 14 15 16 17 18 19 20 Enter Quantity" at bounding box center [913, 290] width 50 height 18
click at [888, 281] on select "Enter Quantity 1 2 3 4 5 6 7 8 9 10 11 12 13 14 15 16 17 18 19 20 Enter Quantity" at bounding box center [913, 290] width 50 height 18
click at [362, 21] on input "[MEDICAL_DATA]" at bounding box center [393, 23] width 419 height 27
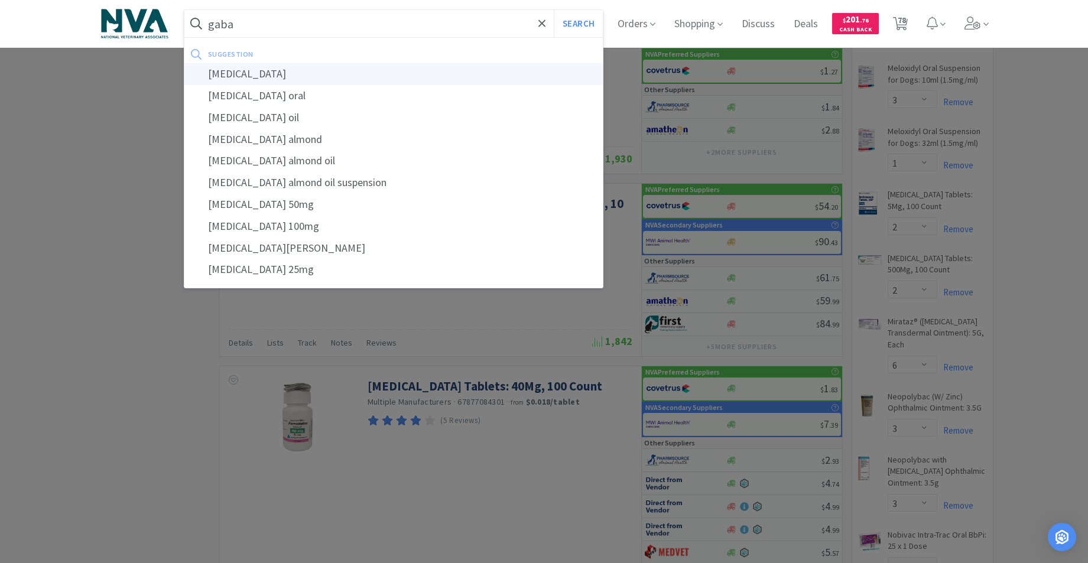
click at [254, 66] on div "[MEDICAL_DATA]" at bounding box center [393, 74] width 419 height 22
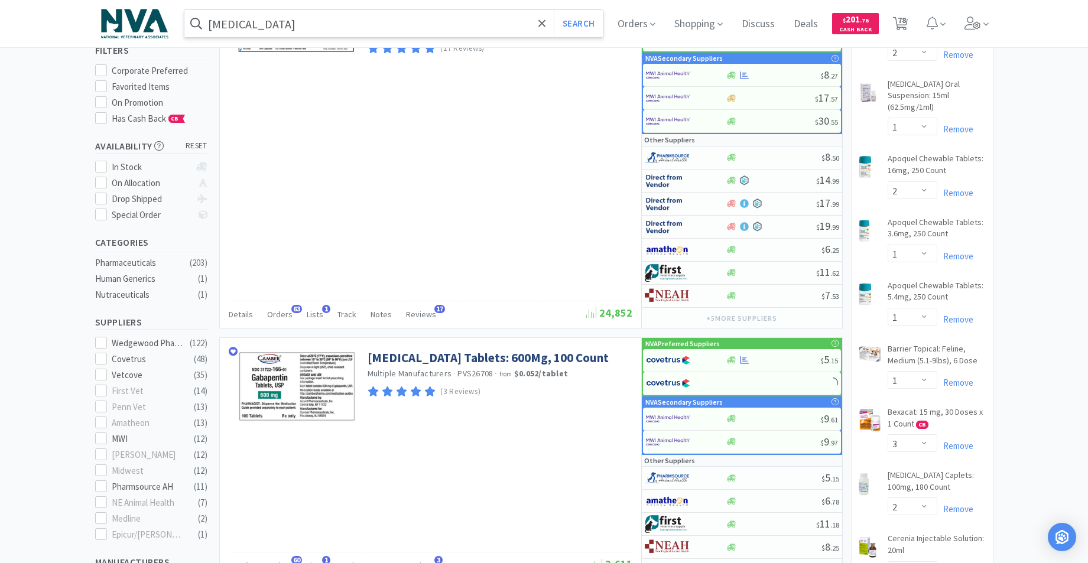
scroll to position [216, 0]
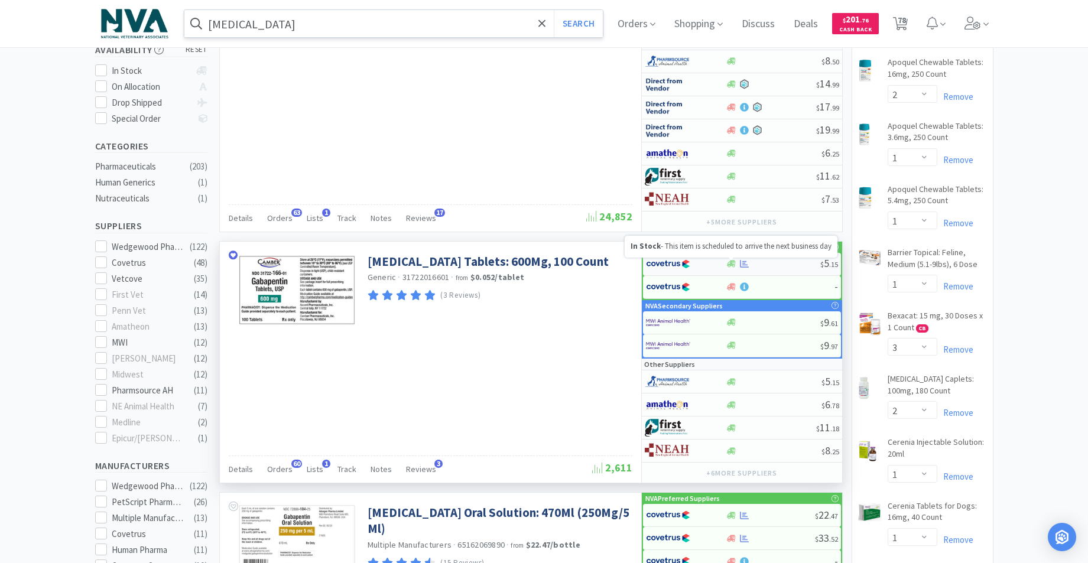
click at [734, 263] on icon at bounding box center [731, 264] width 9 height 7
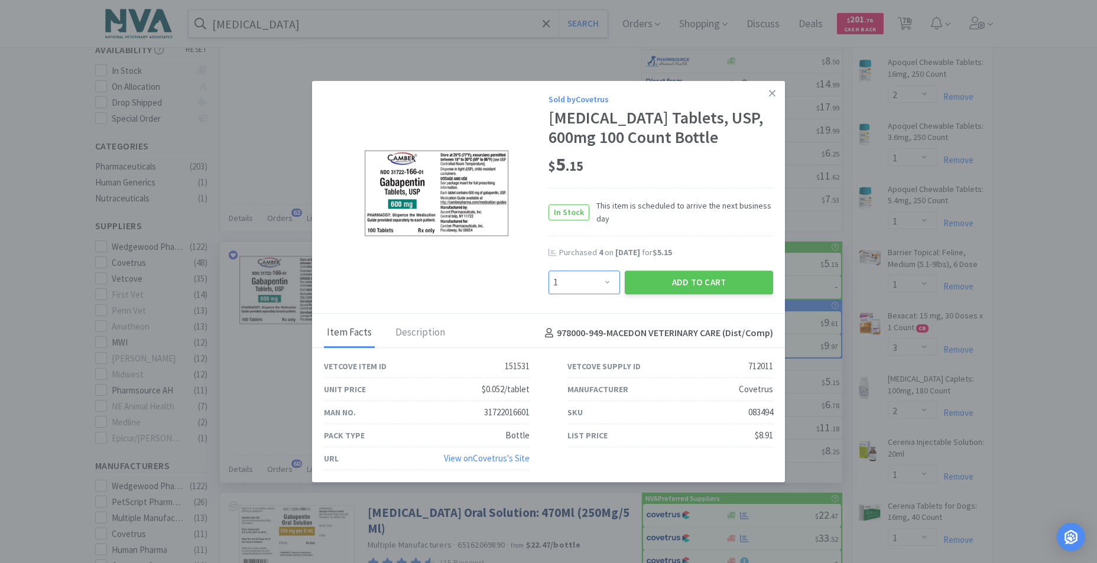
click at [610, 281] on select "Enter Quantity 1 2 3 4 5 6 7 8 9 10 11 12 13 14 15 16 17 18 19 20 Enter Quantity" at bounding box center [583, 283] width 71 height 24
click at [548, 271] on select "Enter Quantity 1 2 3 4 5 6 7 8 9 10 11 12 13 14 15 16 17 18 19 20 Enter Quantity" at bounding box center [583, 283] width 71 height 24
click at [680, 279] on button "Add to Cart" at bounding box center [699, 283] width 148 height 24
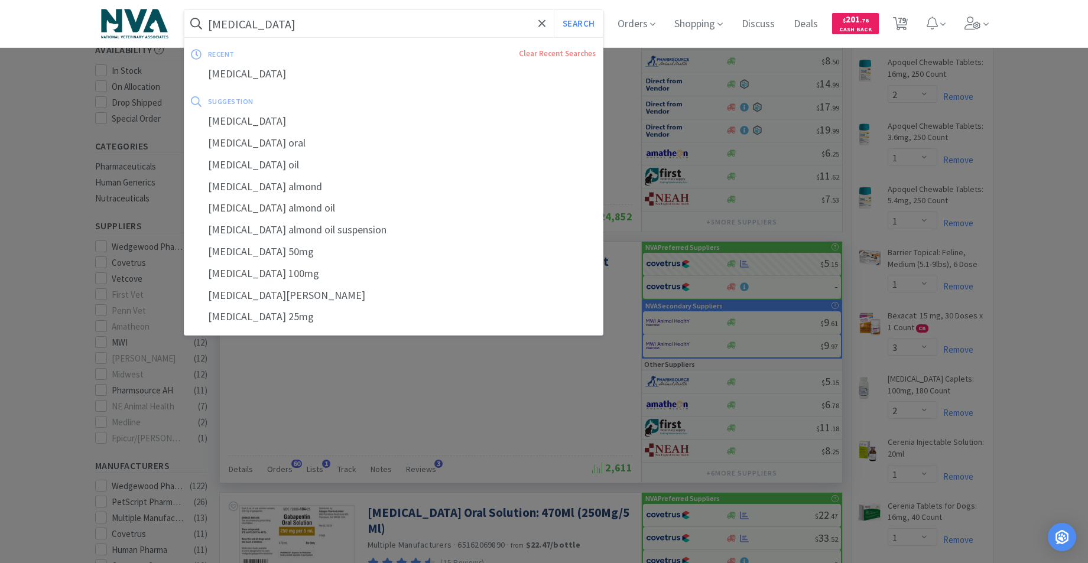
click at [295, 26] on input "[MEDICAL_DATA]" at bounding box center [393, 23] width 419 height 27
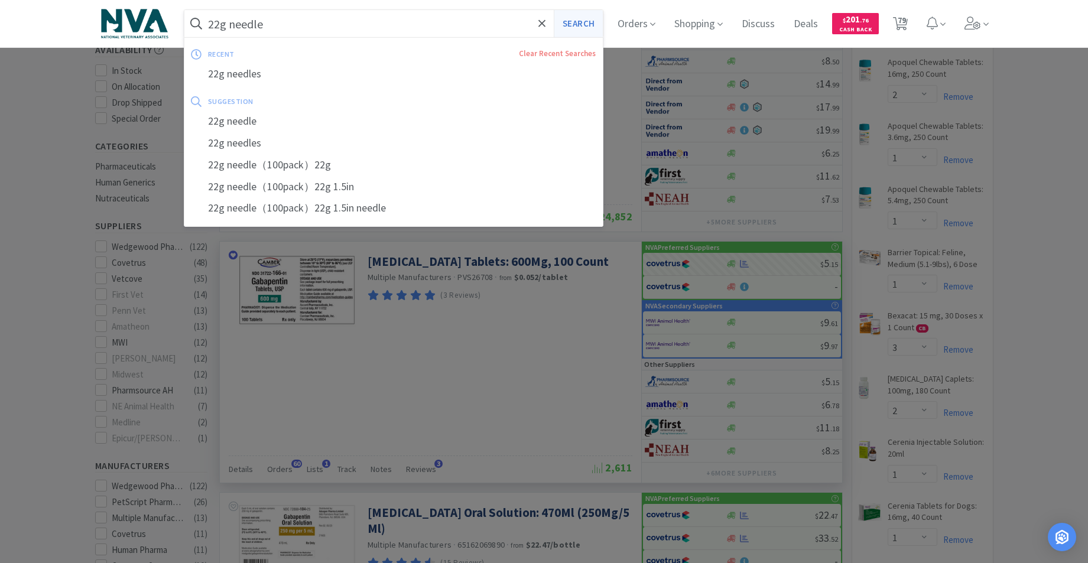
click at [589, 22] on button "Search" at bounding box center [578, 23] width 49 height 27
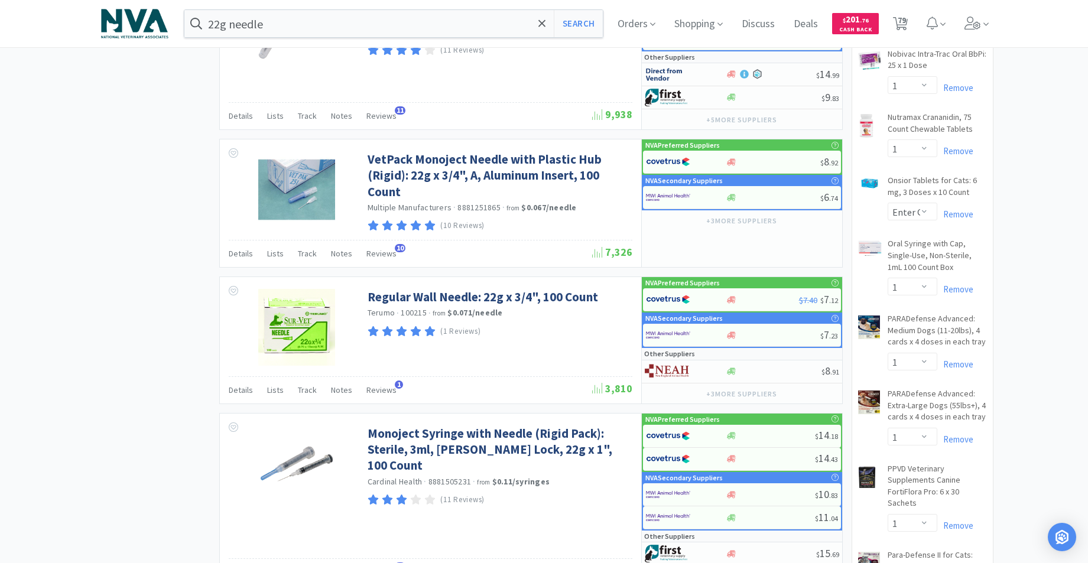
scroll to position [2069, 0]
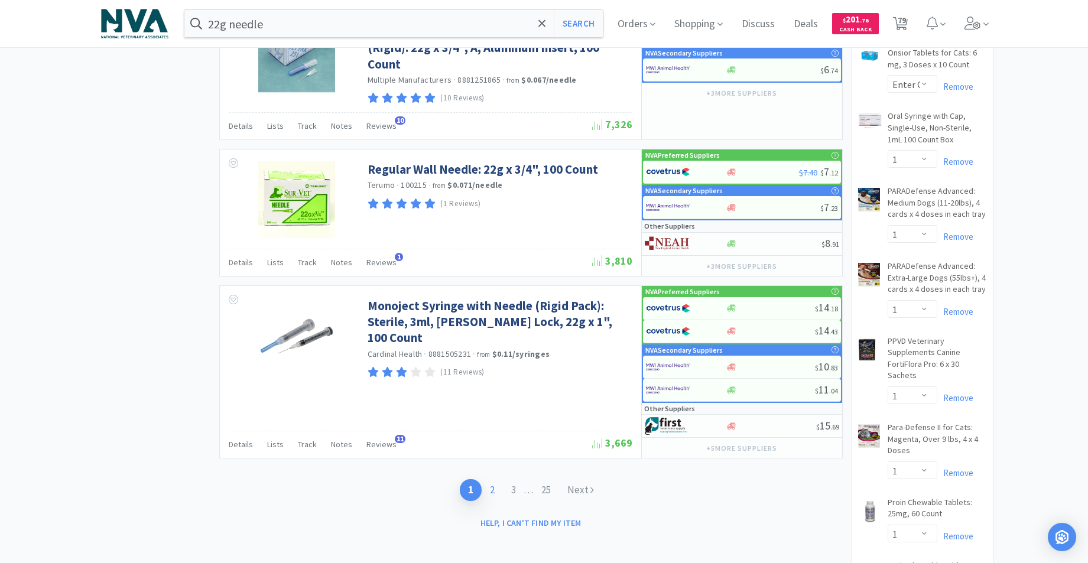
click at [495, 489] on link "2" at bounding box center [492, 490] width 21 height 22
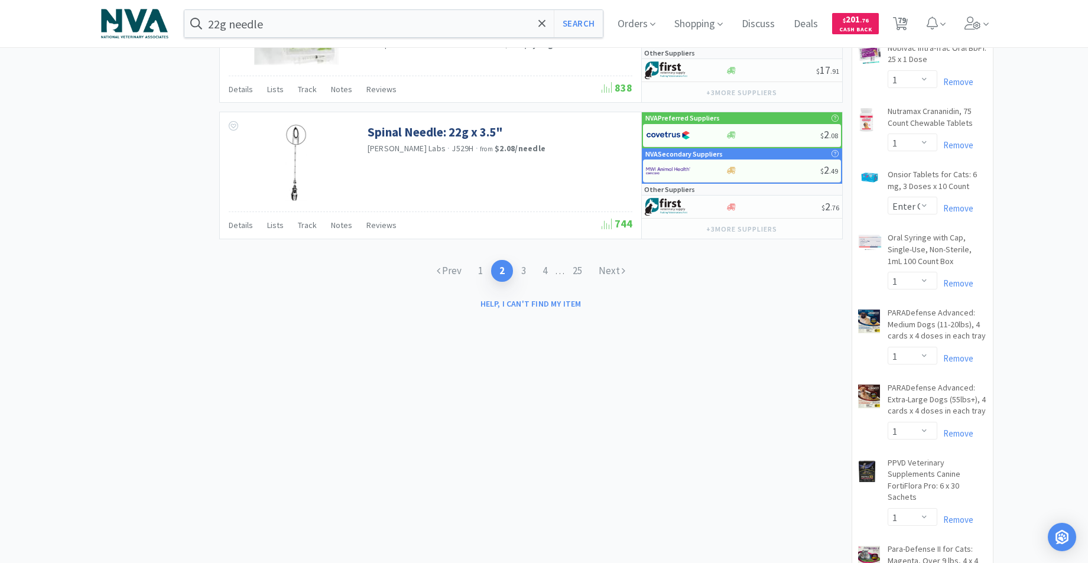
scroll to position [1771, 0]
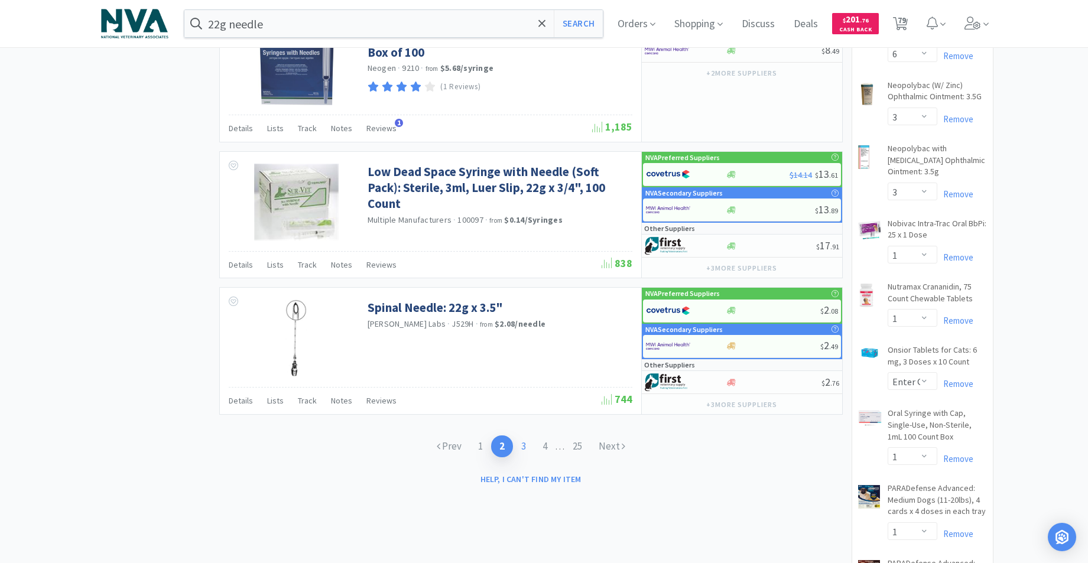
click at [522, 444] on link "3" at bounding box center [523, 446] width 21 height 22
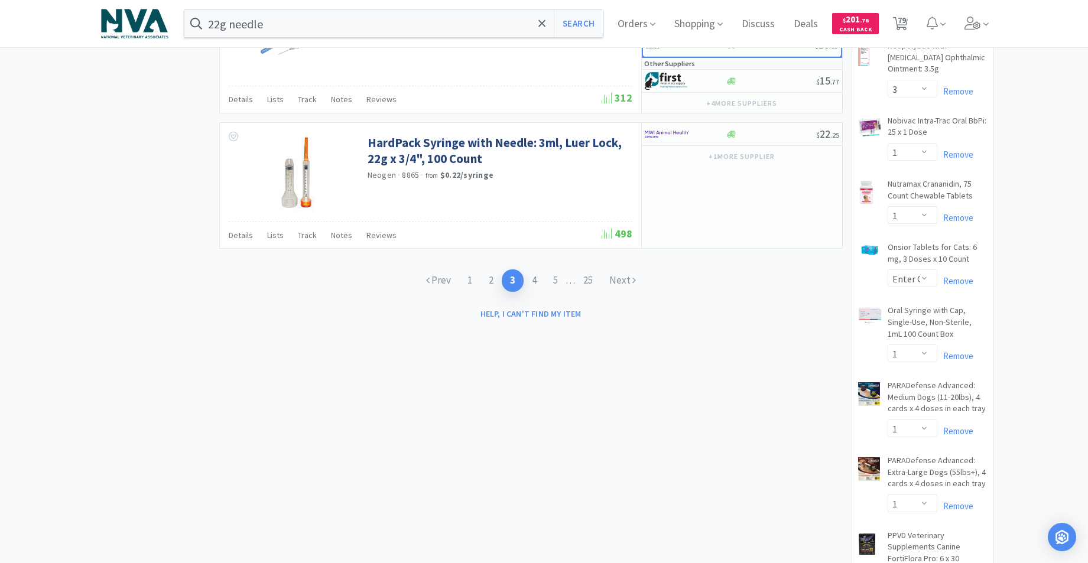
scroll to position [1783, 0]
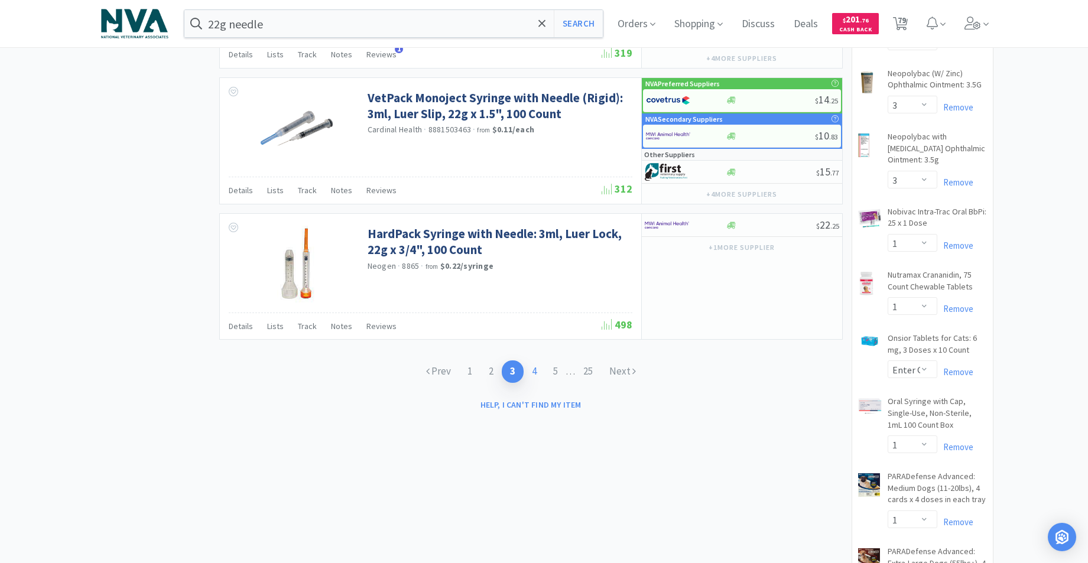
click at [536, 373] on link "4" at bounding box center [534, 371] width 21 height 22
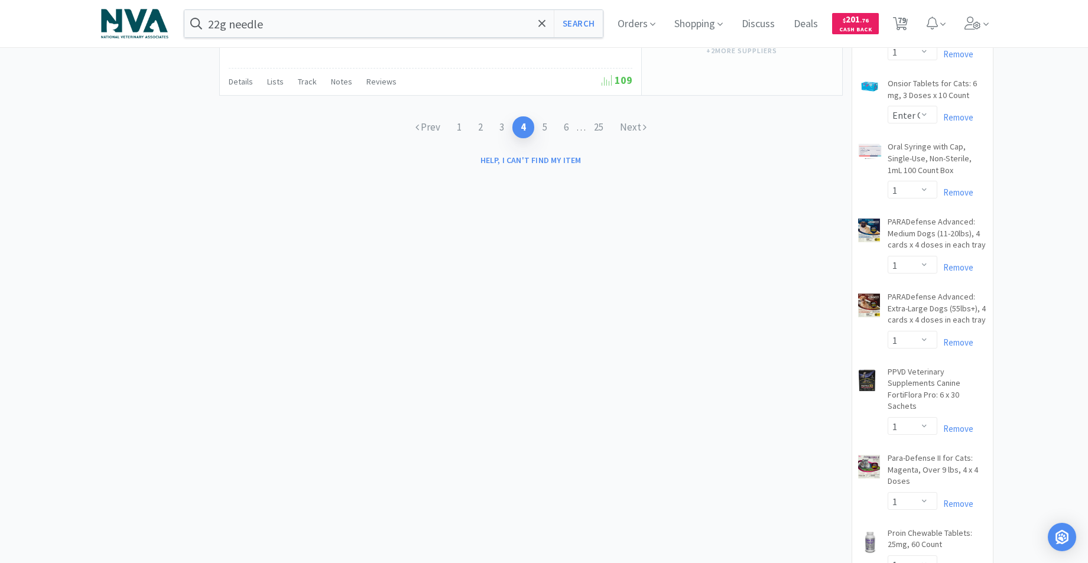
scroll to position [1978, 0]
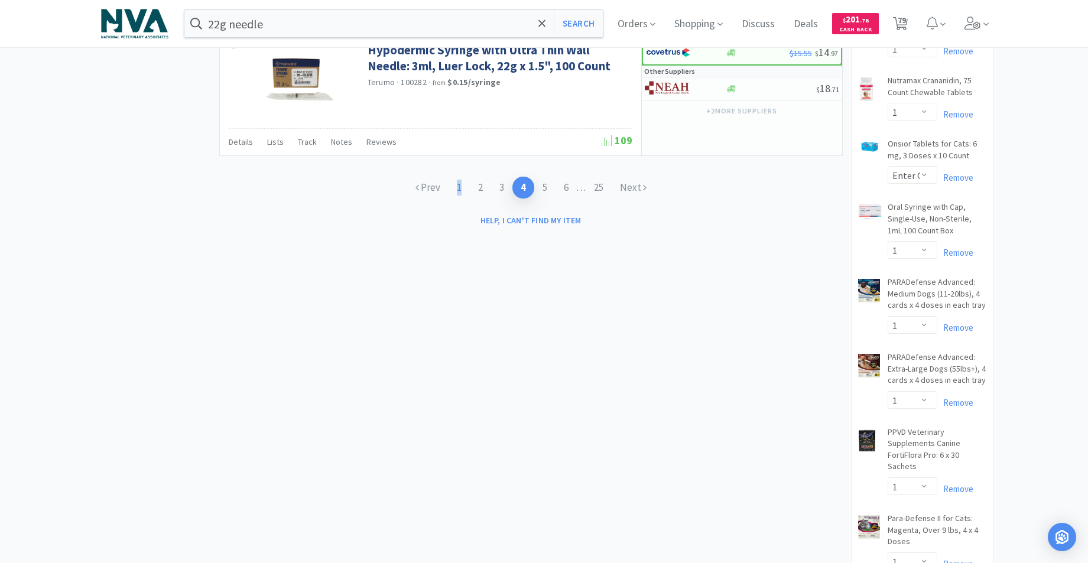
click at [461, 190] on link "1" at bounding box center [458, 188] width 21 height 22
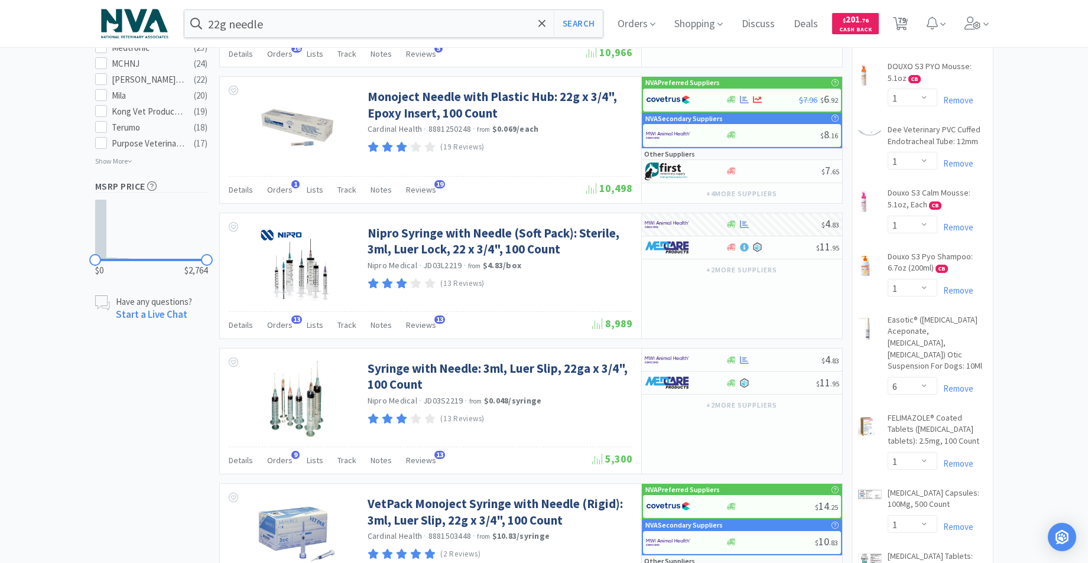
scroll to position [771, 0]
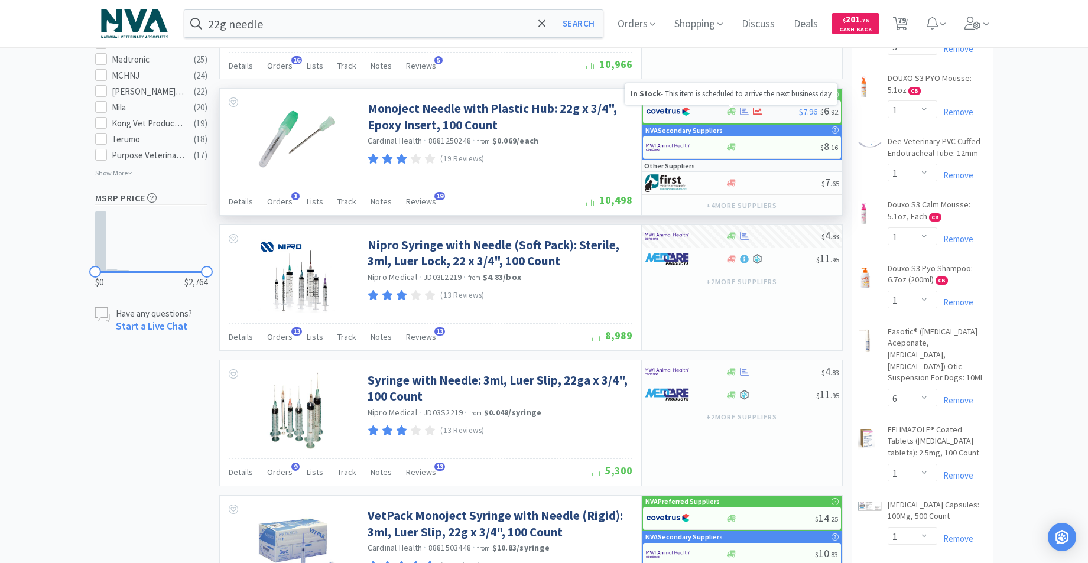
click at [734, 113] on icon at bounding box center [731, 111] width 9 height 9
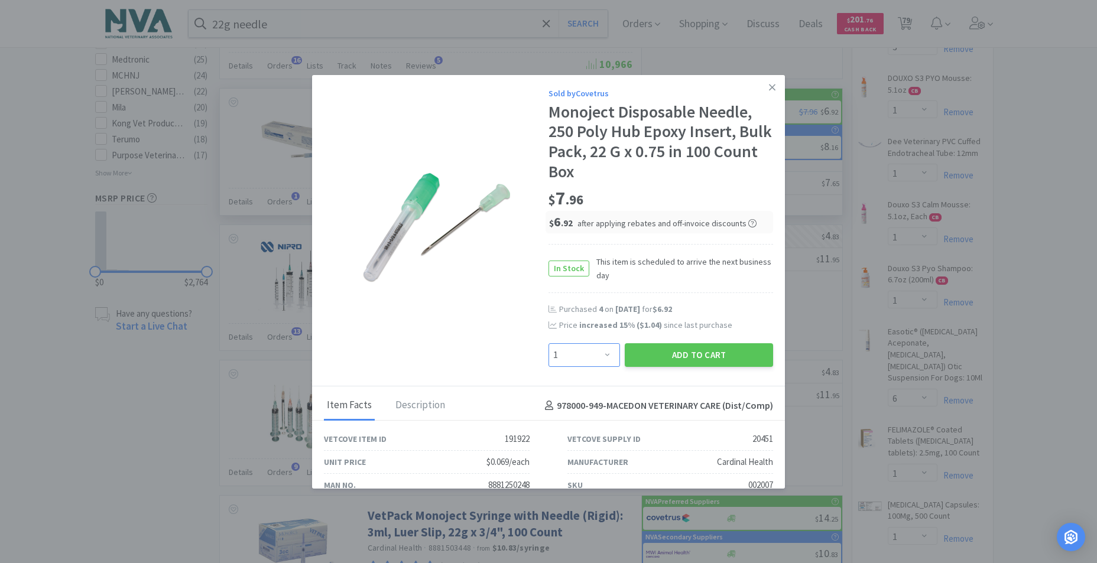
click at [601, 354] on select "Enter Quantity 1 2 3 4 5 6 7 8 9 10 11 12 13 14 15 16 17 18 19 20 Enter Quantity" at bounding box center [583, 355] width 71 height 24
click at [548, 343] on select "Enter Quantity 1 2 3 4 5 6 7 8 9 10 11 12 13 14 15 16 17 18 19 20 Enter Quantity" at bounding box center [583, 355] width 71 height 24
click at [667, 355] on button "Add to Cart" at bounding box center [699, 355] width 148 height 24
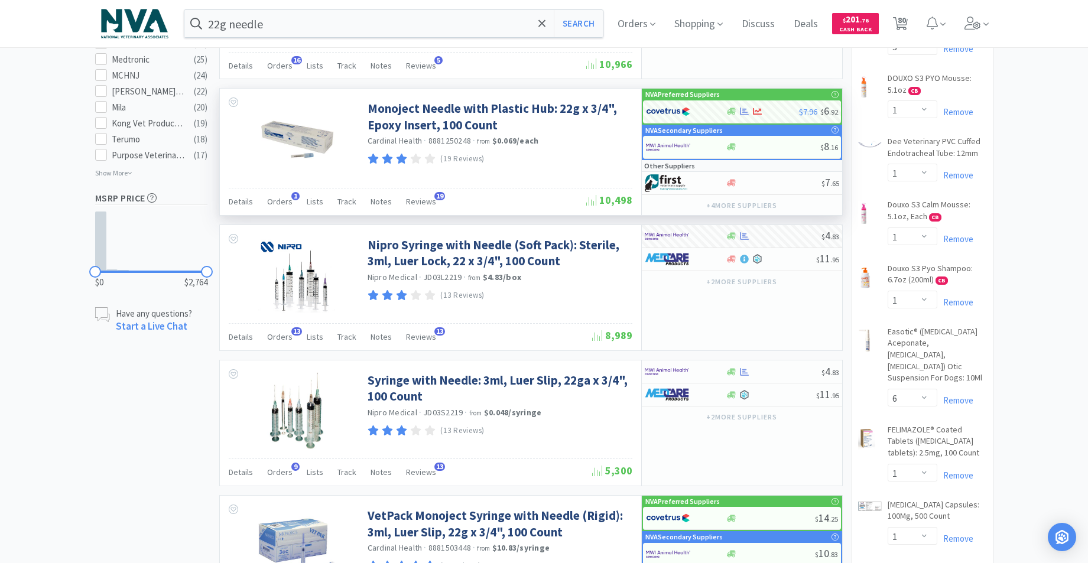
scroll to position [0, 0]
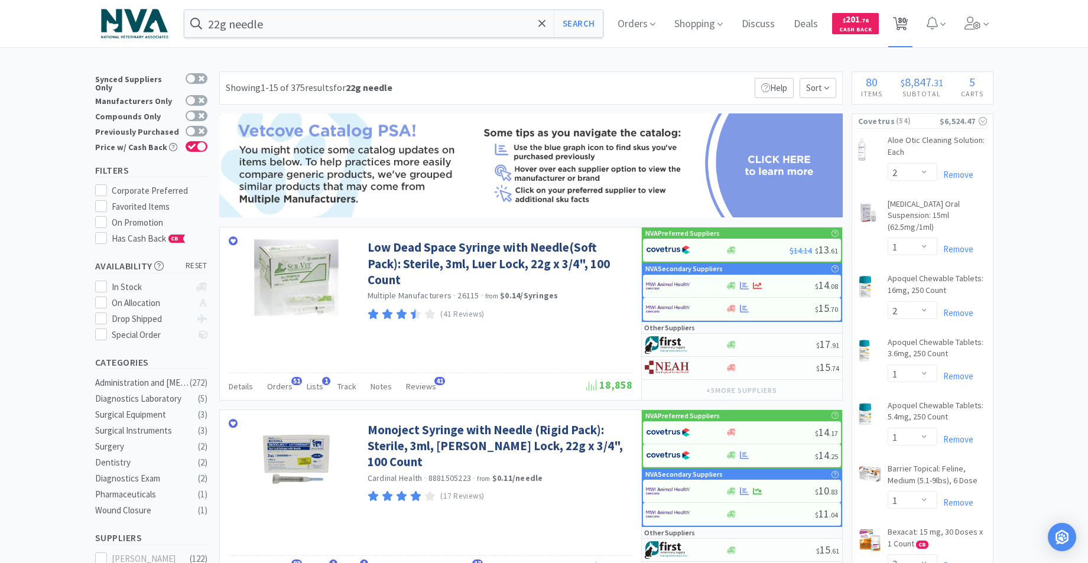
click at [902, 24] on span "80" at bounding box center [902, 19] width 8 height 47
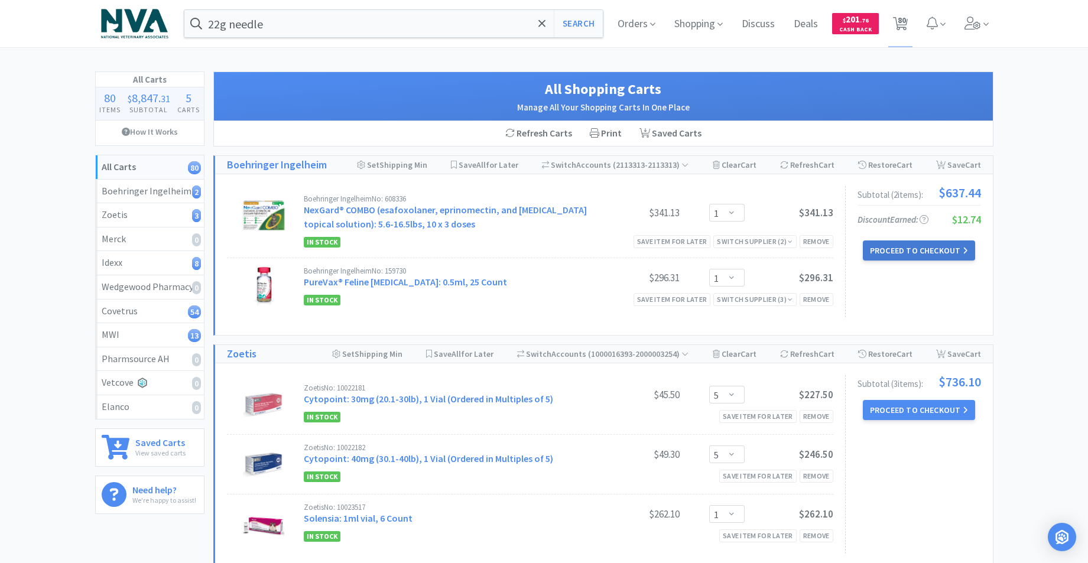
click at [893, 251] on button "Proceed to Checkout" at bounding box center [919, 250] width 112 height 20
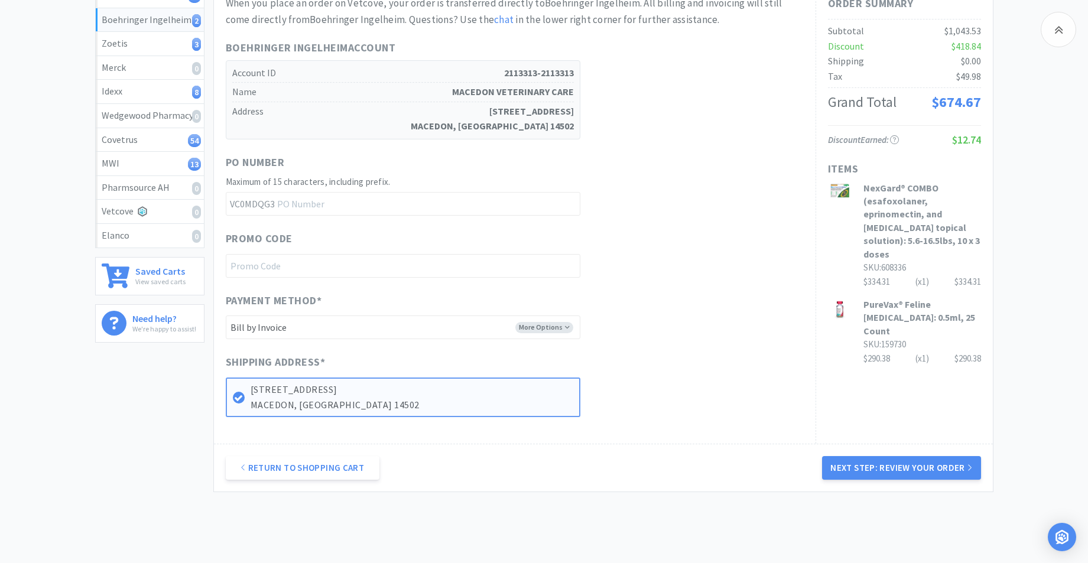
scroll to position [222, 0]
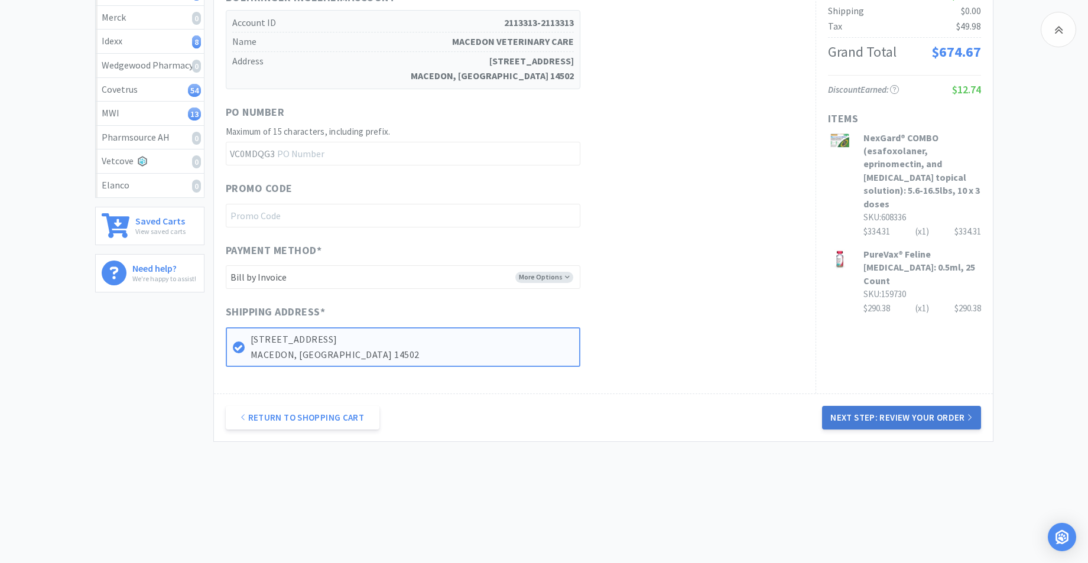
click at [896, 417] on button "Next Step: Review Your Order" at bounding box center [901, 418] width 158 height 24
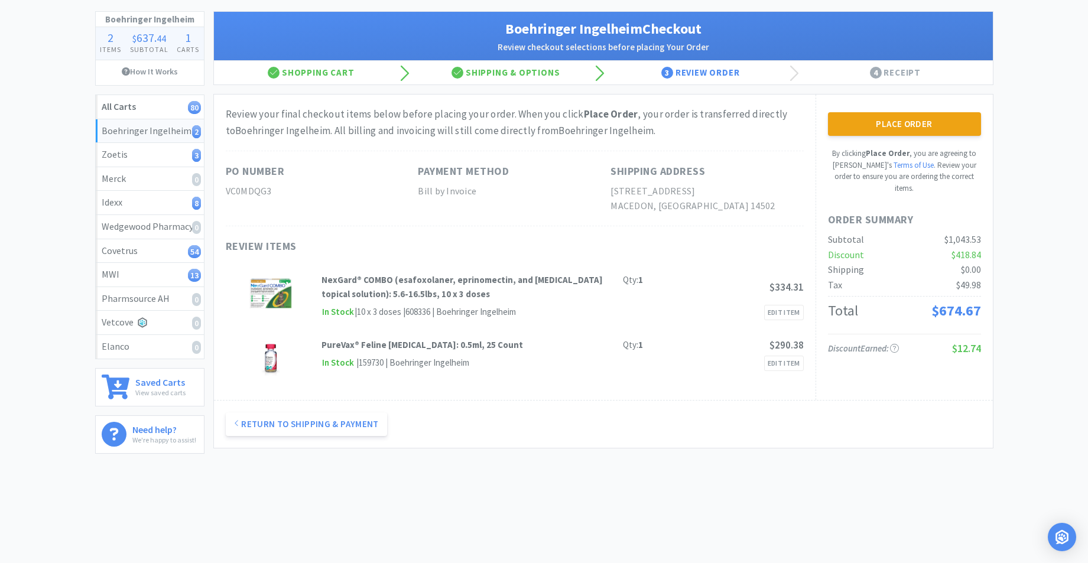
scroll to position [0, 0]
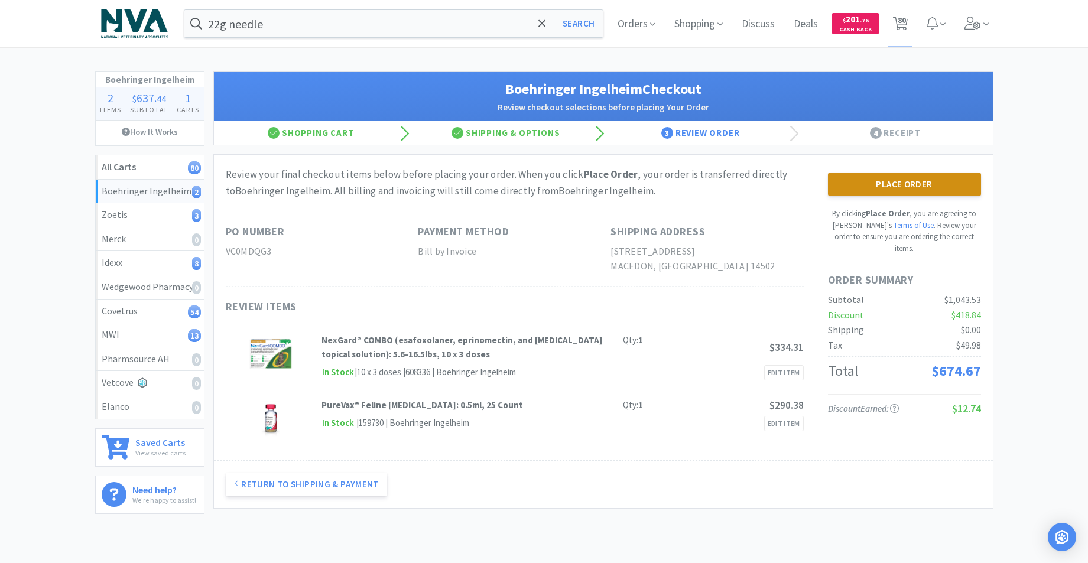
click at [895, 184] on button "Place Order" at bounding box center [904, 185] width 153 height 24
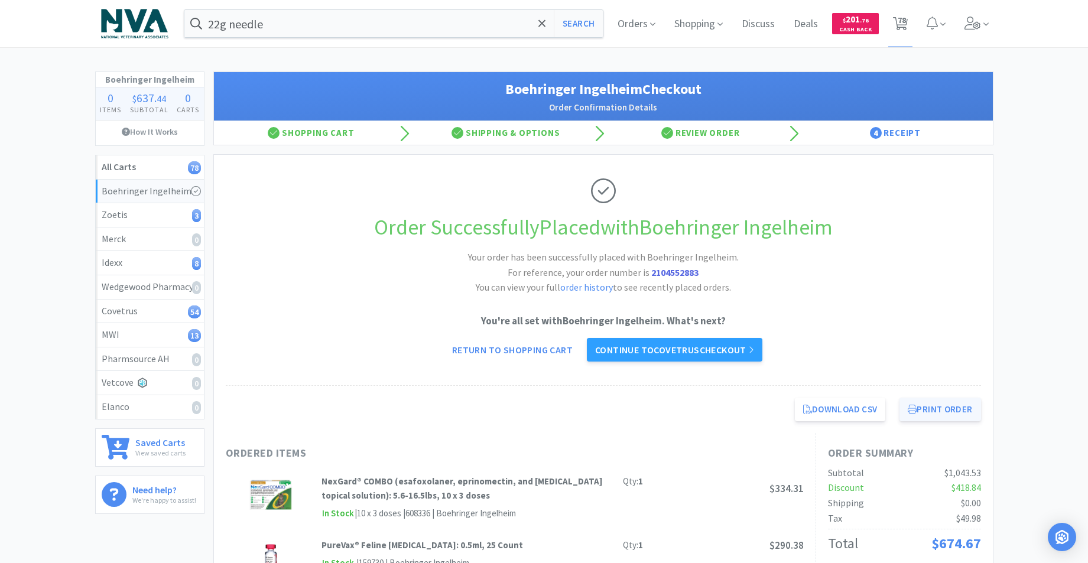
click at [944, 403] on button "Print Order" at bounding box center [939, 410] width 81 height 24
click at [694, 347] on link "Continue to Covetrus checkout" at bounding box center [674, 350] width 175 height 24
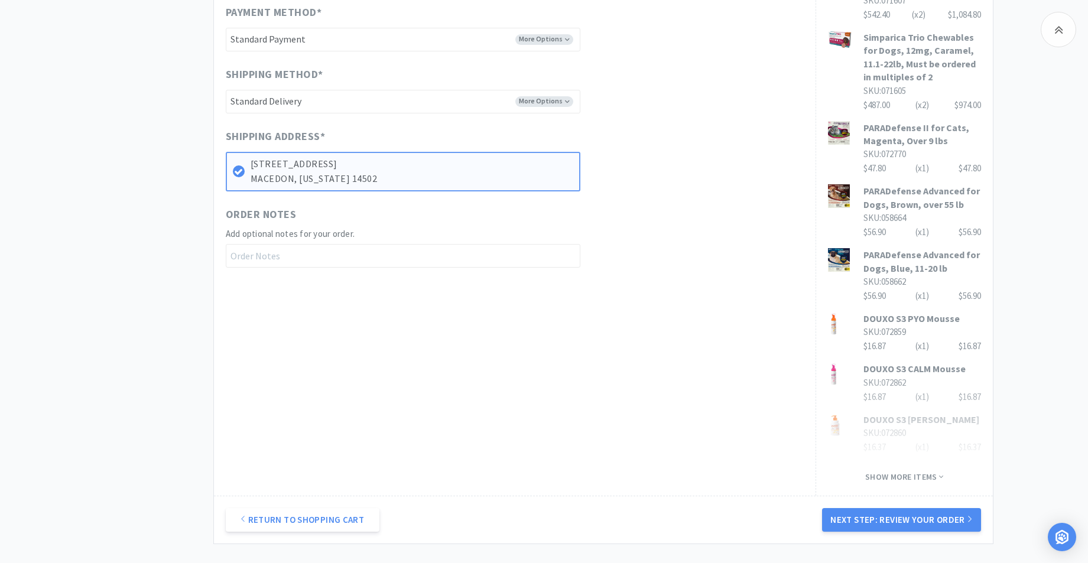
scroll to position [556, 0]
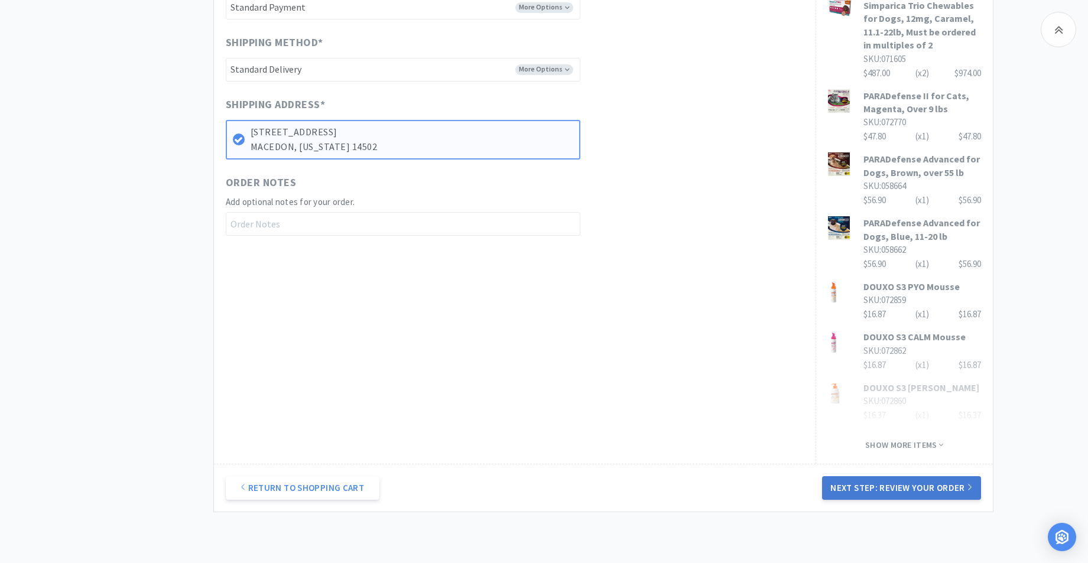
click at [877, 489] on button "Next Step: Review Your Order" at bounding box center [901, 488] width 158 height 24
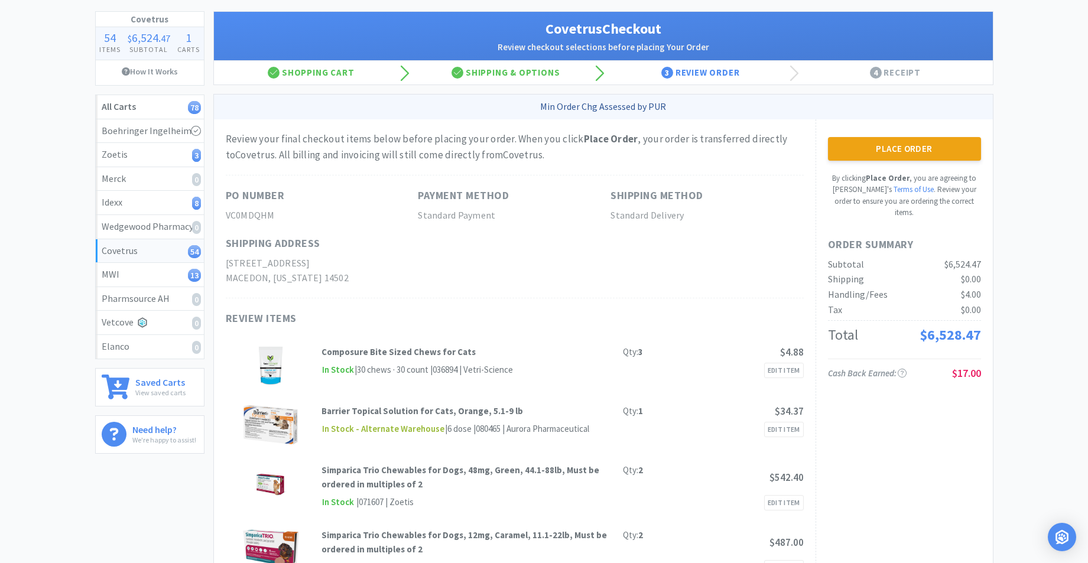
scroll to position [0, 0]
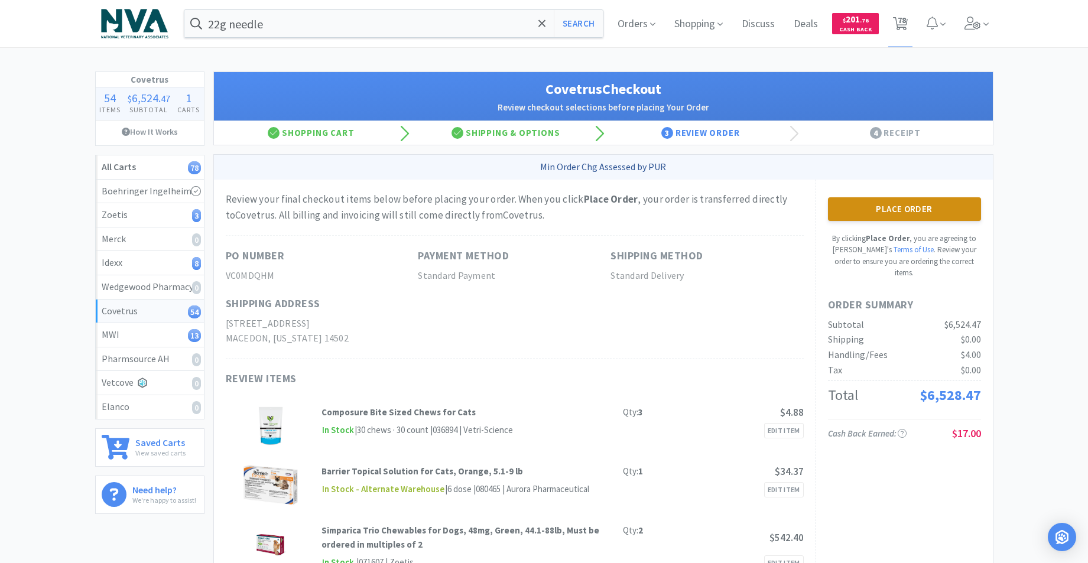
click at [892, 210] on button "Place Order" at bounding box center [904, 209] width 153 height 24
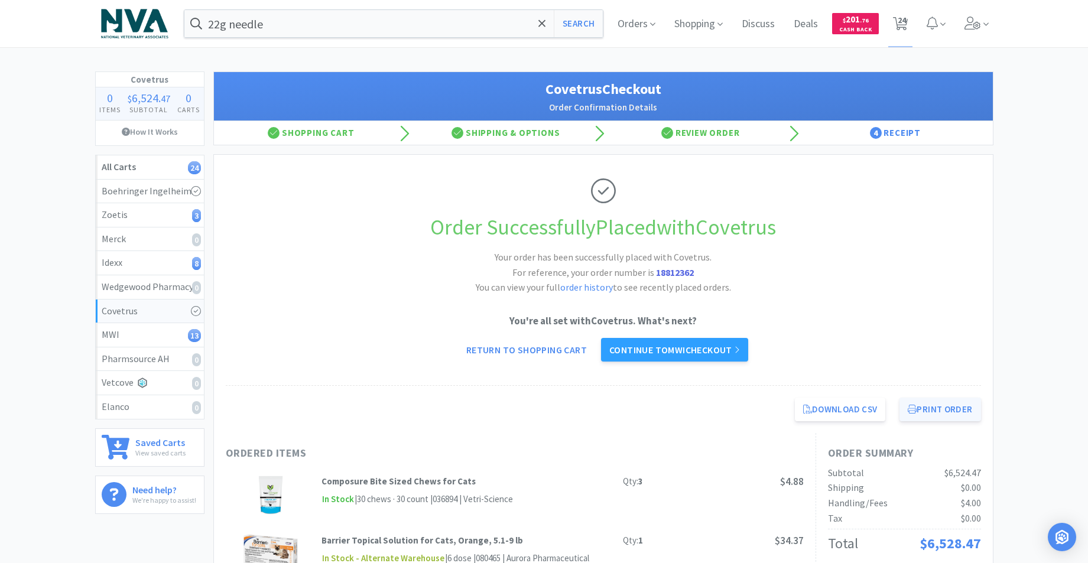
click at [930, 410] on button "Print Order" at bounding box center [939, 410] width 81 height 24
click at [687, 346] on link "Continue to MWI checkout" at bounding box center [674, 350] width 147 height 24
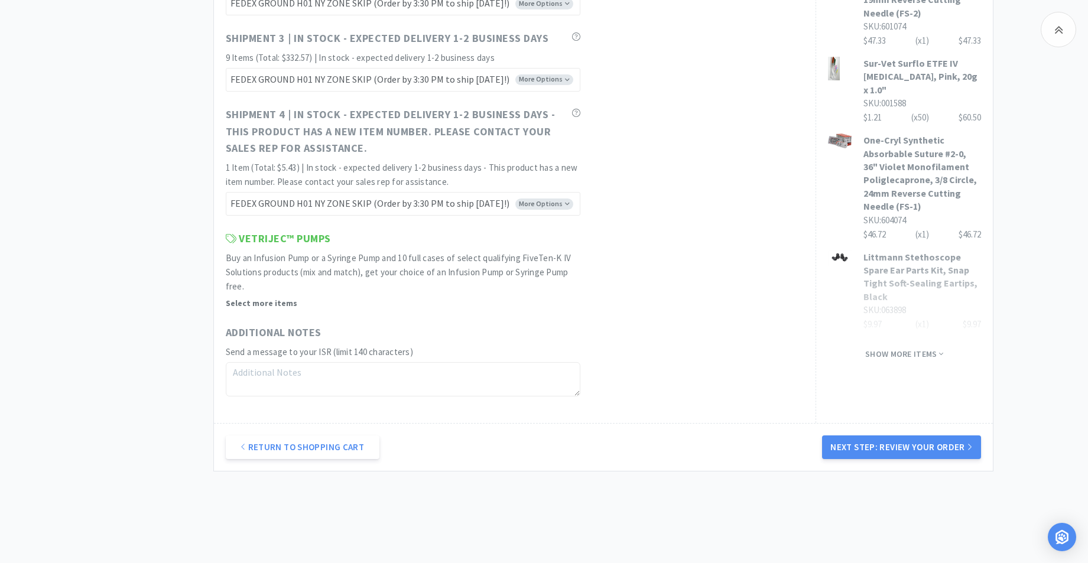
scroll to position [904, 0]
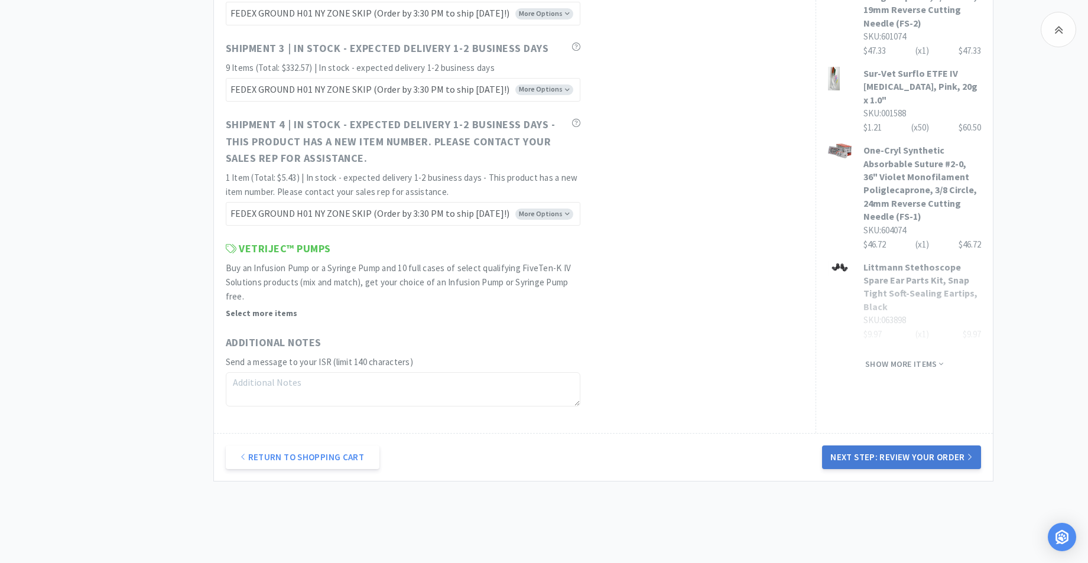
click at [908, 460] on button "Next Step: Review Your Order" at bounding box center [901, 458] width 158 height 24
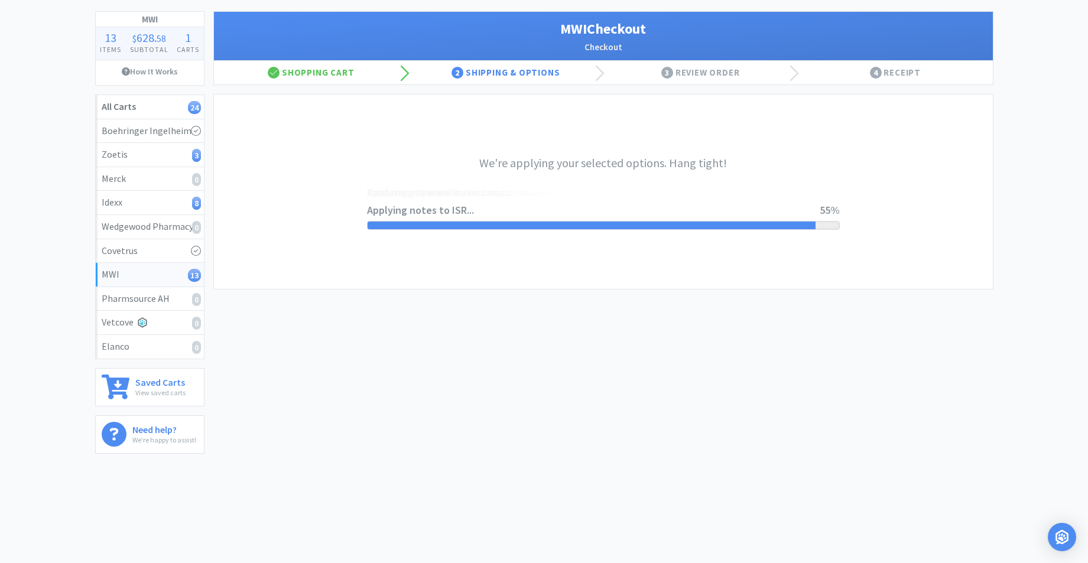
scroll to position [0, 0]
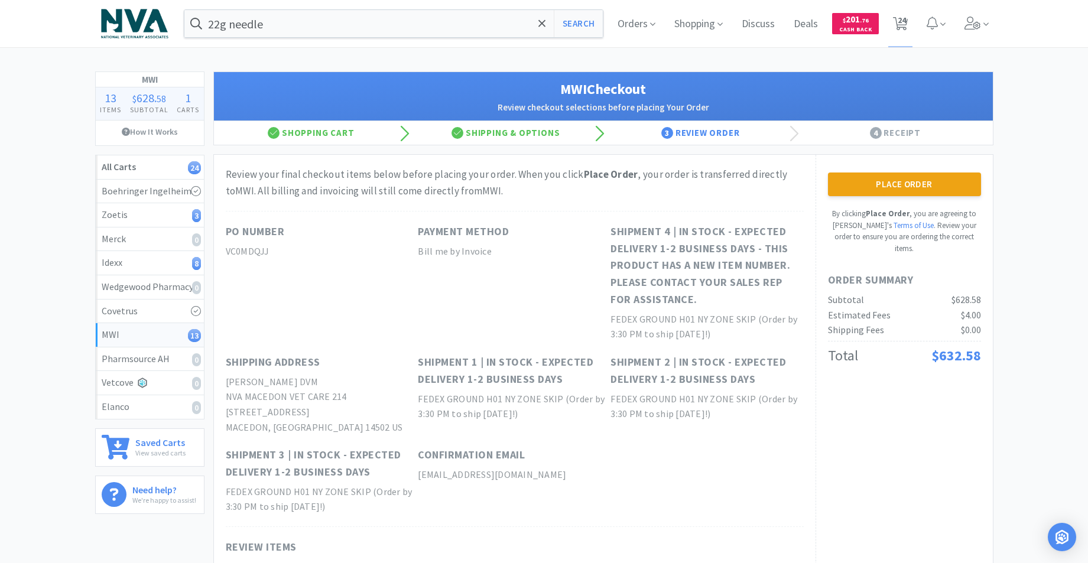
drag, startPoint x: 908, startPoint y: 190, endPoint x: 905, endPoint y: 198, distance: 8.2
click at [905, 195] on button "Place Order" at bounding box center [904, 185] width 153 height 24
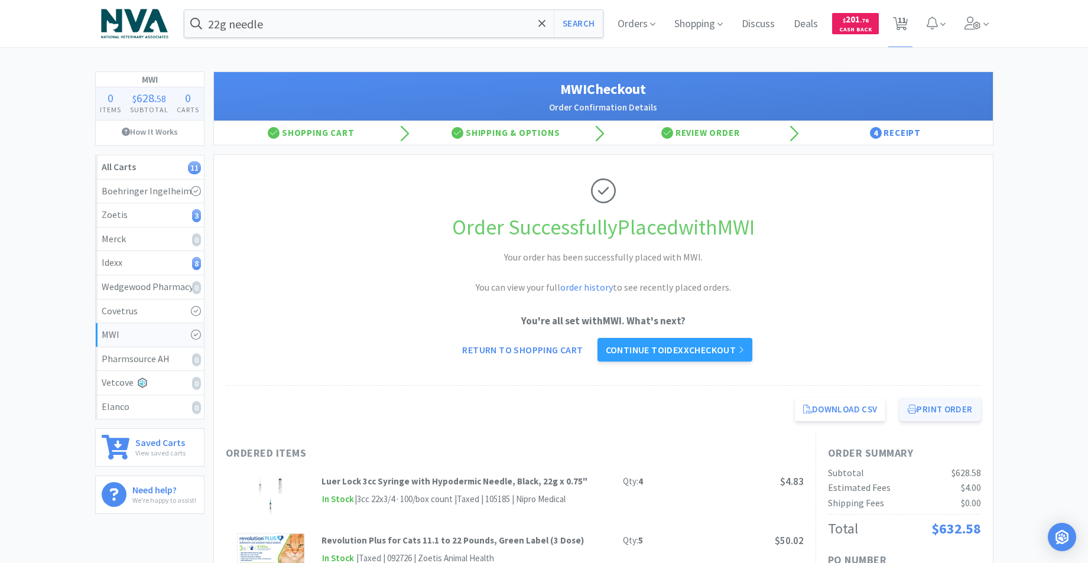
click at [937, 404] on button "Print Order" at bounding box center [939, 410] width 81 height 24
click at [678, 350] on link "Continue to Idexx checkout" at bounding box center [674, 350] width 155 height 24
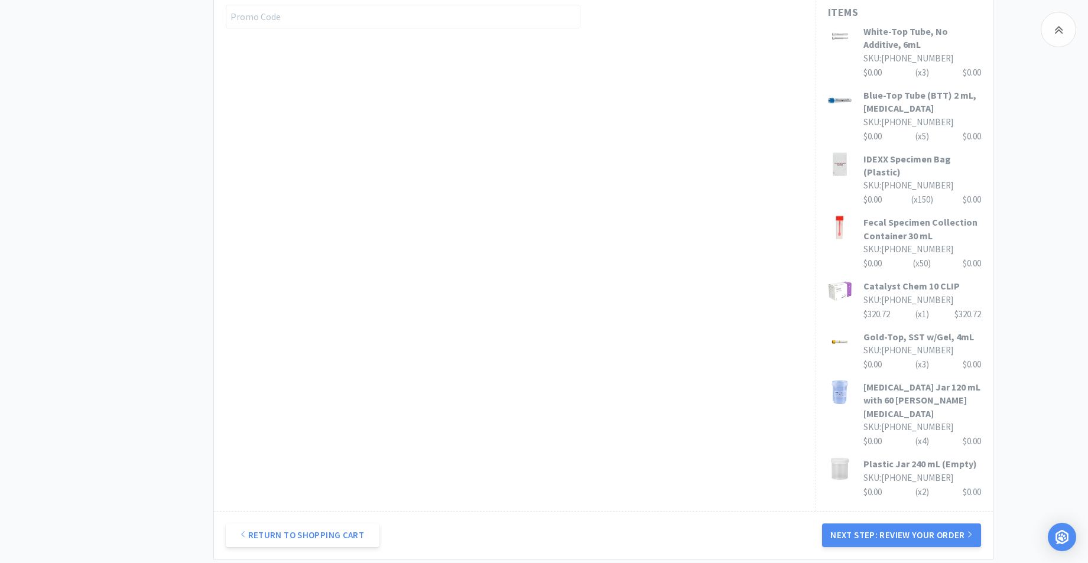
scroll to position [606, 0]
click at [893, 521] on button "Next Step: Review Your Order" at bounding box center [901, 533] width 158 height 24
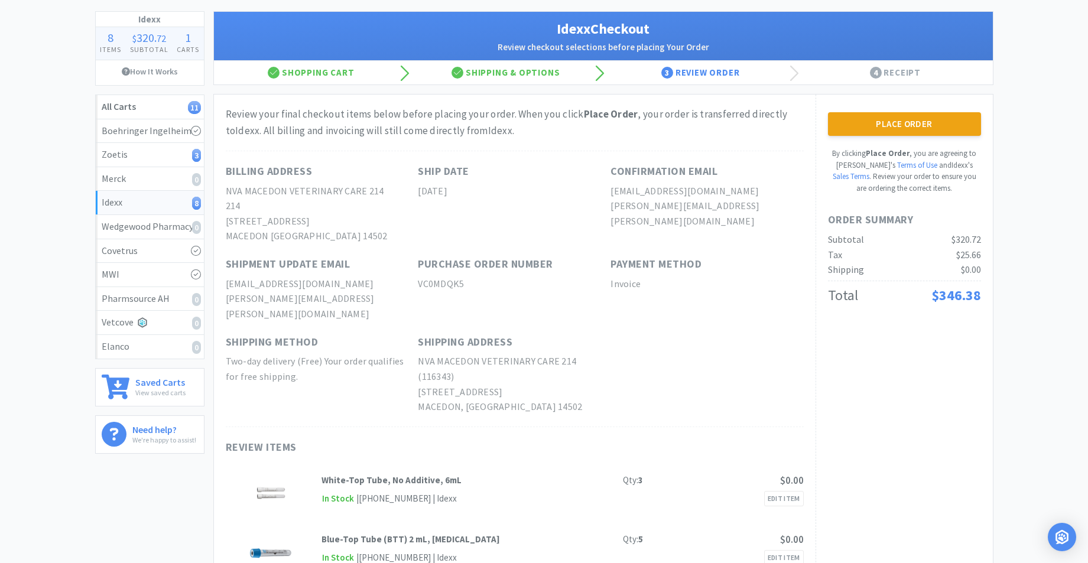
scroll to position [0, 0]
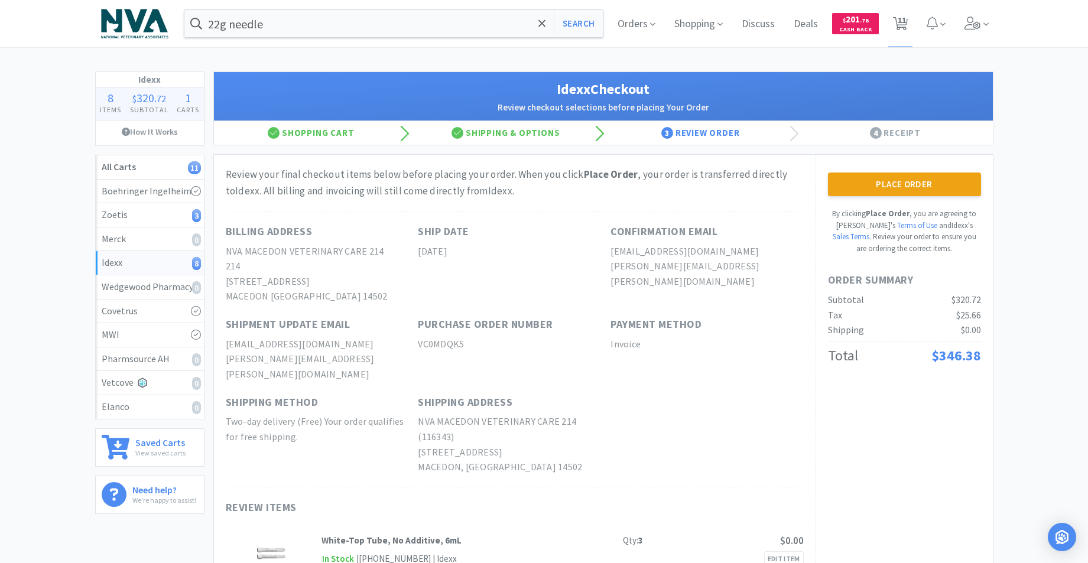
click at [882, 181] on button "Place Order" at bounding box center [904, 185] width 153 height 24
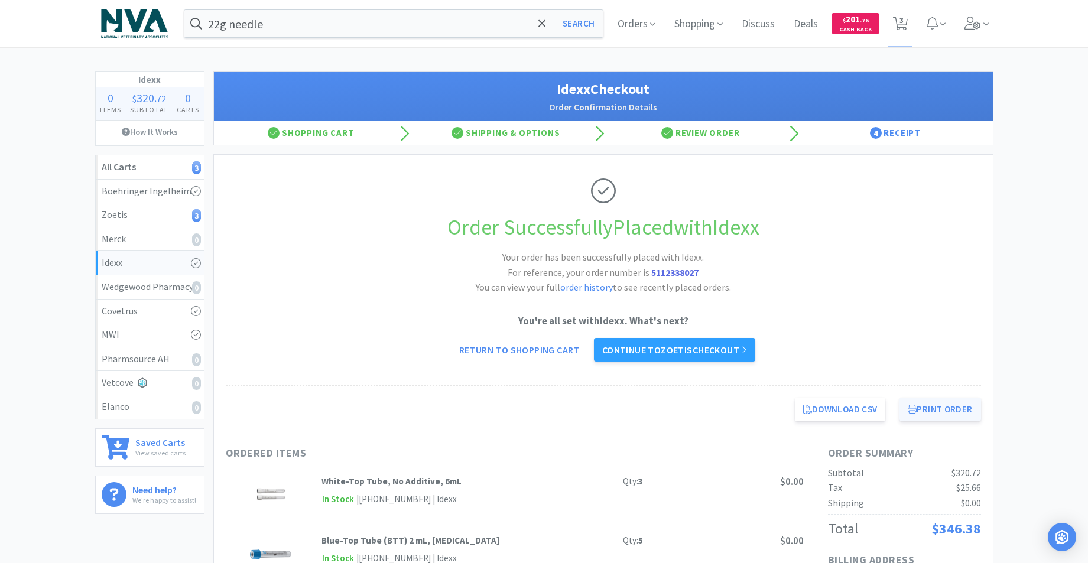
click at [947, 407] on button "Print Order" at bounding box center [939, 410] width 81 height 24
click at [673, 350] on link "Continue to Zoetis checkout" at bounding box center [674, 350] width 161 height 24
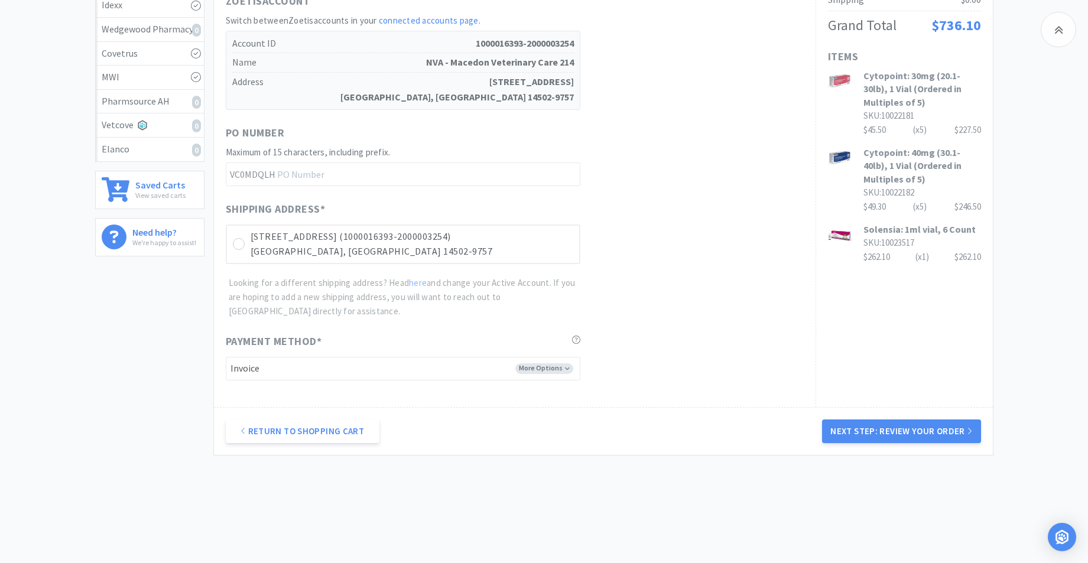
scroll to position [271, 0]
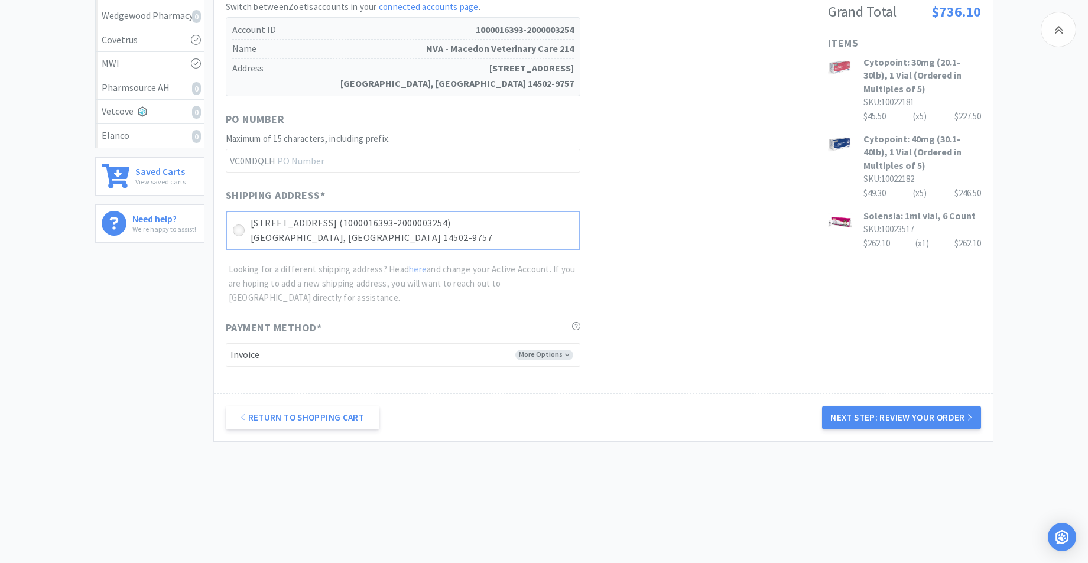
click at [236, 233] on icon at bounding box center [238, 230] width 9 height 9
click at [910, 420] on button "Next Step: Review Your Order" at bounding box center [901, 418] width 158 height 24
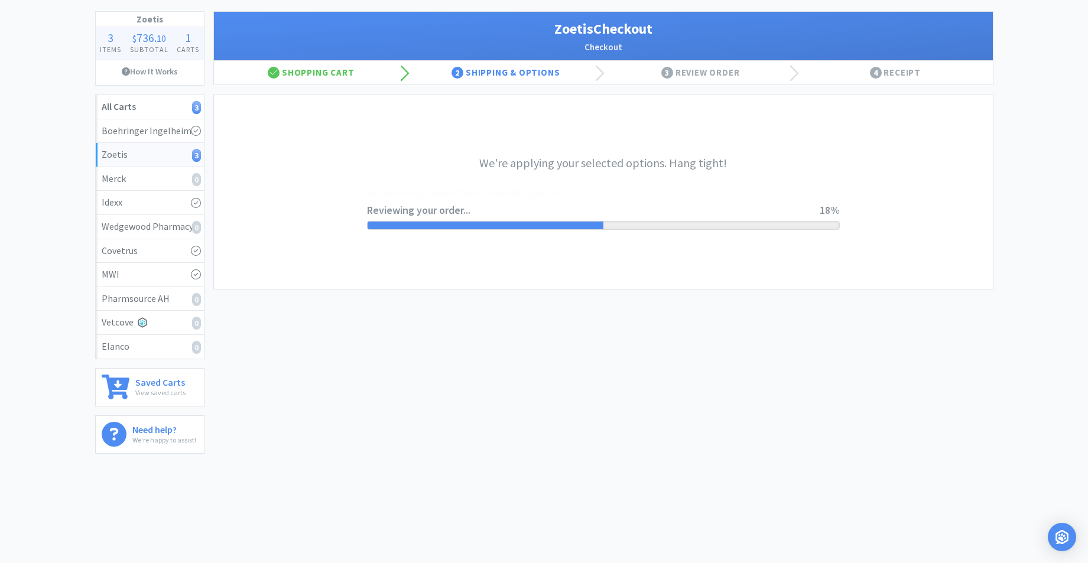
scroll to position [0, 0]
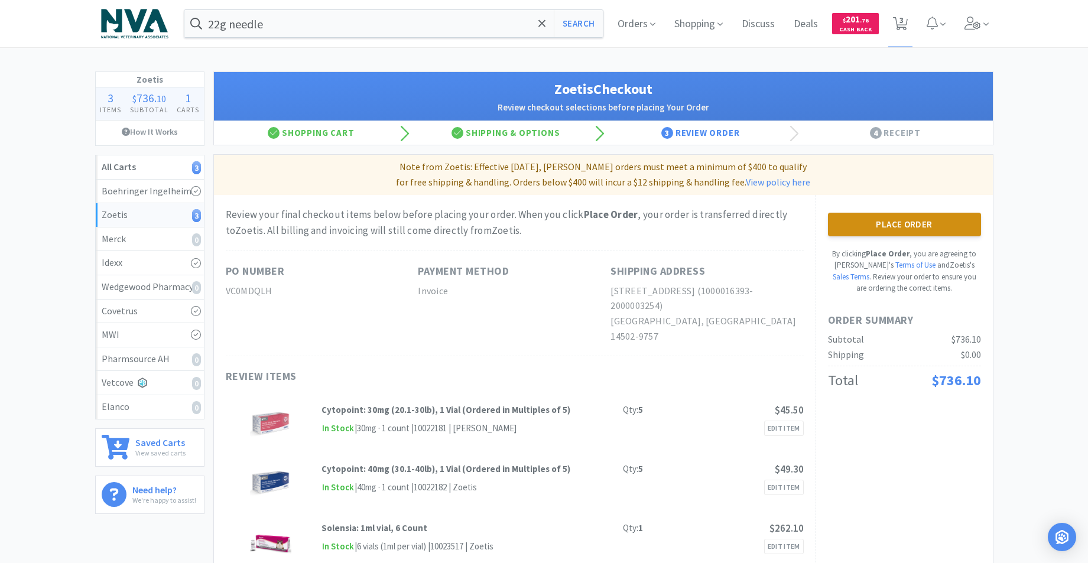
click at [911, 227] on button "Place Order" at bounding box center [904, 225] width 153 height 24
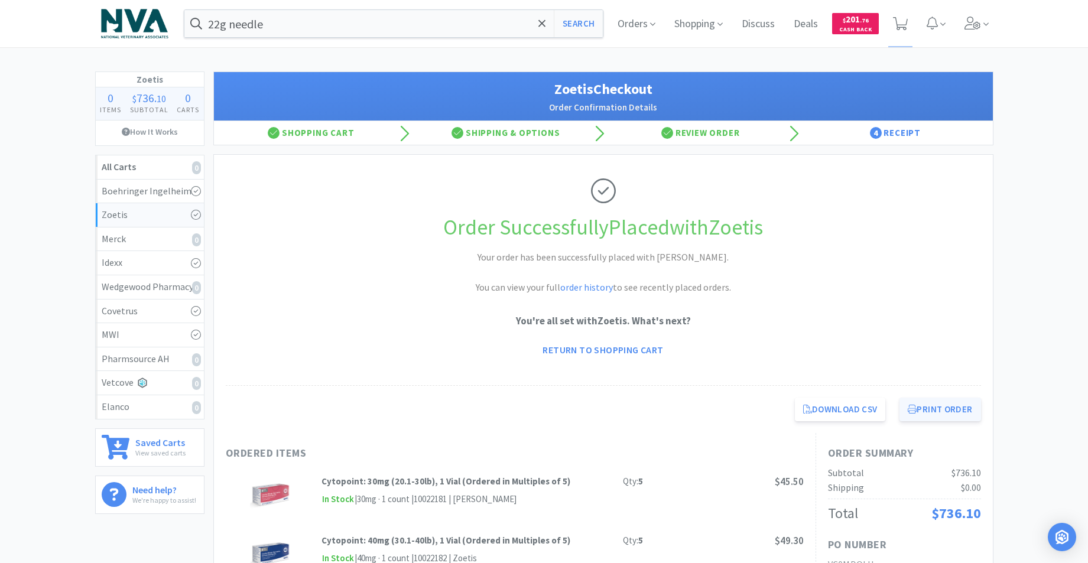
click at [944, 411] on button "Print Order" at bounding box center [939, 410] width 81 height 24
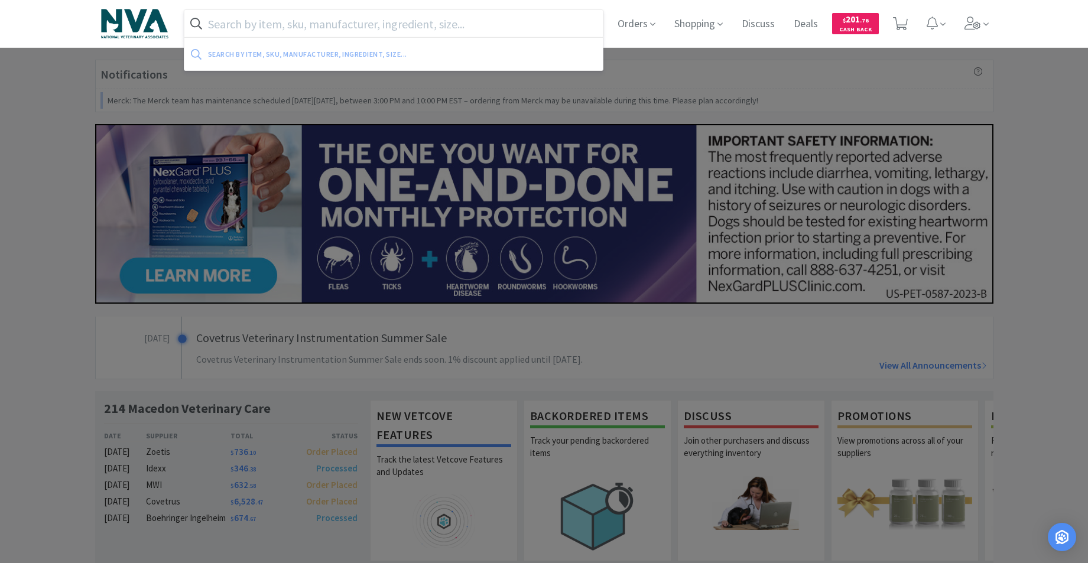
click at [307, 28] on input "text" at bounding box center [393, 23] width 419 height 27
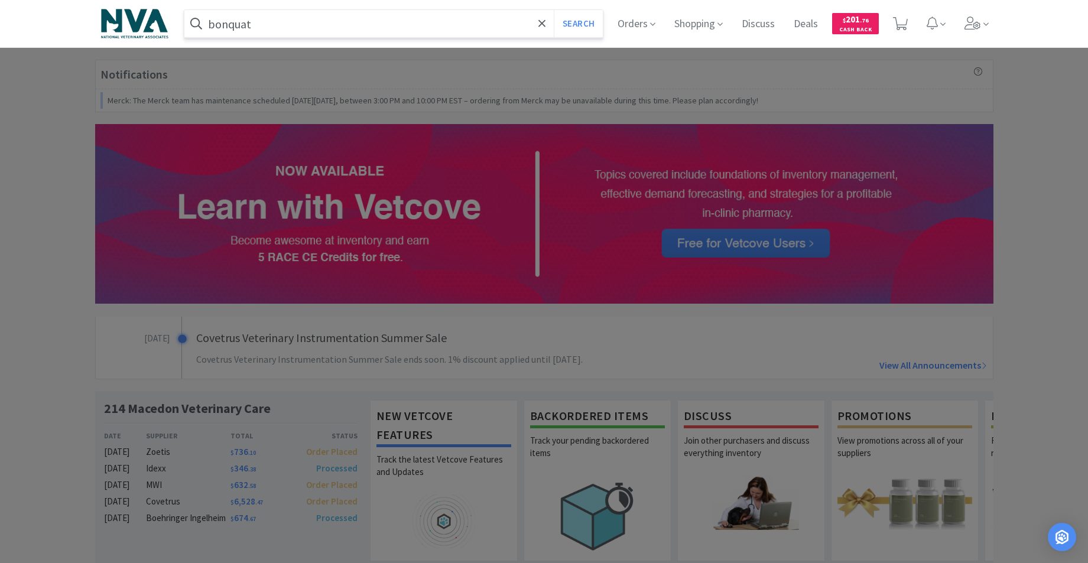
type input "bonquat"
click at [554, 10] on button "Search" at bounding box center [578, 23] width 49 height 27
